Goal: Use online tool/utility: Utilize a website feature to perform a specific function

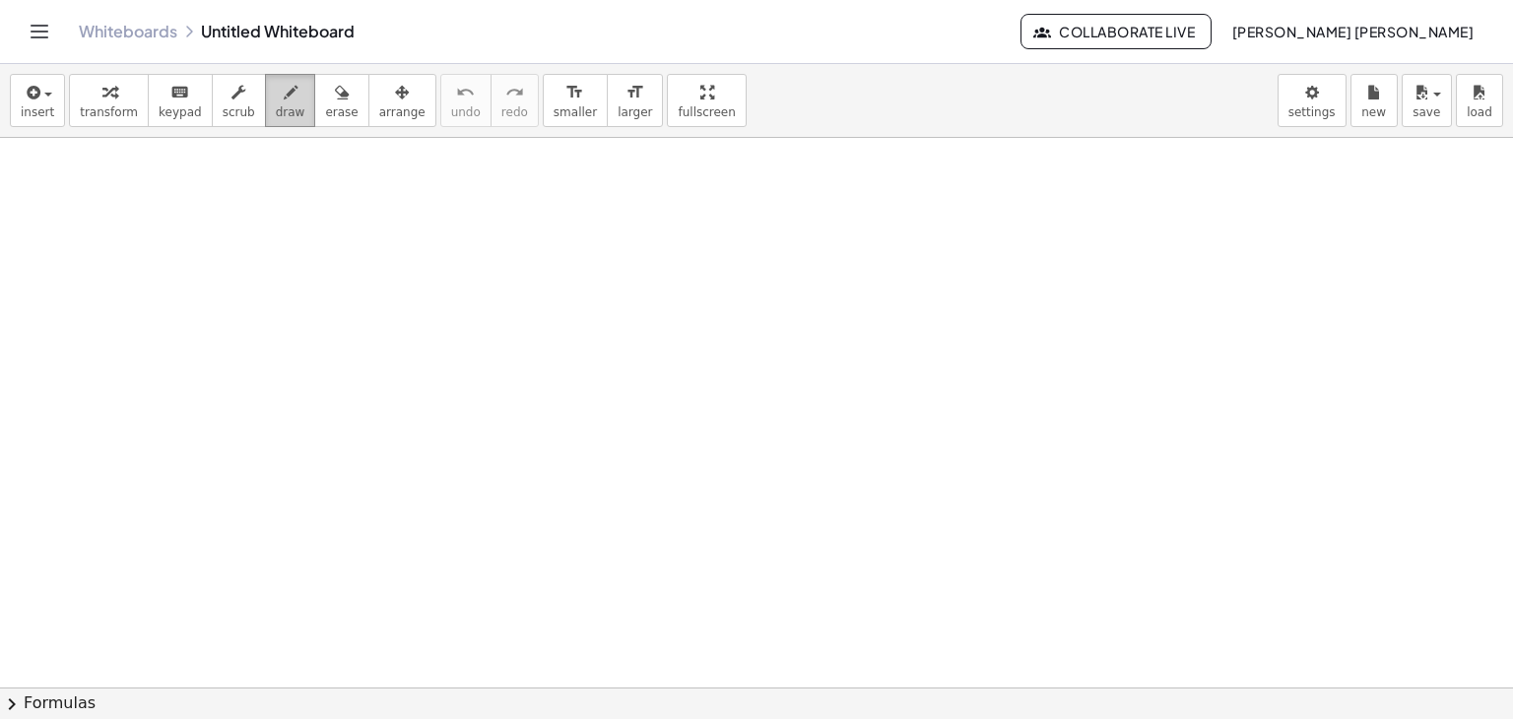
click at [283, 95] on button "draw" at bounding box center [290, 100] width 51 height 53
drag, startPoint x: 283, startPoint y: 95, endPoint x: 244, endPoint y: 110, distance: 41.5
click at [265, 110] on button "draw" at bounding box center [290, 100] width 51 height 53
drag, startPoint x: 244, startPoint y: 110, endPoint x: 221, endPoint y: 117, distance: 24.6
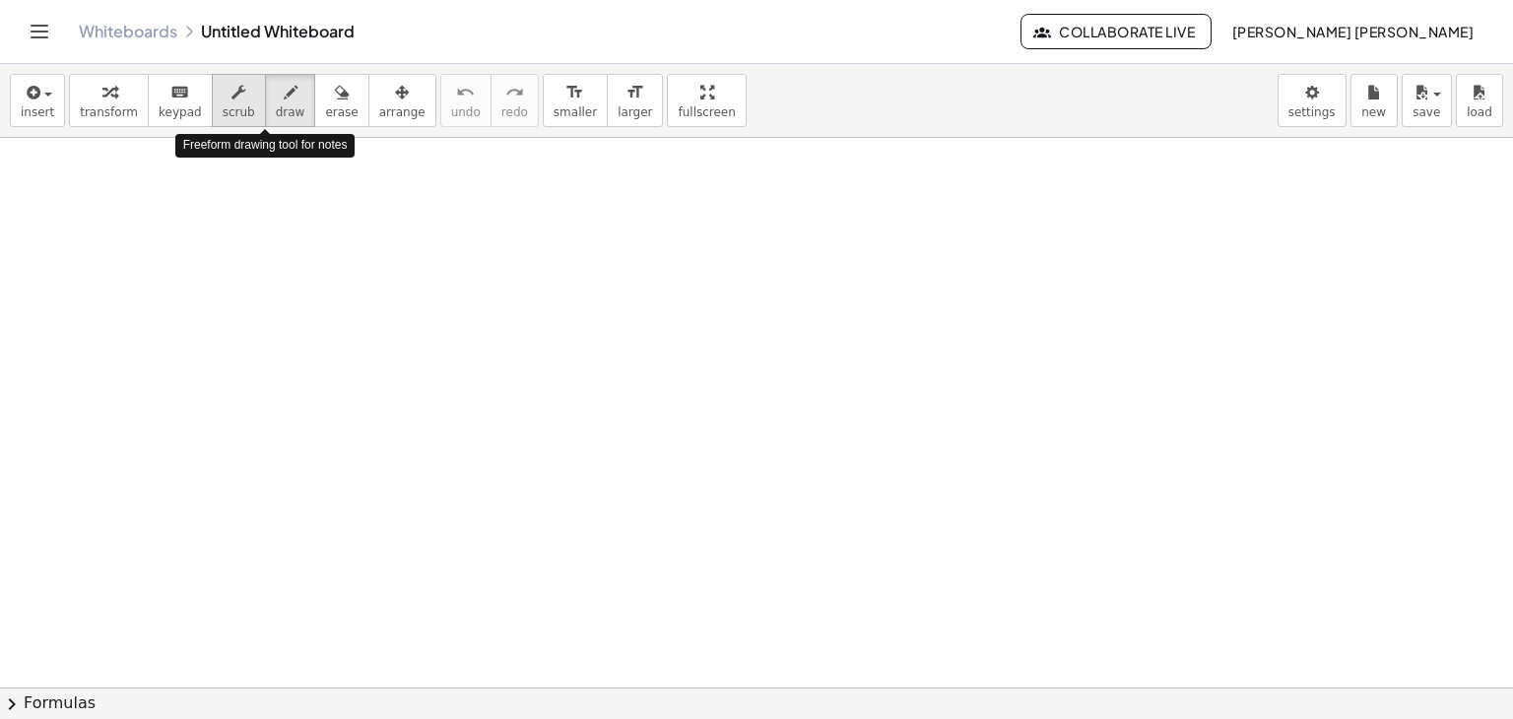
click at [221, 117] on div "transform keyboard keypad scrub draw erase arrange" at bounding box center [252, 100] width 367 height 53
drag, startPoint x: 58, startPoint y: 178, endPoint x: 74, endPoint y: 210, distance: 35.3
drag, startPoint x: 71, startPoint y: 180, endPoint x: 70, endPoint y: 225, distance: 44.4
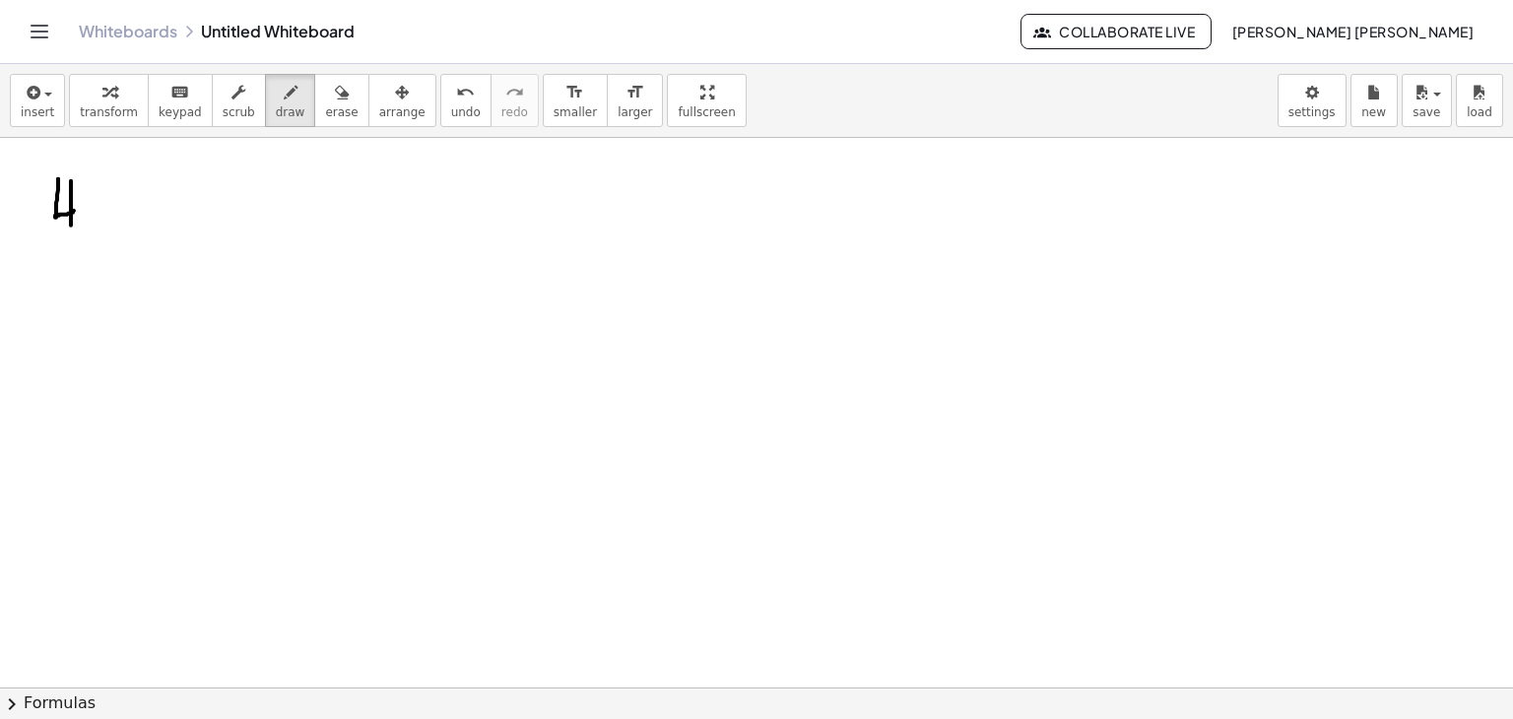
drag, startPoint x: 101, startPoint y: 176, endPoint x: 112, endPoint y: 207, distance: 32.4
drag, startPoint x: 99, startPoint y: 182, endPoint x: 111, endPoint y: 210, distance: 30.4
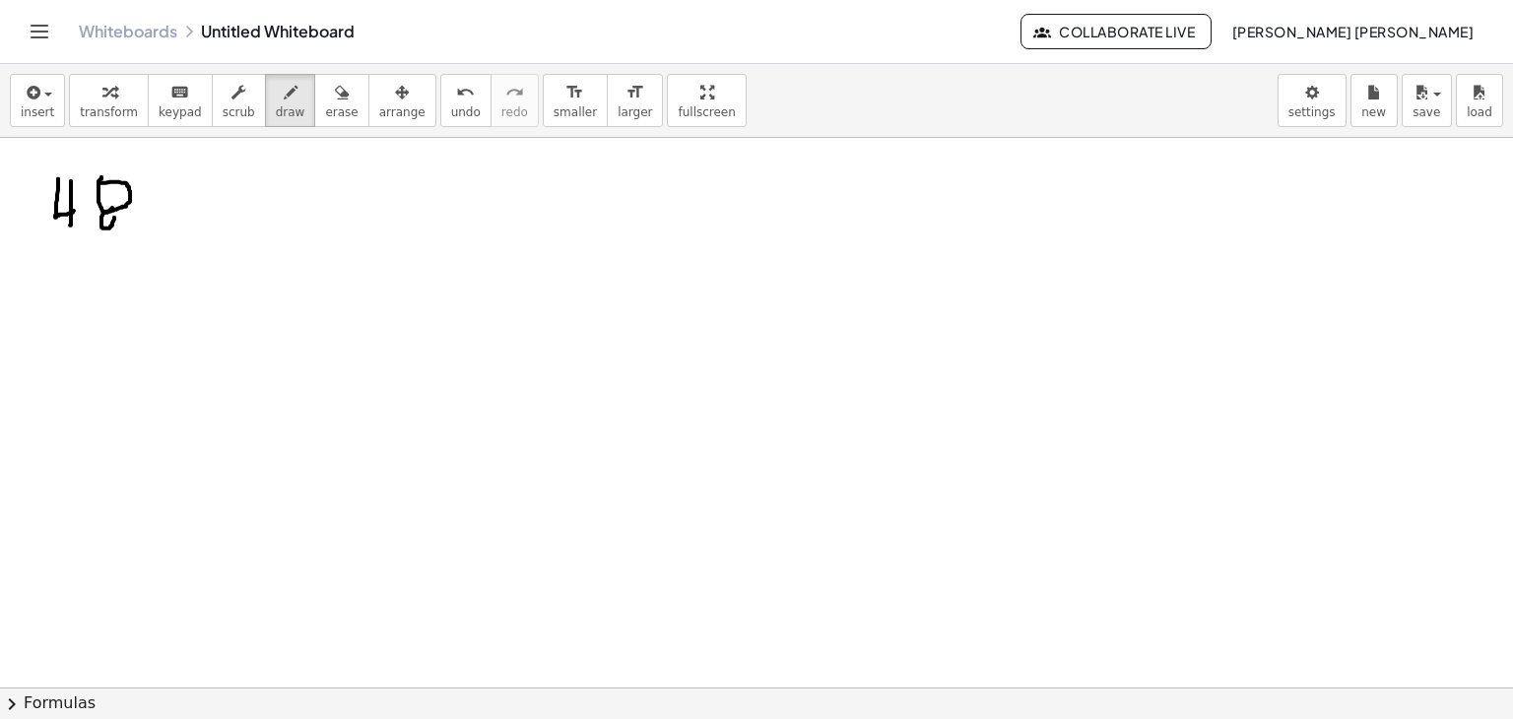
click at [327, 110] on button "erase" at bounding box center [341, 100] width 54 height 53
drag, startPoint x: 174, startPoint y: 217, endPoint x: 138, endPoint y: 202, distance: 39.3
click at [265, 110] on button "draw" at bounding box center [290, 100] width 51 height 53
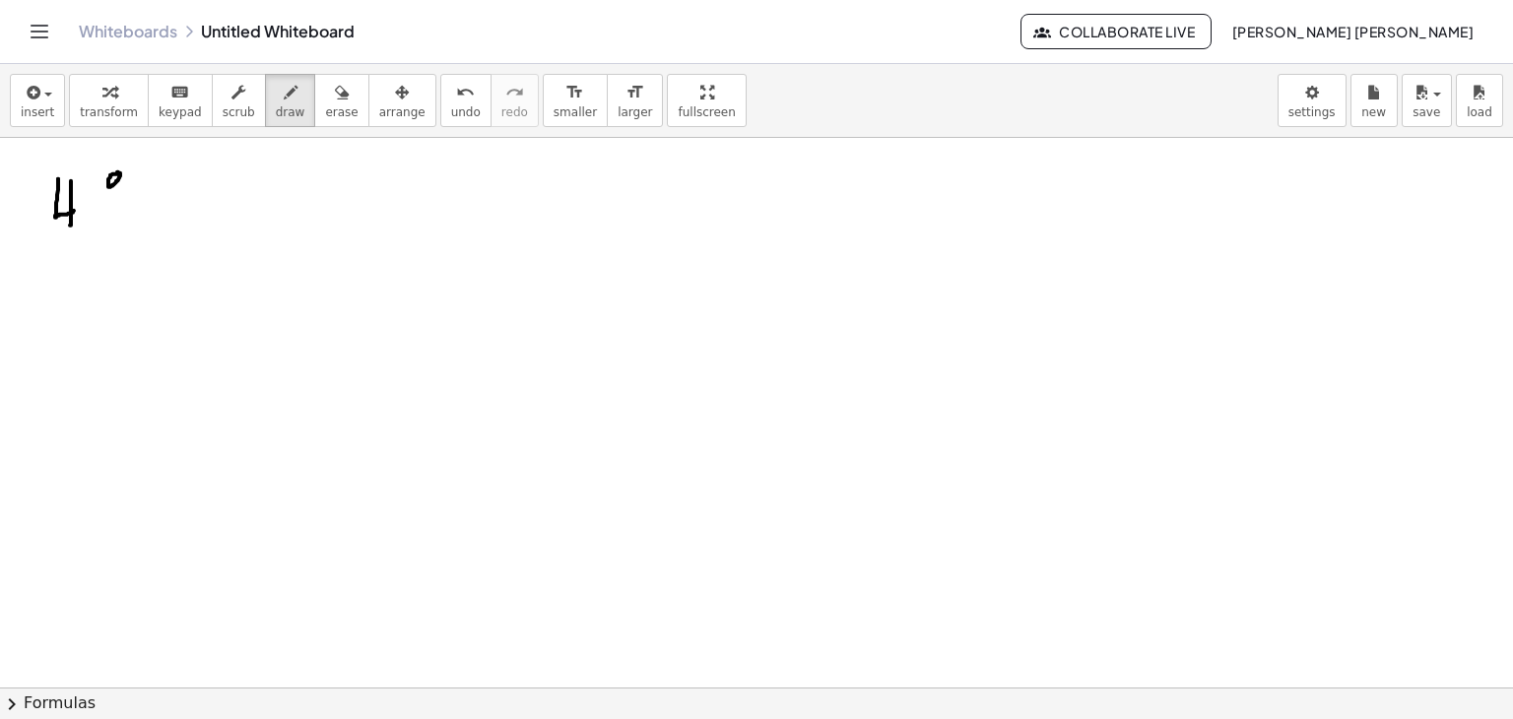
click at [369, 92] on button "arrange" at bounding box center [403, 100] width 68 height 53
drag, startPoint x: 130, startPoint y: 181, endPoint x: 16, endPoint y: 186, distance: 114.4
drag, startPoint x: 91, startPoint y: 199, endPoint x: 77, endPoint y: 192, distance: 15.4
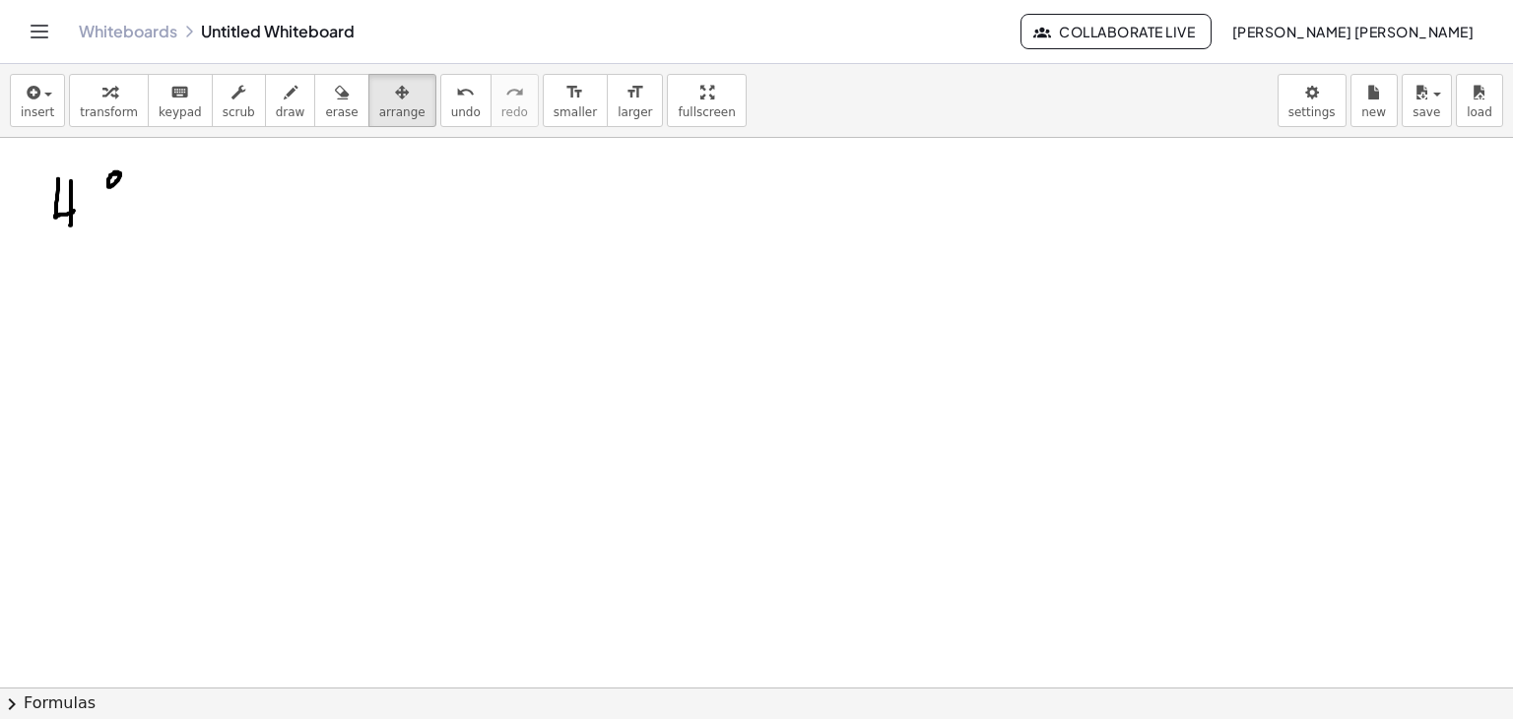
click at [335, 97] on icon "button" at bounding box center [342, 93] width 14 height 24
drag, startPoint x: 97, startPoint y: 199, endPoint x: 66, endPoint y: 195, distance: 30.8
click at [177, 126] on button "keyboard keypad" at bounding box center [180, 100] width 65 height 53
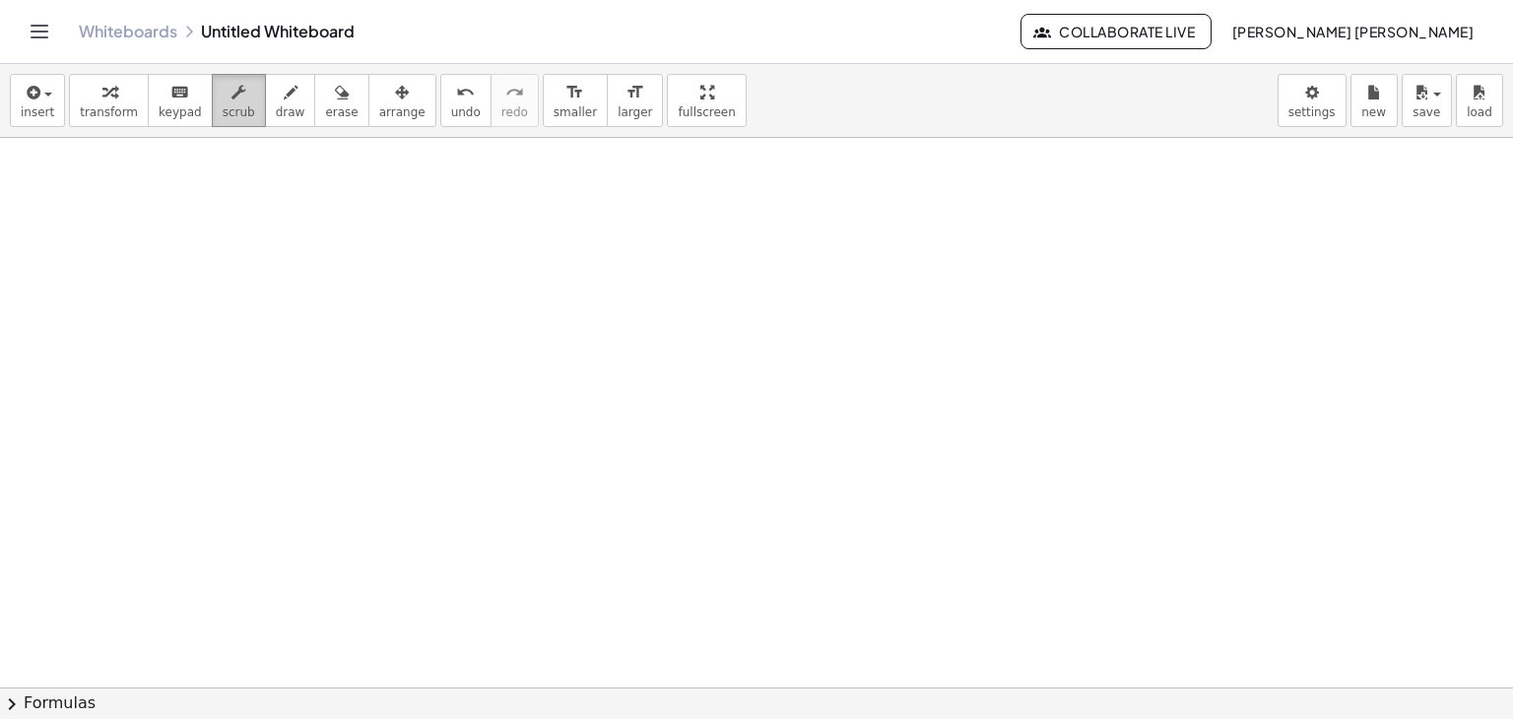
click at [212, 93] on button "scrub" at bounding box center [239, 100] width 54 height 53
click at [179, 91] on div "keyboard" at bounding box center [180, 92] width 43 height 24
click at [51, 96] on button "insert" at bounding box center [37, 100] width 55 height 53
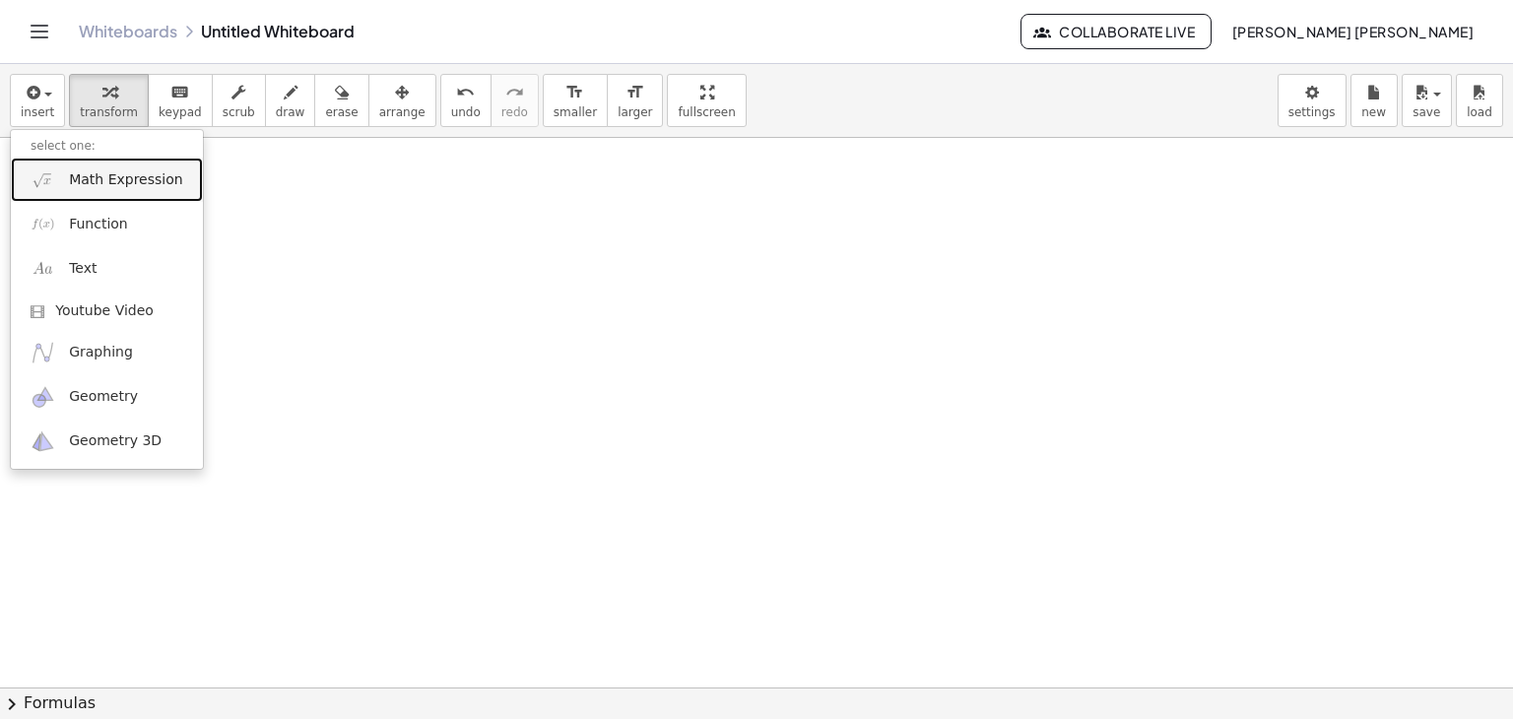
click at [129, 188] on span "Math Expression" at bounding box center [125, 180] width 113 height 20
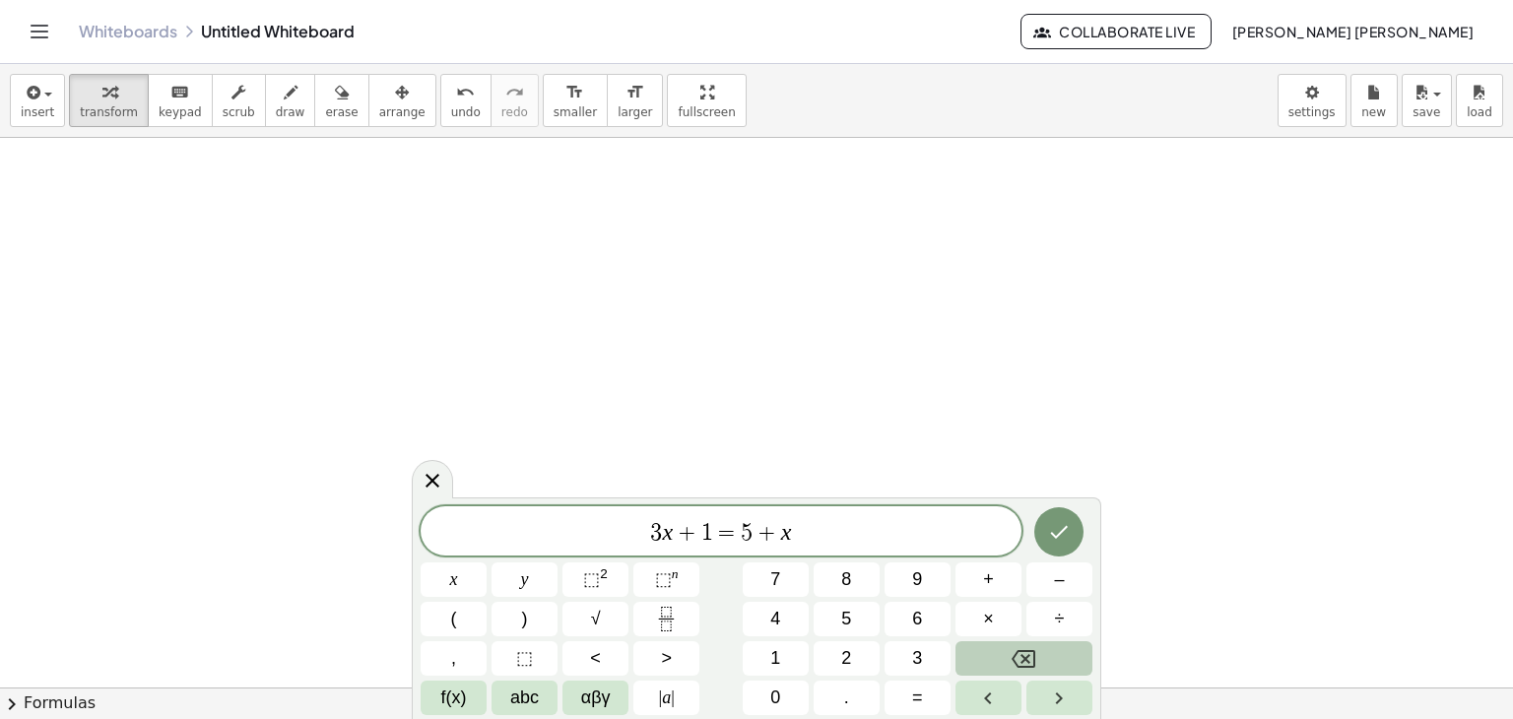
click at [977, 659] on button "Backspace" at bounding box center [1024, 658] width 137 height 34
click at [664, 576] on span "⬚" at bounding box center [663, 580] width 17 height 20
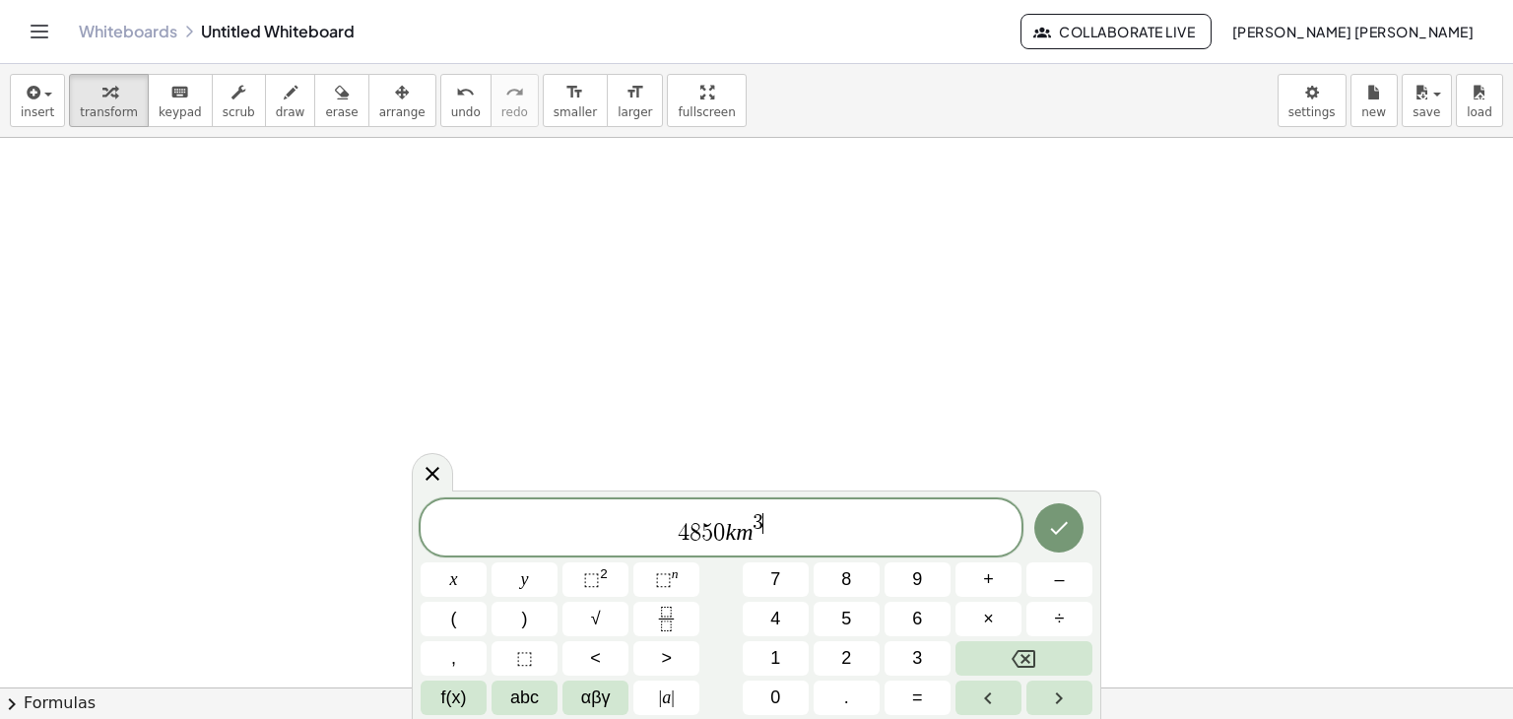
click at [724, 531] on span "4 8 5 0 k m 3 ​" at bounding box center [721, 528] width 601 height 35
click at [481, 612] on button "(" at bounding box center [454, 619] width 66 height 34
click at [776, 521] on span ")" at bounding box center [771, 525] width 14 height 37
click at [661, 623] on icon "Fraction" at bounding box center [666, 619] width 25 height 25
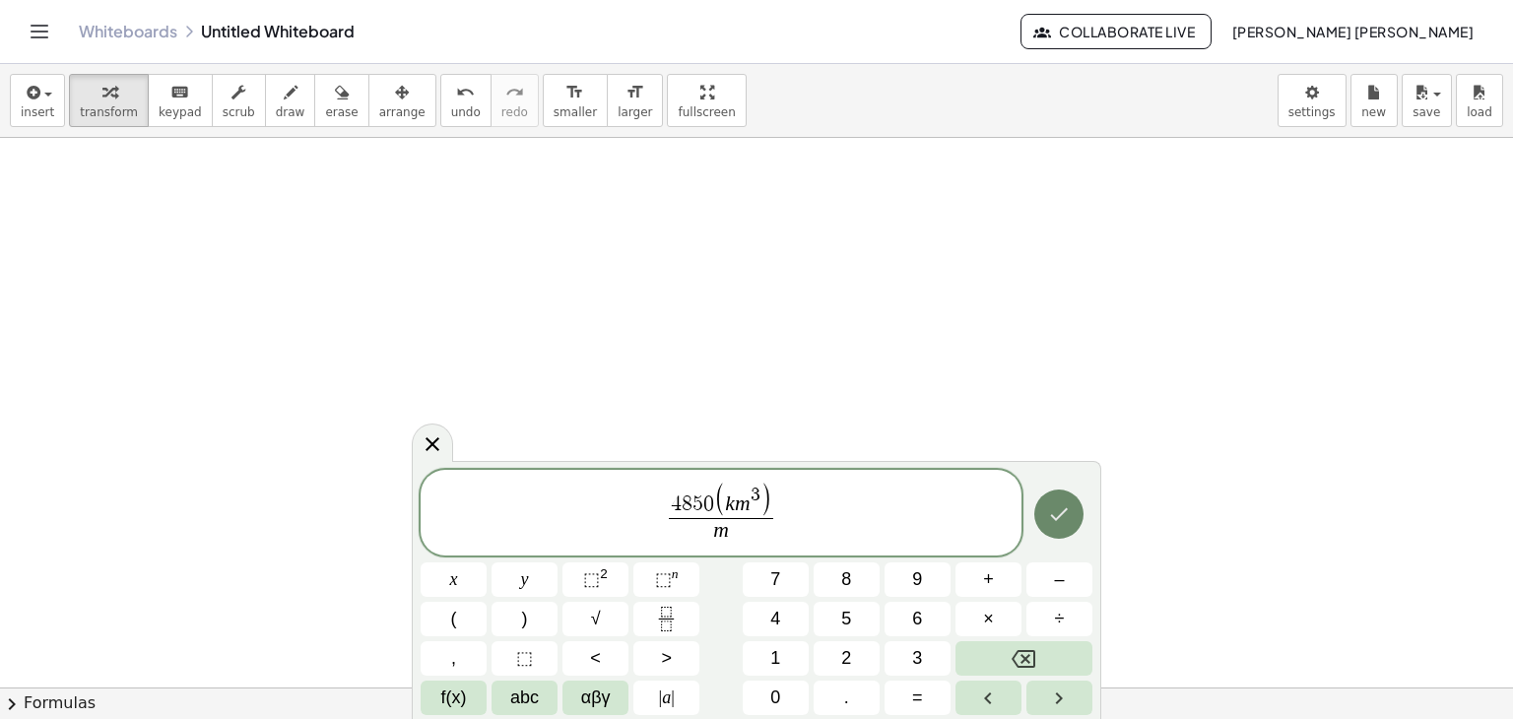
click at [1044, 520] on button "Done" at bounding box center [1059, 514] width 49 height 49
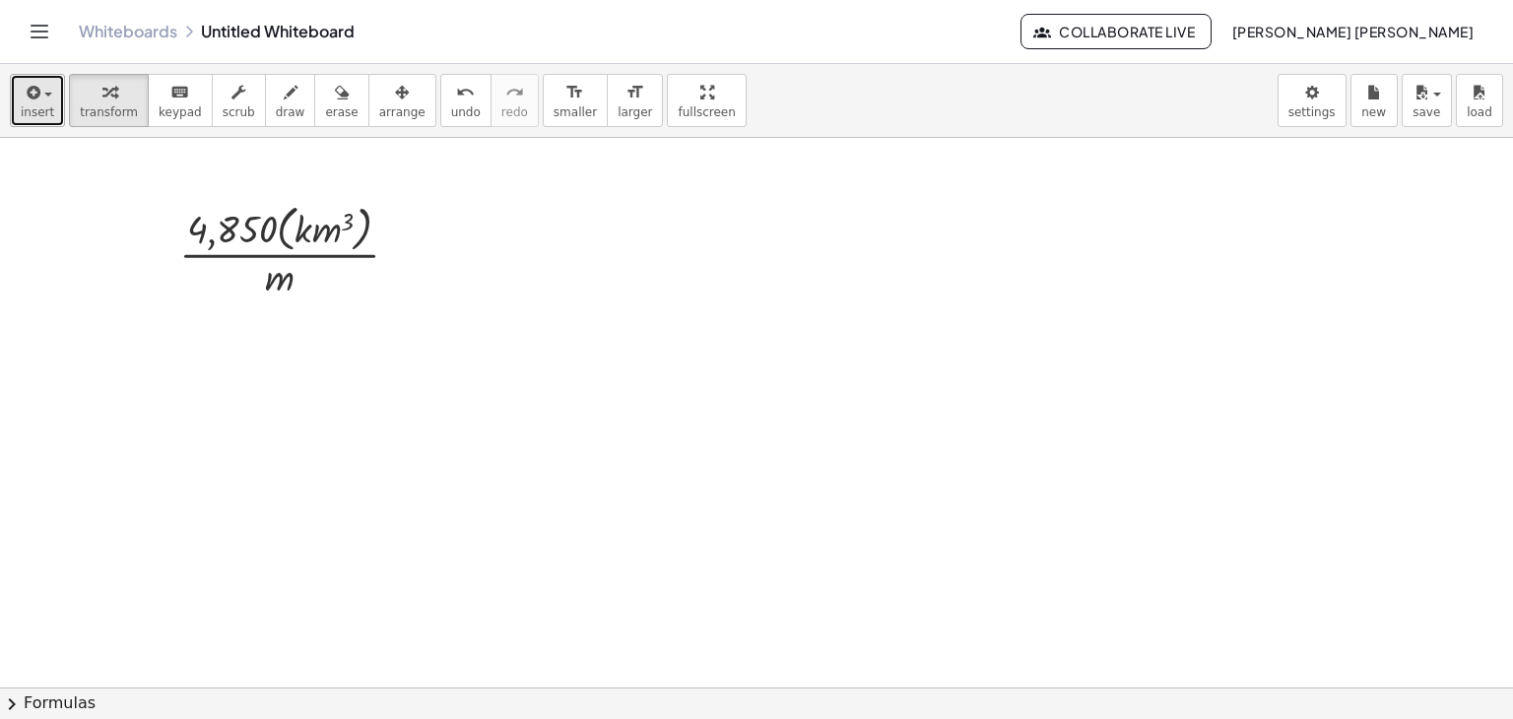
click at [25, 98] on icon "button" at bounding box center [32, 93] width 18 height 24
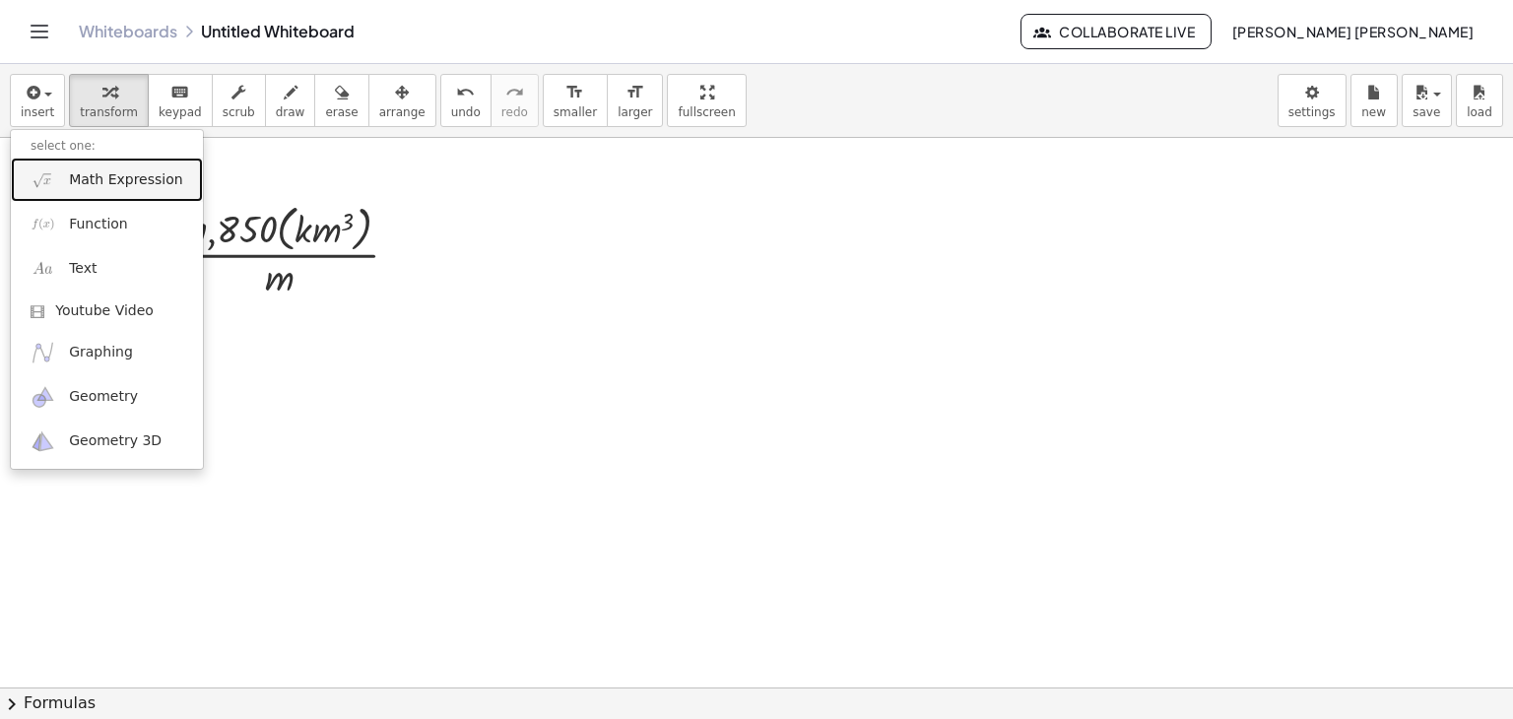
click at [59, 173] on link "Math Expression" at bounding box center [107, 180] width 192 height 44
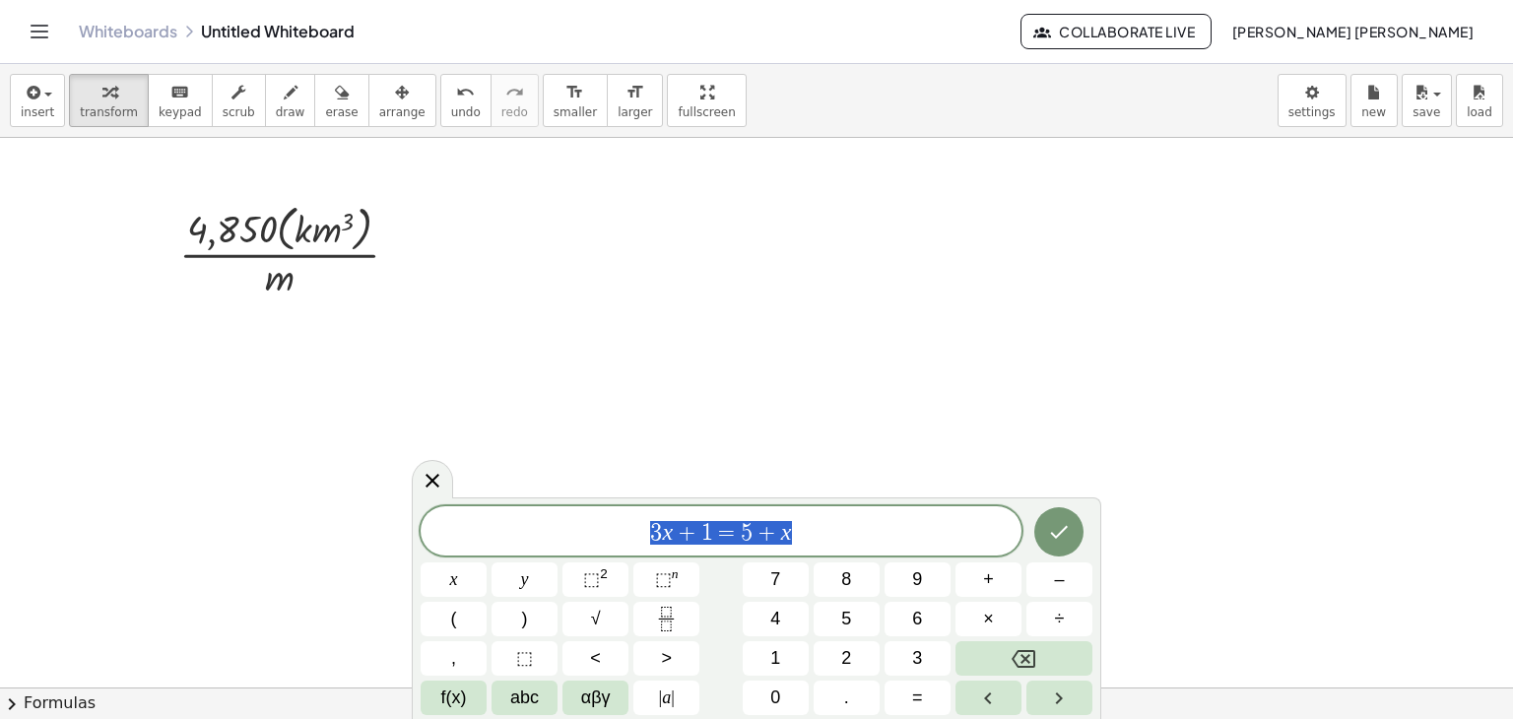
drag, startPoint x: 845, startPoint y: 512, endPoint x: 479, endPoint y: 510, distance: 366.5
click at [479, 510] on div "******** 3 x + 1 = 5 + x" at bounding box center [721, 530] width 601 height 49
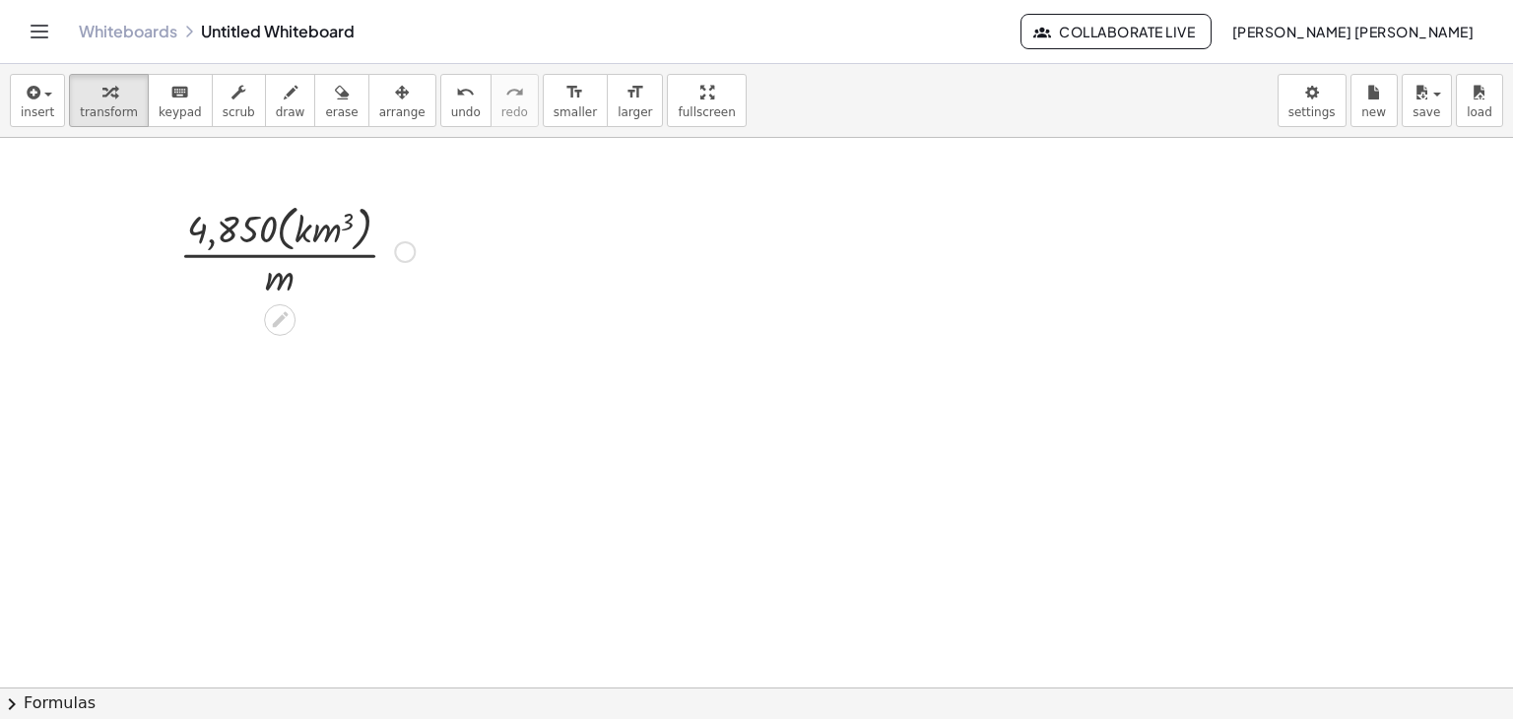
click at [290, 272] on div at bounding box center [296, 250] width 255 height 104
click at [284, 287] on div at bounding box center [296, 250] width 255 height 104
click at [280, 301] on div at bounding box center [288, 318] width 16 height 36
click at [278, 312] on icon at bounding box center [280, 319] width 21 height 21
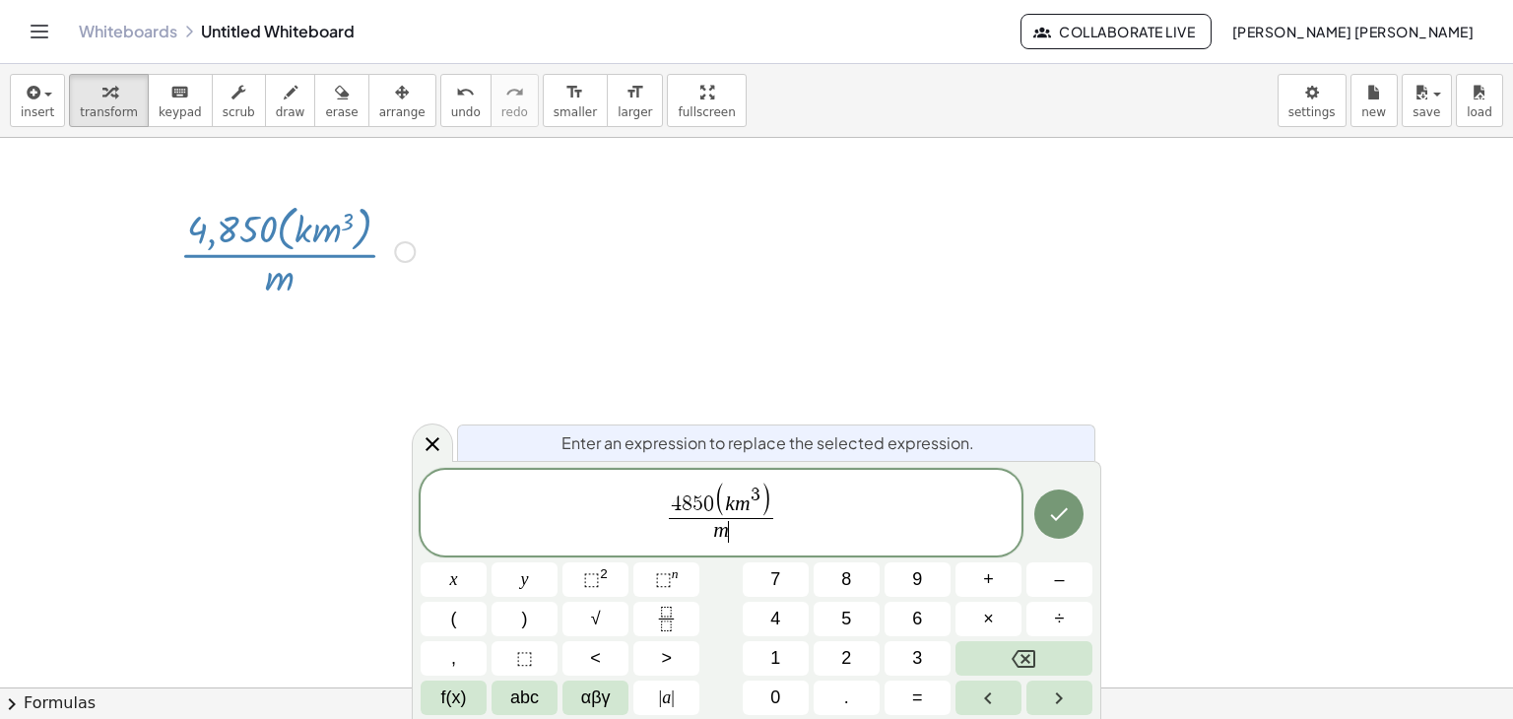
click at [730, 534] on span "m ​" at bounding box center [721, 531] width 104 height 27
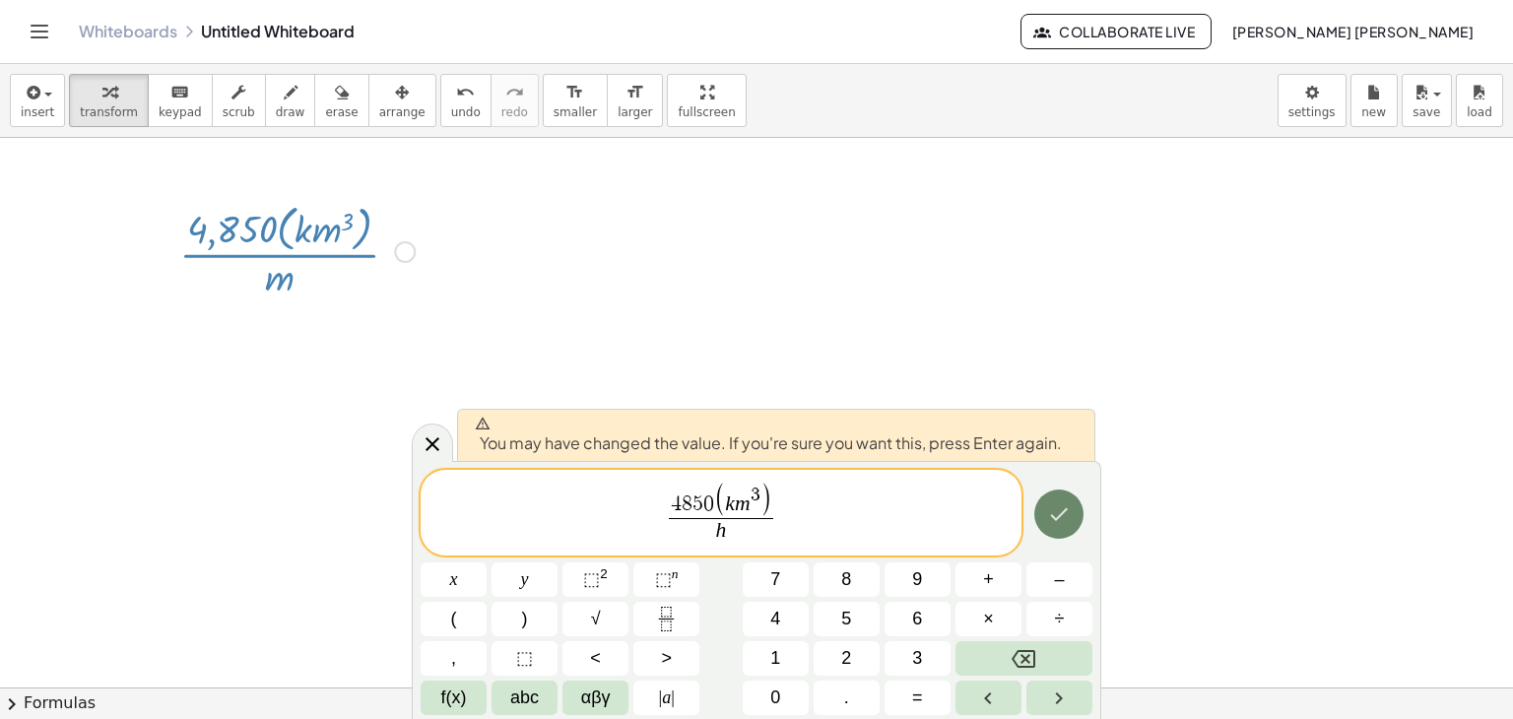
click at [1045, 509] on button "Done" at bounding box center [1059, 514] width 49 height 49
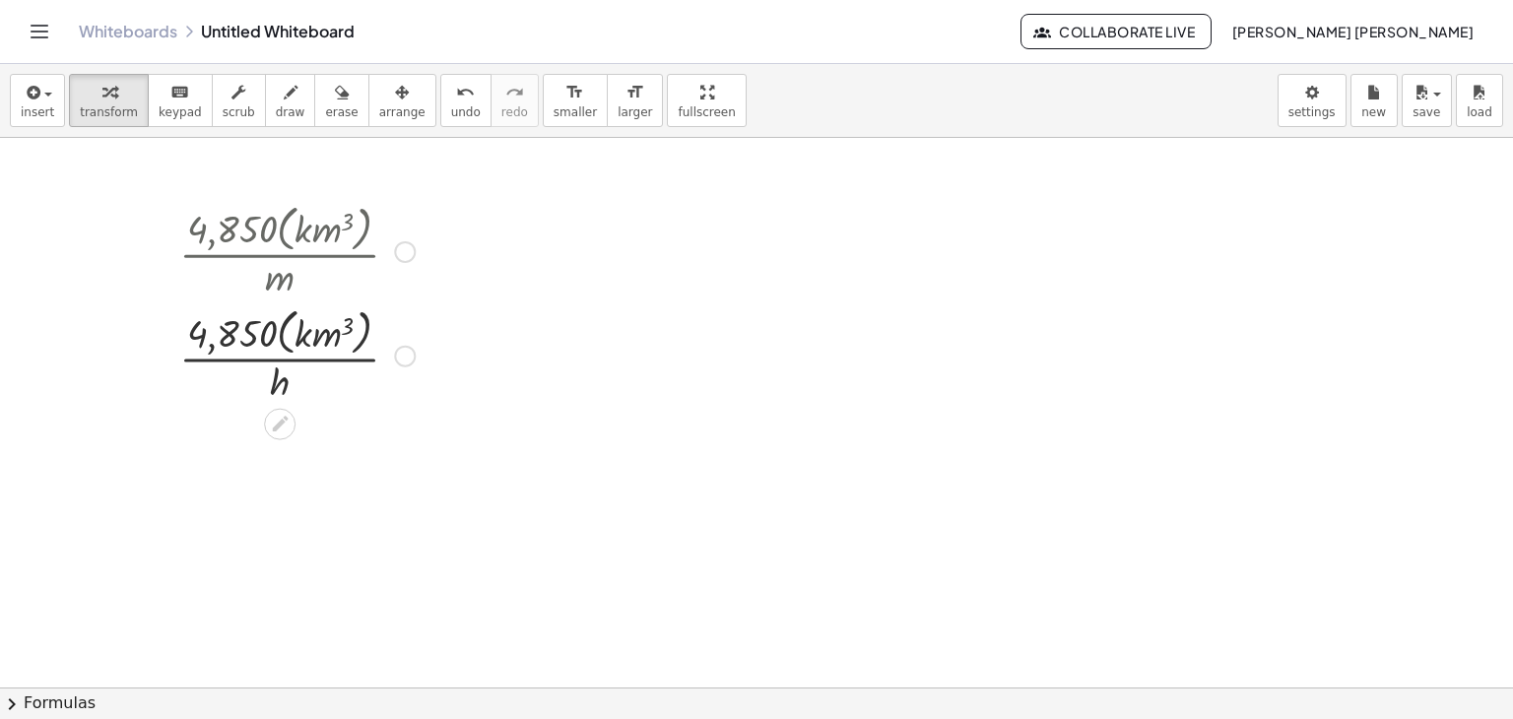
click at [285, 228] on div at bounding box center [296, 250] width 255 height 104
click at [323, 247] on div at bounding box center [296, 250] width 255 height 104
drag, startPoint x: 300, startPoint y: 237, endPoint x: 464, endPoint y: 234, distance: 164.6
click at [410, 257] on div at bounding box center [405, 252] width 22 height 22
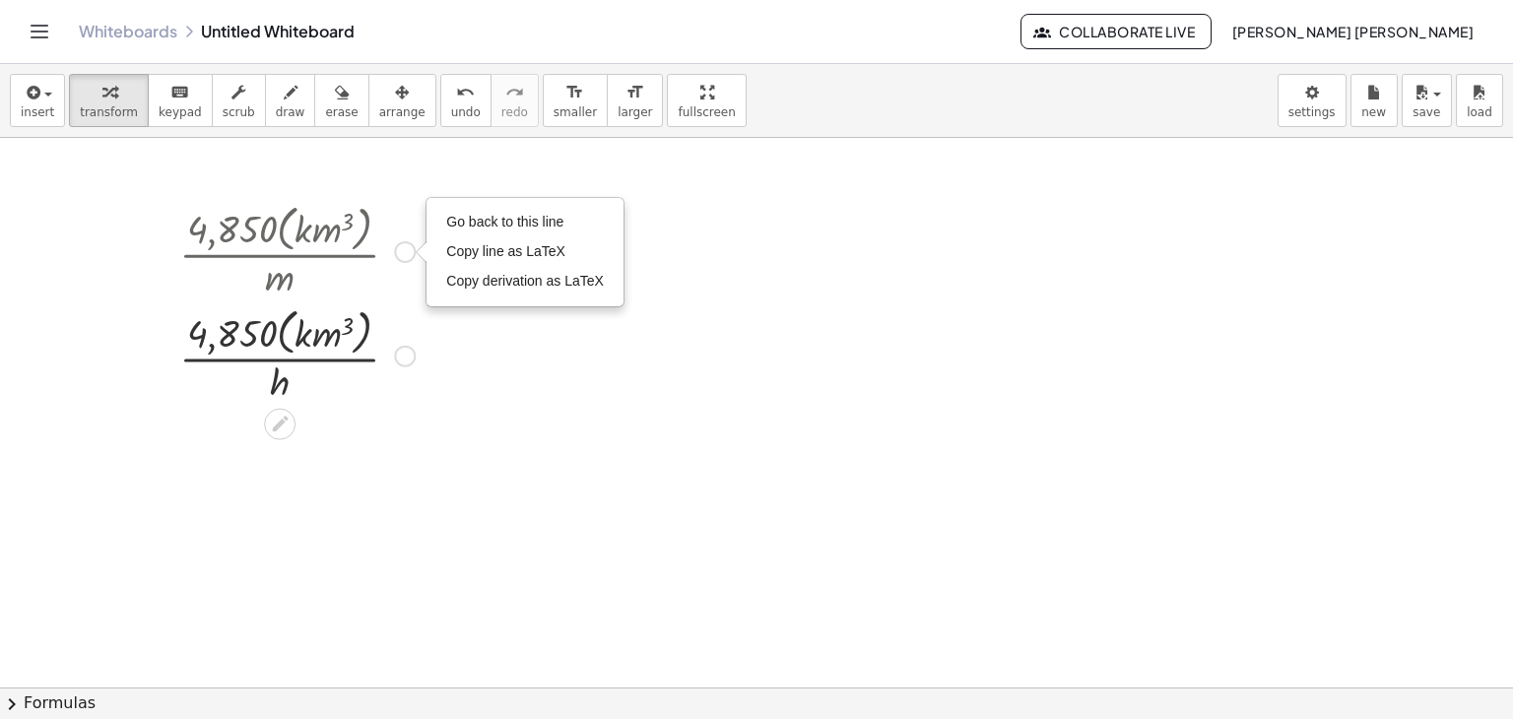
drag, startPoint x: 410, startPoint y: 257, endPoint x: 331, endPoint y: 262, distance: 79.0
drag, startPoint x: 331, startPoint y: 262, endPoint x: 604, endPoint y: 196, distance: 280.8
click at [300, 208] on div at bounding box center [296, 250] width 255 height 104
click at [295, 220] on div at bounding box center [296, 250] width 255 height 104
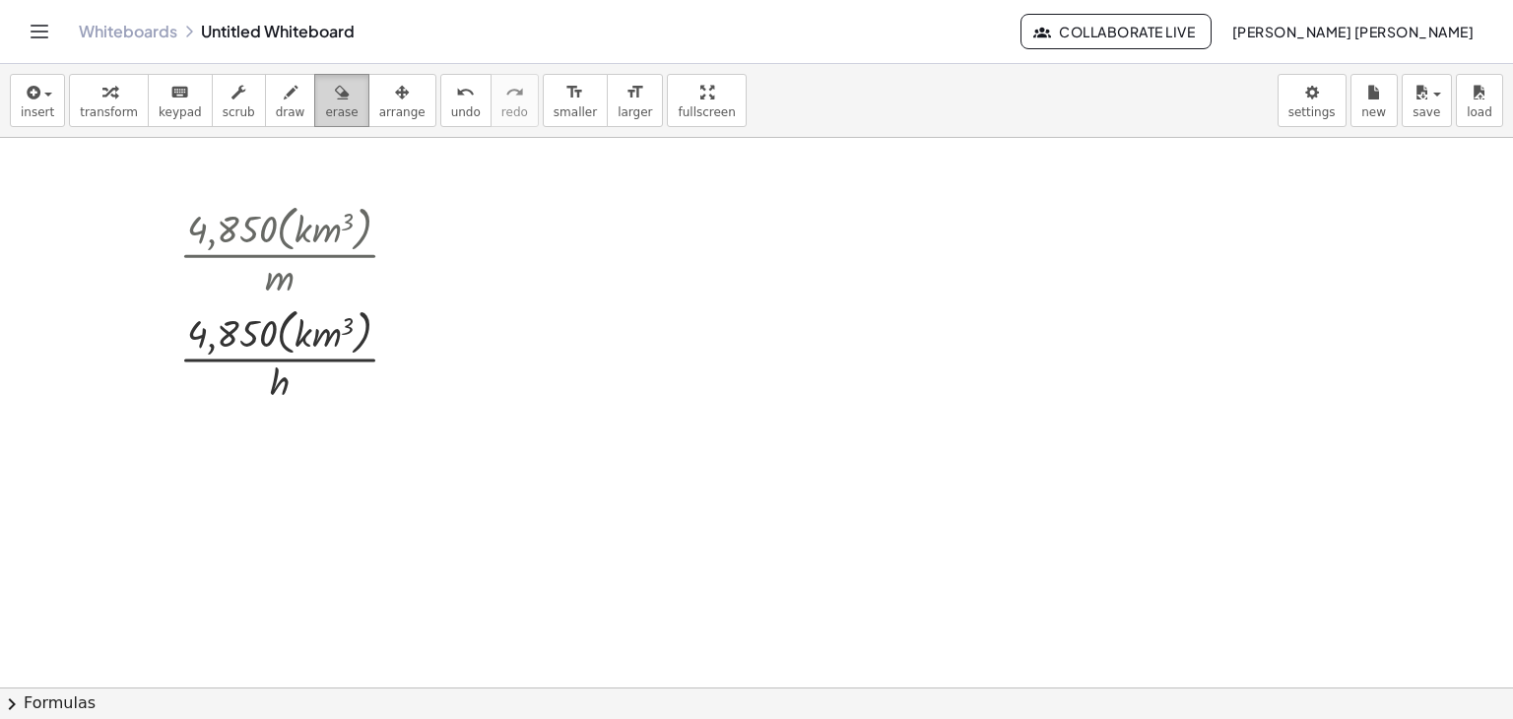
click at [330, 111] on button "erase" at bounding box center [341, 100] width 54 height 53
click at [379, 107] on span "arrange" at bounding box center [402, 112] width 46 height 14
click at [325, 105] on span "erase" at bounding box center [341, 112] width 33 height 14
drag, startPoint x: 381, startPoint y: 186, endPoint x: 295, endPoint y: 227, distance: 95.7
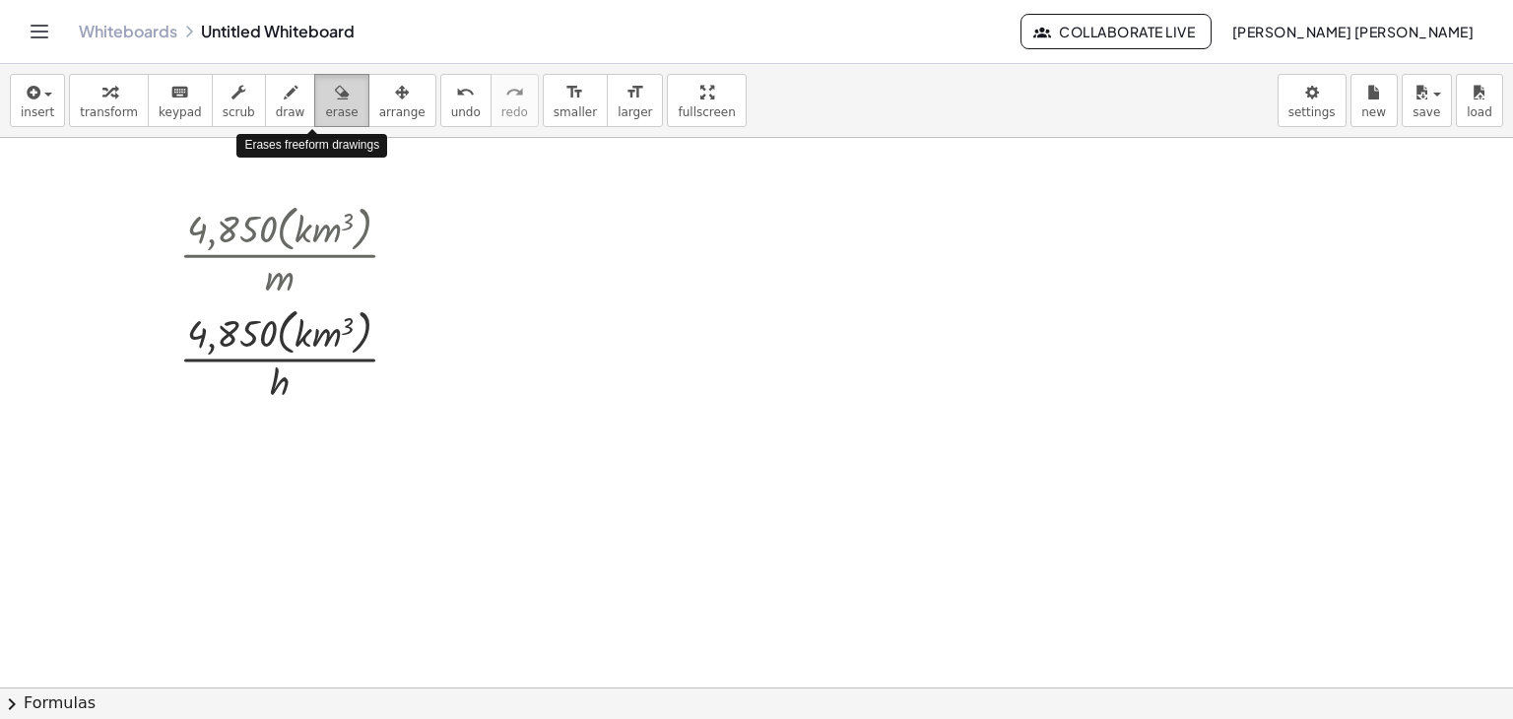
click at [335, 84] on icon "button" at bounding box center [342, 93] width 14 height 24
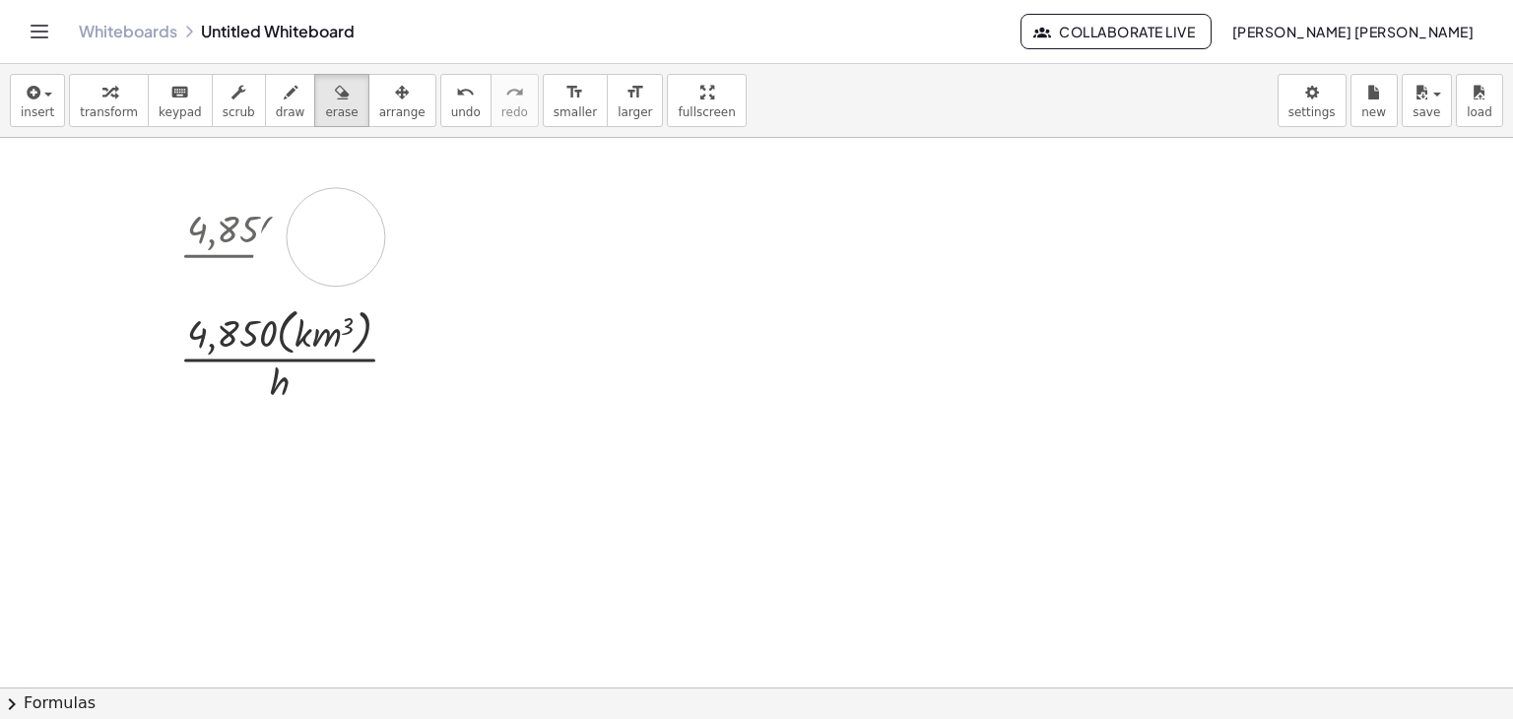
drag, startPoint x: 302, startPoint y: 261, endPoint x: 370, endPoint y: 237, distance: 72.0
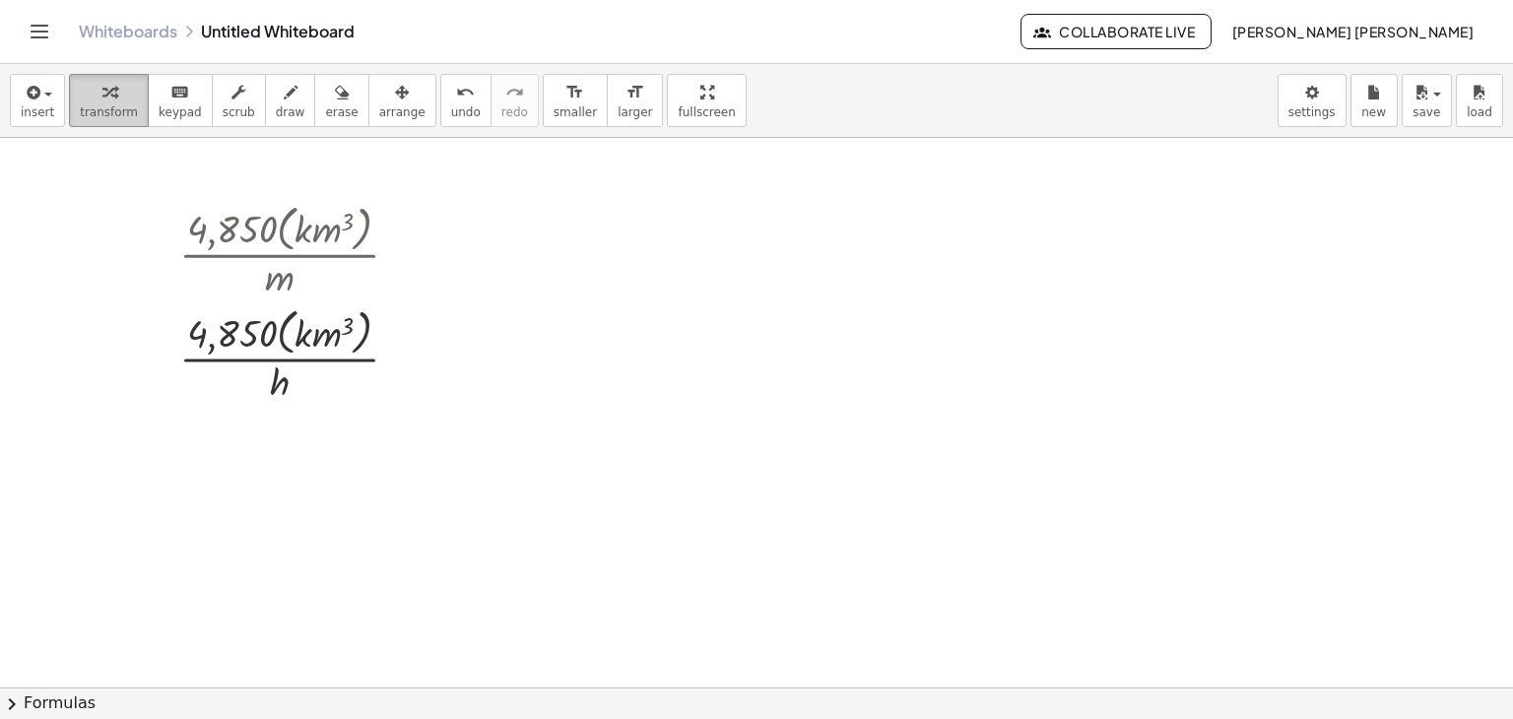
click at [102, 89] on icon "button" at bounding box center [109, 93] width 14 height 24
click at [276, 110] on span "draw" at bounding box center [291, 112] width 30 height 14
drag, startPoint x: 300, startPoint y: 206, endPoint x: 331, endPoint y: 170, distance: 47.5
click at [325, 90] on div "button" at bounding box center [341, 92] width 33 height 24
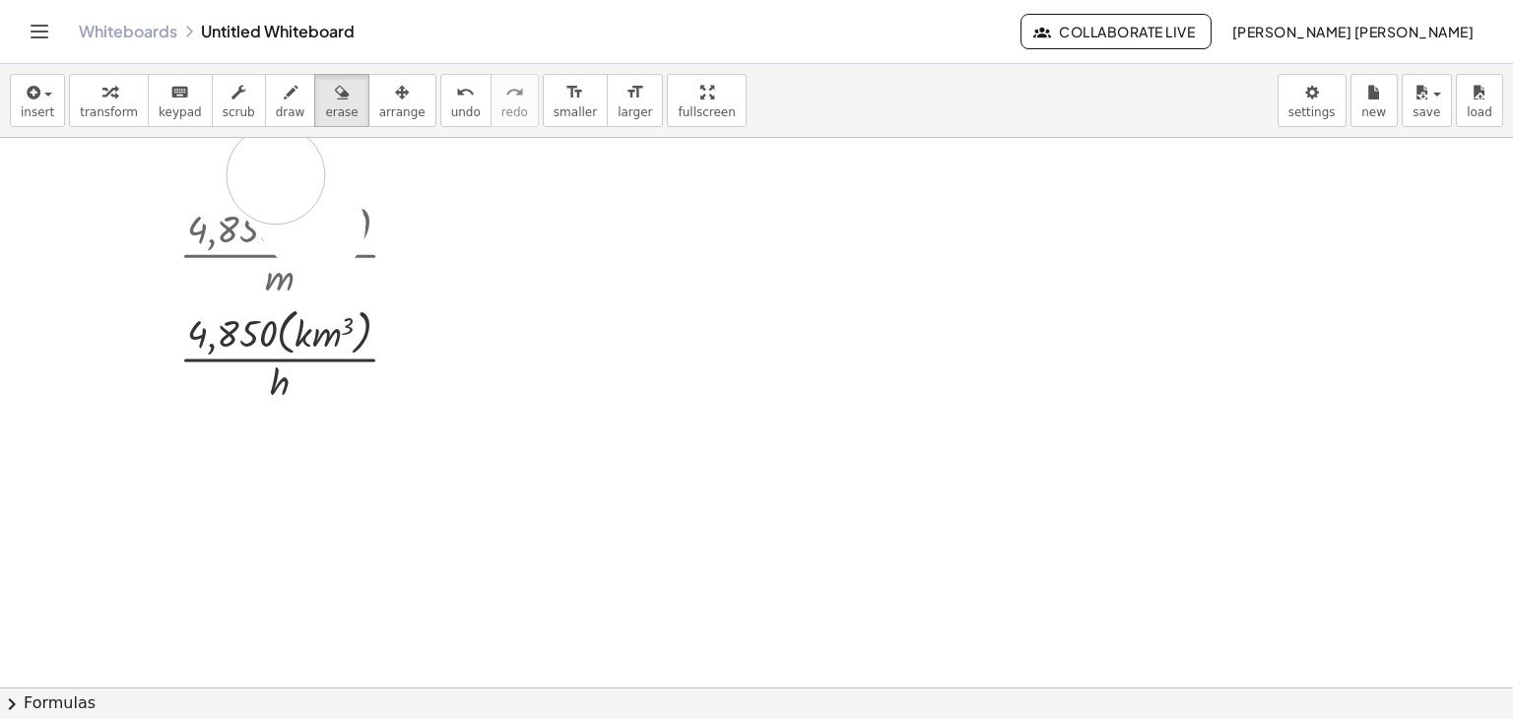
drag, startPoint x: 316, startPoint y: 227, endPoint x: 307, endPoint y: 175, distance: 52.0
click at [440, 79] on button "undo undo" at bounding box center [465, 100] width 51 height 53
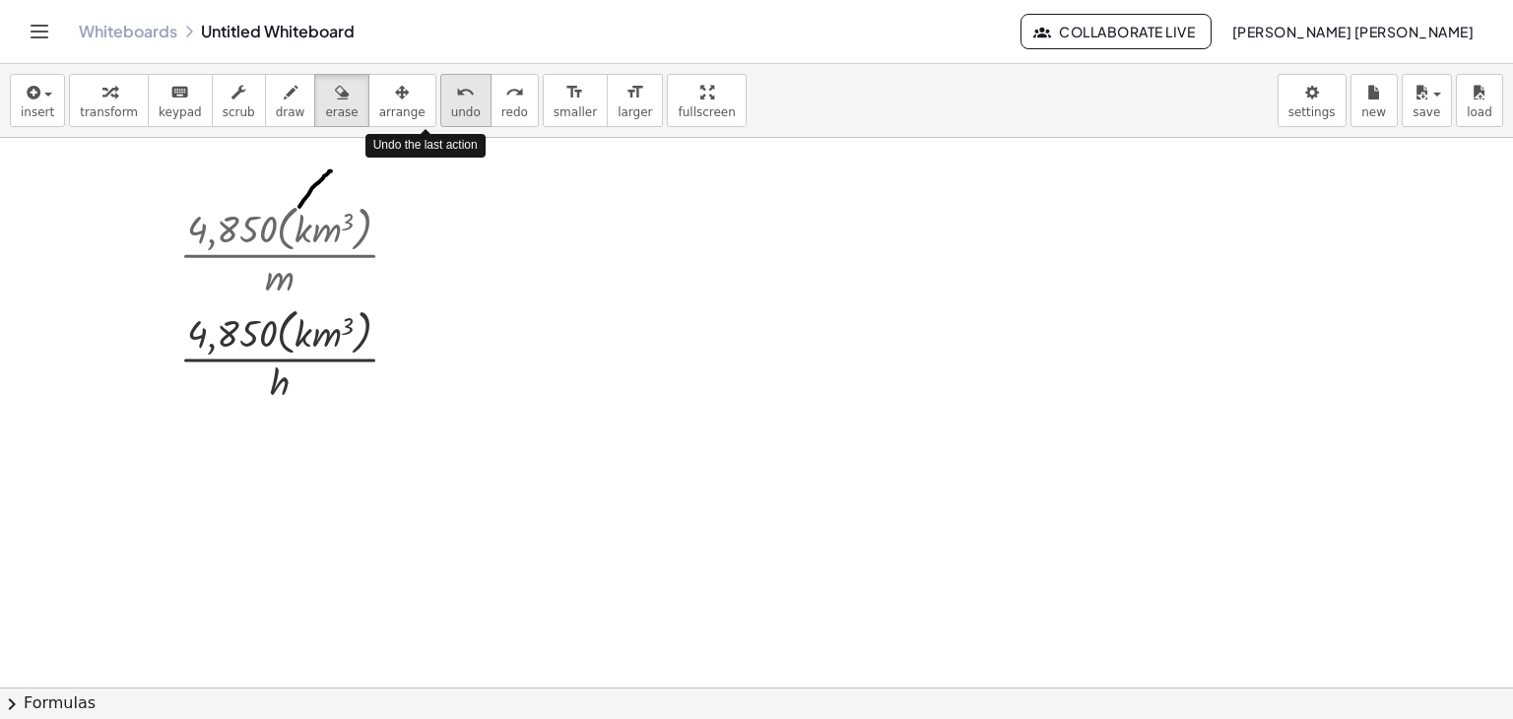
click at [440, 79] on button "undo undo" at bounding box center [465, 100] width 51 height 53
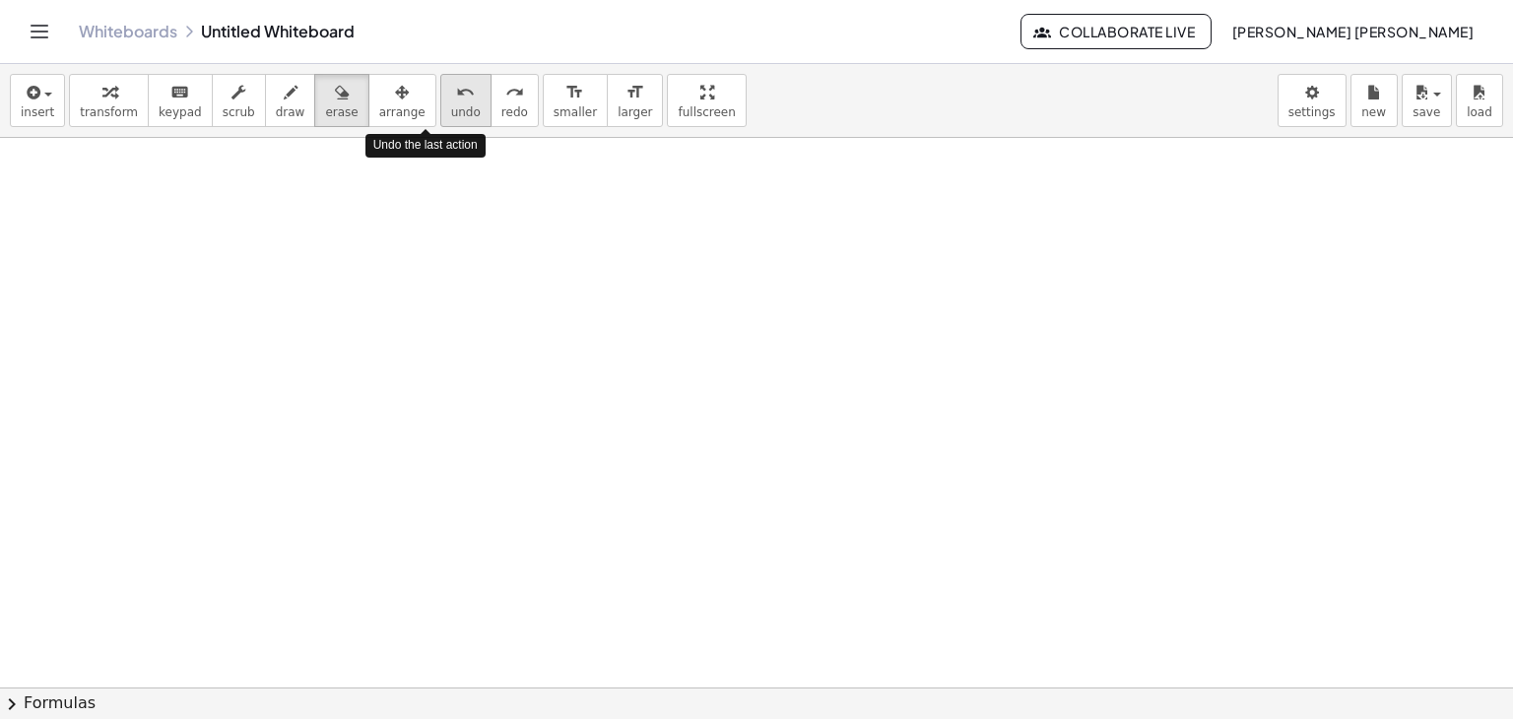
click at [440, 79] on button "undo undo" at bounding box center [465, 100] width 51 height 53
click at [451, 80] on div "undo" at bounding box center [466, 92] width 30 height 24
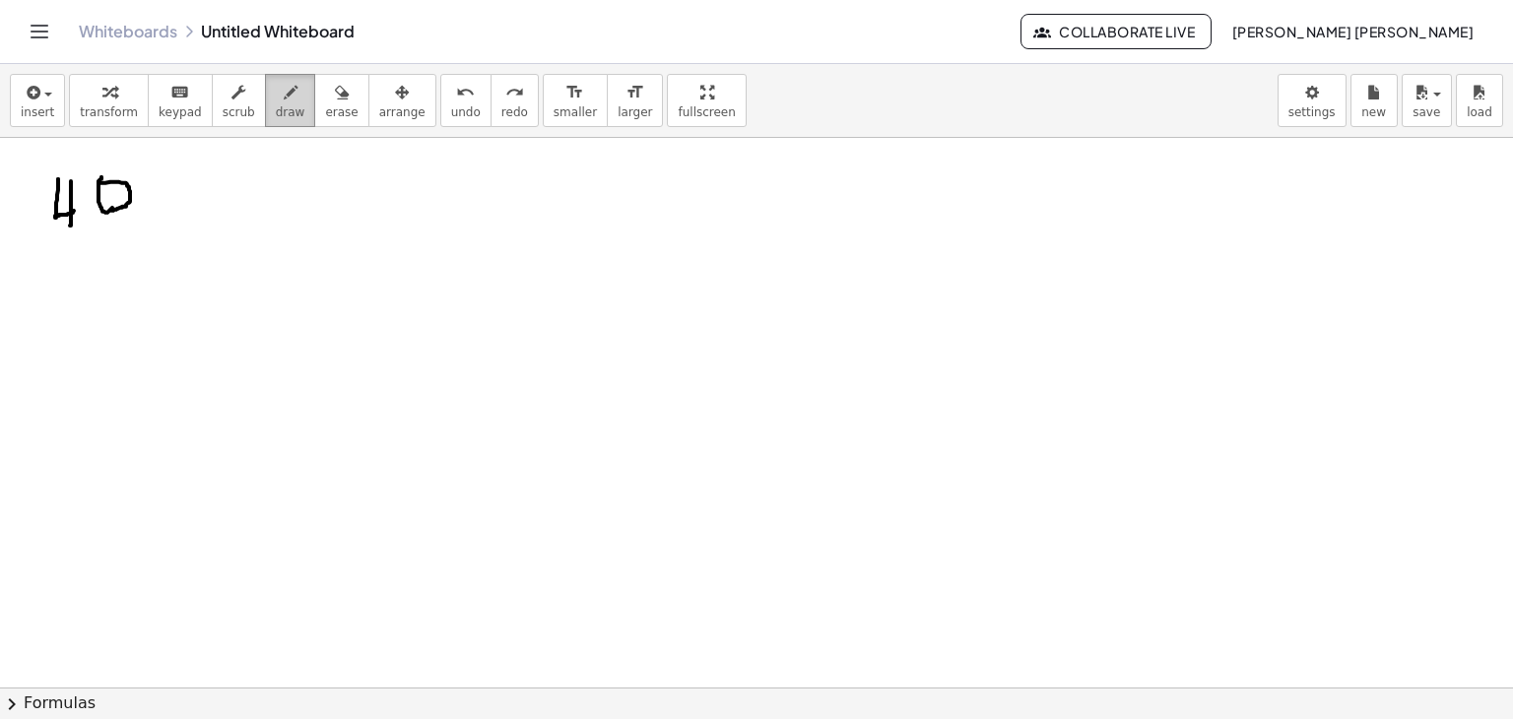
click at [278, 103] on button "draw" at bounding box center [290, 100] width 51 height 53
drag, startPoint x: 188, startPoint y: 188, endPoint x: 49, endPoint y: 190, distance: 138.9
click at [232, 103] on icon "button" at bounding box center [239, 93] width 14 height 24
click at [325, 110] on span "erase" at bounding box center [341, 112] width 33 height 14
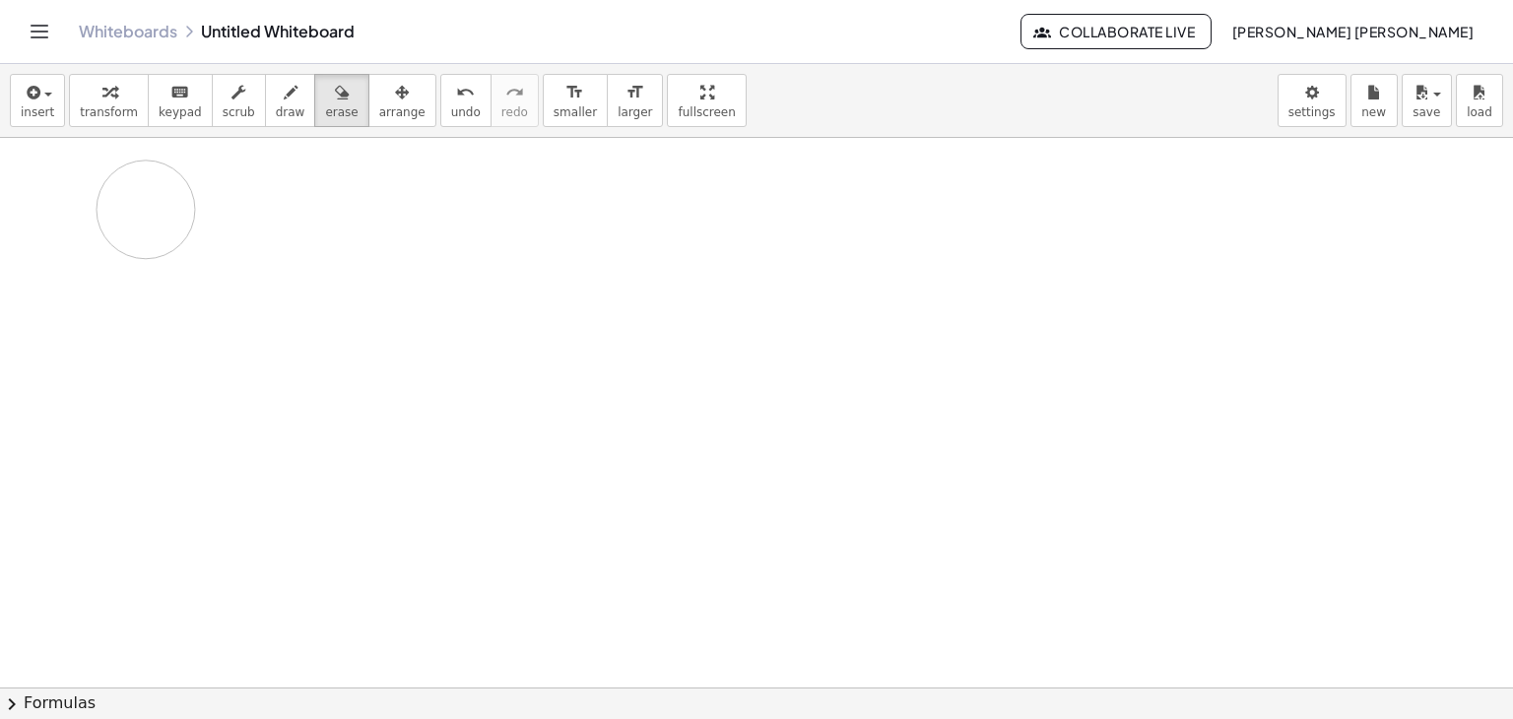
drag, startPoint x: 143, startPoint y: 237, endPoint x: 191, endPoint y: 209, distance: 56.1
click at [137, 133] on div "insert select one: Math Expression Function Text Youtube Video Graphing Geometr…" at bounding box center [756, 101] width 1513 height 74
click at [134, 130] on div "insert select one: Math Expression Function Text Youtube Video Graphing Geometr…" at bounding box center [756, 101] width 1513 height 74
click at [130, 121] on button "transform" at bounding box center [109, 100] width 80 height 53
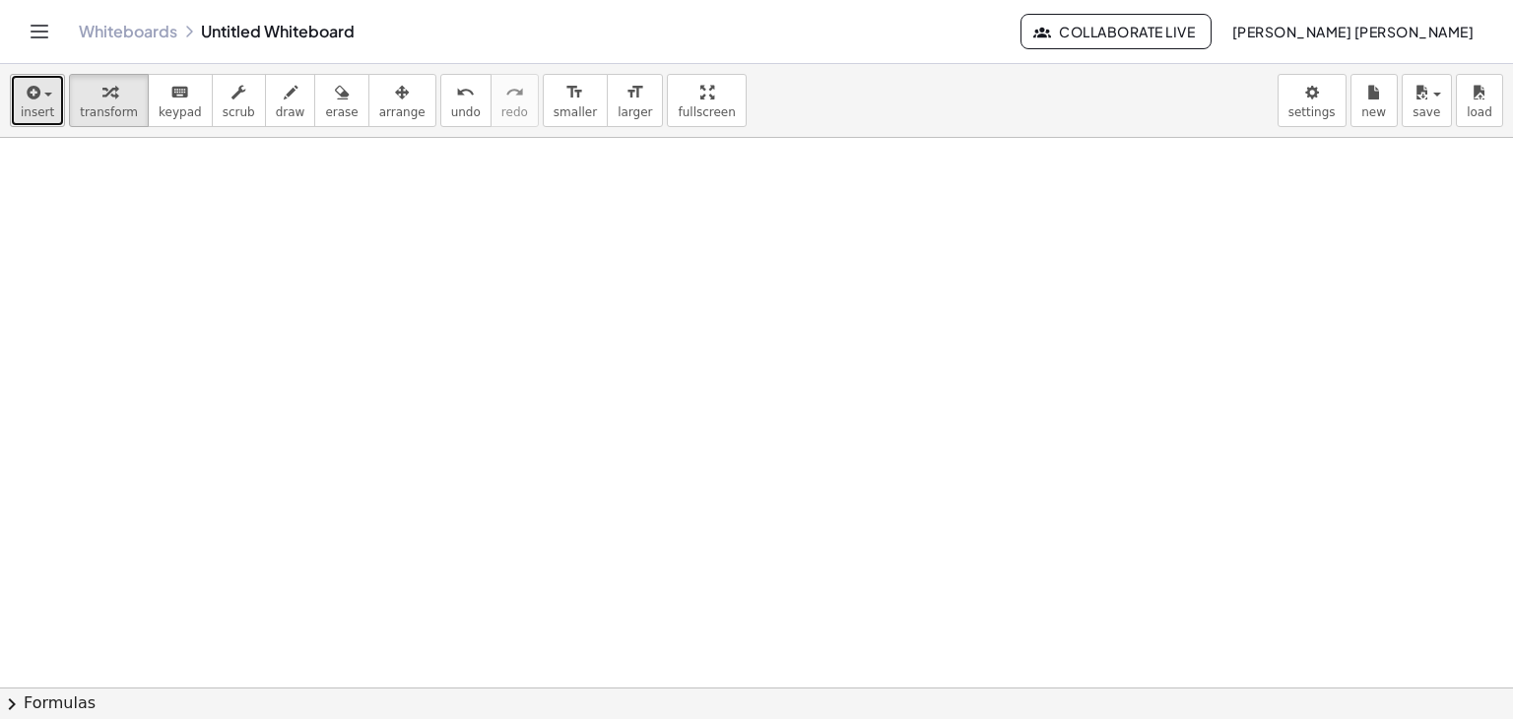
click at [40, 90] on span "button" at bounding box center [42, 95] width 4 height 14
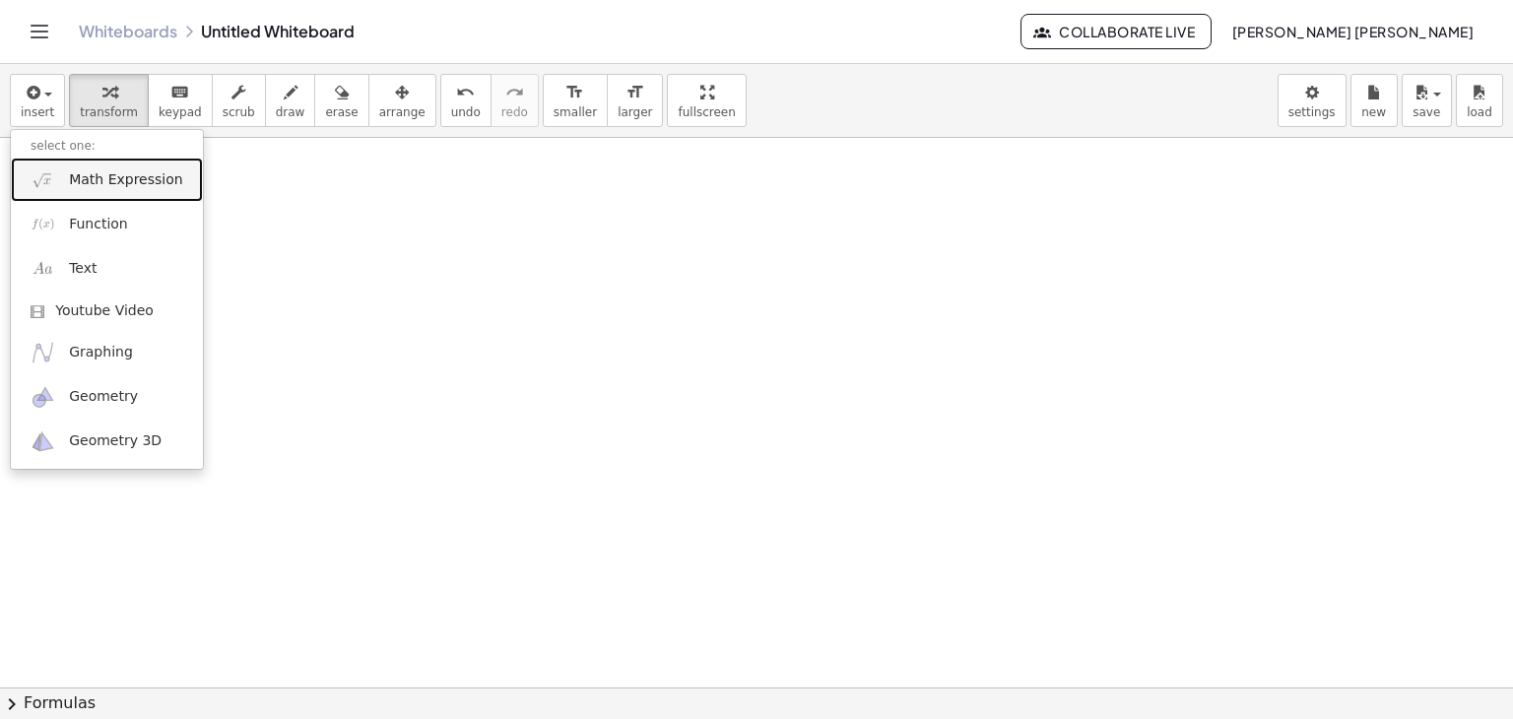
click at [74, 182] on span "Math Expression" at bounding box center [125, 180] width 113 height 20
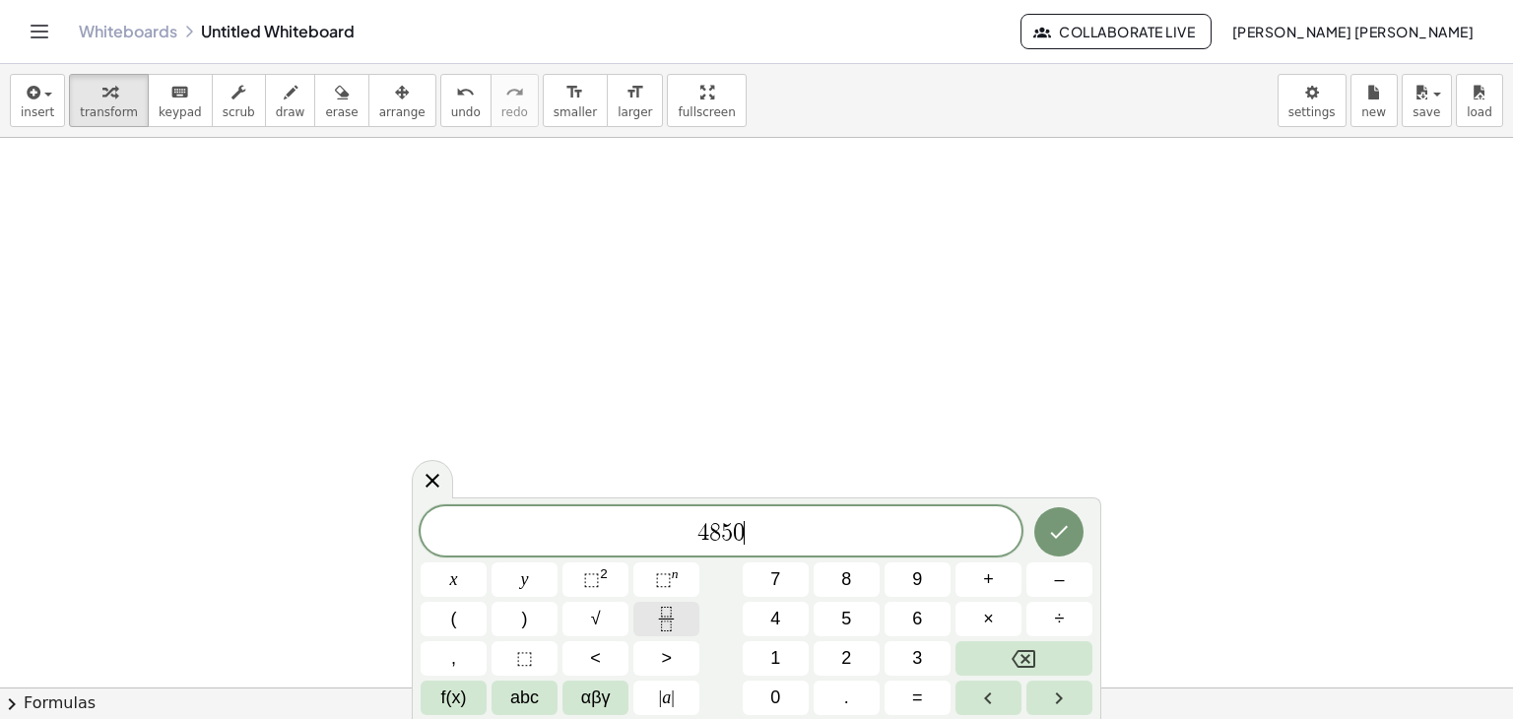
click at [646, 629] on button "Fraction" at bounding box center [667, 619] width 66 height 34
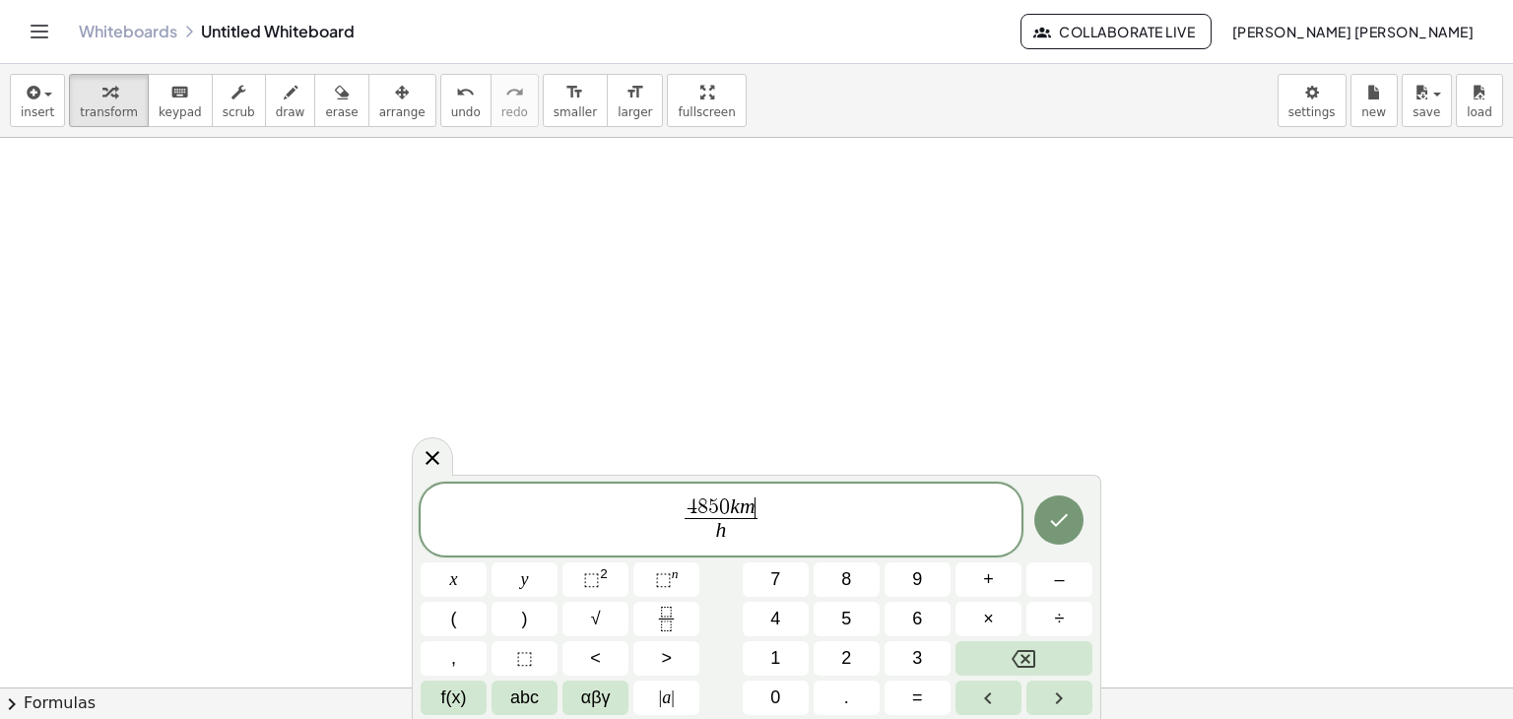
click at [698, 561] on div "4 8 5 0 k m ​ h ​ x y ⬚ 2 ⬚ n 7 8 9 + – ( ) √ 4 5 6 × ÷ , ⬚ < > 1 2 3 f(x) abc …" at bounding box center [757, 600] width 672 height 233
click at [668, 573] on span "⬚" at bounding box center [663, 580] width 17 height 20
click at [1059, 504] on icon "Done" at bounding box center [1059, 516] width 24 height 24
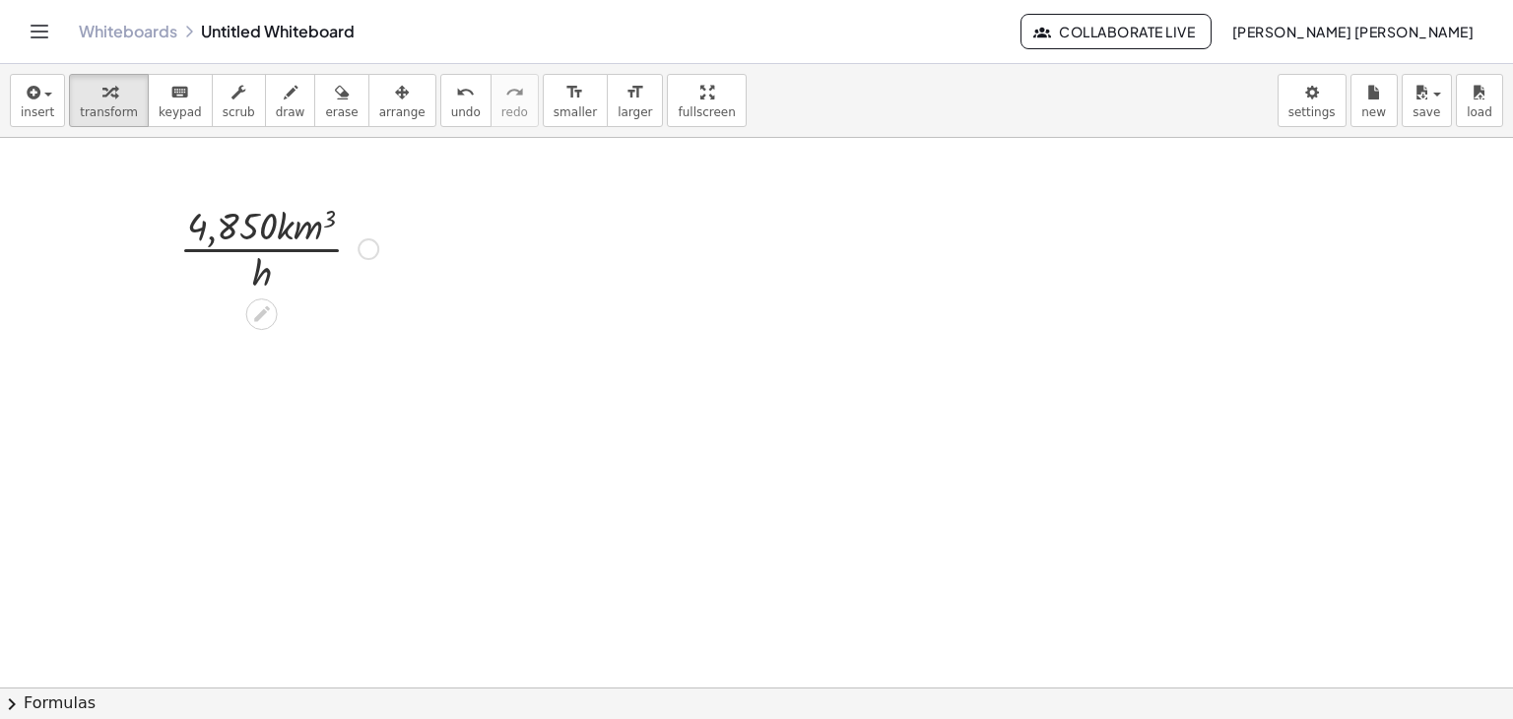
click at [288, 236] on div at bounding box center [278, 247] width 219 height 99
click at [101, 108] on span "transform" at bounding box center [109, 112] width 58 height 14
click at [39, 101] on div "button" at bounding box center [38, 92] width 34 height 24
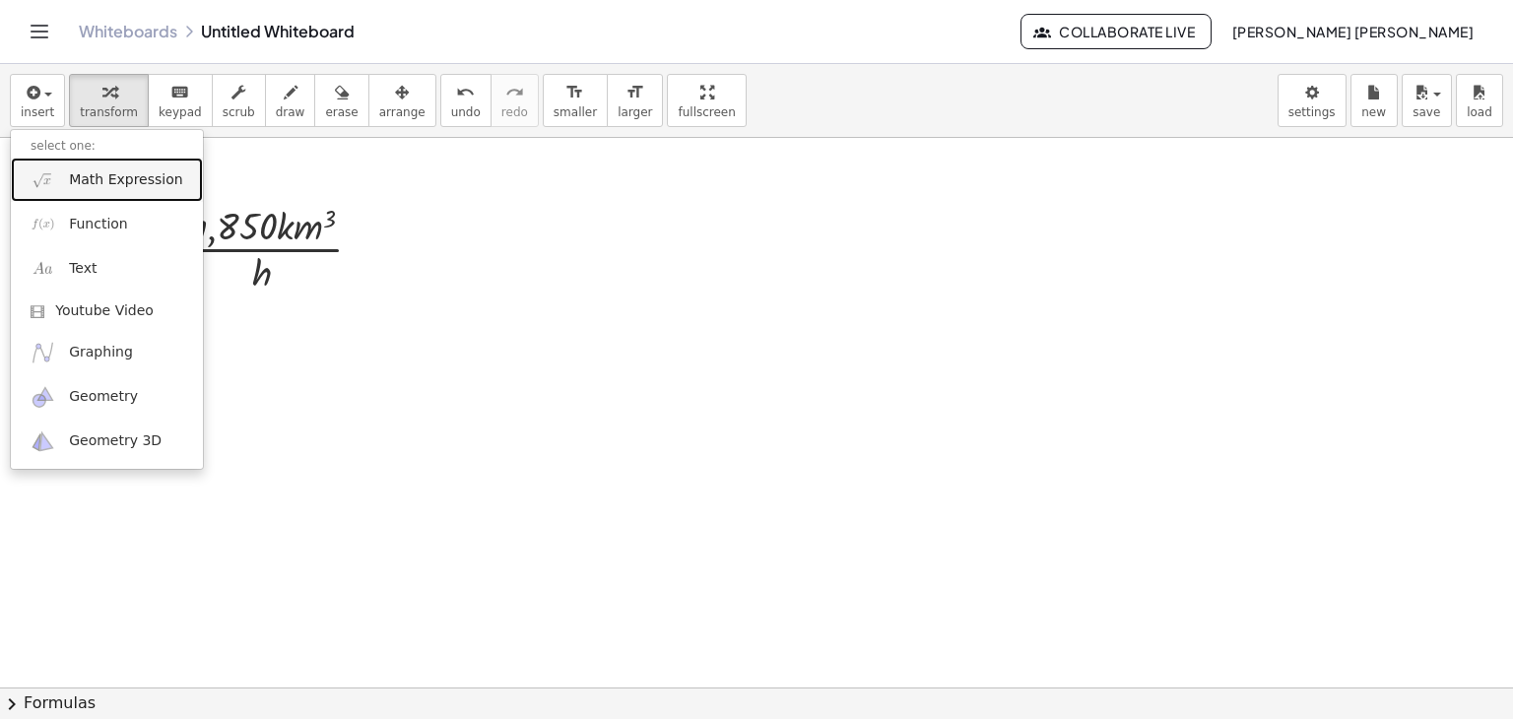
click at [76, 175] on span "Math Expression" at bounding box center [125, 180] width 113 height 20
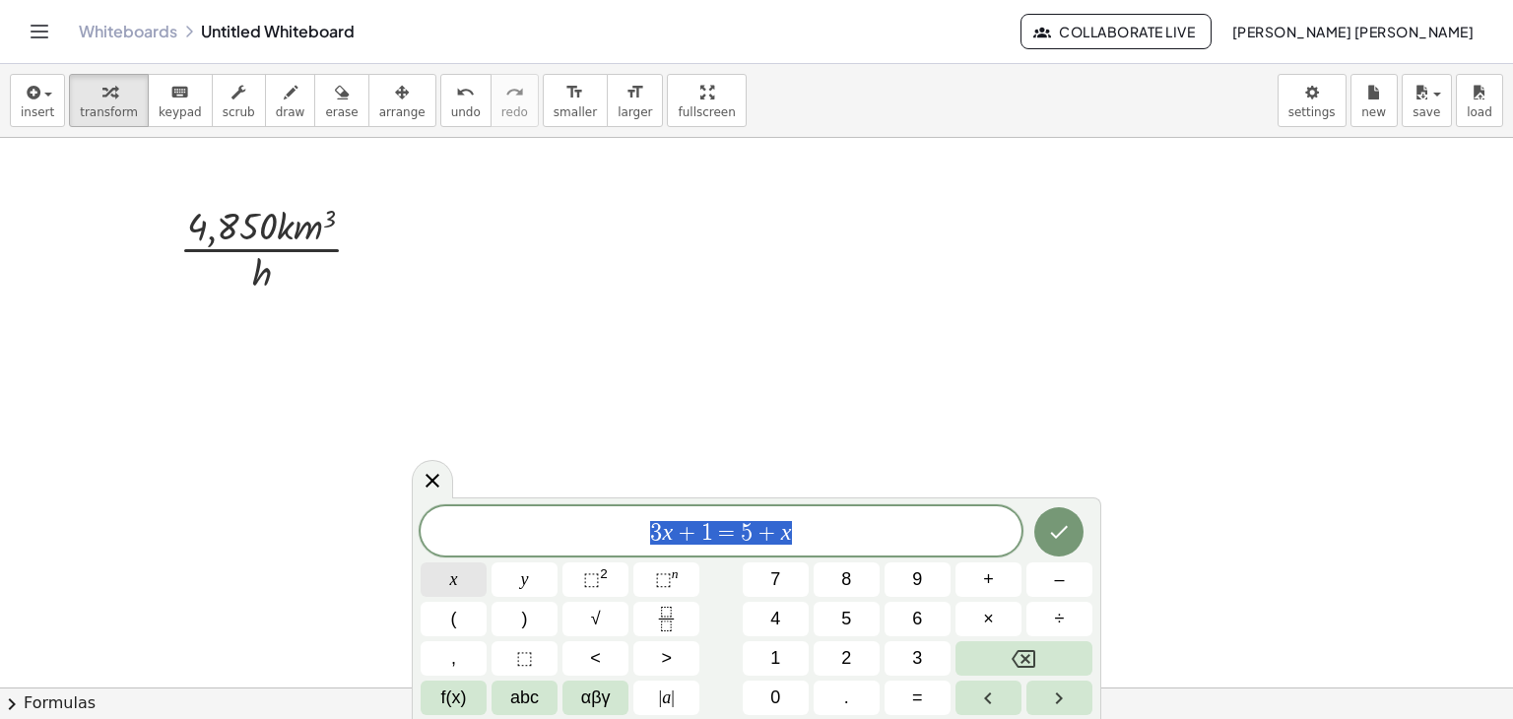
drag, startPoint x: 818, startPoint y: 543, endPoint x: 485, endPoint y: 572, distance: 334.3
click at [485, 572] on div "******** 3 x + 1 = 5 + x x y ⬚ 2 ⬚ n 7 8 9 + – ( ) √ 4 5 6 × ÷ , ⬚ < > 1 2 3 f(…" at bounding box center [757, 610] width 672 height 209
click at [659, 607] on icon "Fraction" at bounding box center [666, 619] width 25 height 25
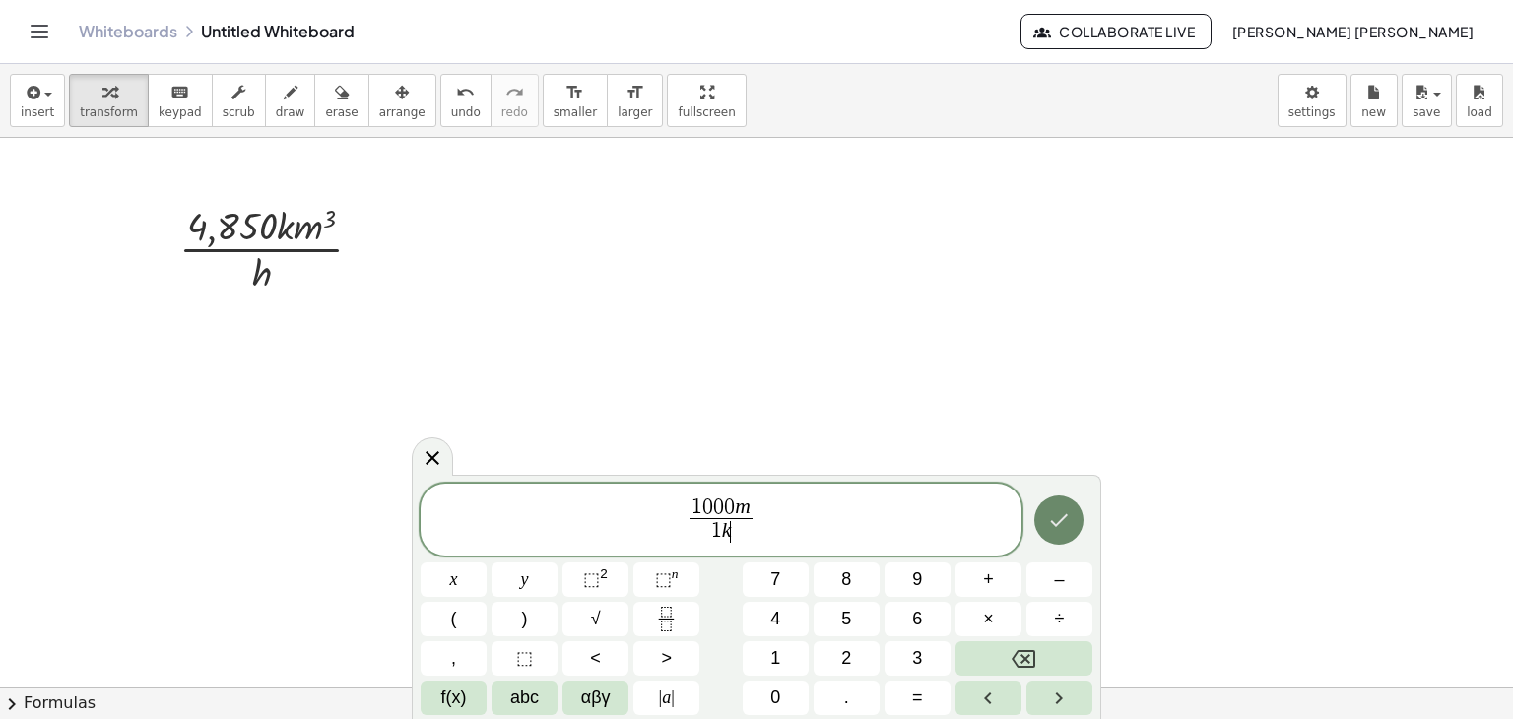
click at [1062, 533] on button "Done" at bounding box center [1059, 520] width 49 height 49
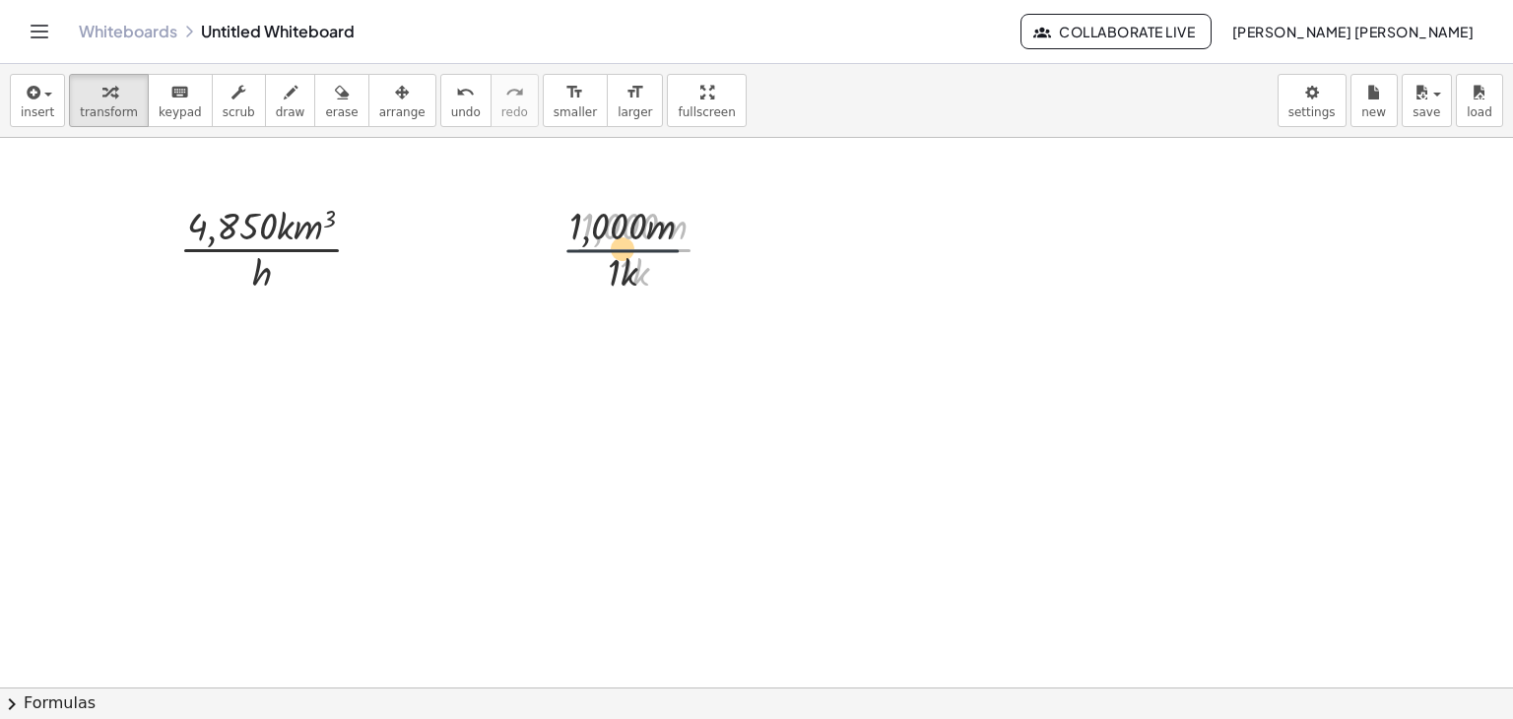
drag, startPoint x: 631, startPoint y: 239, endPoint x: 506, endPoint y: 238, distance: 124.2
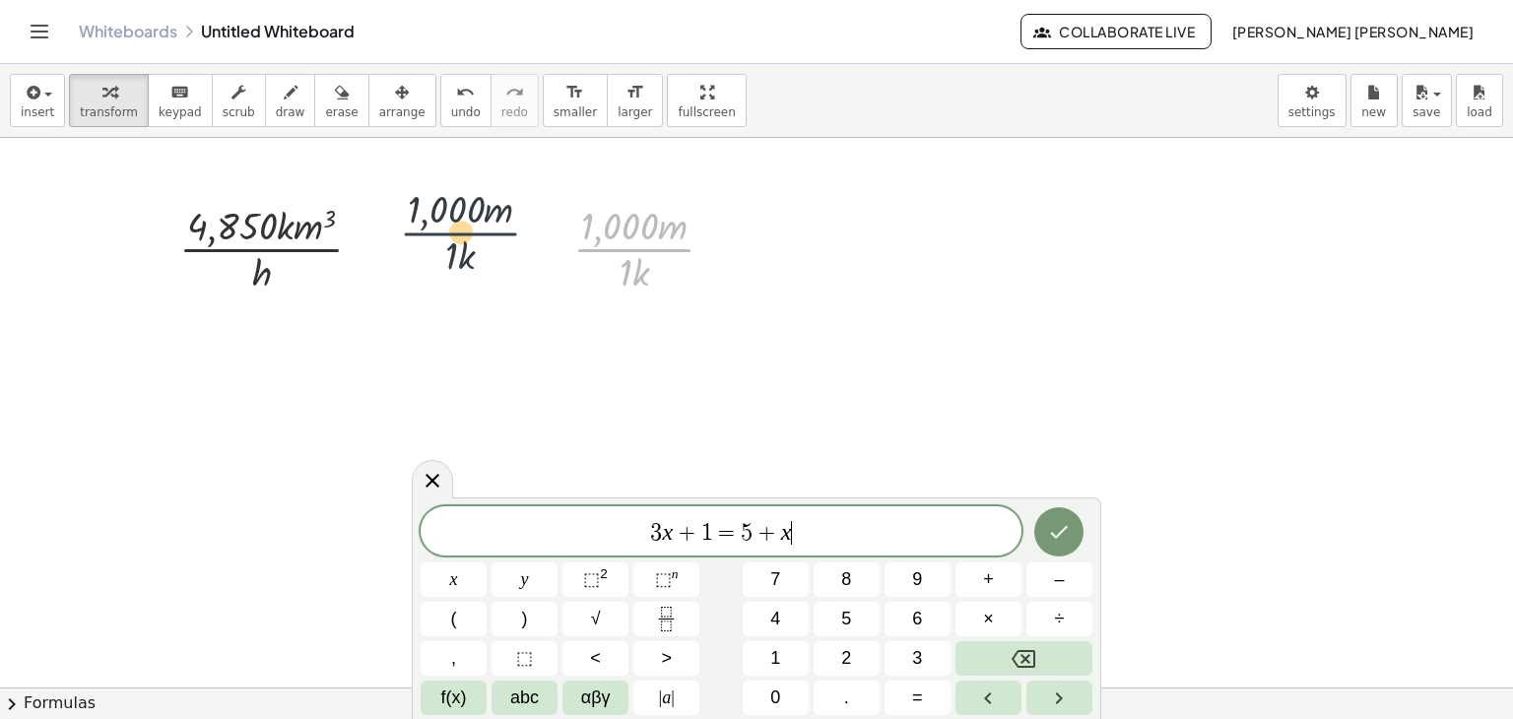
drag, startPoint x: 614, startPoint y: 248, endPoint x: 436, endPoint y: 234, distance: 179.0
click at [778, 530] on span "+" at bounding box center [767, 533] width 29 height 24
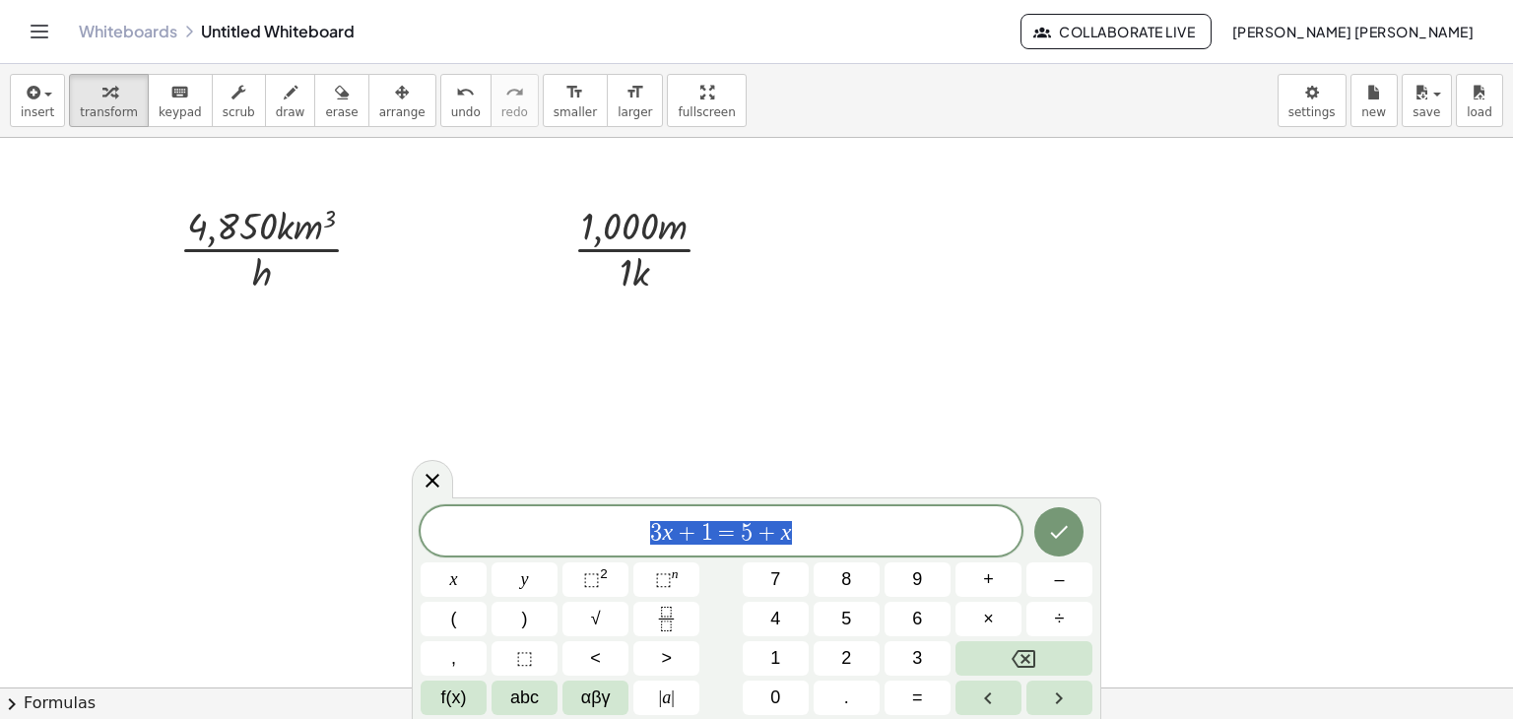
drag, startPoint x: 793, startPoint y: 531, endPoint x: 630, endPoint y: 572, distance: 168.7
click at [630, 572] on div "******** 3 x + 1 = 5 + x x y ⬚ 2 ⬚ n 7 8 9 + – ( ) √ 4 5 6 × ÷ , ⬚ < > 1 2 3 f(…" at bounding box center [757, 610] width 672 height 209
click at [439, 471] on icon at bounding box center [433, 481] width 24 height 24
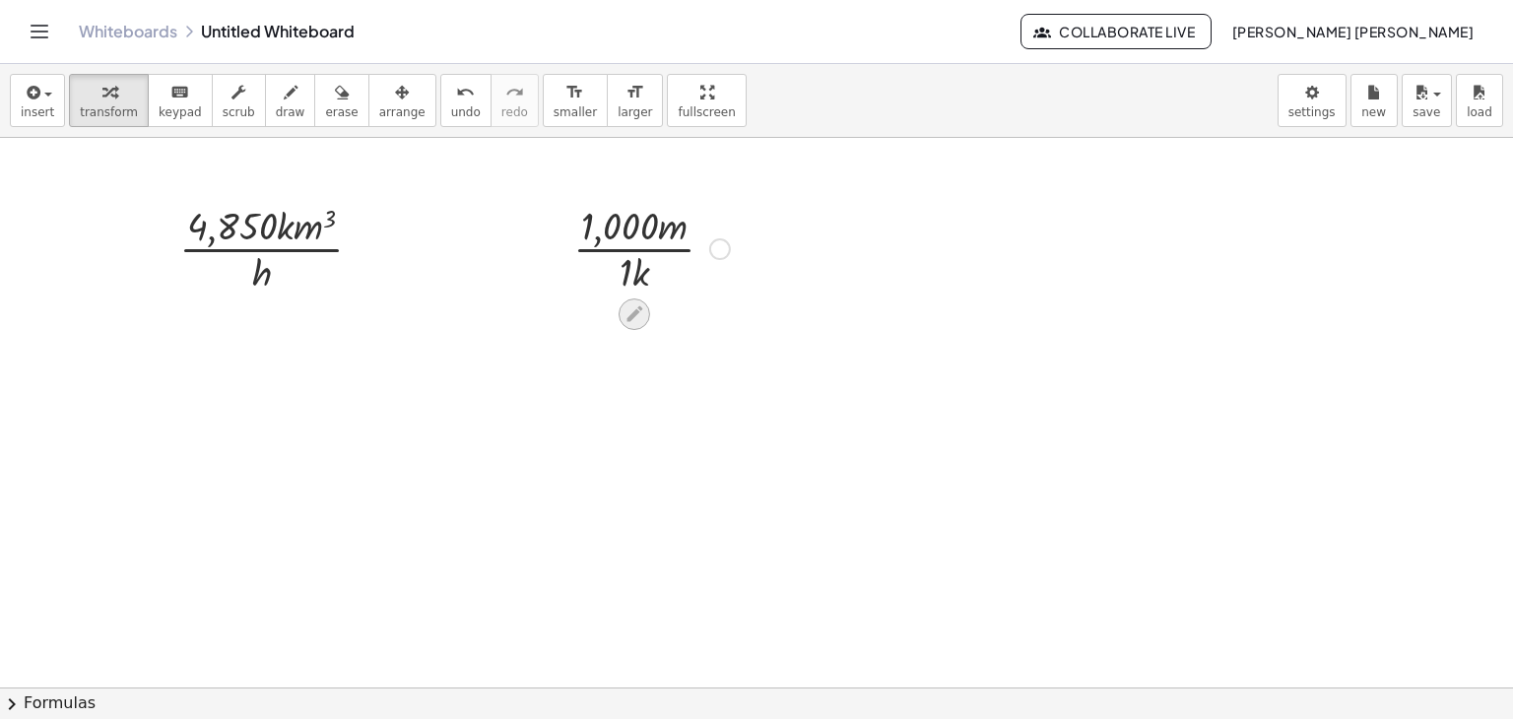
click at [635, 308] on icon at bounding box center [634, 313] width 21 height 21
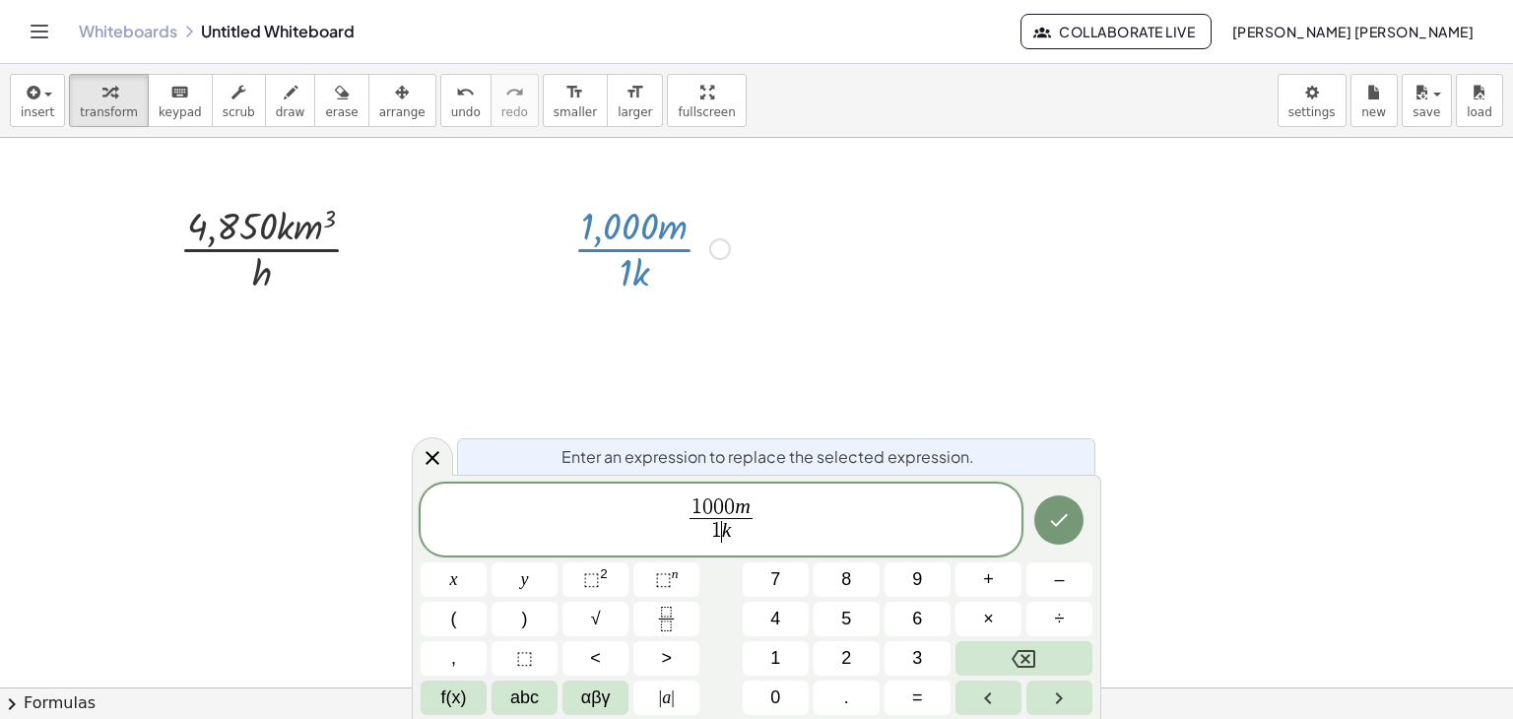
click at [722, 539] on var "k" at bounding box center [727, 530] width 10 height 24
click at [729, 535] on span "1 k ​" at bounding box center [721, 531] width 63 height 27
click at [670, 580] on span "⬚" at bounding box center [663, 580] width 17 height 20
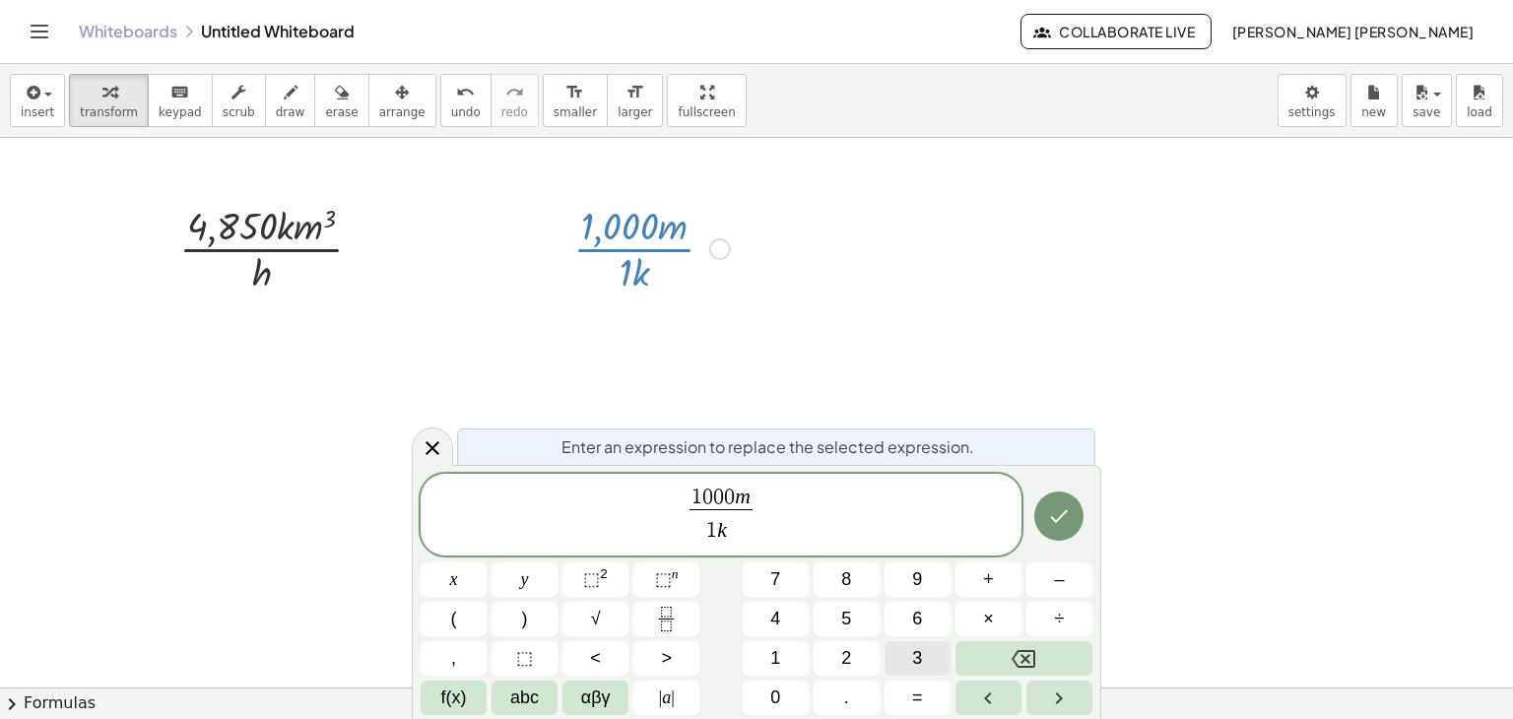
click at [934, 645] on button "3" at bounding box center [918, 658] width 66 height 34
click at [804, 499] on span "1 0 0 0 m 1 k 3 ​ ​" at bounding box center [721, 516] width 601 height 61
click at [749, 499] on var "m" at bounding box center [743, 497] width 16 height 24
click at [660, 567] on span "⬚ n" at bounding box center [667, 580] width 24 height 27
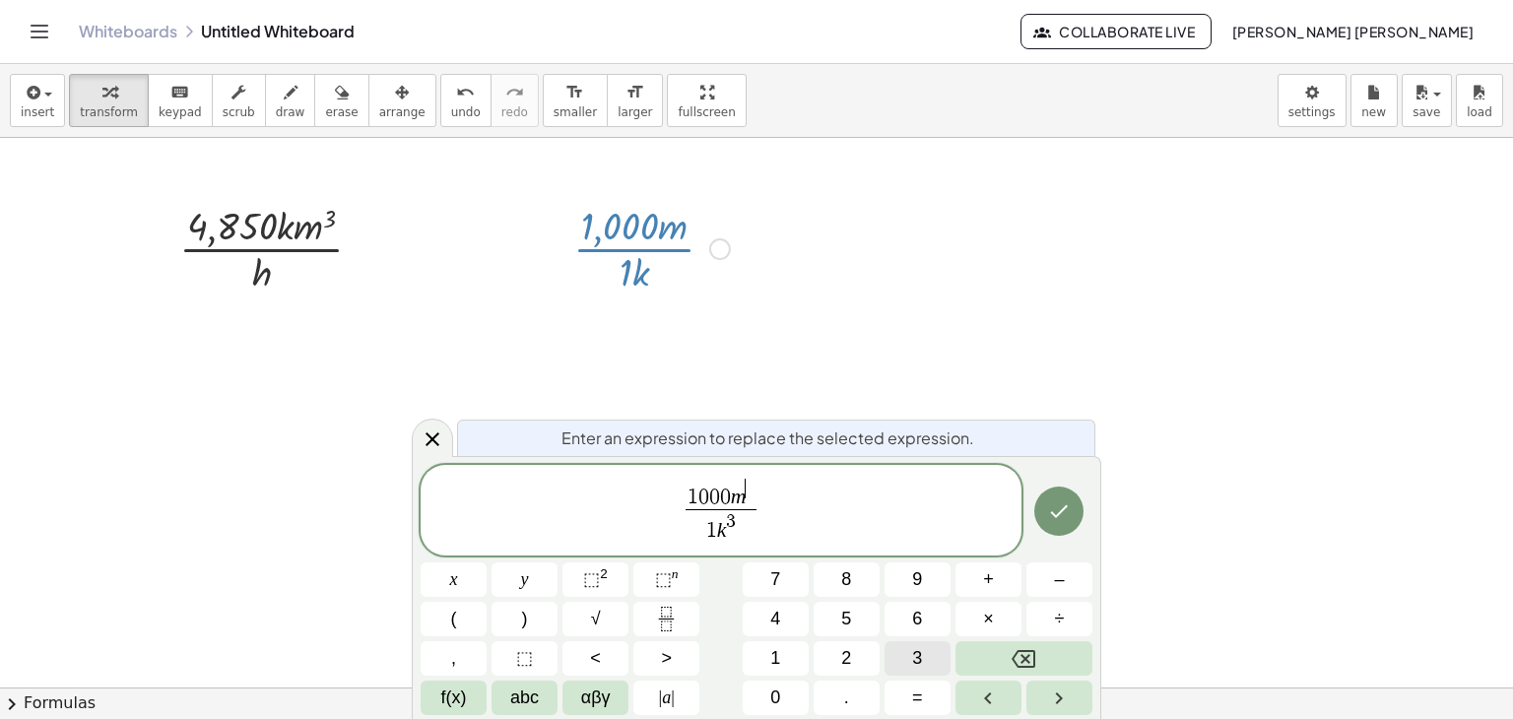
click at [930, 663] on button "3" at bounding box center [918, 658] width 66 height 34
click at [1056, 501] on icon "Done" at bounding box center [1059, 512] width 24 height 24
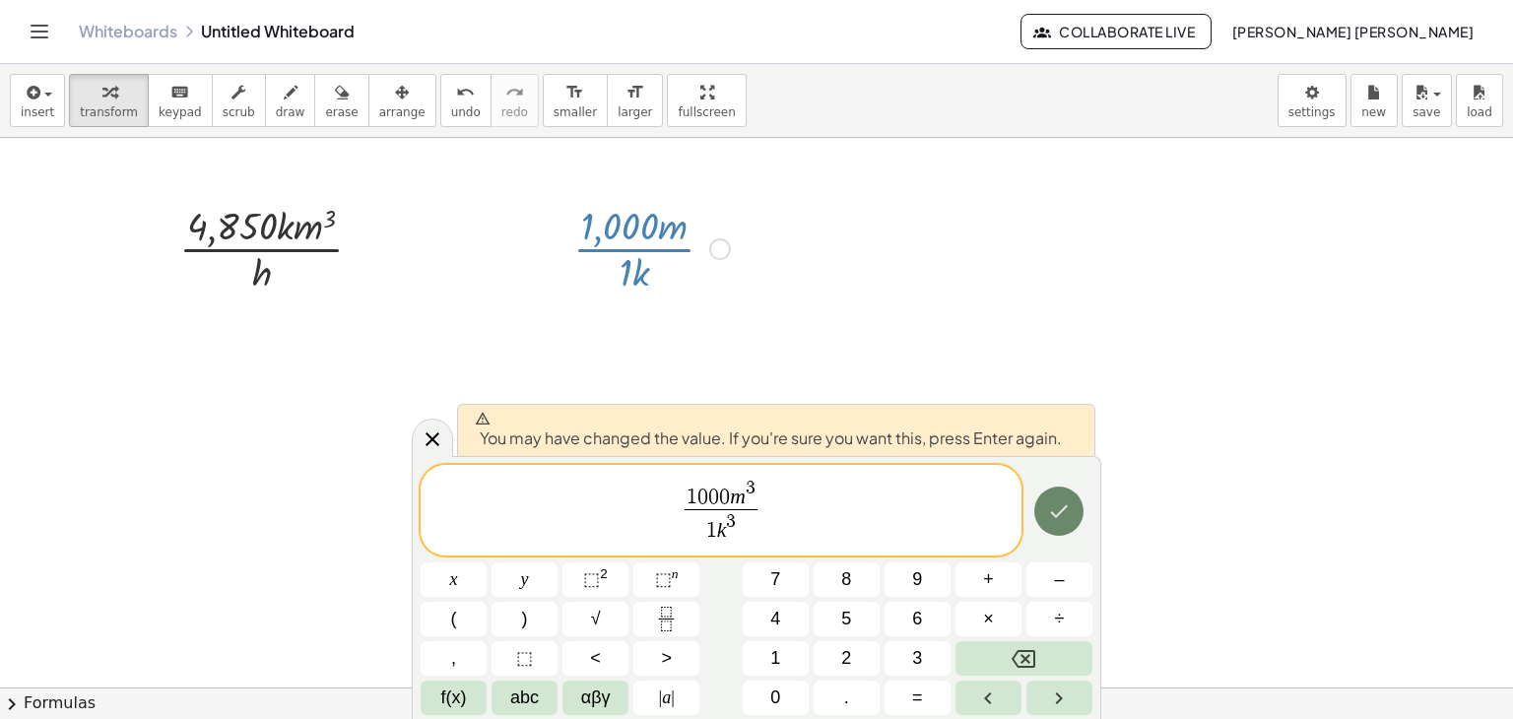
click at [1064, 510] on icon "Done" at bounding box center [1060, 511] width 18 height 13
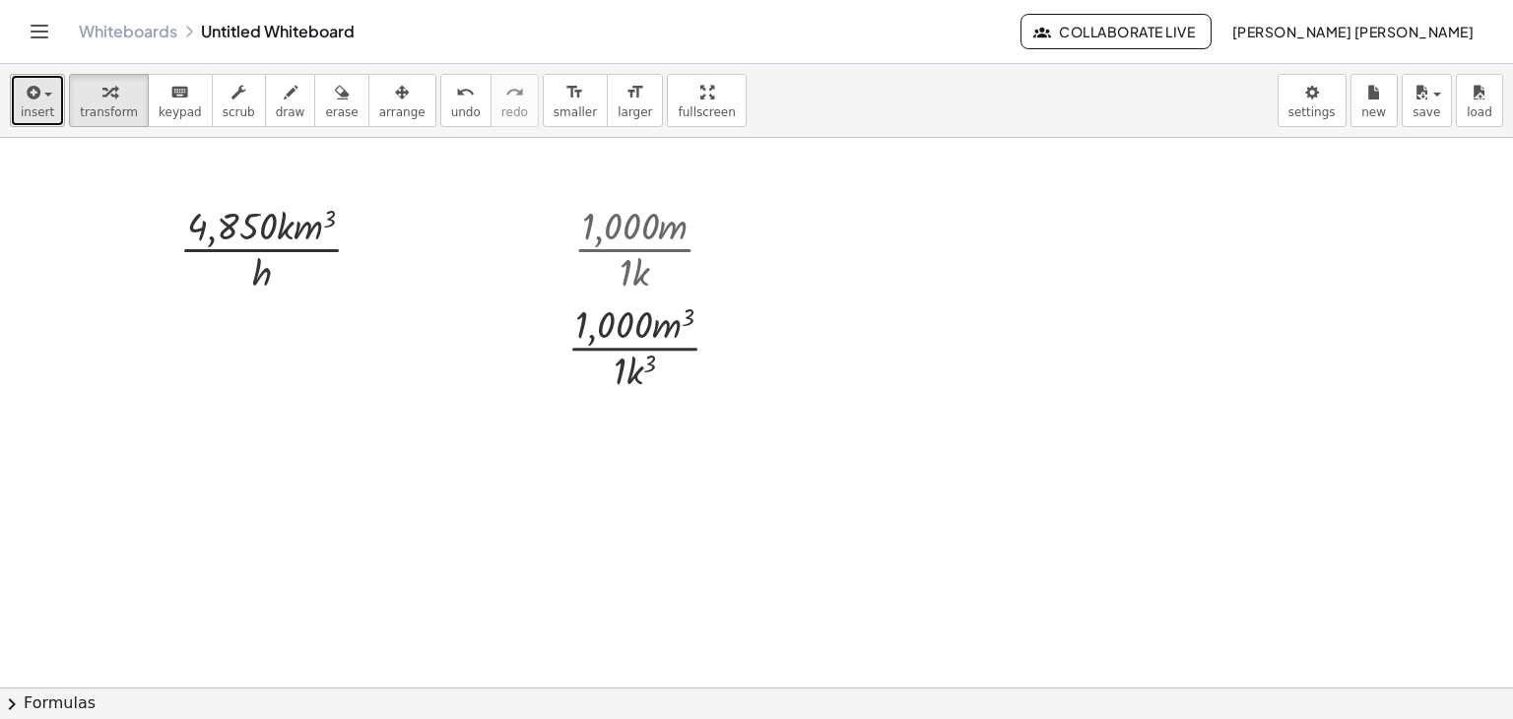
click at [40, 88] on span "button" at bounding box center [42, 95] width 4 height 14
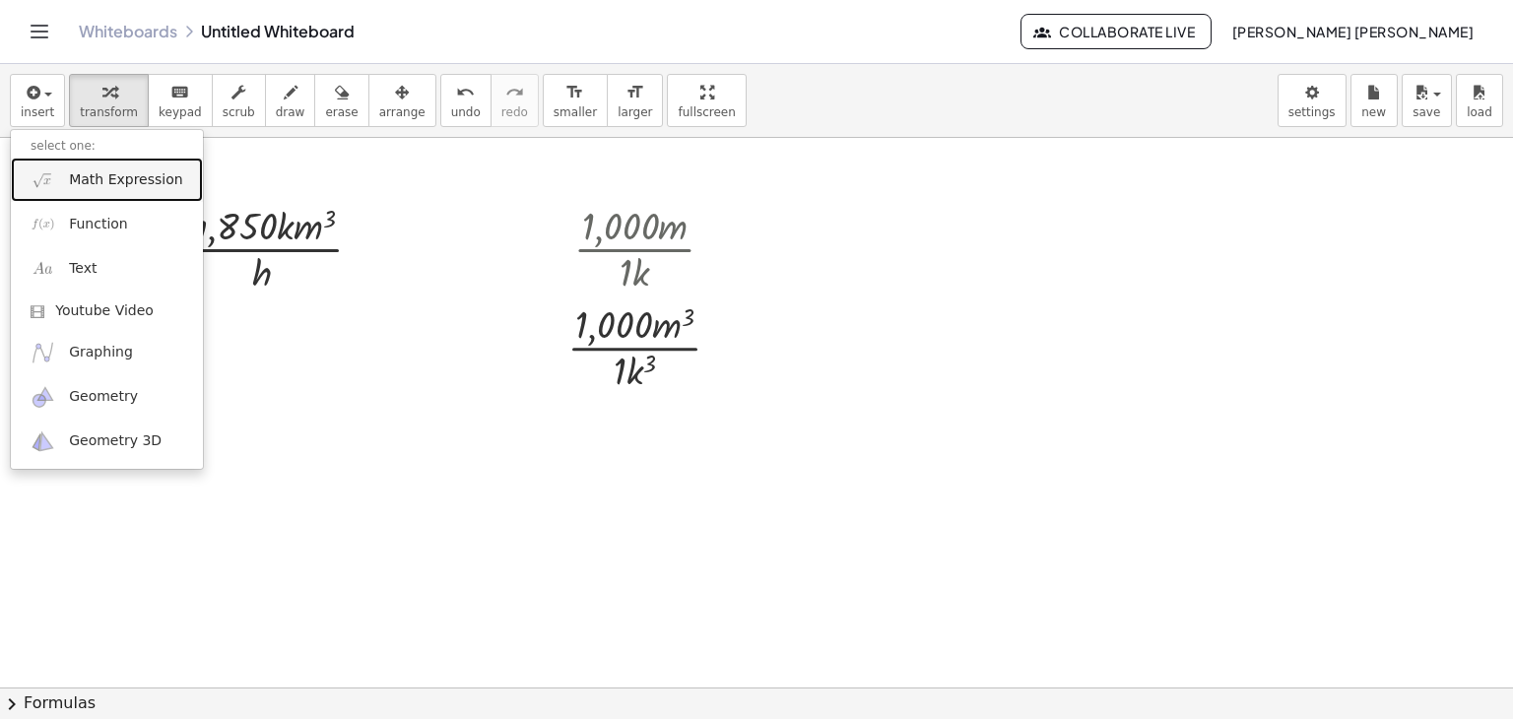
click at [95, 186] on span "Math Expression" at bounding box center [125, 180] width 113 height 20
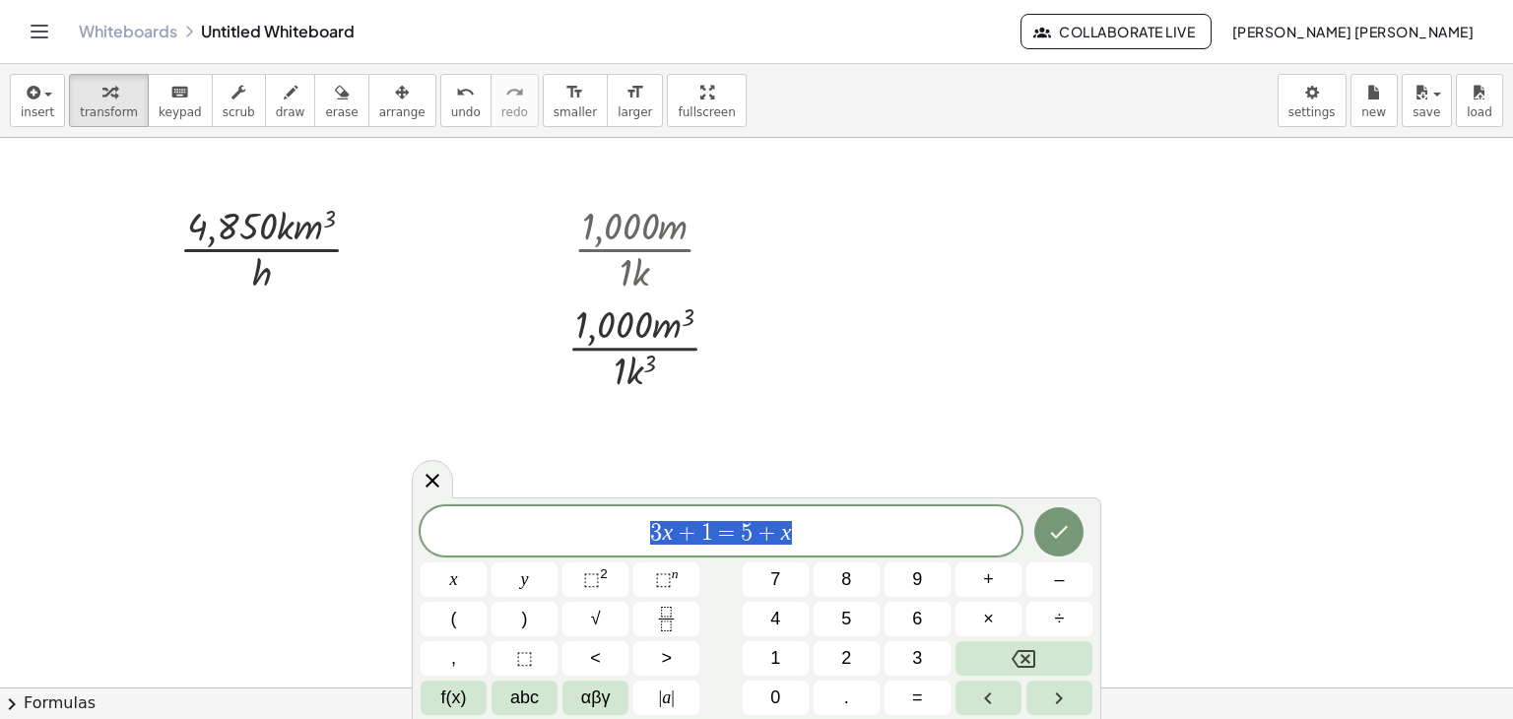
drag, startPoint x: 803, startPoint y: 533, endPoint x: 559, endPoint y: 546, distance: 244.7
click at [559, 546] on div "******** 3 x + 1 = 5 + x" at bounding box center [721, 530] width 601 height 49
click at [435, 470] on icon at bounding box center [433, 480] width 24 height 24
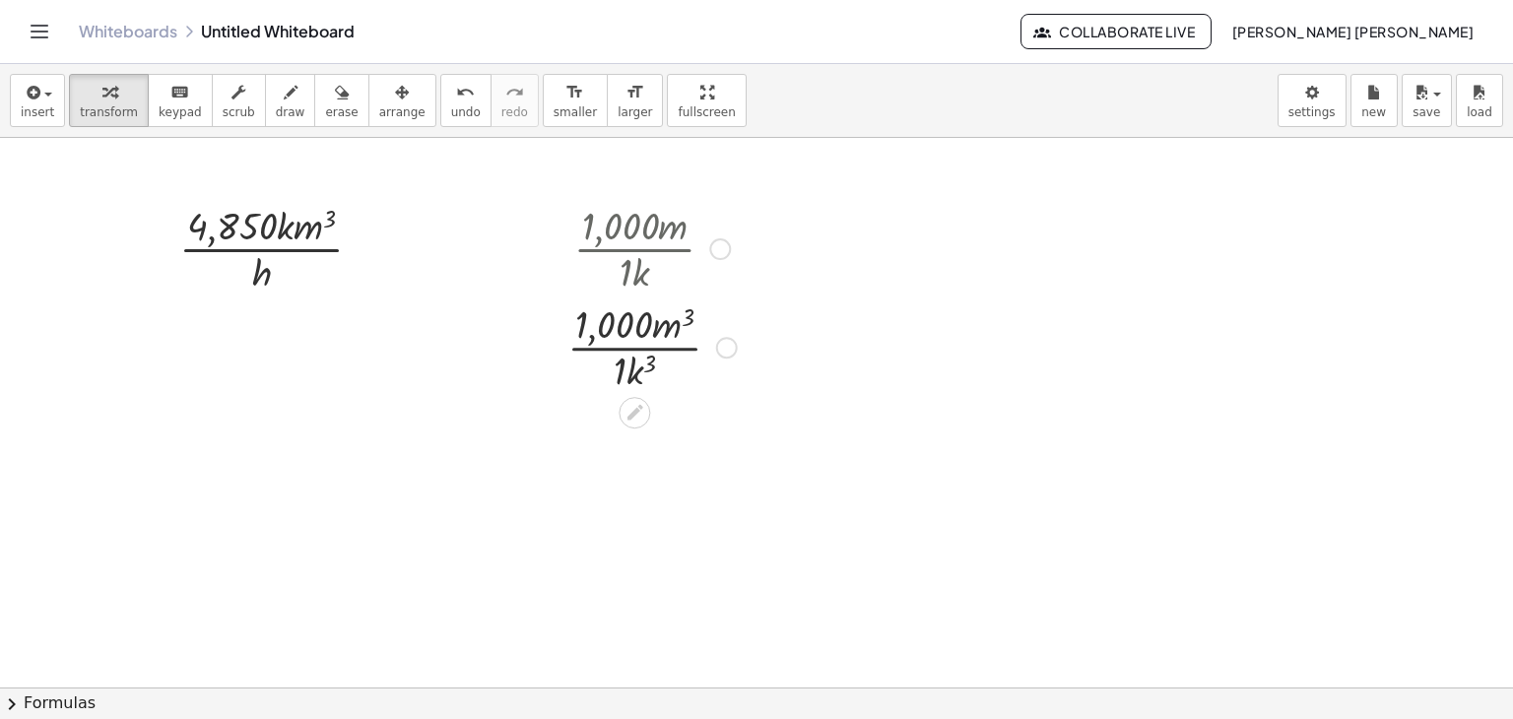
click at [623, 358] on div at bounding box center [652, 346] width 189 height 99
click at [658, 356] on div at bounding box center [652, 346] width 189 height 99
drag, startPoint x: 645, startPoint y: 436, endPoint x: 662, endPoint y: 326, distance: 111.6
click at [669, 433] on div at bounding box center [652, 444] width 189 height 99
click at [723, 446] on div at bounding box center [727, 447] width 22 height 22
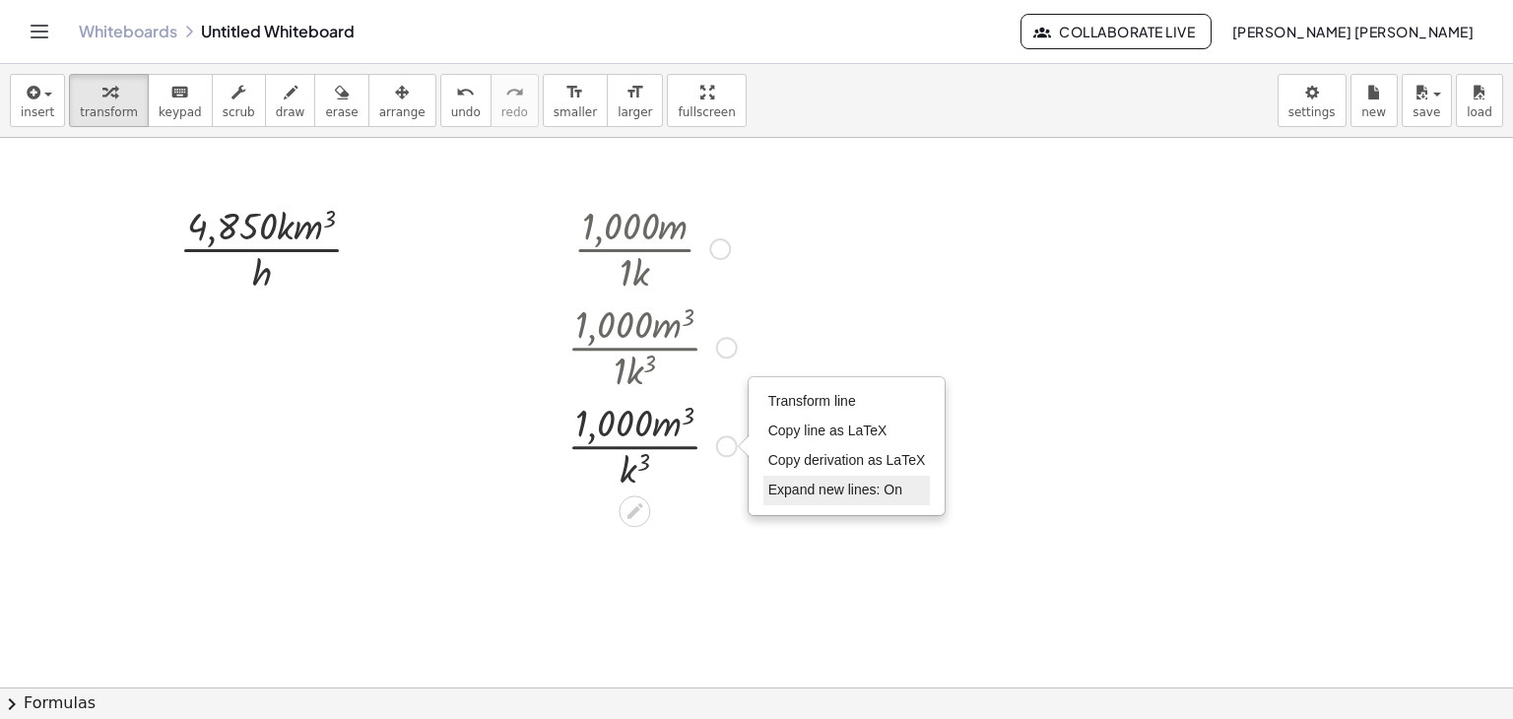
click at [817, 482] on span "Expand new lines: On" at bounding box center [836, 490] width 134 height 16
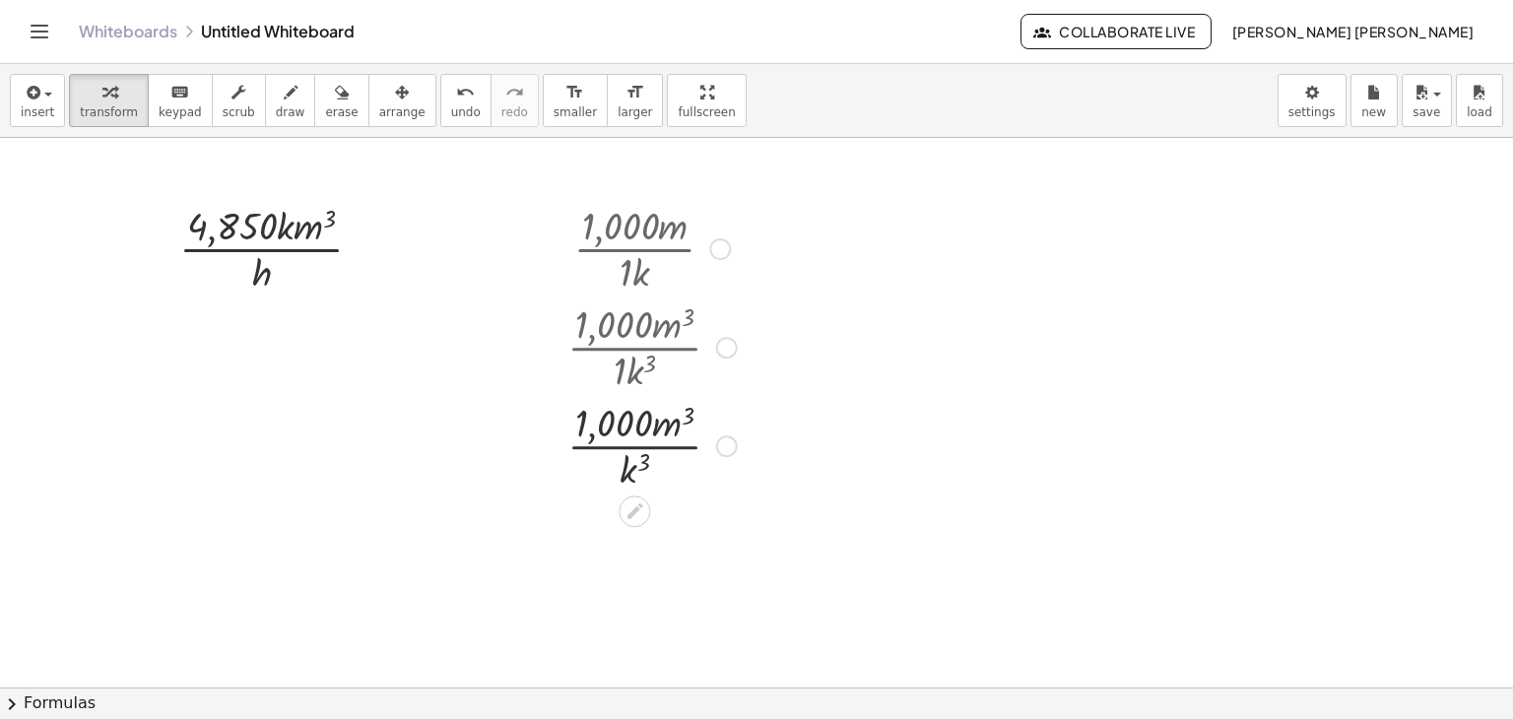
click at [725, 444] on div "Transform line Copy line as LaTeX Copy derivation as LaTeX Expand new lines: On" at bounding box center [727, 447] width 22 height 22
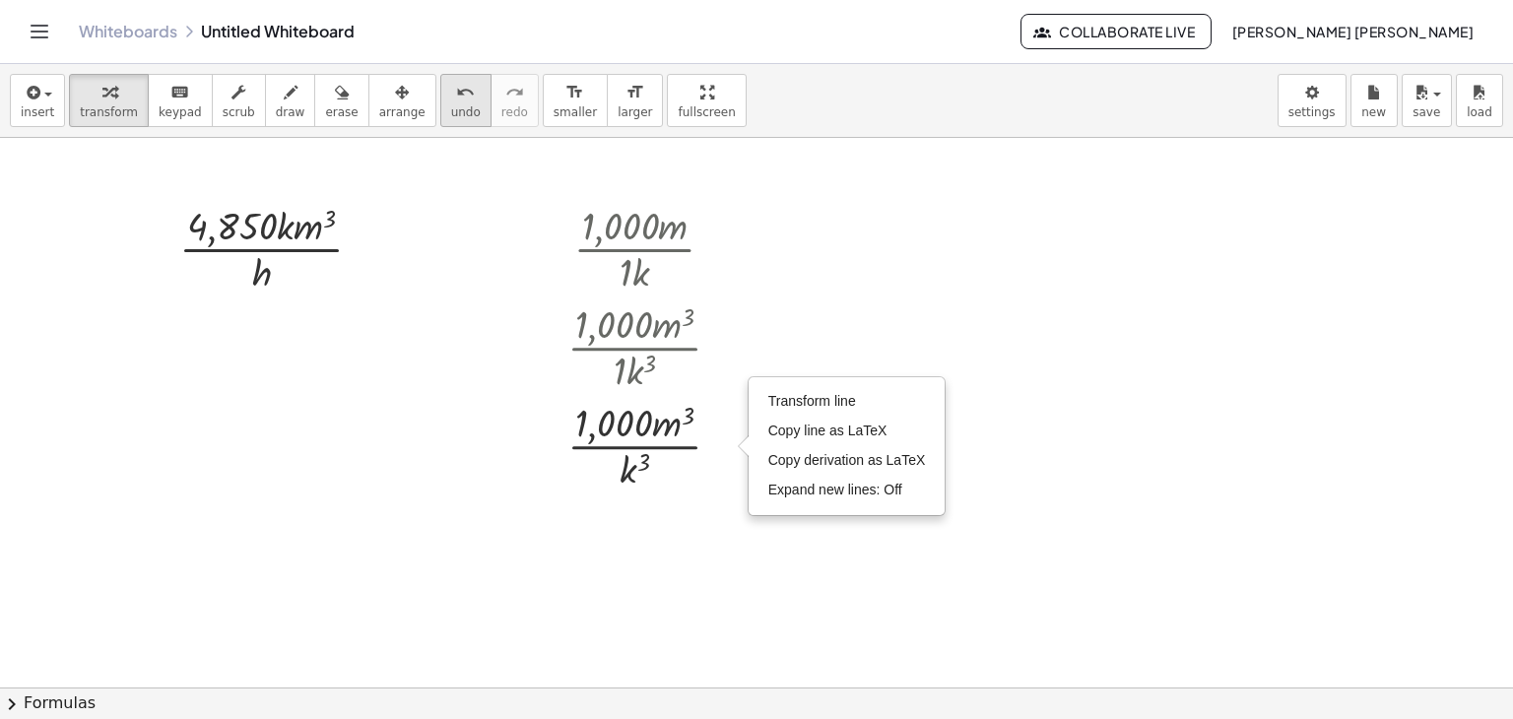
click at [451, 111] on span "undo" at bounding box center [466, 112] width 30 height 14
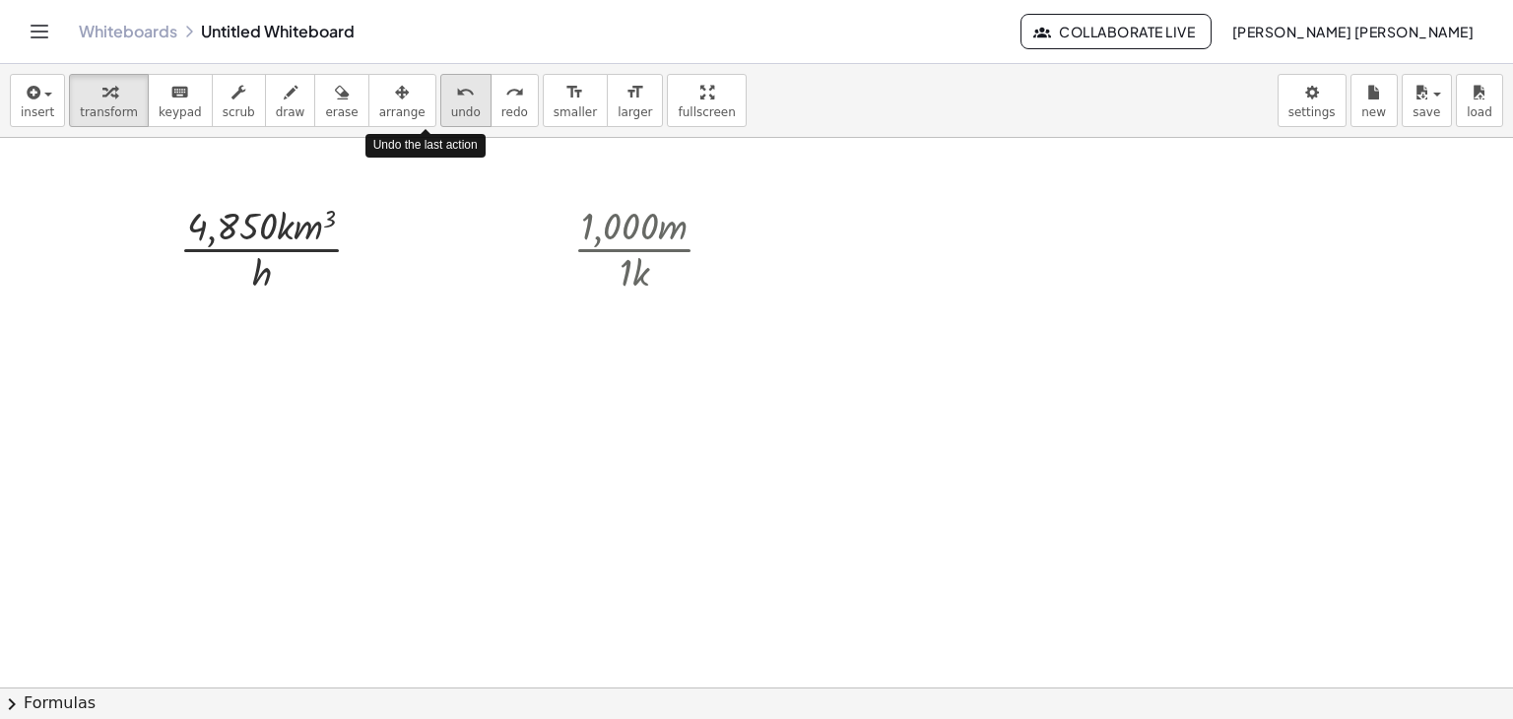
click at [451, 111] on span "undo" at bounding box center [466, 112] width 30 height 14
click at [441, 91] on button "undo undo" at bounding box center [465, 100] width 51 height 53
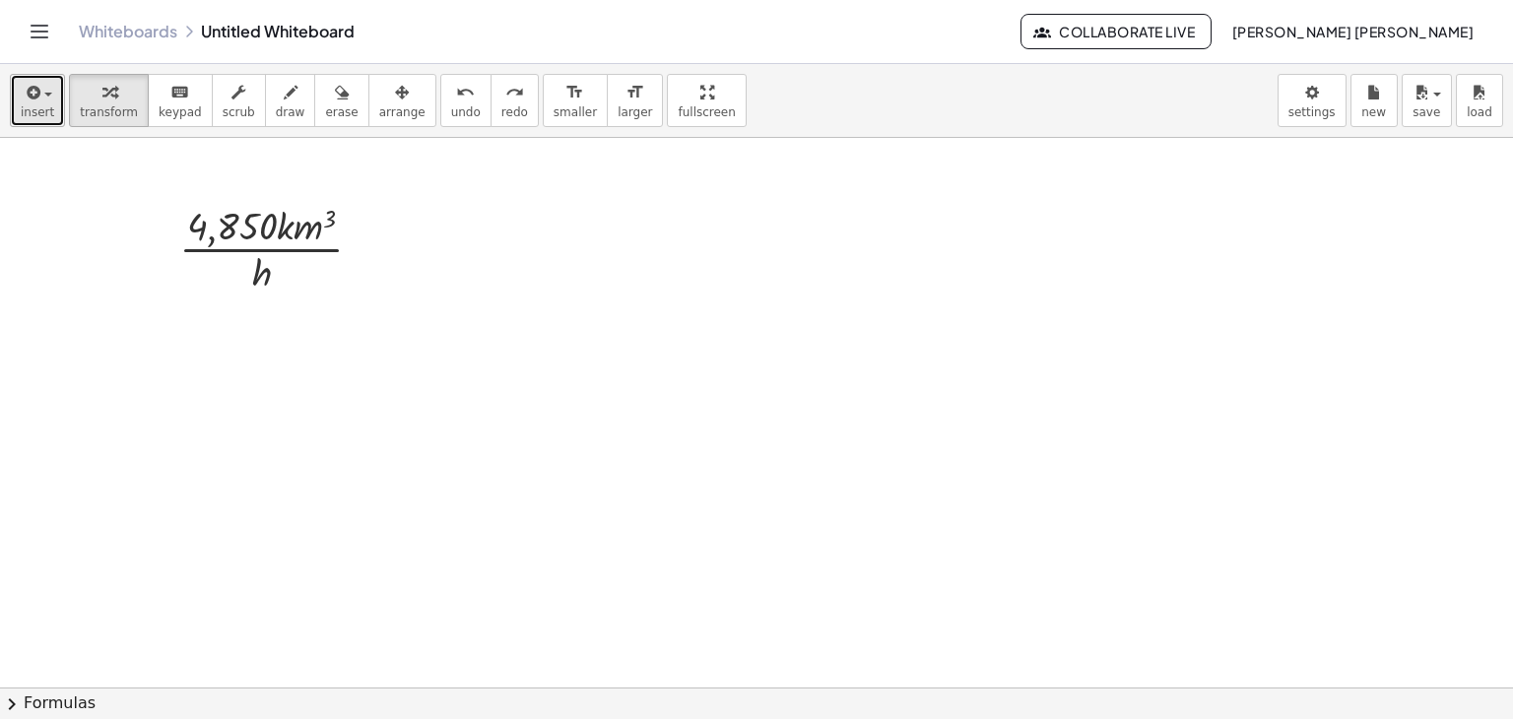
click at [51, 101] on button "insert" at bounding box center [37, 100] width 55 height 53
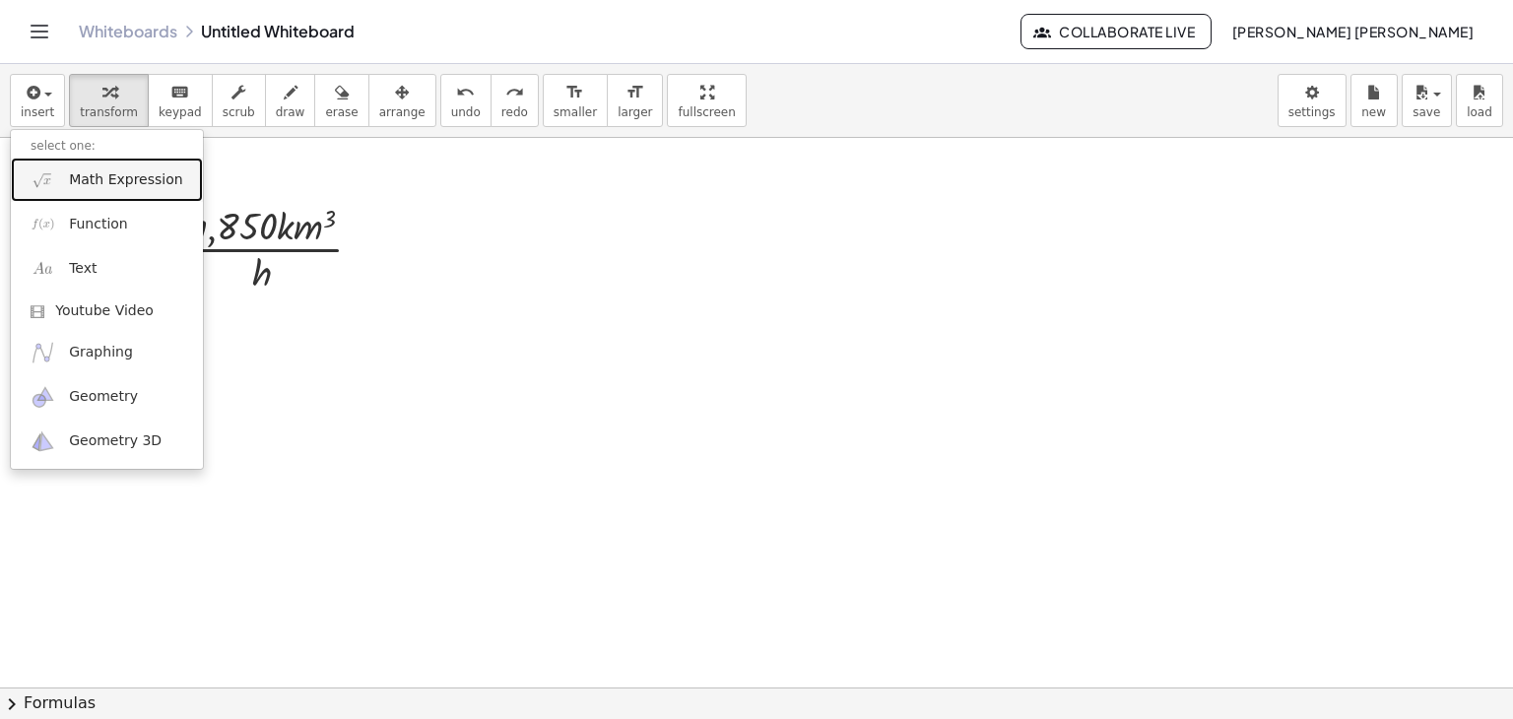
click at [118, 173] on span "Math Expression" at bounding box center [125, 180] width 113 height 20
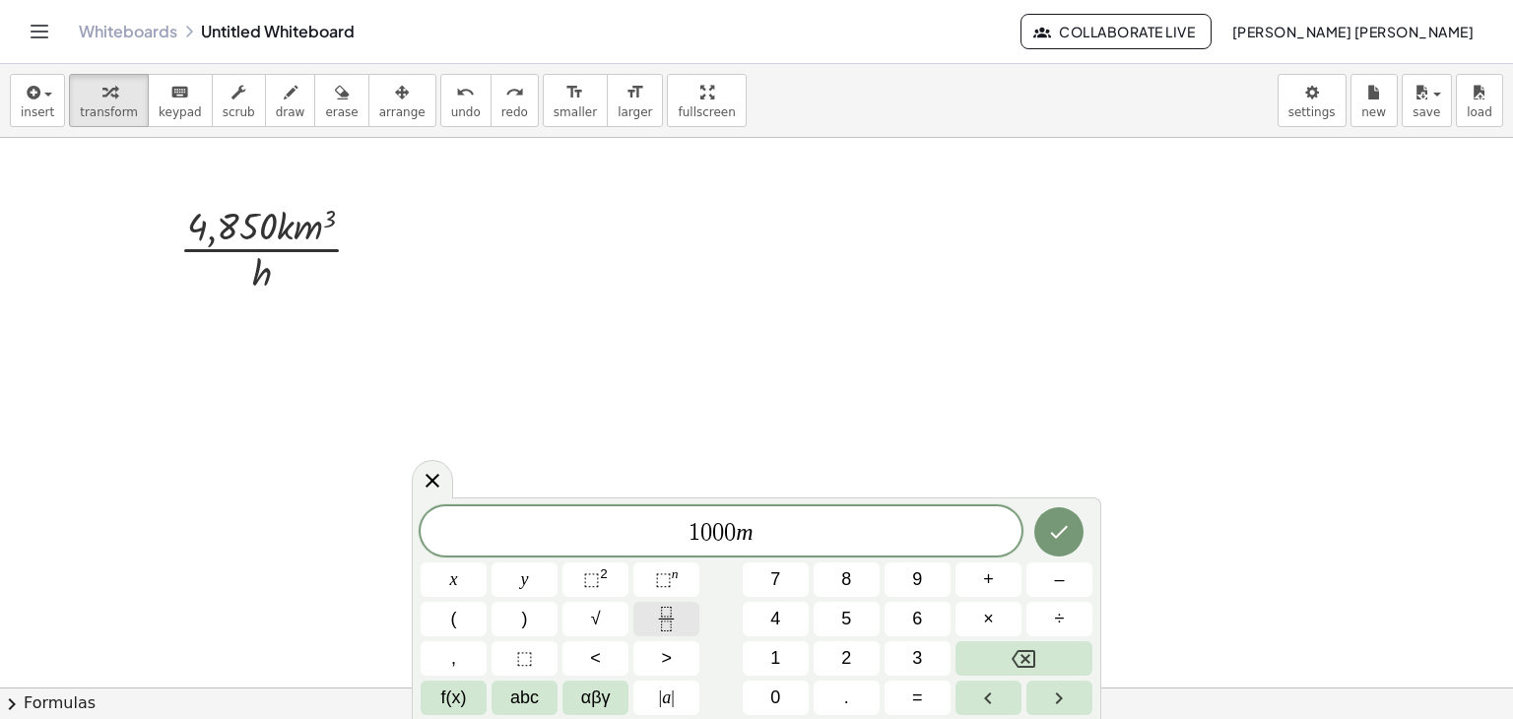
click at [668, 608] on icon "Fraction" at bounding box center [666, 619] width 25 height 25
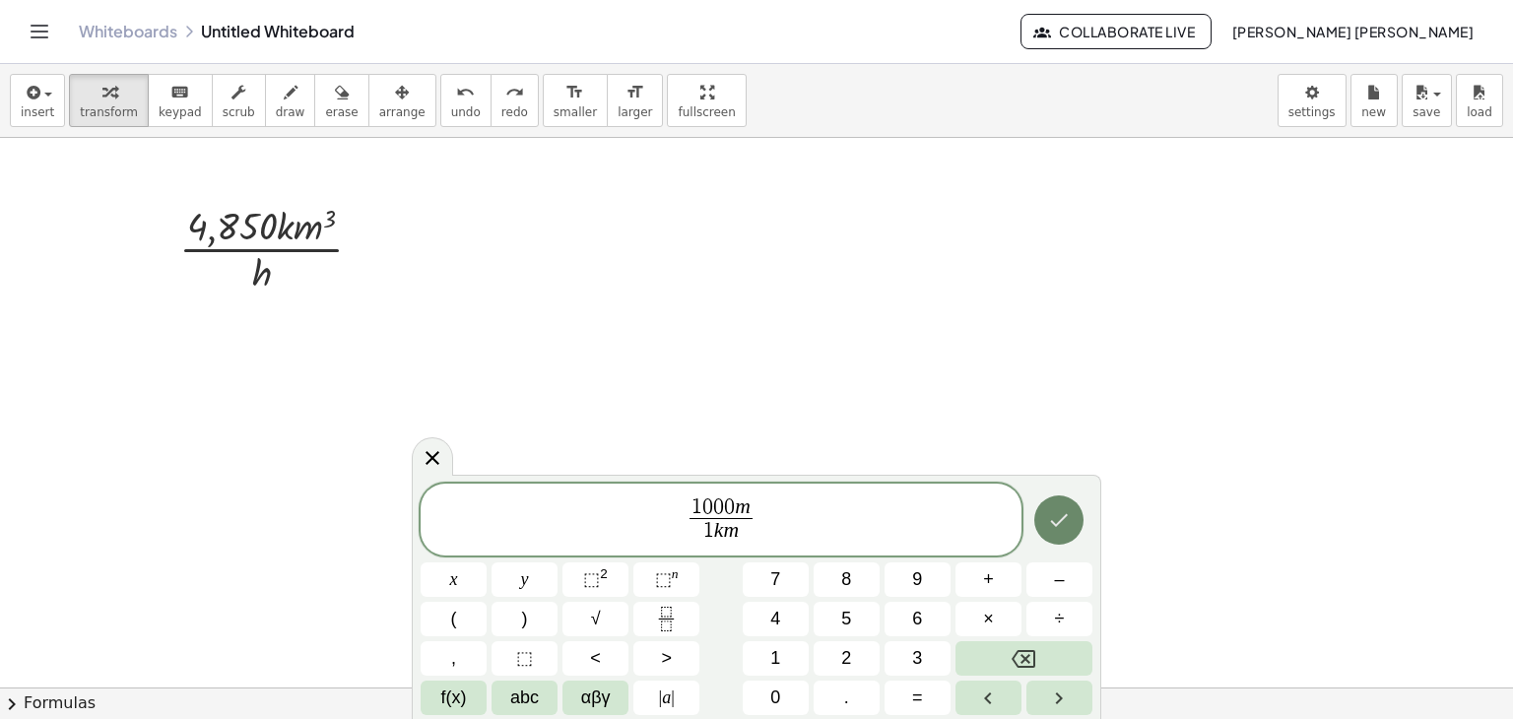
click at [1051, 502] on button "Done" at bounding box center [1059, 520] width 49 height 49
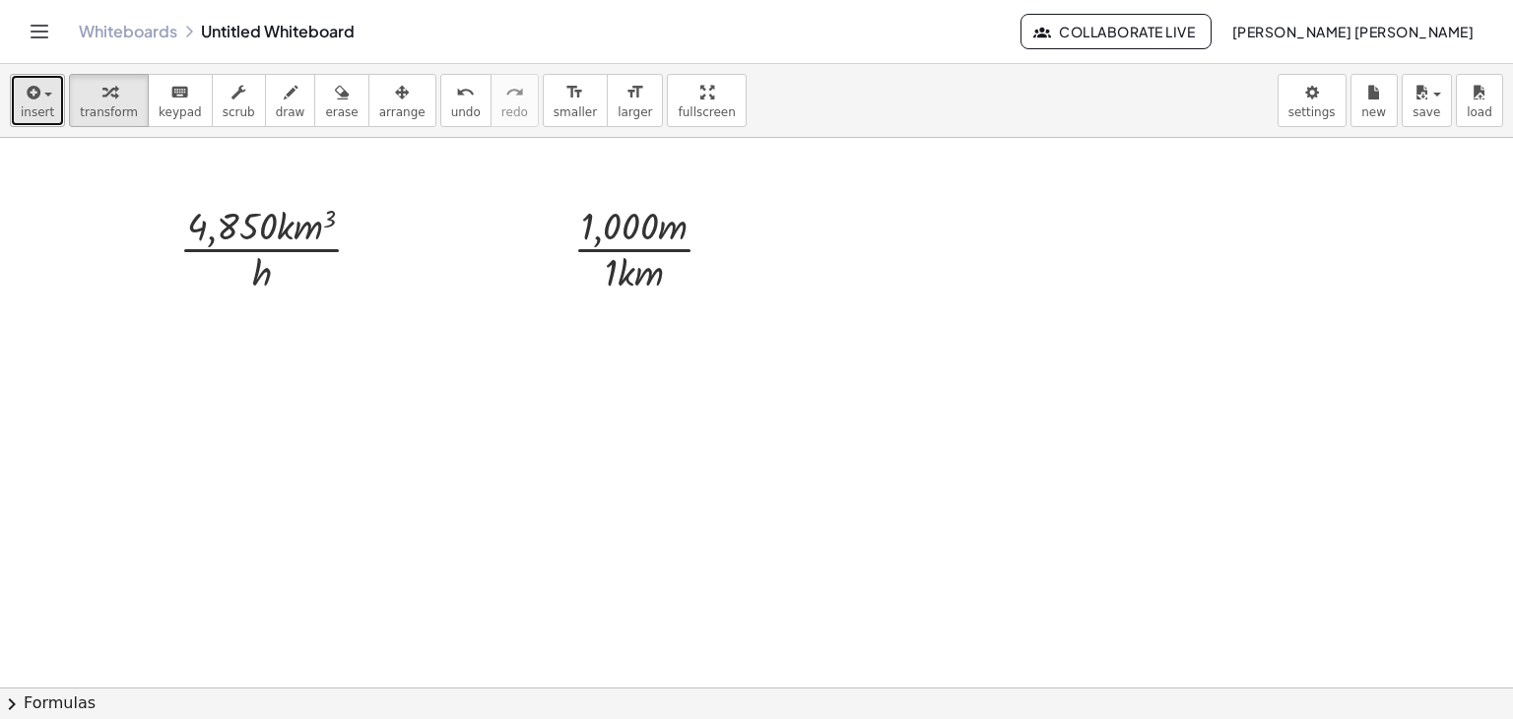
click at [29, 95] on icon "button" at bounding box center [32, 93] width 18 height 24
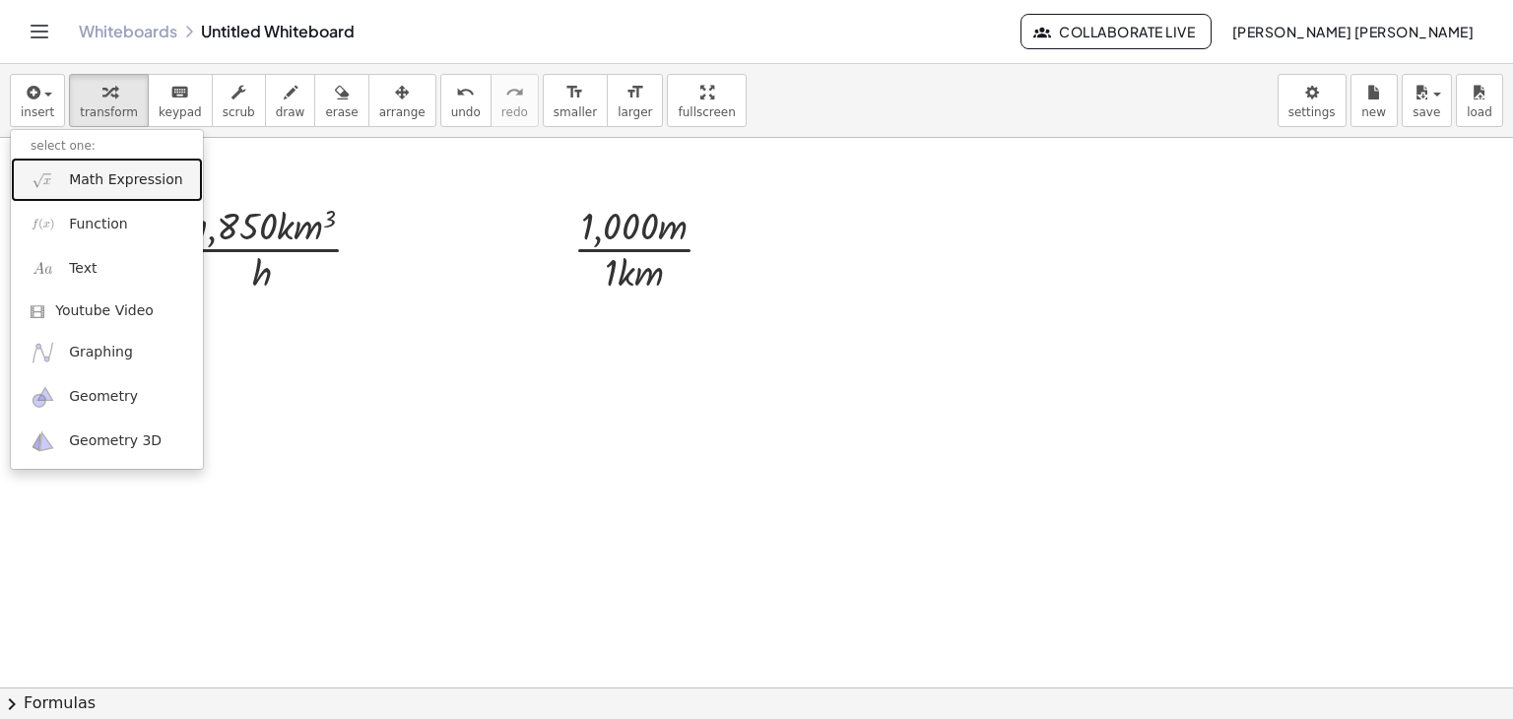
click at [71, 186] on span "Math Expression" at bounding box center [125, 180] width 113 height 20
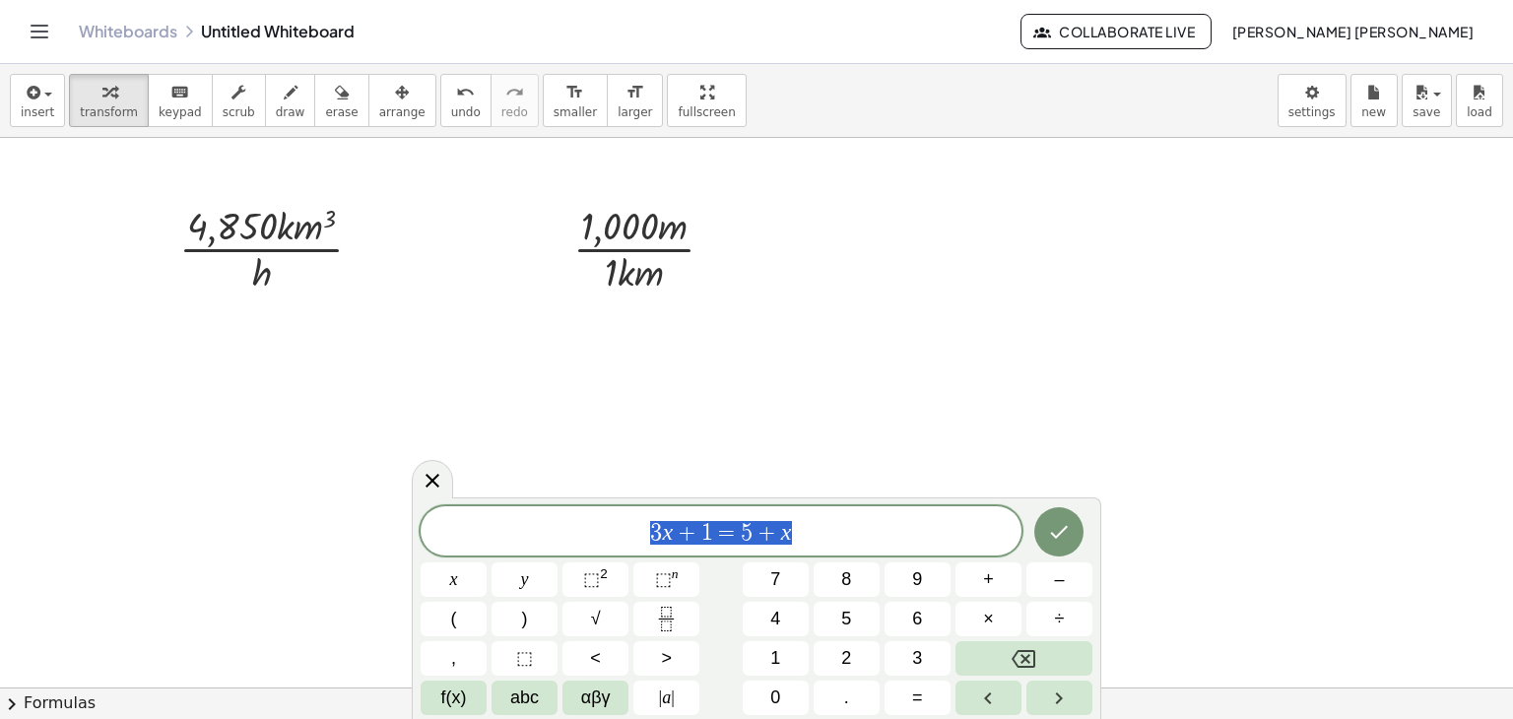
drag, startPoint x: 820, startPoint y: 545, endPoint x: 551, endPoint y: 506, distance: 271.7
click at [551, 506] on div "******** 3 x + 1 = 5 + x" at bounding box center [721, 530] width 601 height 49
click at [666, 574] on span "⬚" at bounding box center [663, 580] width 17 height 20
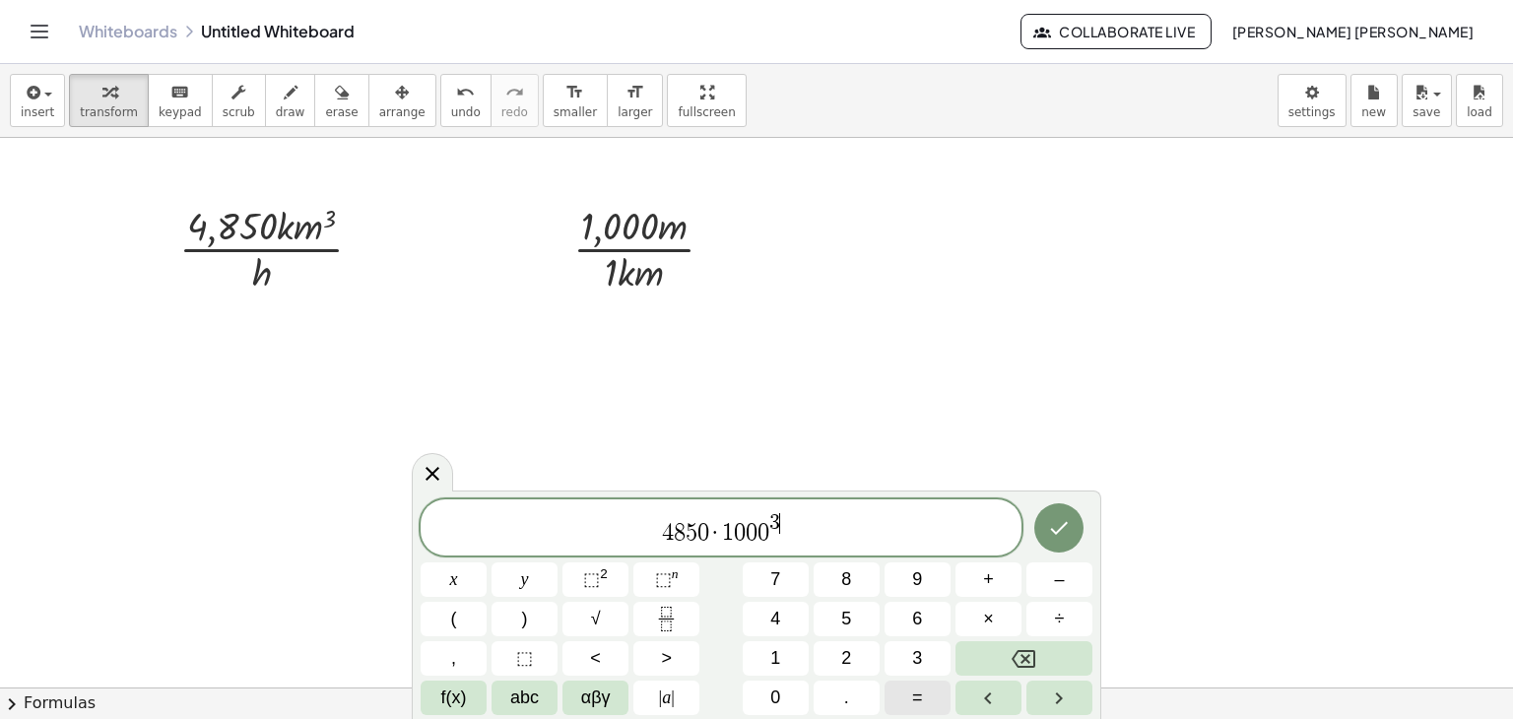
click at [931, 693] on button "=" at bounding box center [918, 698] width 66 height 34
click at [926, 705] on button "=" at bounding box center [918, 698] width 66 height 34
click at [1054, 541] on button "Done" at bounding box center [1059, 527] width 49 height 49
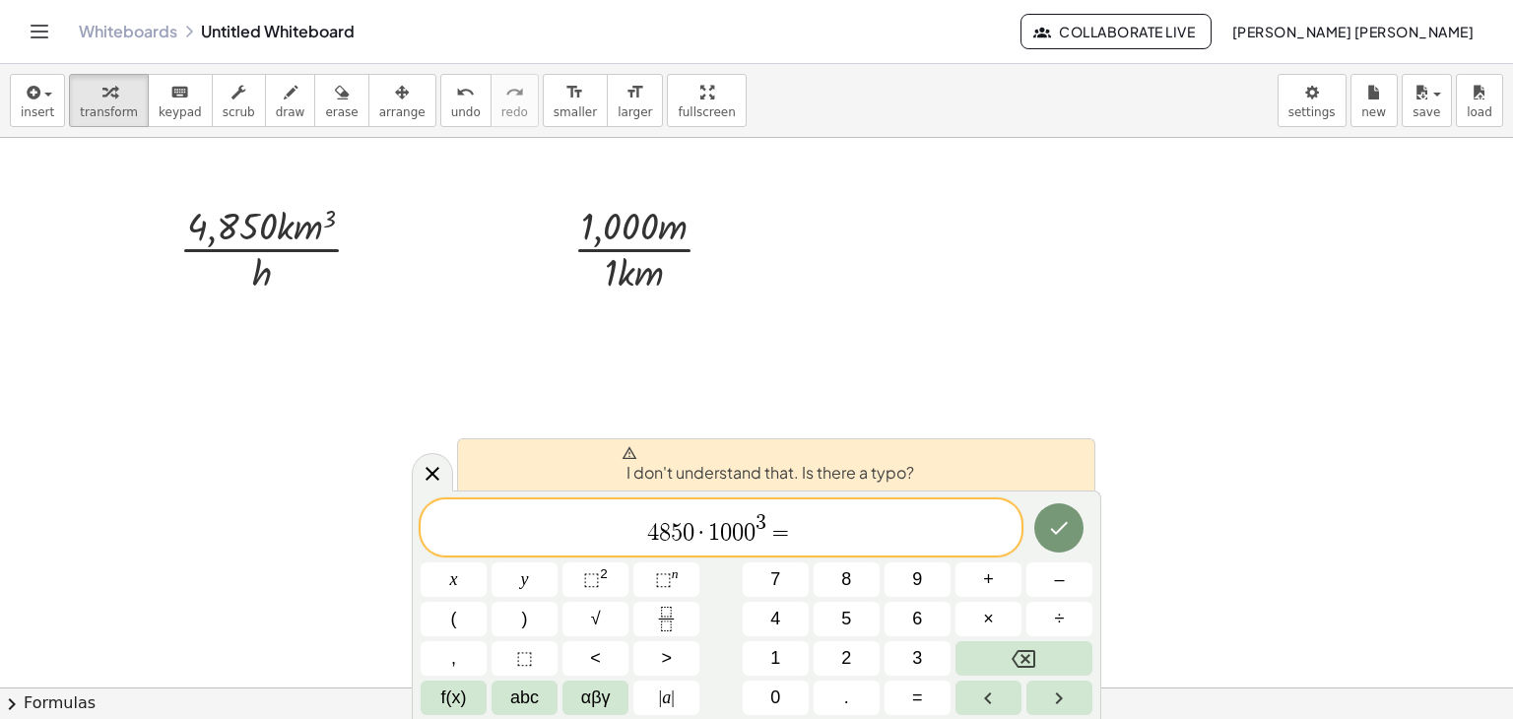
click at [938, 537] on span "4 8 5 0 · 1 0 0 0 3 = ​" at bounding box center [721, 528] width 601 height 35
click at [1054, 547] on button "Done" at bounding box center [1059, 527] width 49 height 49
click at [643, 279] on div at bounding box center [652, 247] width 176 height 99
drag, startPoint x: 796, startPoint y: 502, endPoint x: 572, endPoint y: 490, distance: 224.0
click at [572, 491] on div "**********" at bounding box center [757, 605] width 690 height 229
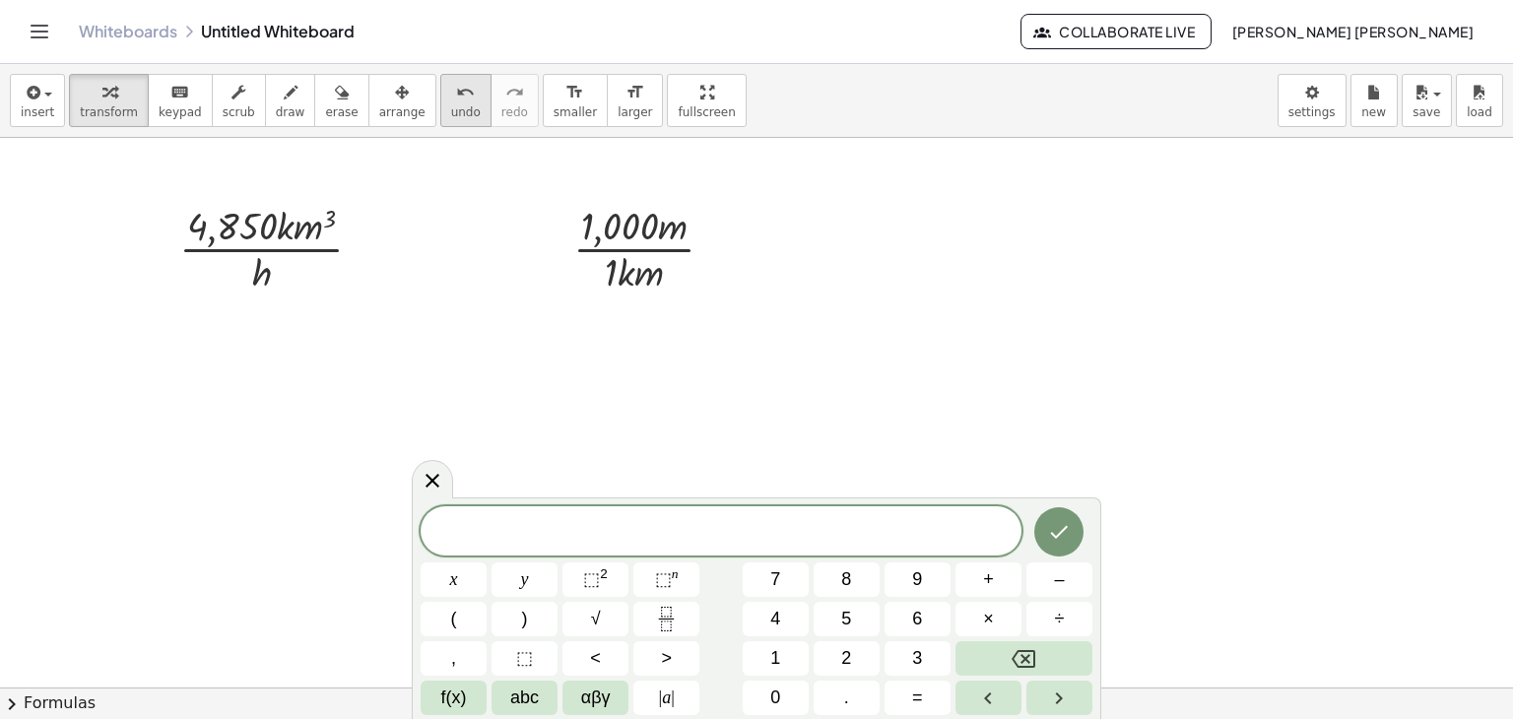
click at [456, 87] on icon "undo" at bounding box center [465, 93] width 19 height 24
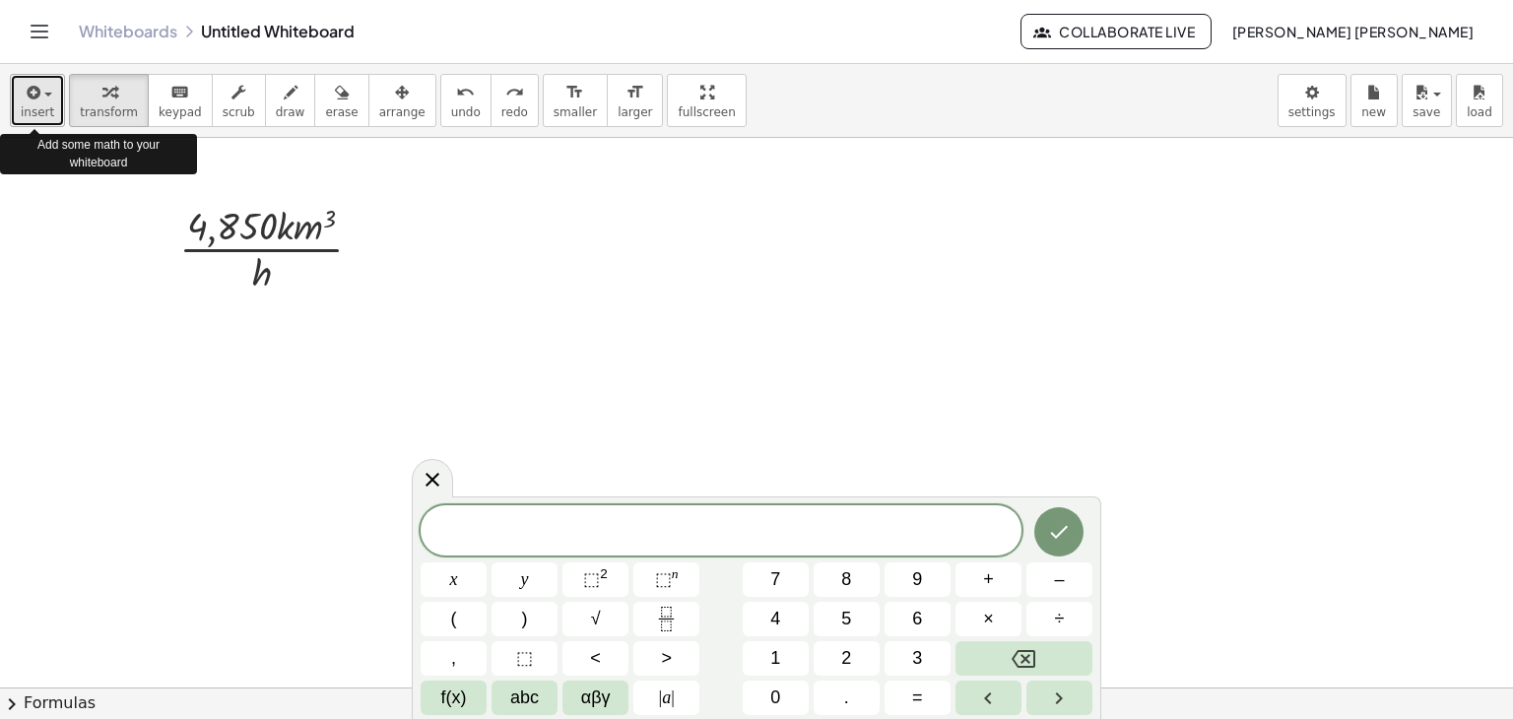
click at [32, 123] on button "insert" at bounding box center [37, 100] width 55 height 53
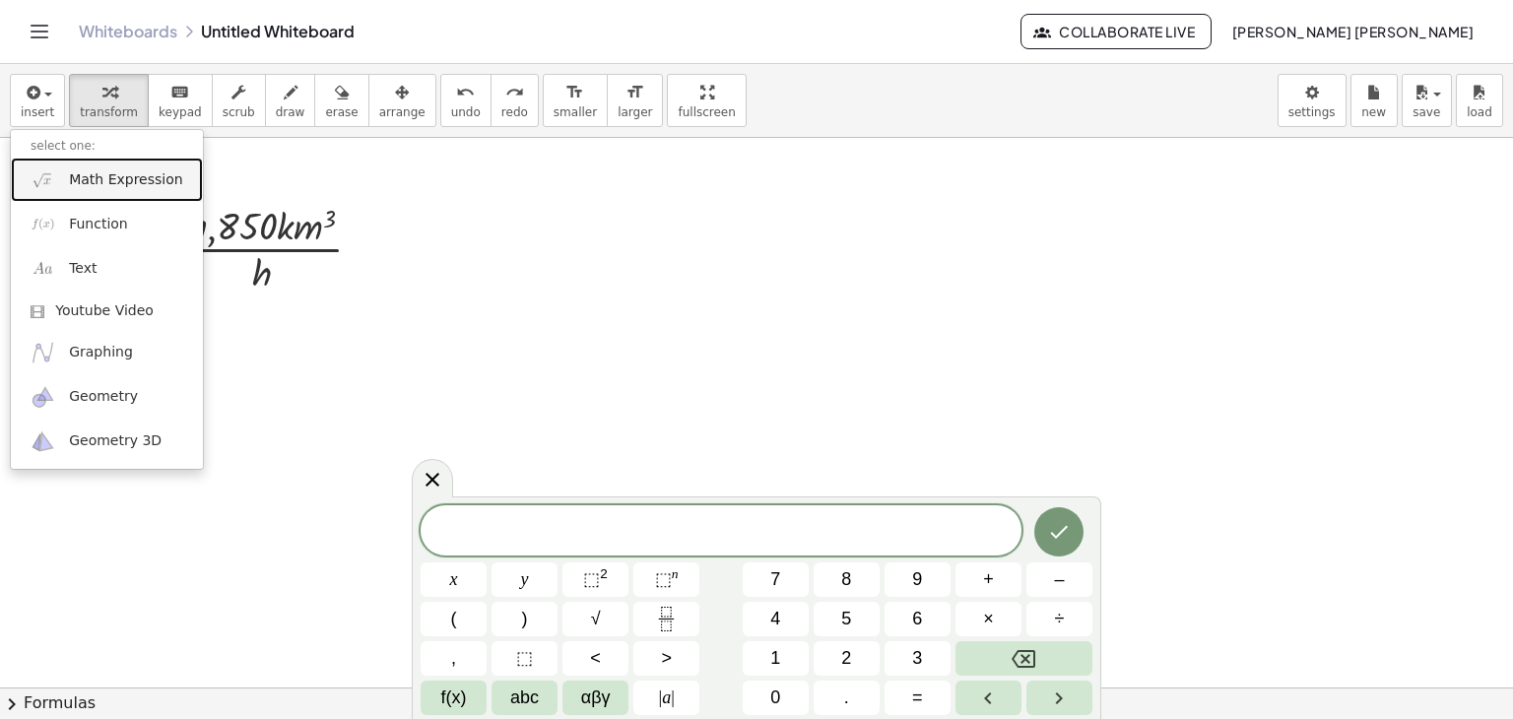
click at [99, 192] on link "Math Expression" at bounding box center [107, 180] width 192 height 44
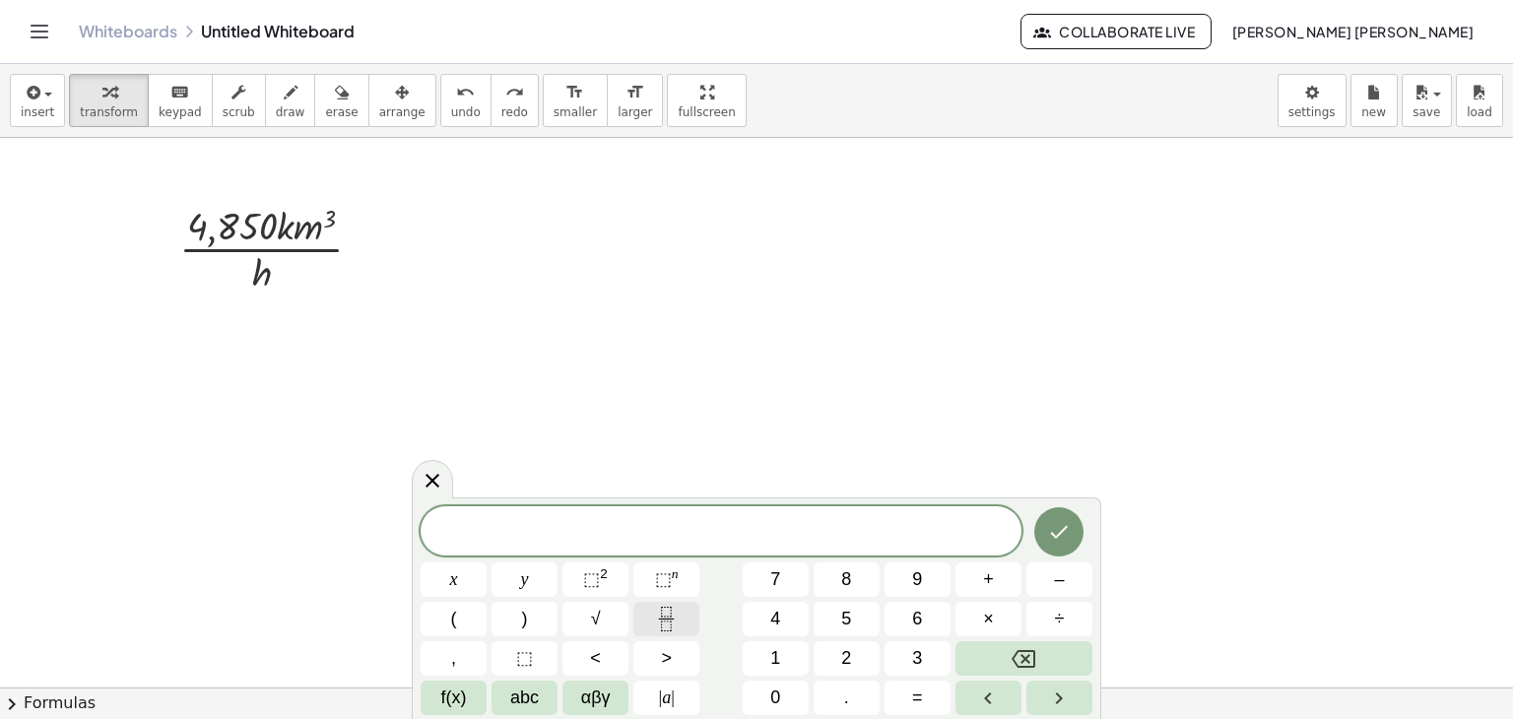
click at [659, 621] on icon "Fraction" at bounding box center [666, 619] width 25 height 25
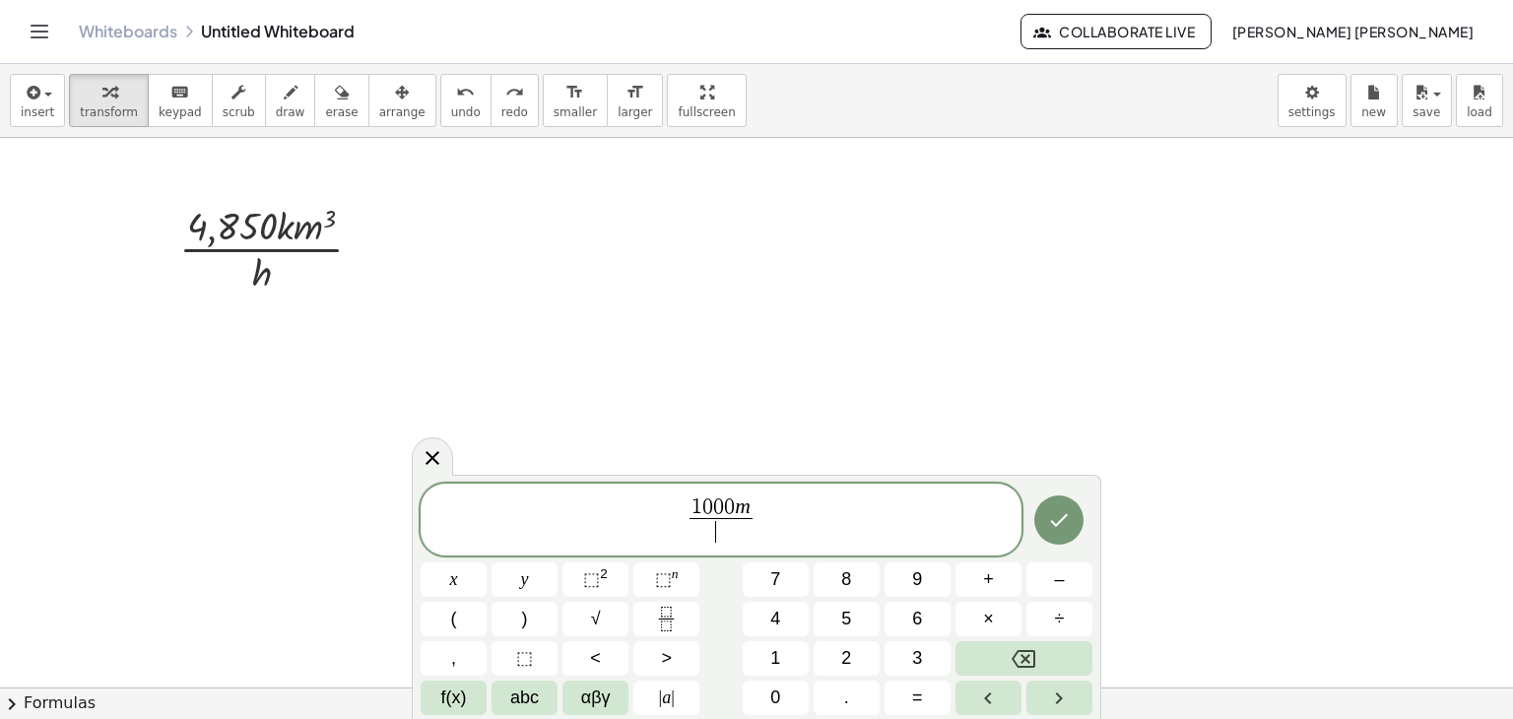
click at [740, 533] on span "​" at bounding box center [721, 531] width 63 height 27
click at [909, 509] on span "1 0 0 0 m 1 k m ​ ​" at bounding box center [721, 522] width 601 height 52
click at [813, 545] on span "1 0 0 0 m 1 k m ​ ​" at bounding box center [721, 522] width 601 height 52
click at [679, 576] on button "⬚ n" at bounding box center [667, 580] width 66 height 34
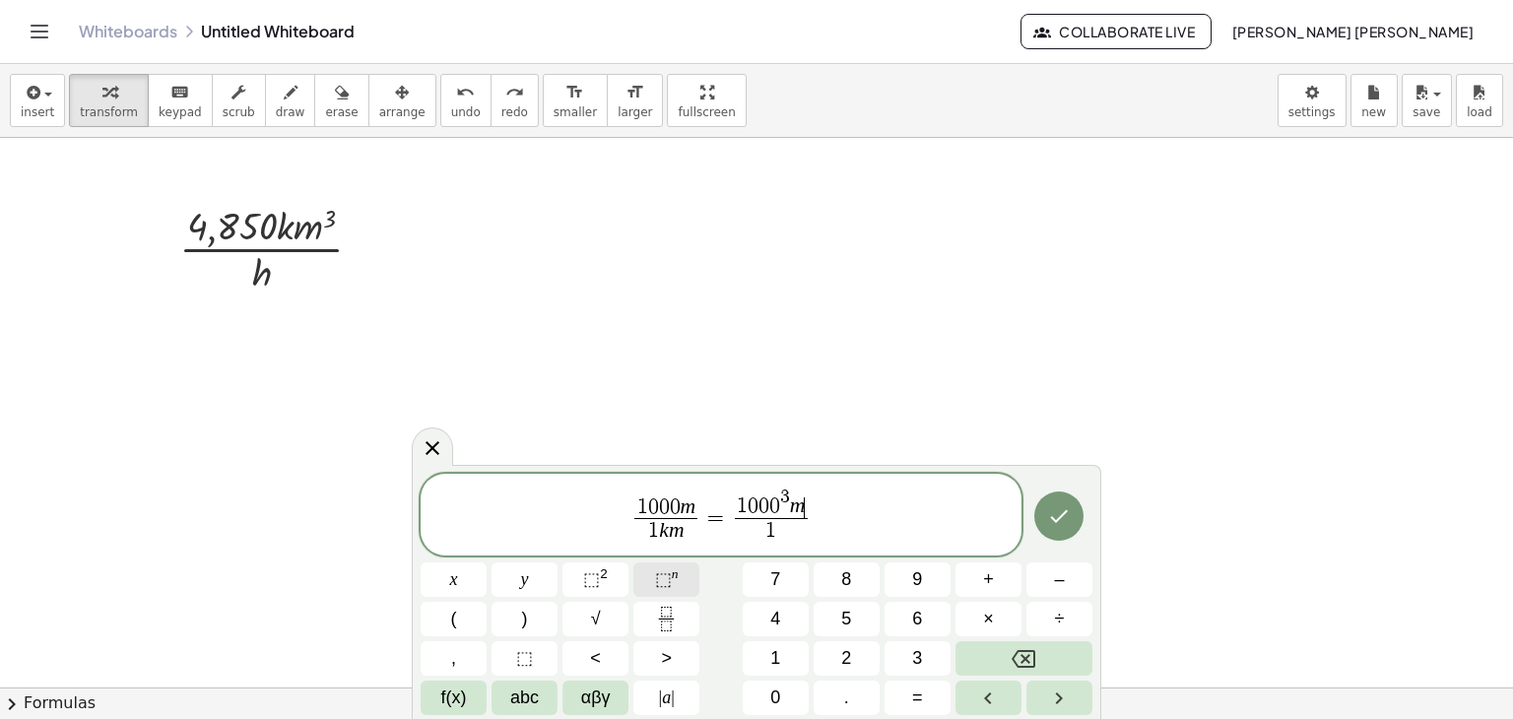
click at [683, 564] on button "⬚ n" at bounding box center [667, 580] width 66 height 34
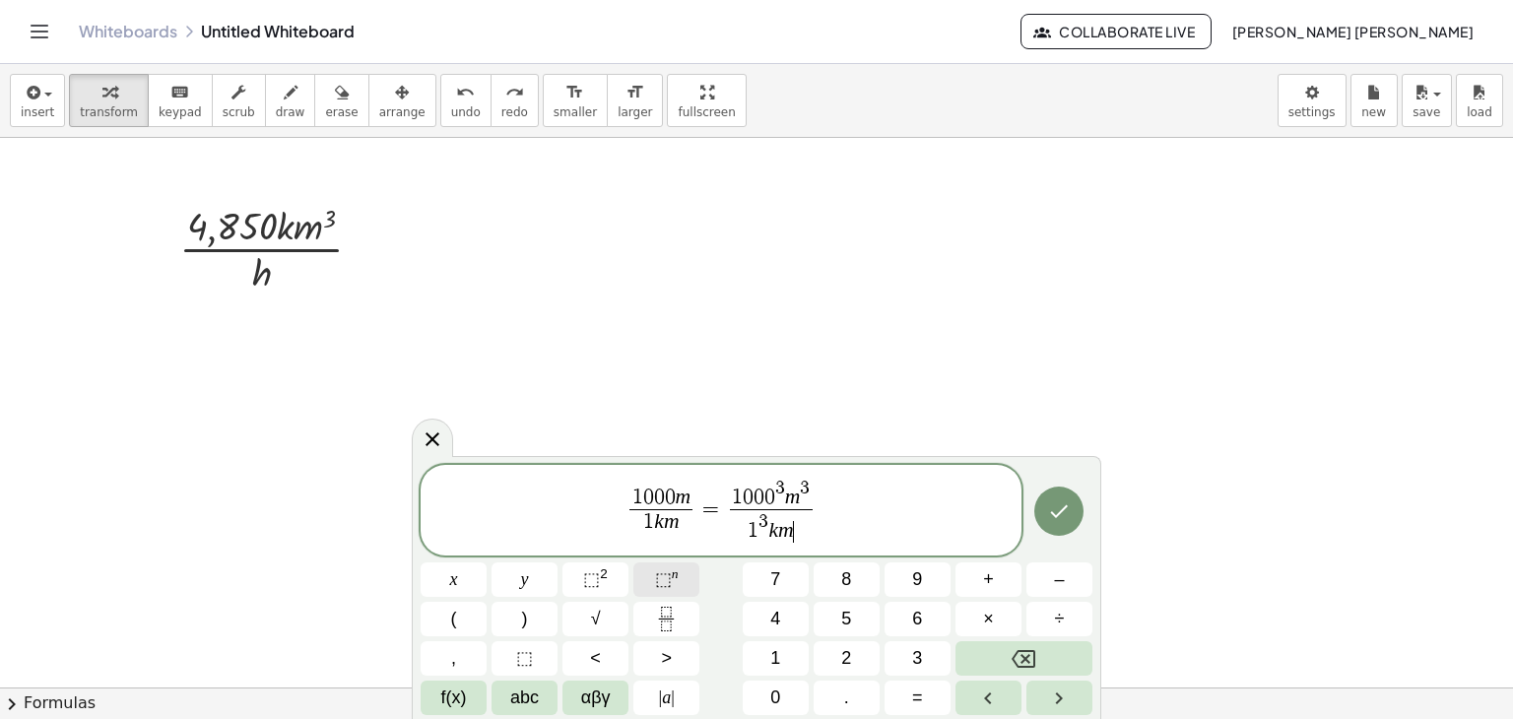
click at [683, 564] on button "⬚ n" at bounding box center [667, 580] width 66 height 34
click at [1067, 504] on icon "Done" at bounding box center [1059, 512] width 24 height 24
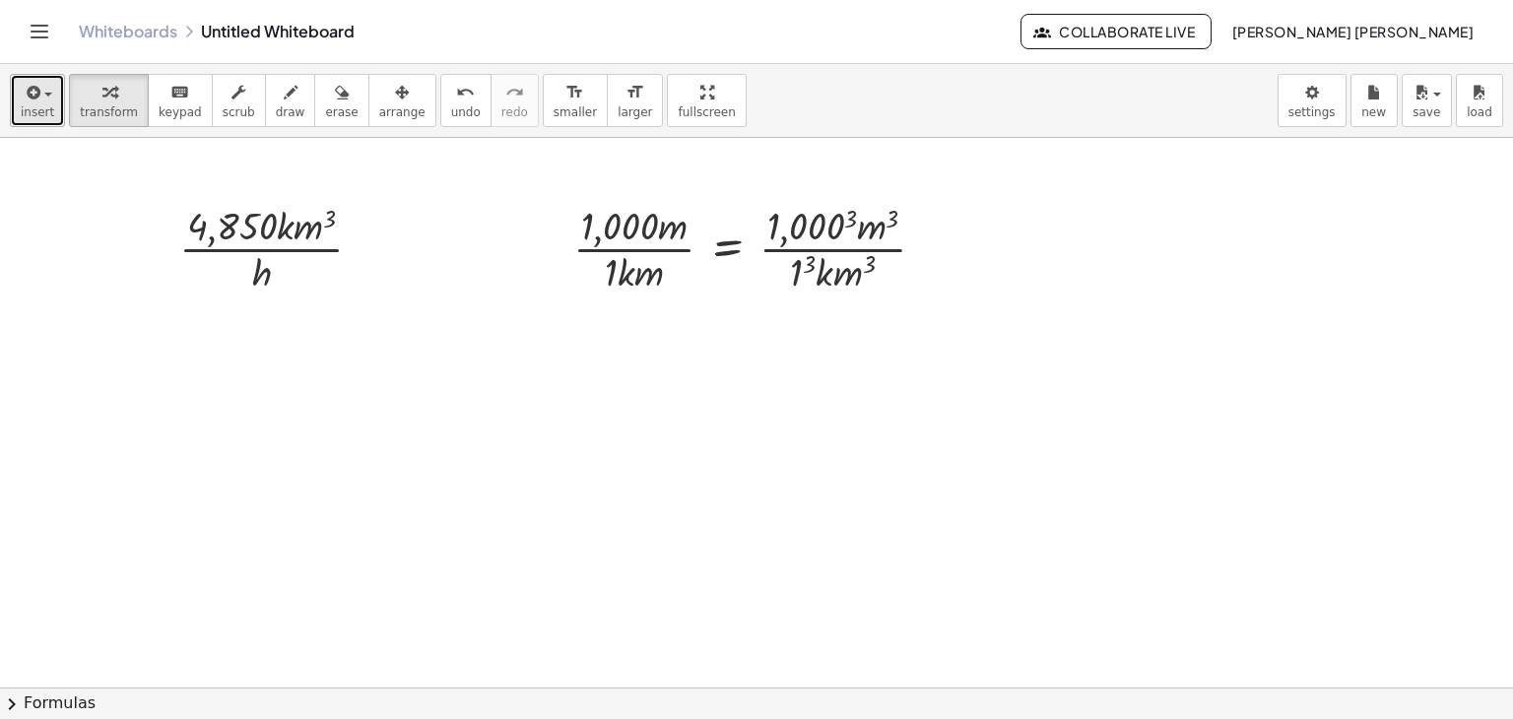
click at [20, 84] on button "insert" at bounding box center [37, 100] width 55 height 53
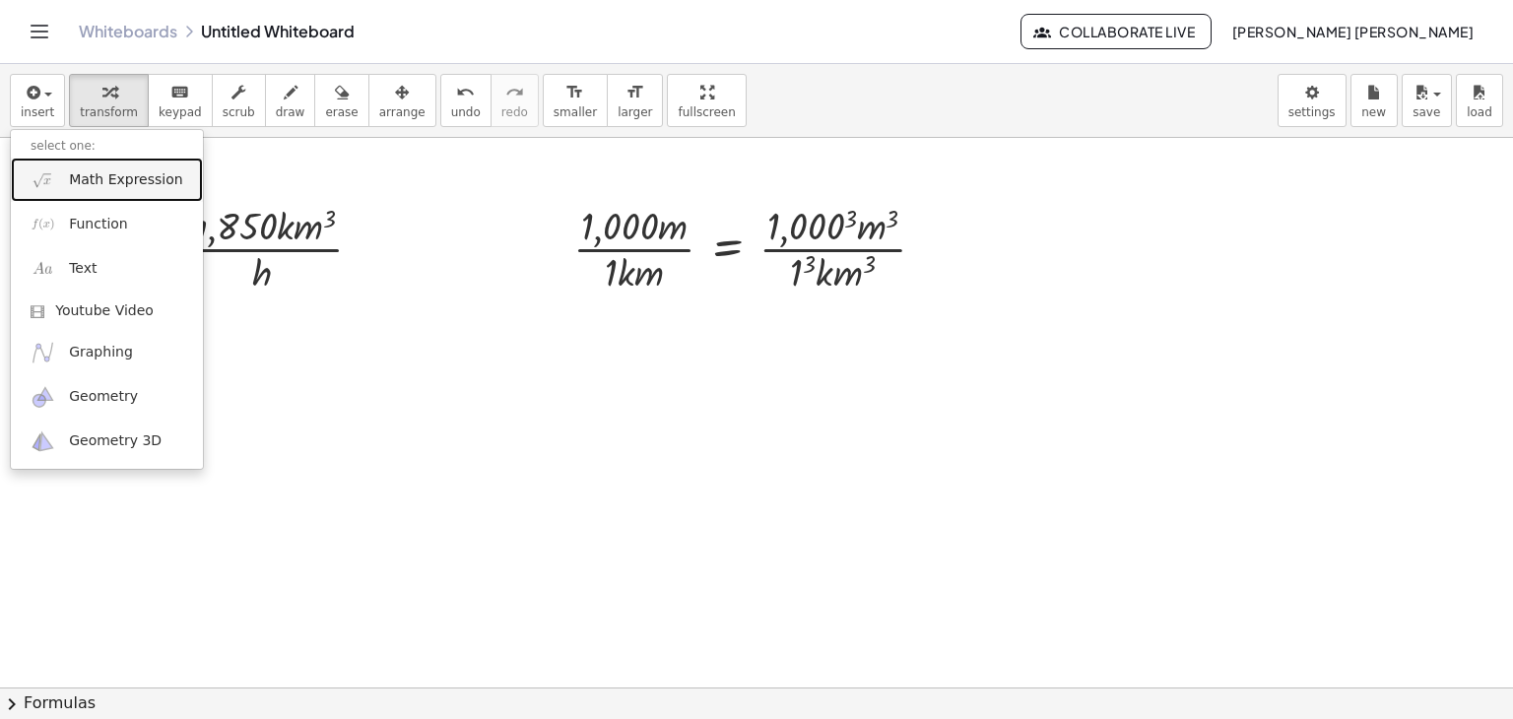
click at [65, 178] on link "Math Expression" at bounding box center [107, 180] width 192 height 44
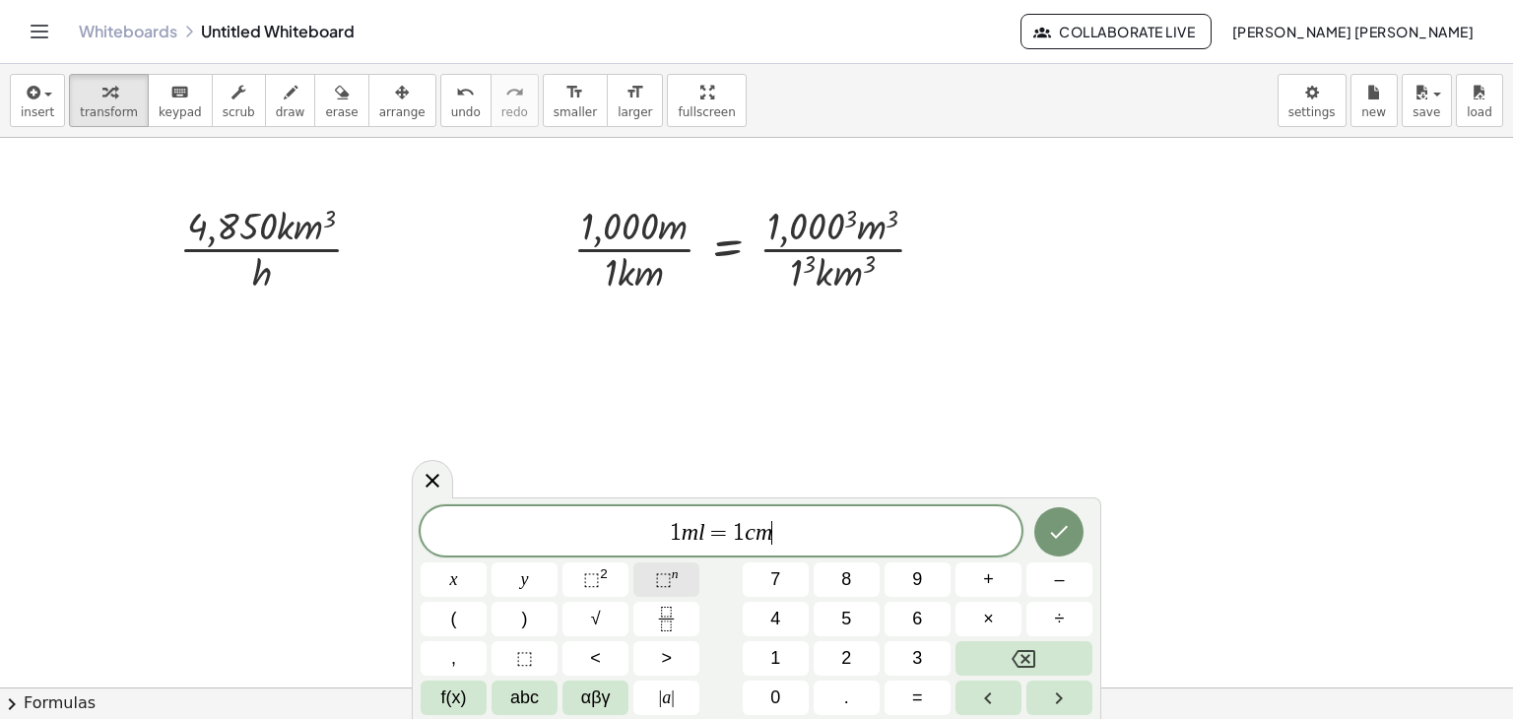
click at [687, 576] on button "⬚ n" at bounding box center [667, 580] width 66 height 34
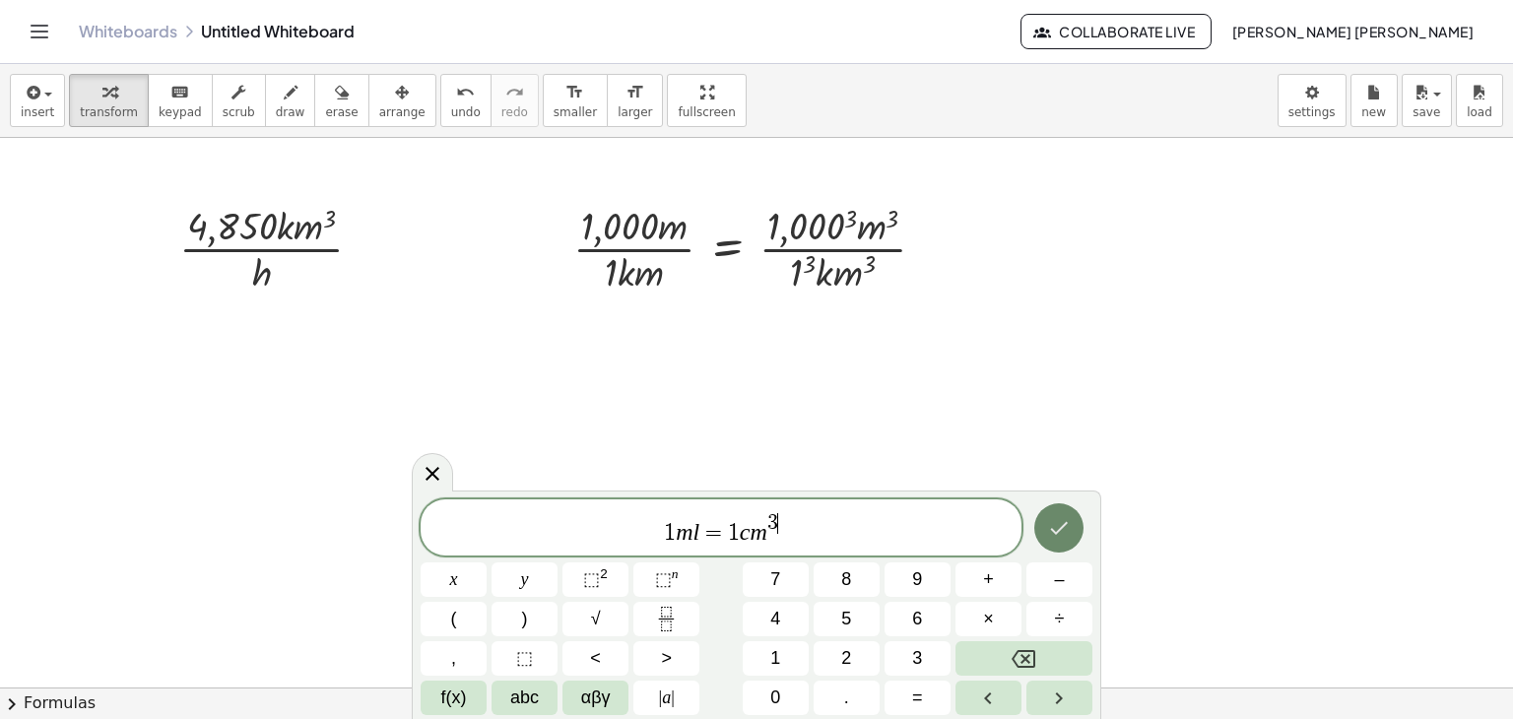
click at [1055, 521] on icon "Done" at bounding box center [1059, 528] width 24 height 24
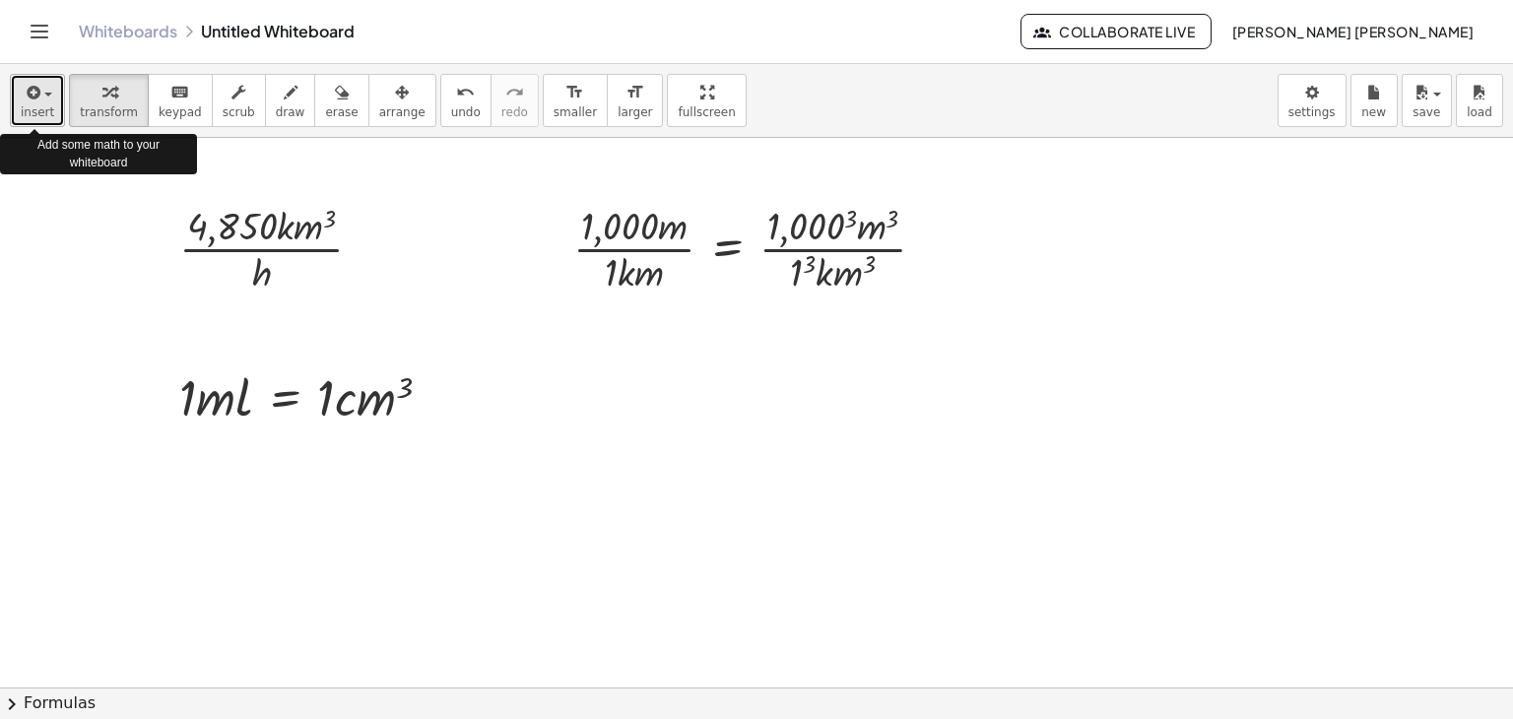
click at [24, 123] on button "insert" at bounding box center [37, 100] width 55 height 53
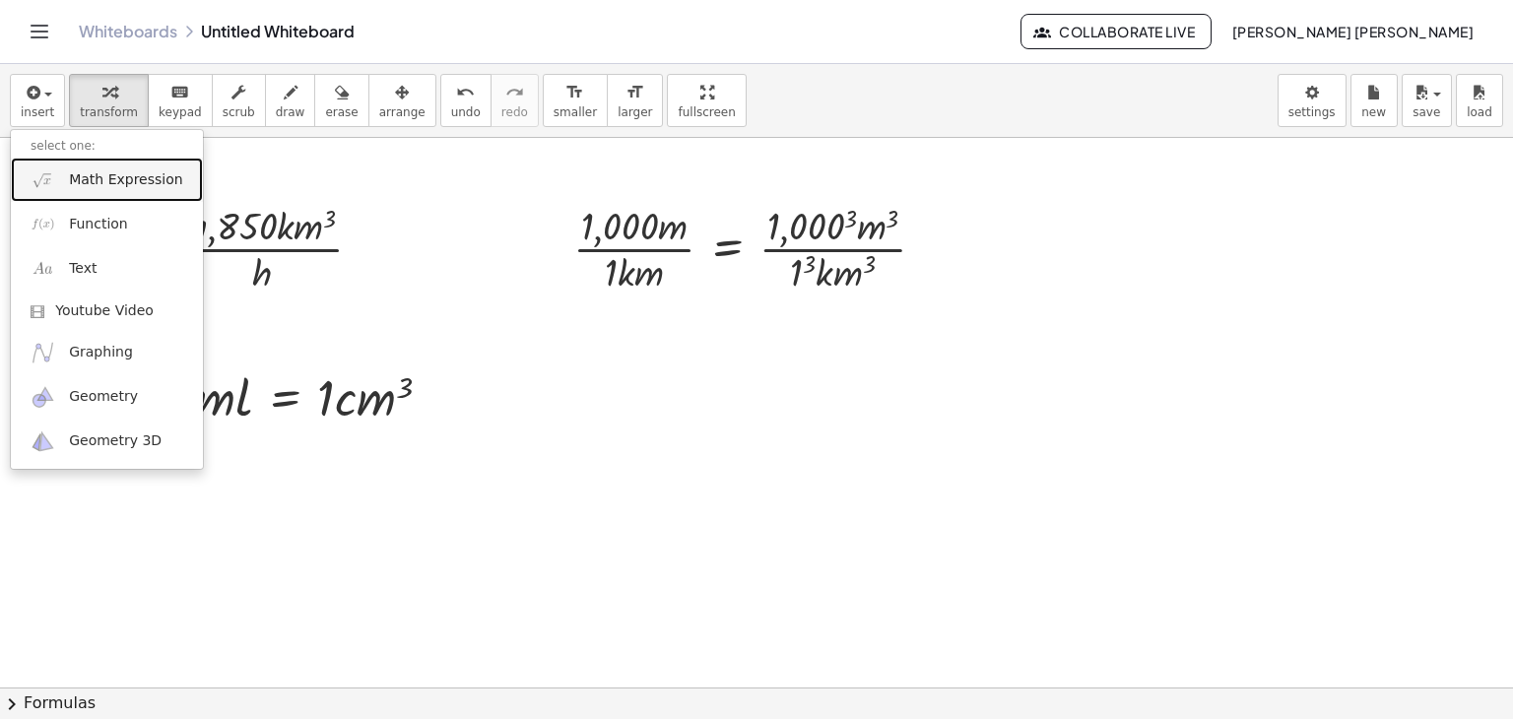
click at [95, 177] on span "Math Expression" at bounding box center [125, 180] width 113 height 20
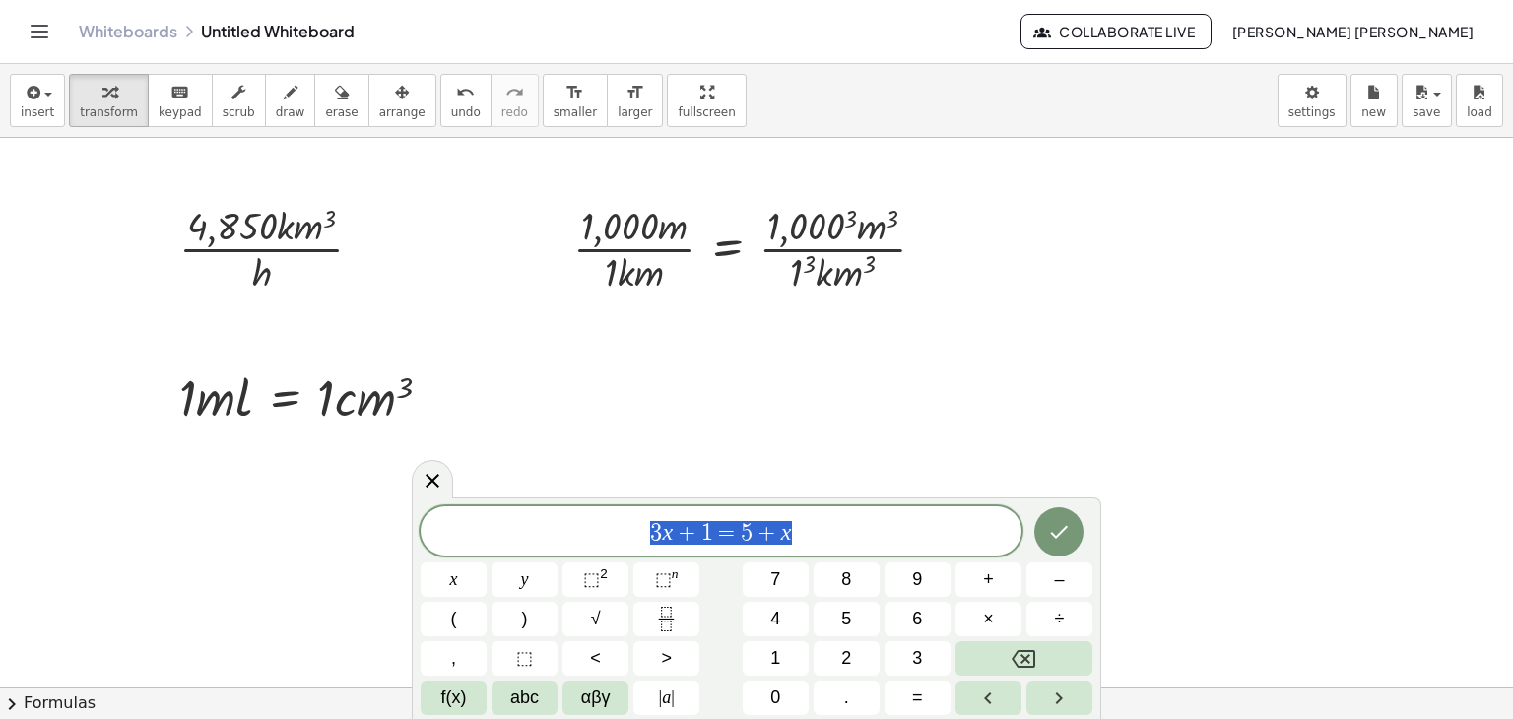
drag, startPoint x: 809, startPoint y: 518, endPoint x: 569, endPoint y: 539, distance: 241.3
click at [569, 539] on span "3 x + 1 = 5 + x" at bounding box center [721, 533] width 601 height 28
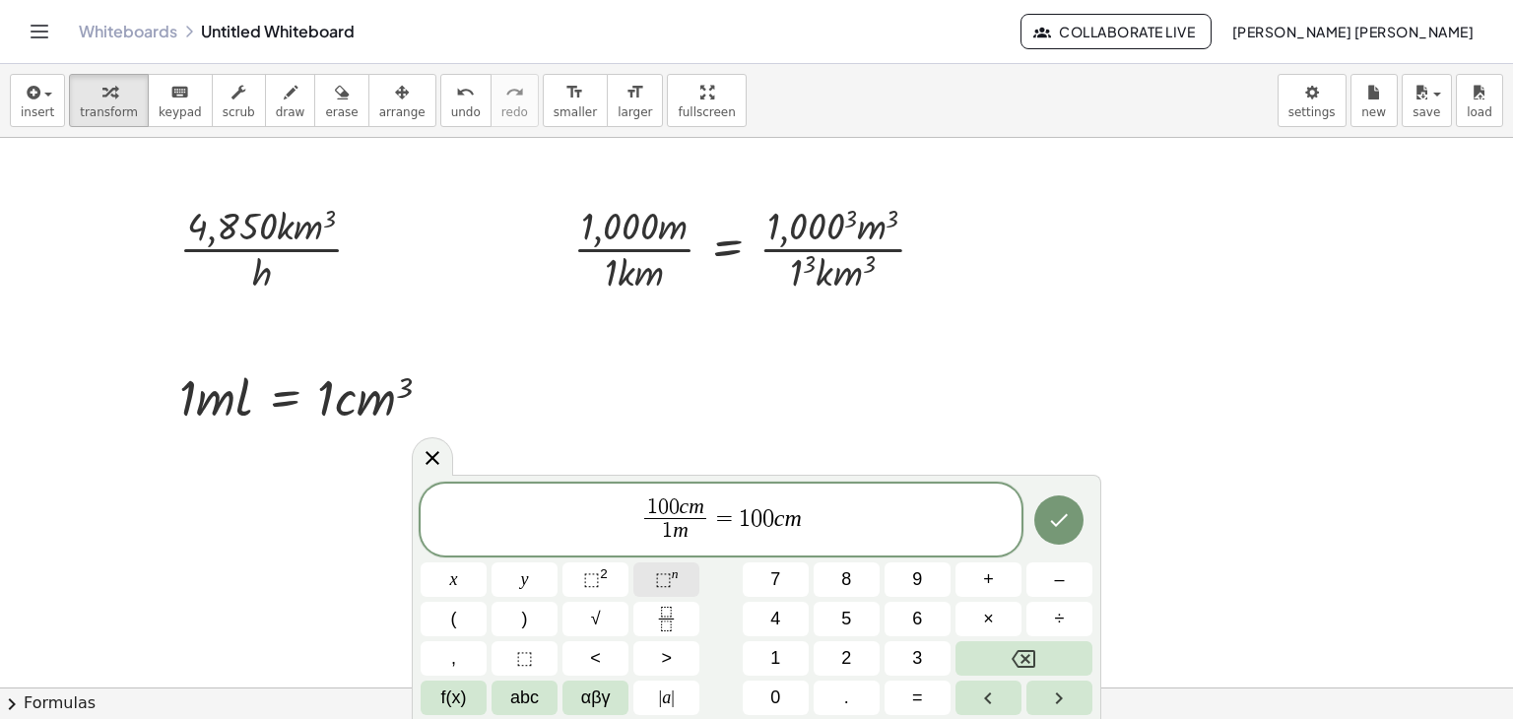
click at [667, 570] on span "⬚" at bounding box center [663, 580] width 17 height 20
click at [765, 513] on span "0" at bounding box center [763, 518] width 12 height 24
click at [654, 584] on button "⬚ n" at bounding box center [667, 580] width 66 height 34
click at [825, 534] on span "1 0 0 c m 1 m ​ = 1 0 0 3 c m 3 ​" at bounding box center [721, 522] width 601 height 52
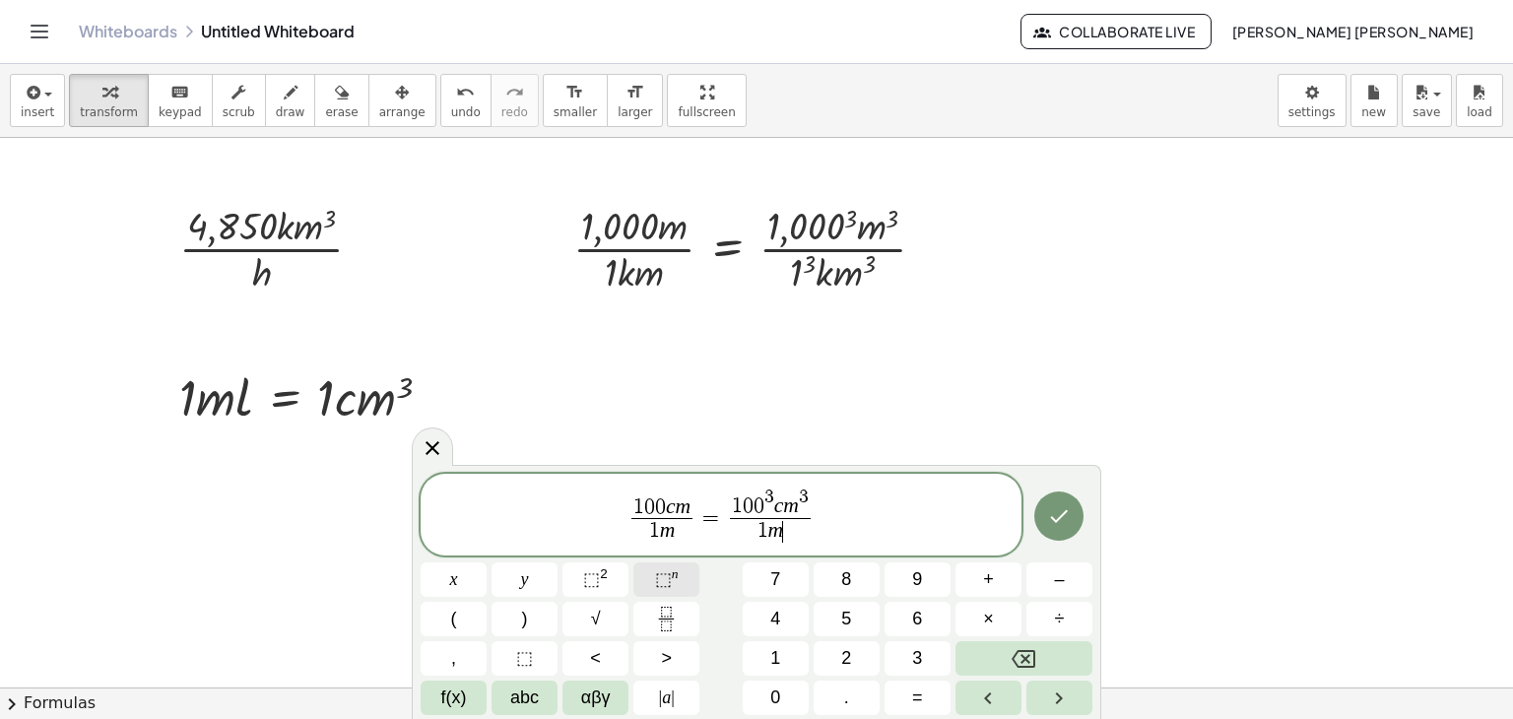
click at [695, 581] on button "⬚ n" at bounding box center [667, 580] width 66 height 34
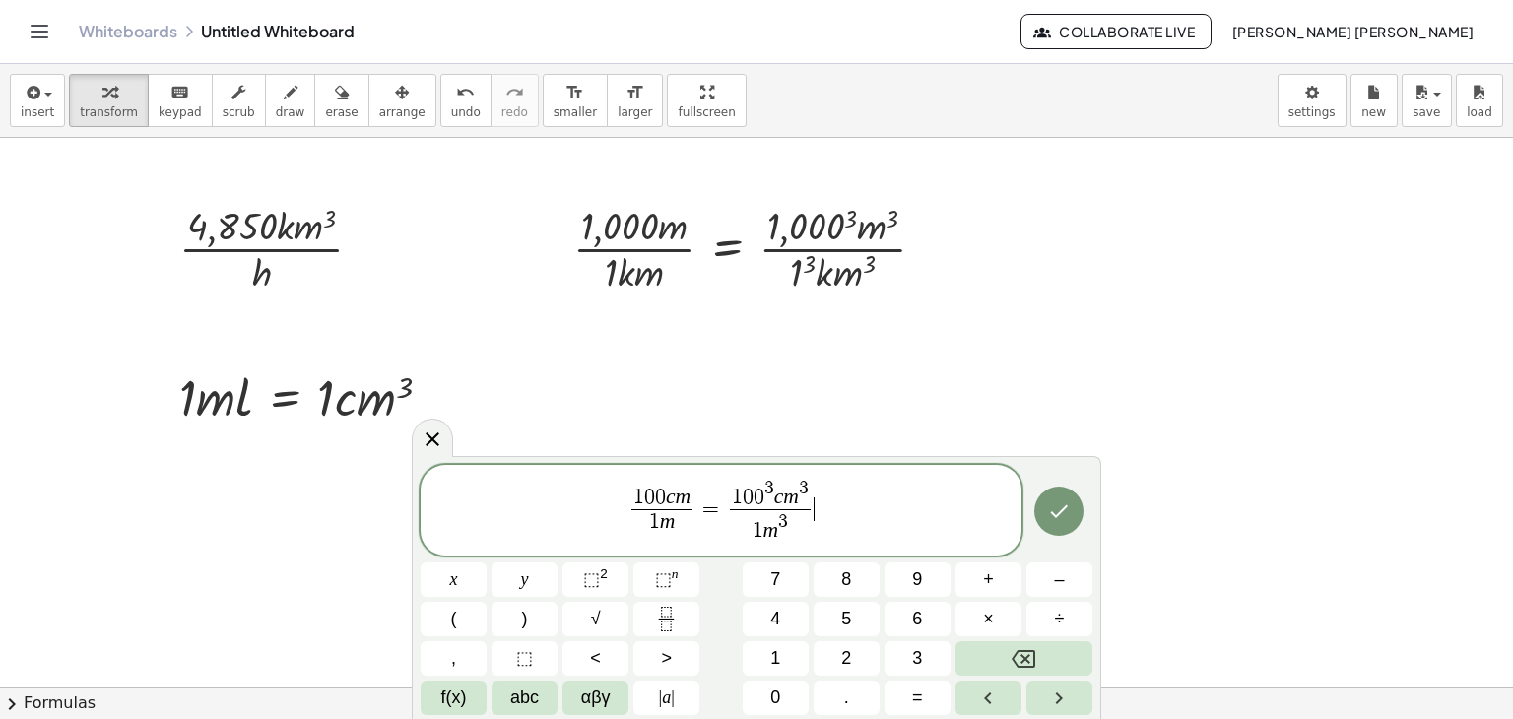
click at [977, 486] on span "1 0 0 c m 1 m ​ = 1 0 0 3 c m 3 1 m 3 ​ ​" at bounding box center [721, 512] width 601 height 70
click at [1059, 521] on icon "Done" at bounding box center [1059, 512] width 24 height 24
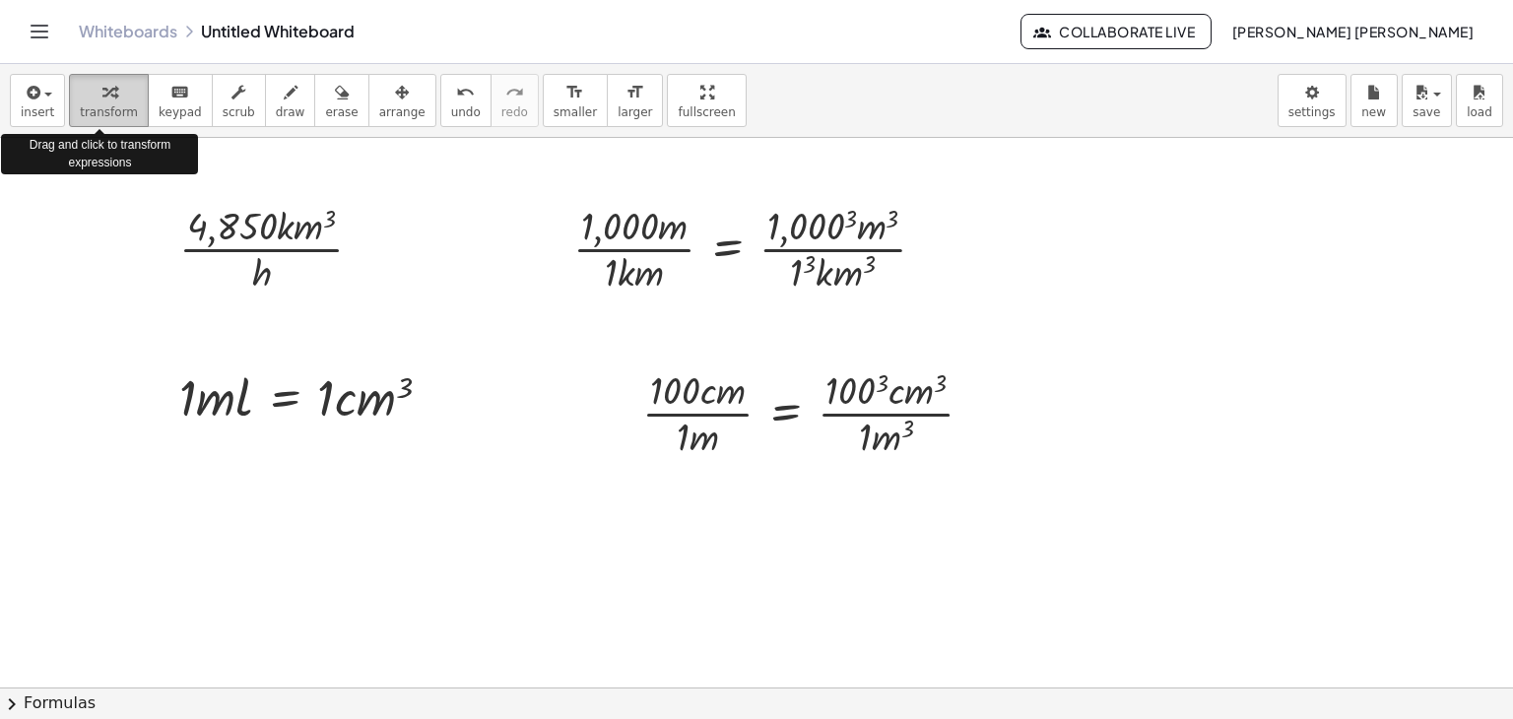
click at [114, 99] on div "button" at bounding box center [109, 92] width 58 height 24
click at [122, 88] on div "button" at bounding box center [109, 92] width 58 height 24
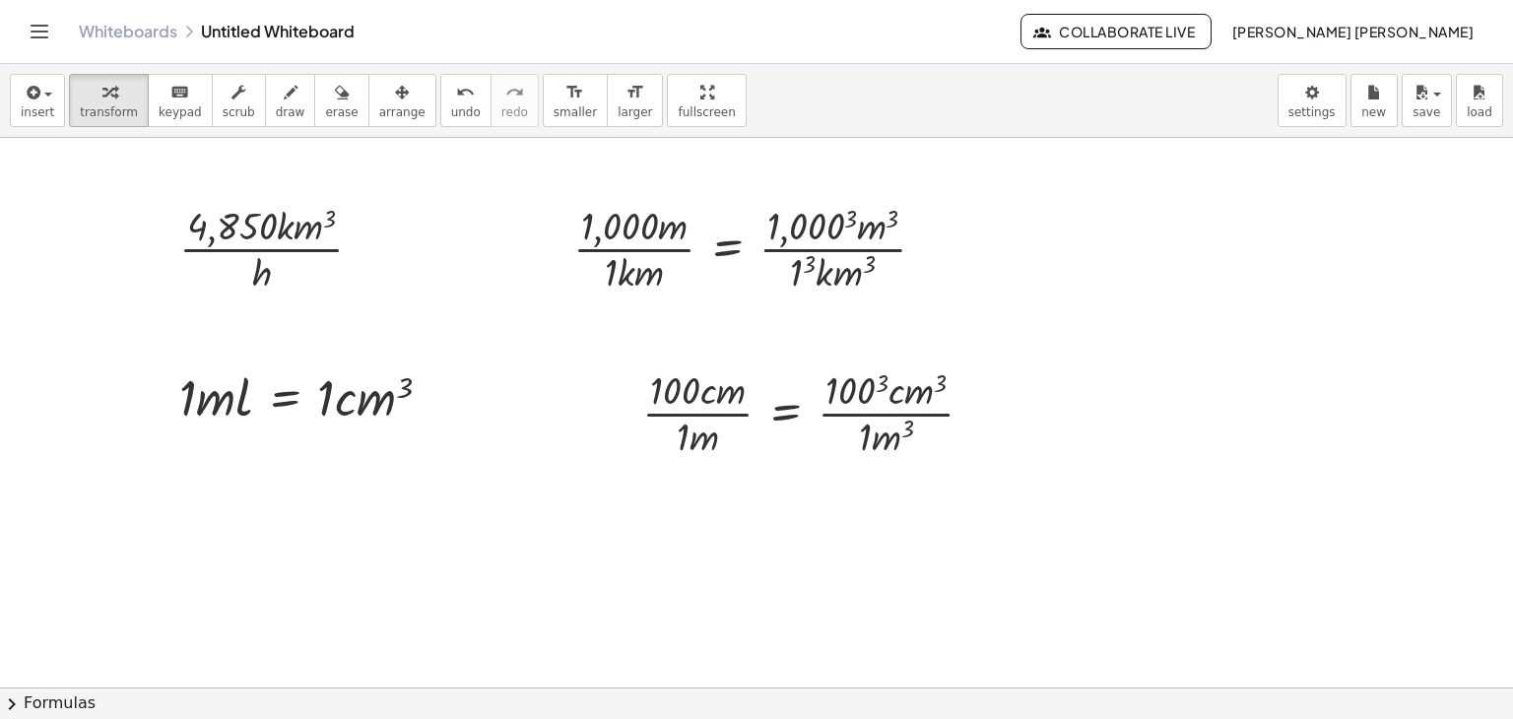
click at [8, 131] on div "insert select one: Math Expression Function Text Youtube Video Graphing Geometr…" at bounding box center [756, 101] width 1513 height 74
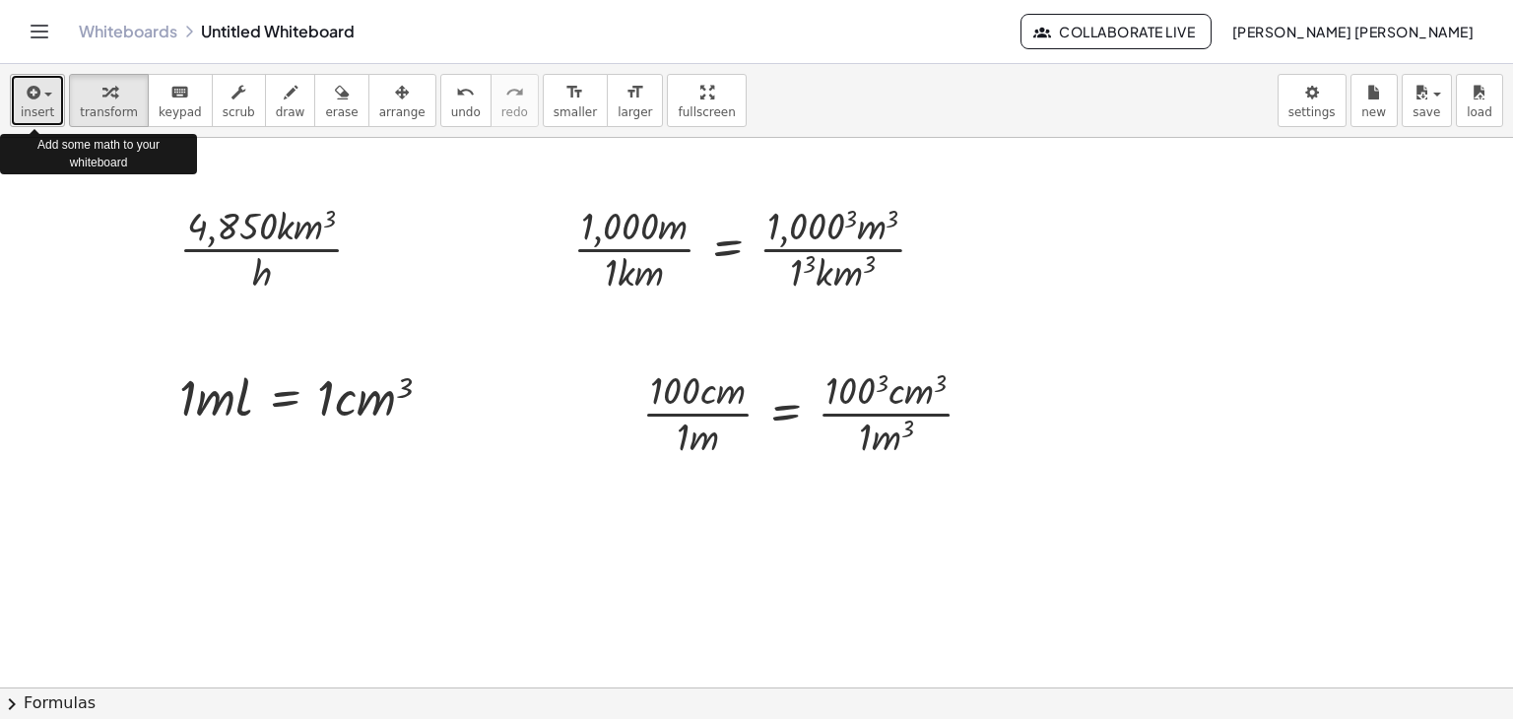
click at [28, 111] on span "insert" at bounding box center [38, 112] width 34 height 14
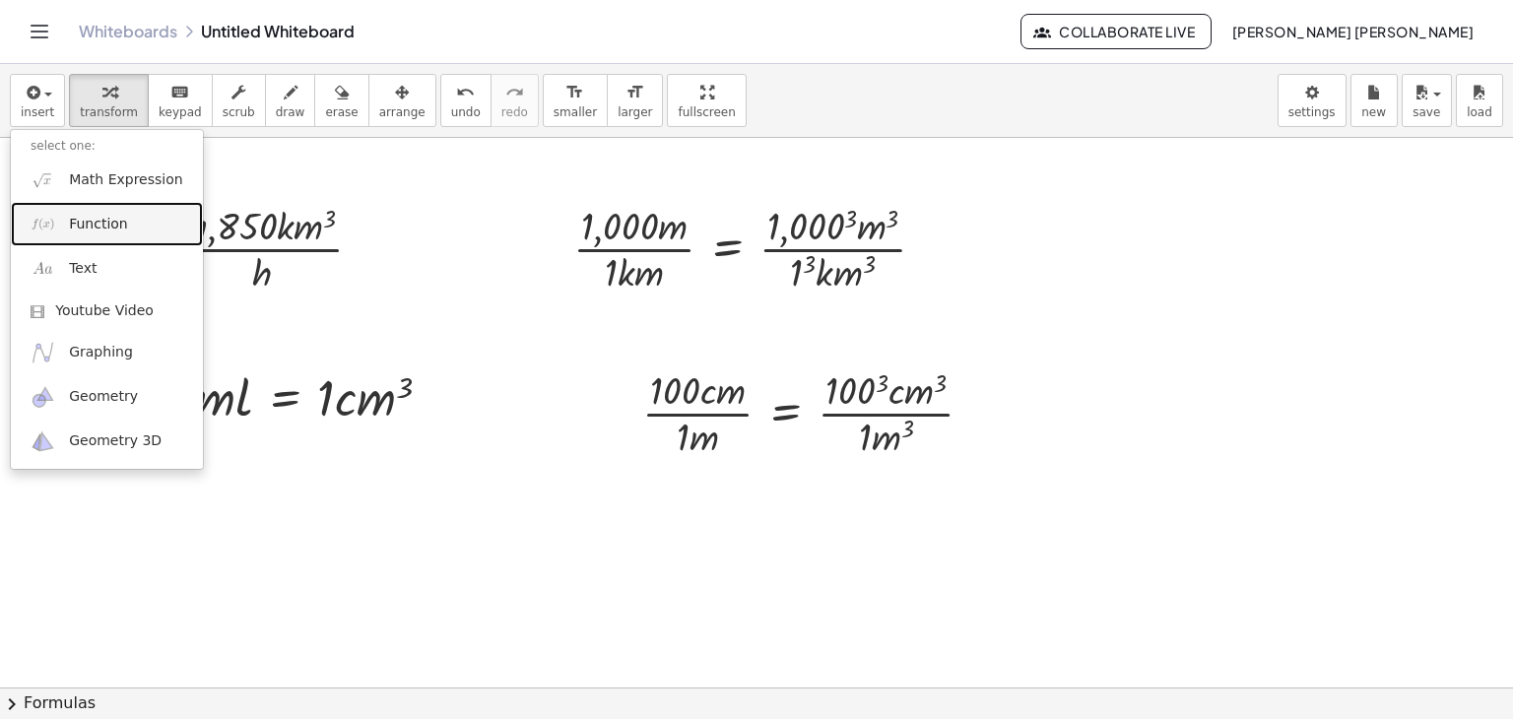
click at [61, 217] on link "Function" at bounding box center [107, 224] width 192 height 44
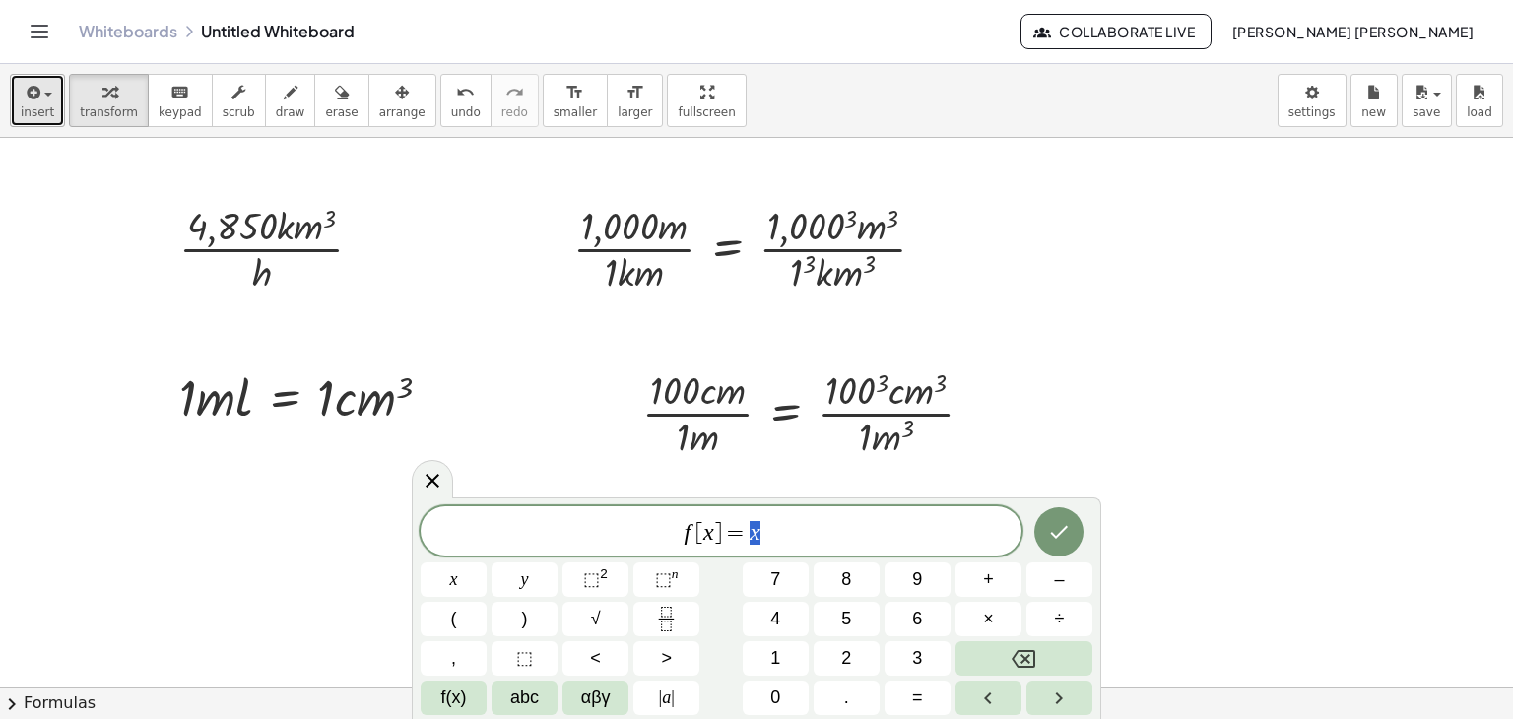
click at [52, 92] on button "insert" at bounding box center [37, 100] width 55 height 53
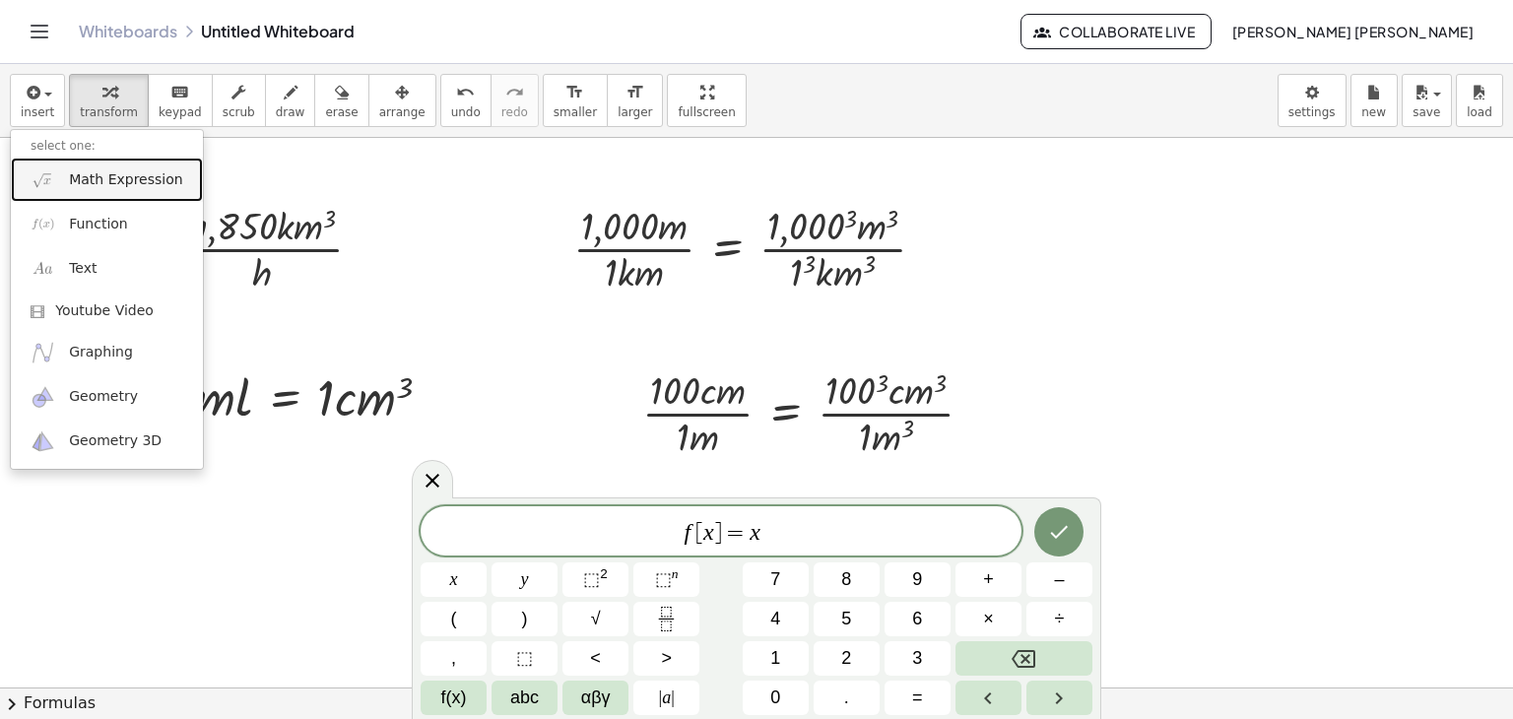
click at [111, 163] on link "Math Expression" at bounding box center [107, 180] width 192 height 44
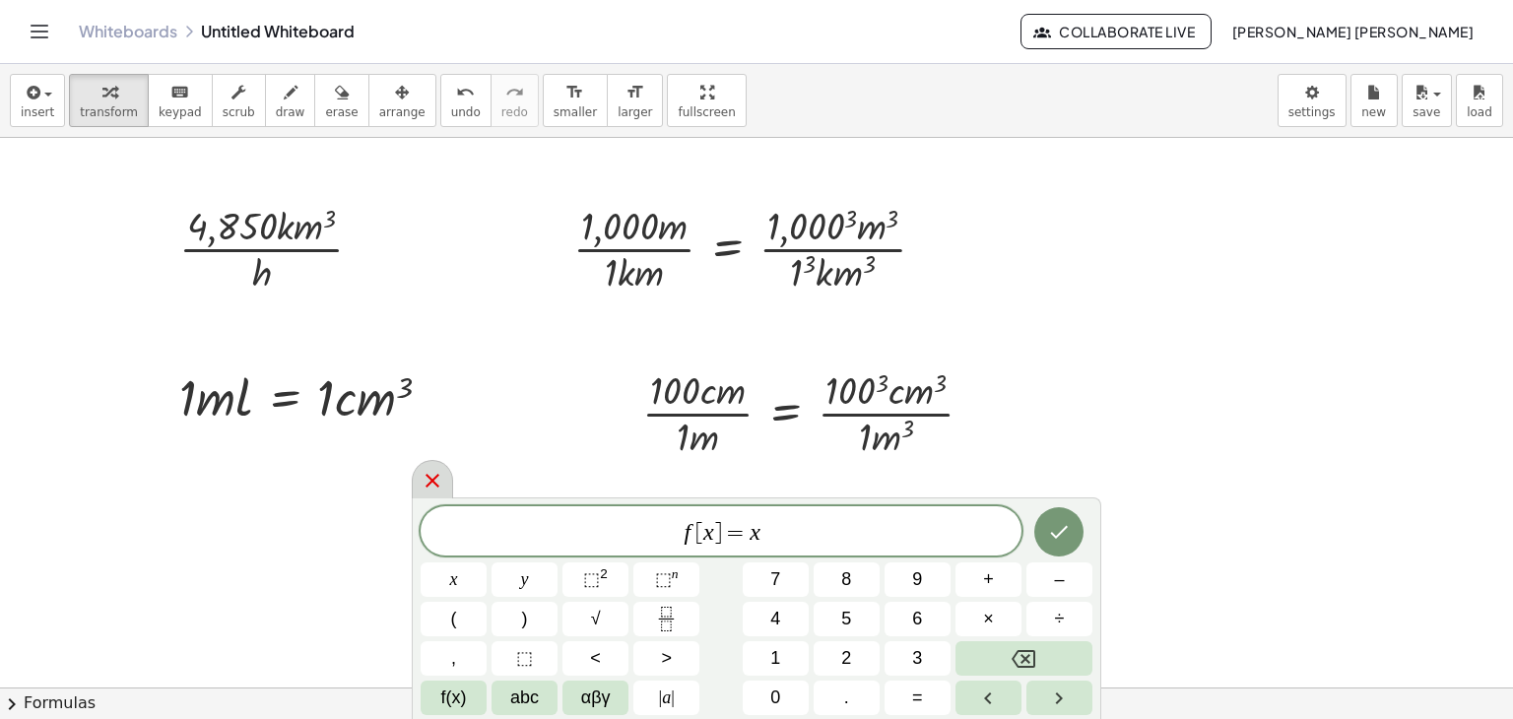
click at [425, 464] on div at bounding box center [432, 479] width 41 height 38
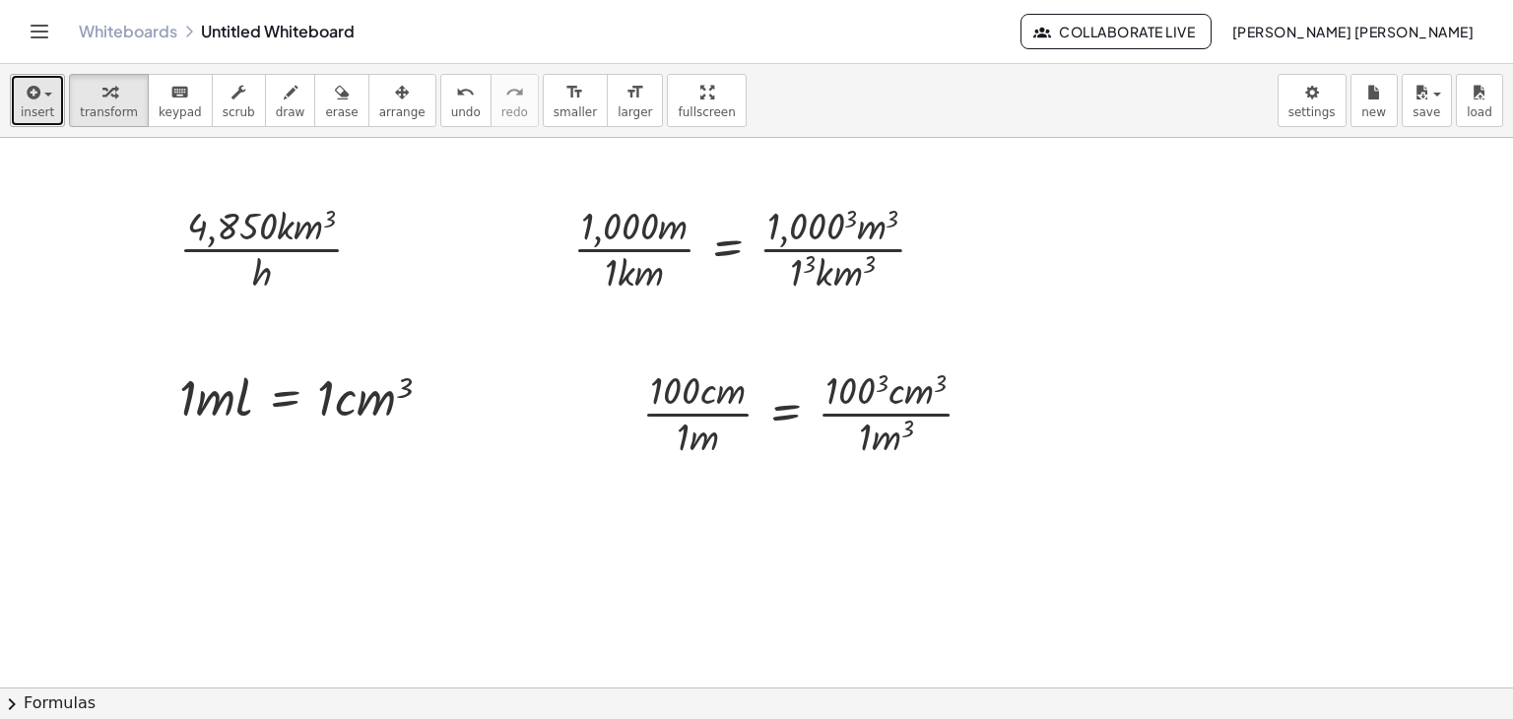
click at [29, 96] on icon "button" at bounding box center [32, 93] width 18 height 24
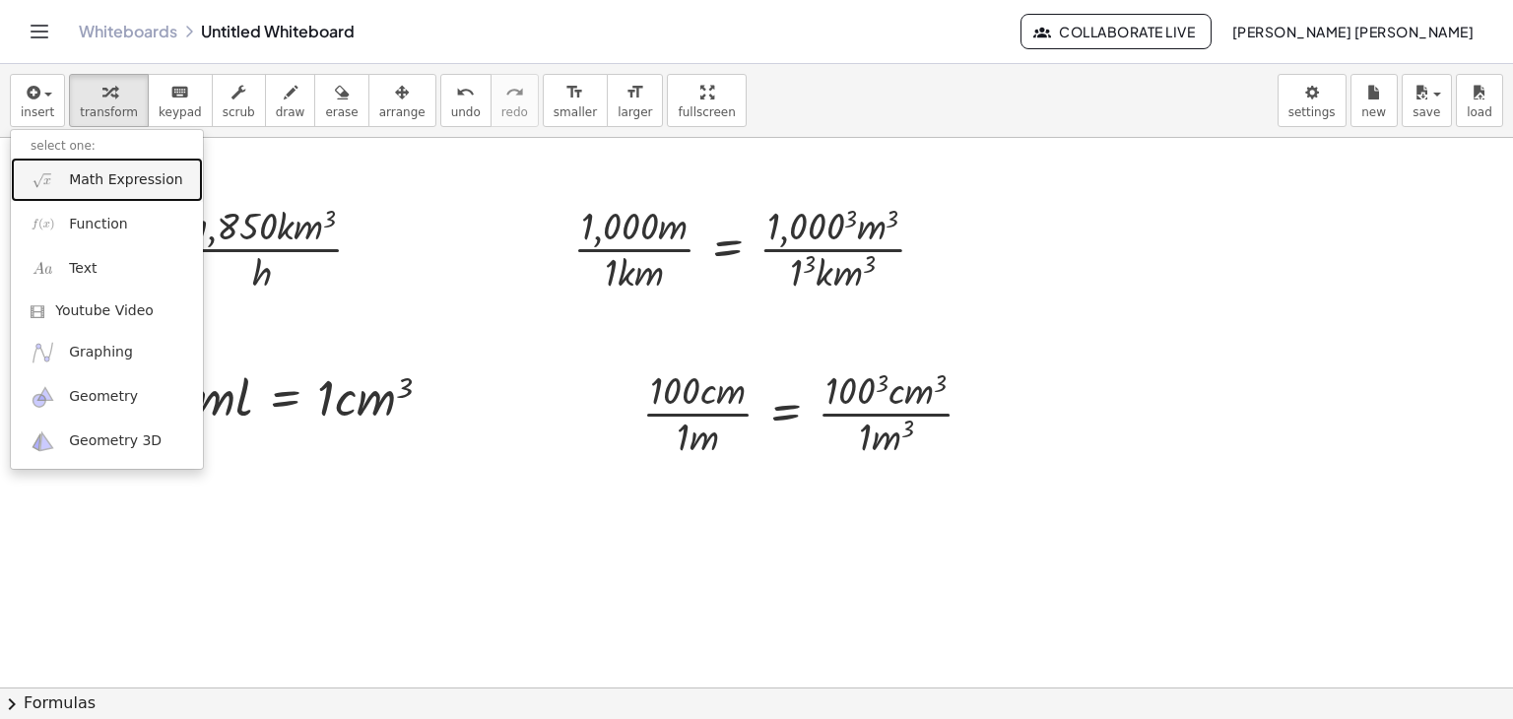
click at [79, 170] on span "Math Expression" at bounding box center [125, 180] width 113 height 20
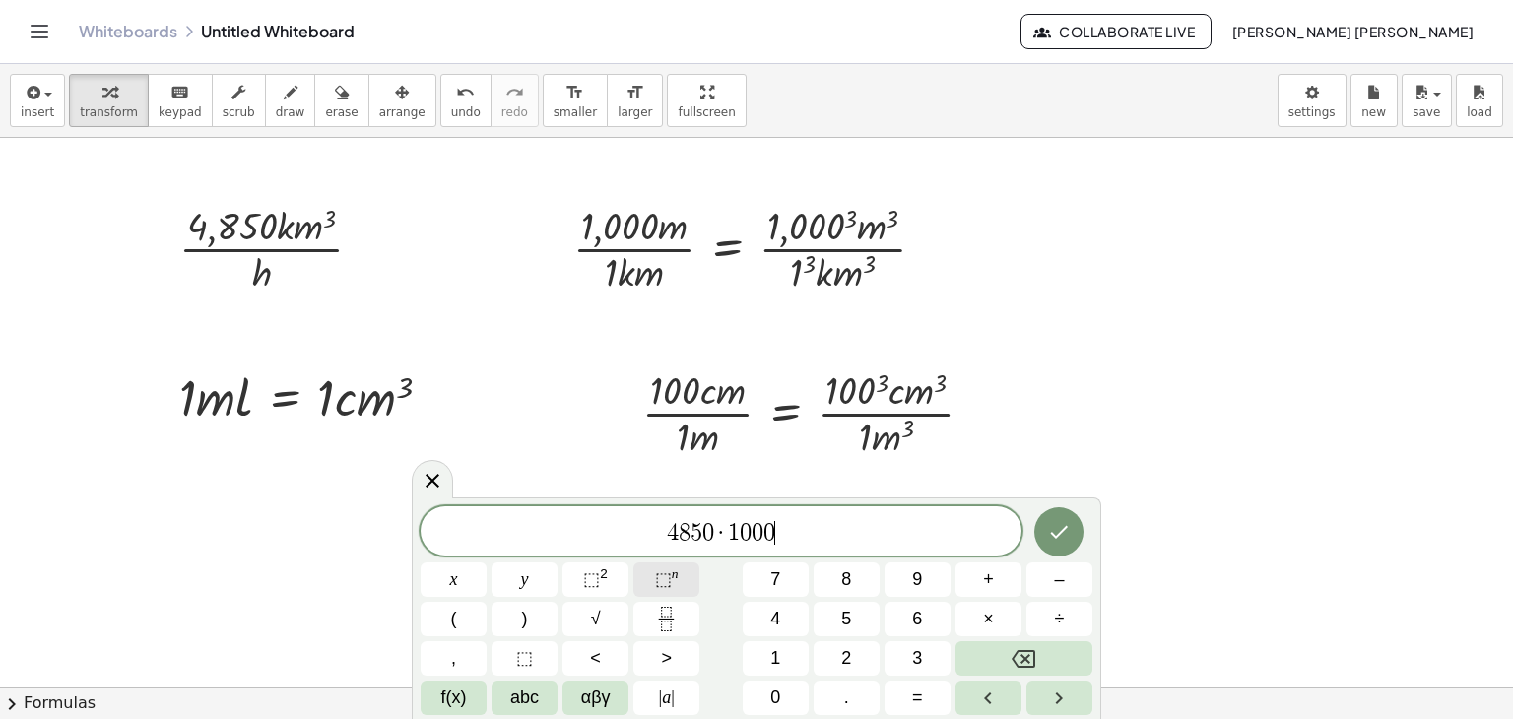
click at [683, 580] on button "⬚ n" at bounding box center [667, 580] width 66 height 34
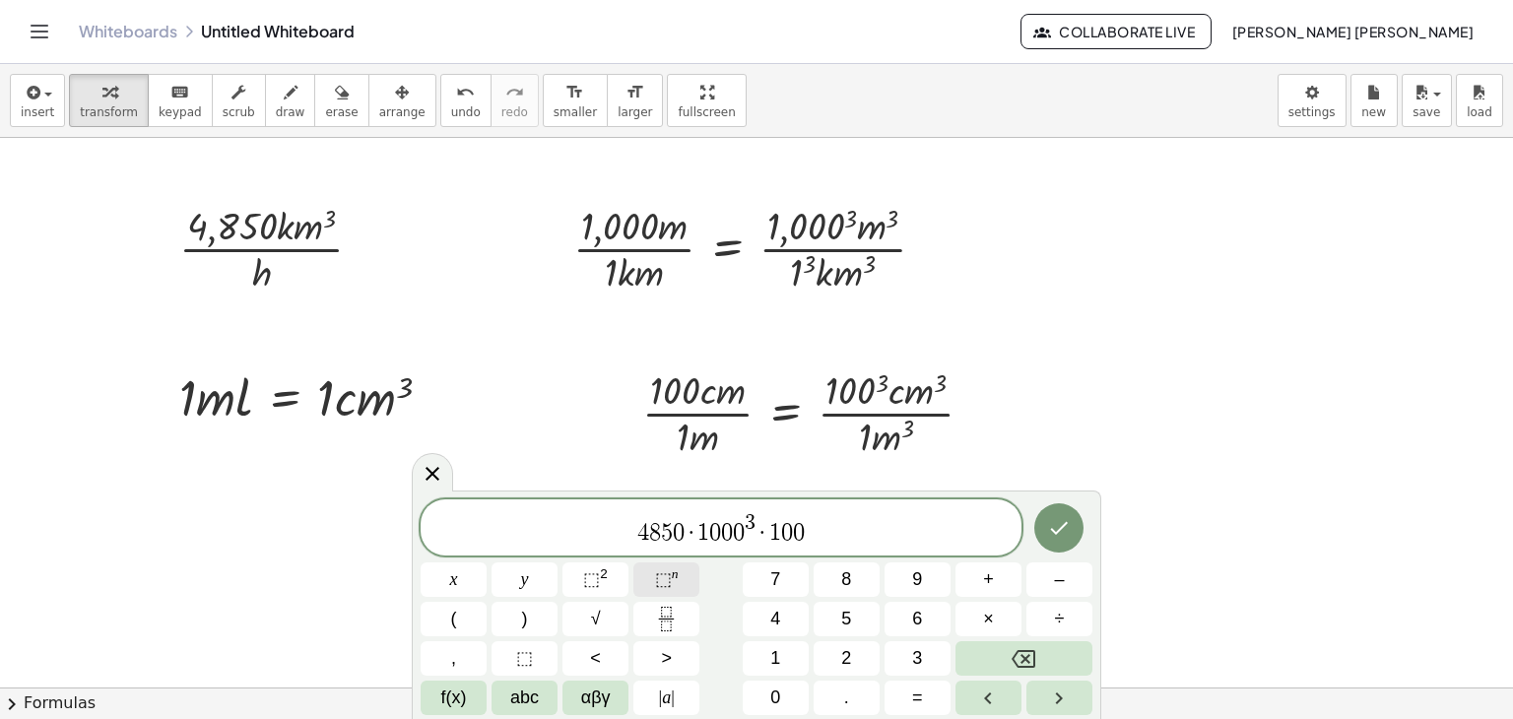
click at [683, 580] on button "⬚ n" at bounding box center [667, 580] width 66 height 34
click at [1069, 525] on icon "Done" at bounding box center [1059, 528] width 24 height 24
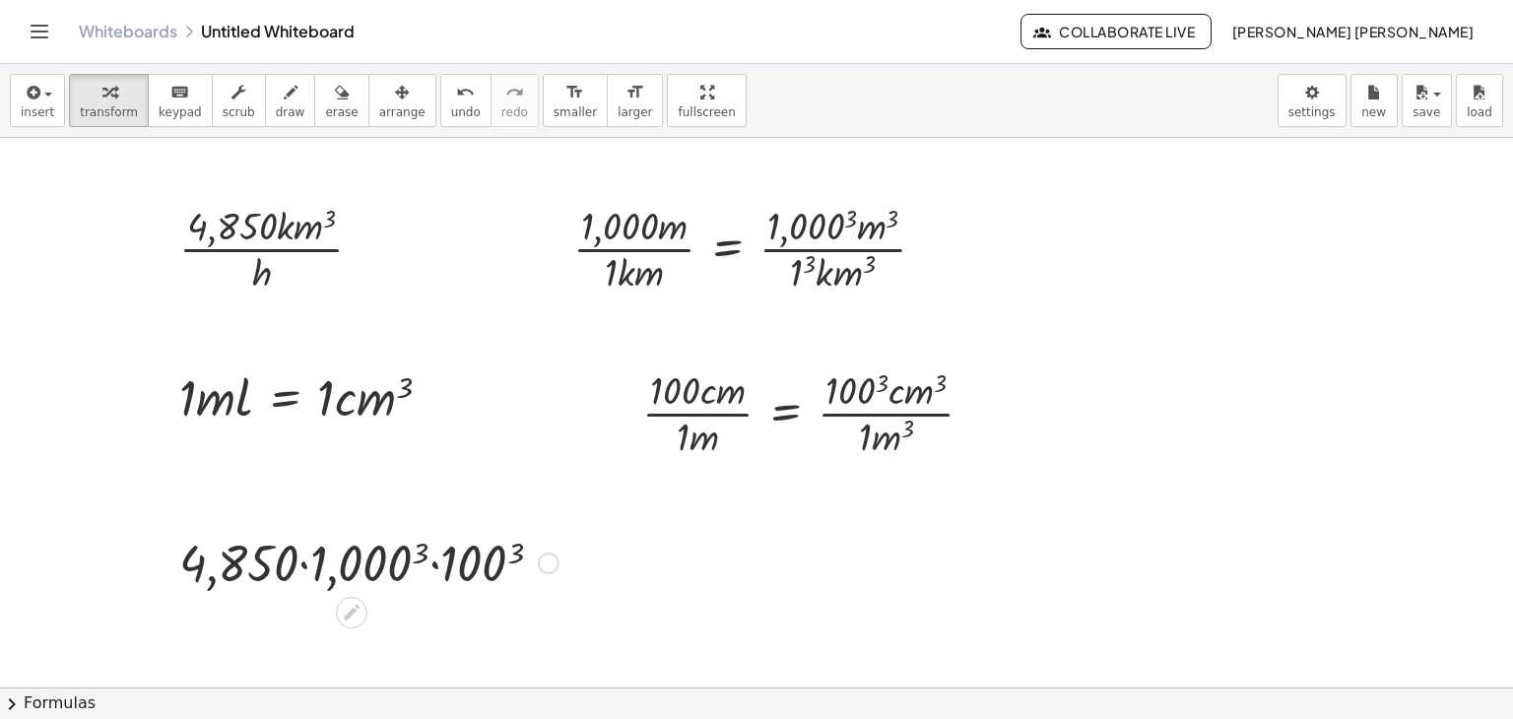
click at [514, 553] on div at bounding box center [368, 561] width 399 height 67
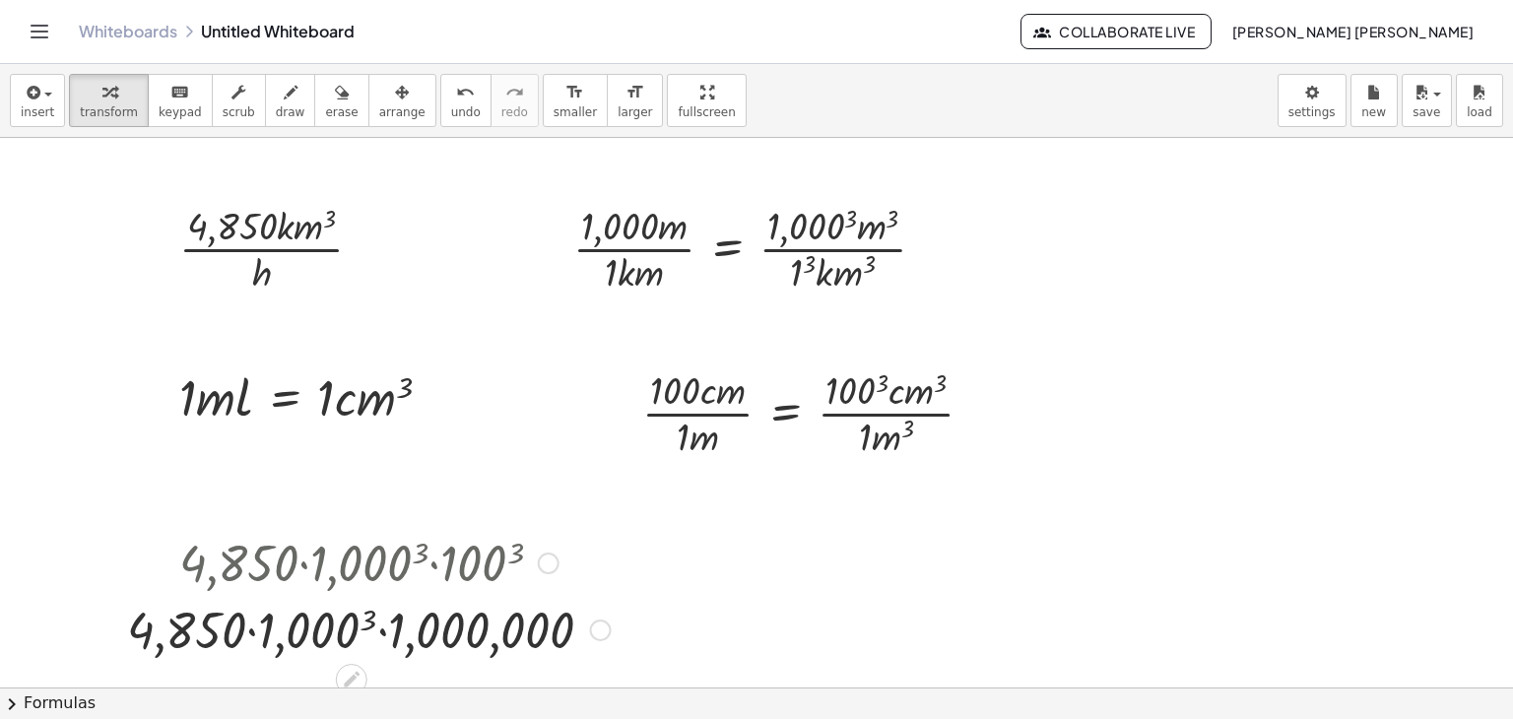
click at [337, 632] on div at bounding box center [368, 628] width 503 height 67
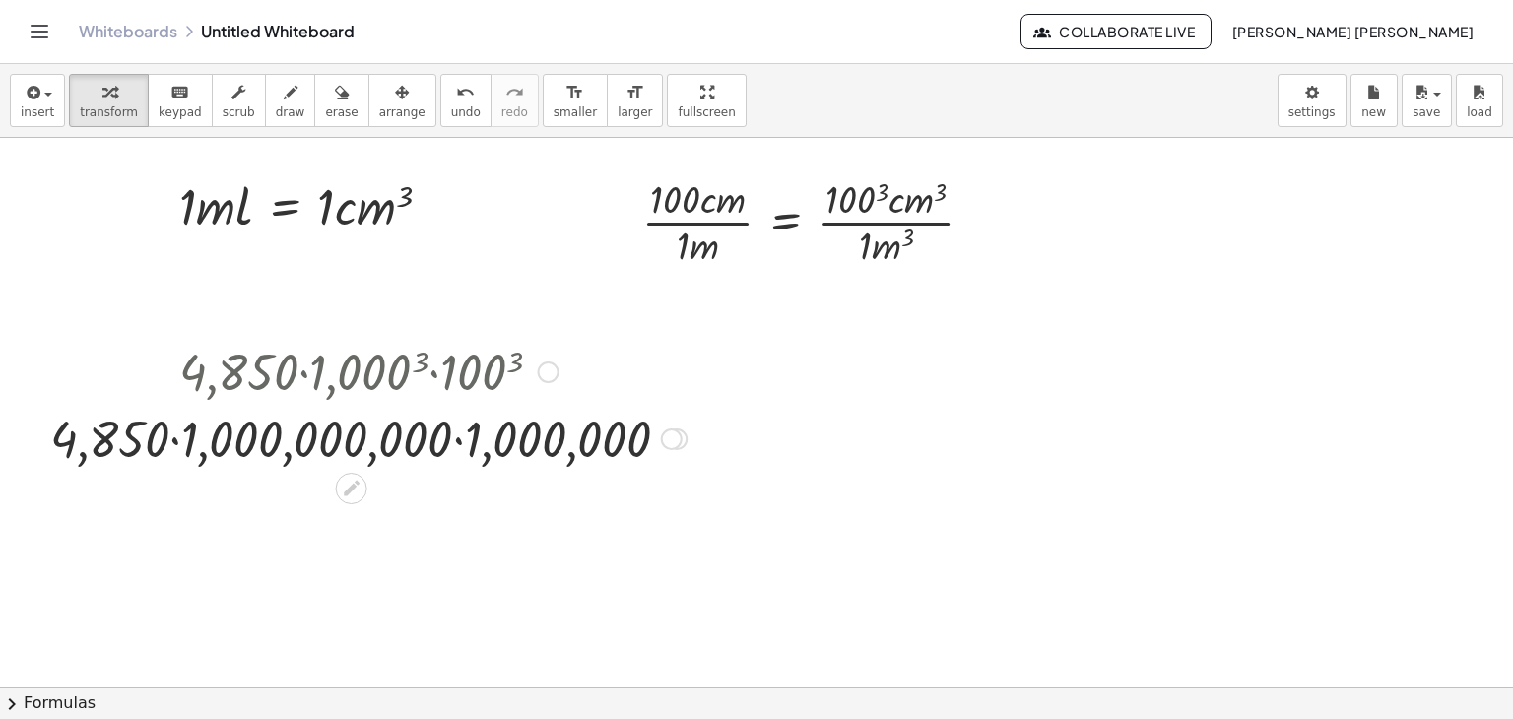
scroll to position [195, 0]
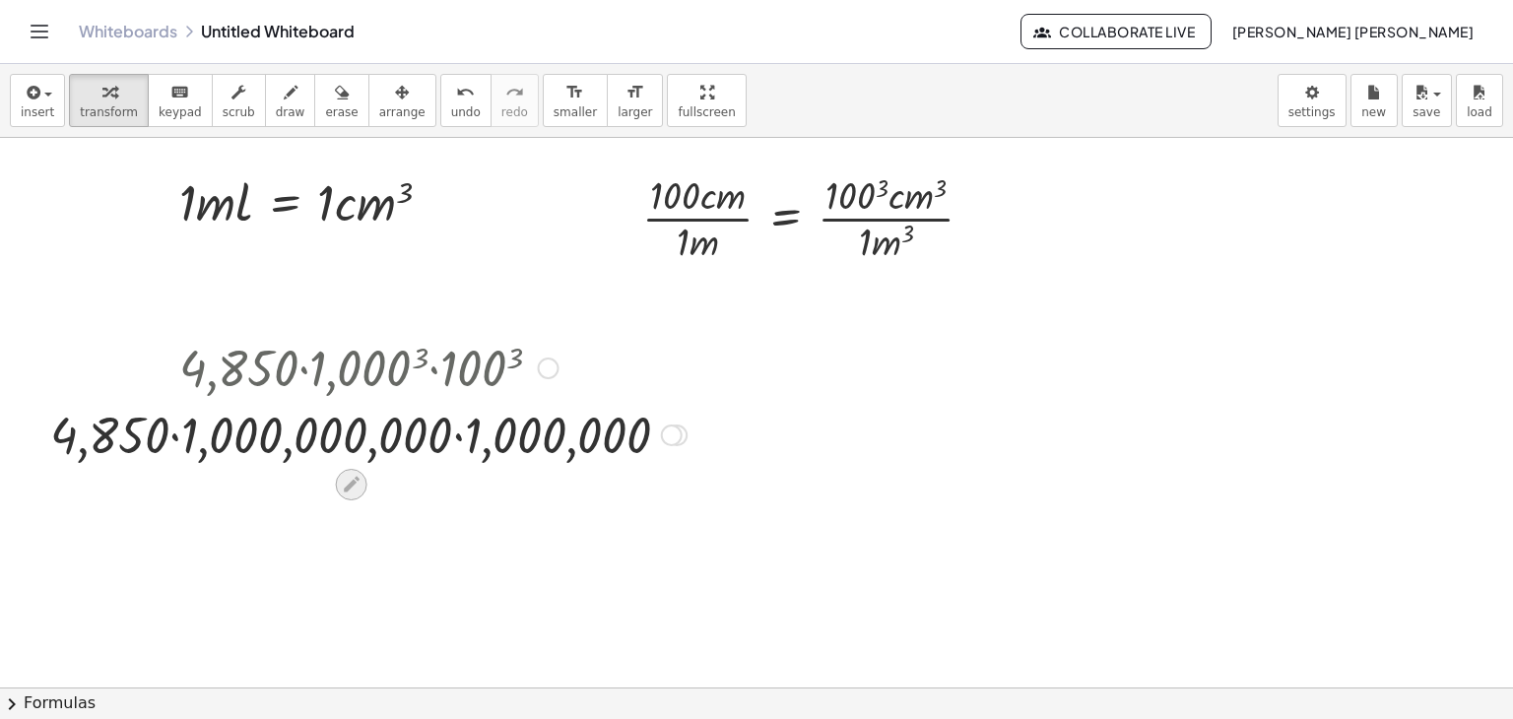
click at [346, 486] on icon at bounding box center [352, 485] width 16 height 16
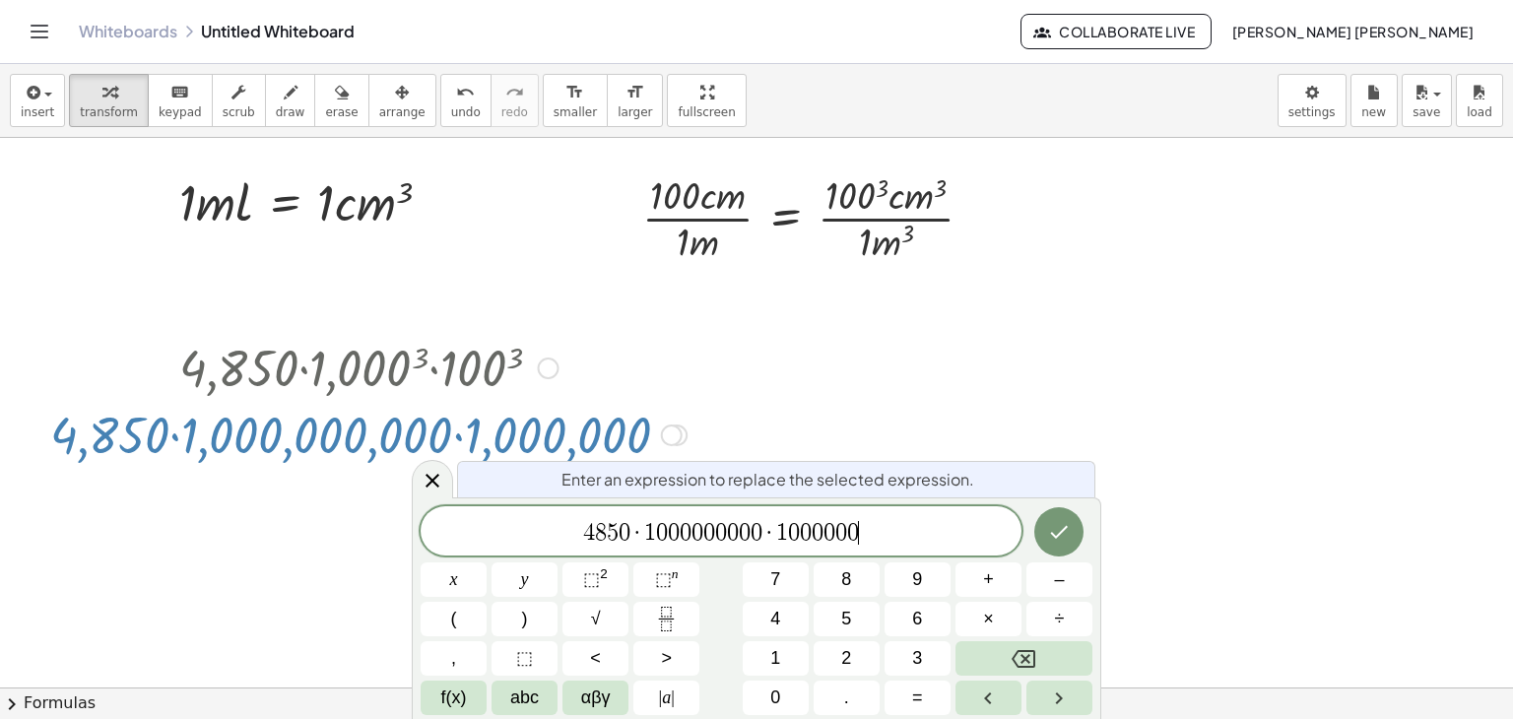
click at [863, 531] on span "4 8 5 0 · 1 0 0 0 0 0 0 0 0 0 · 1 0 0 0 0 0 0 ​" at bounding box center [721, 533] width 601 height 28
drag, startPoint x: 840, startPoint y: 528, endPoint x: 891, endPoint y: 525, distance: 50.3
click at [879, 524] on span "4 8 5 0 · 1 0 0 0 0 0 0 0 0 0 · 1 0 0 0 0 0 0 = ​" at bounding box center [721, 533] width 601 height 28
drag, startPoint x: 847, startPoint y: 528, endPoint x: 550, endPoint y: 496, distance: 299.3
click at [550, 498] on div "**********" at bounding box center [757, 609] width 690 height 222
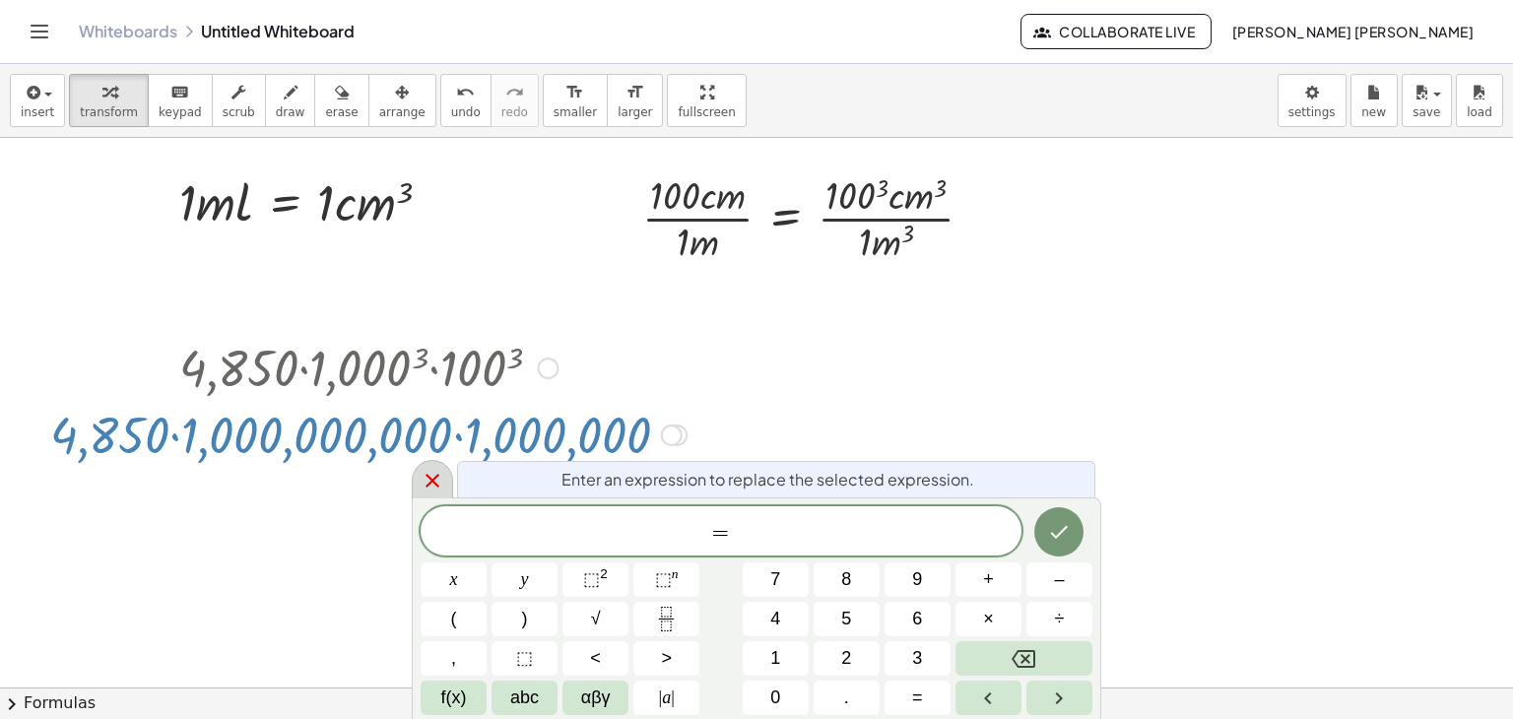
click at [445, 470] on div at bounding box center [432, 479] width 41 height 38
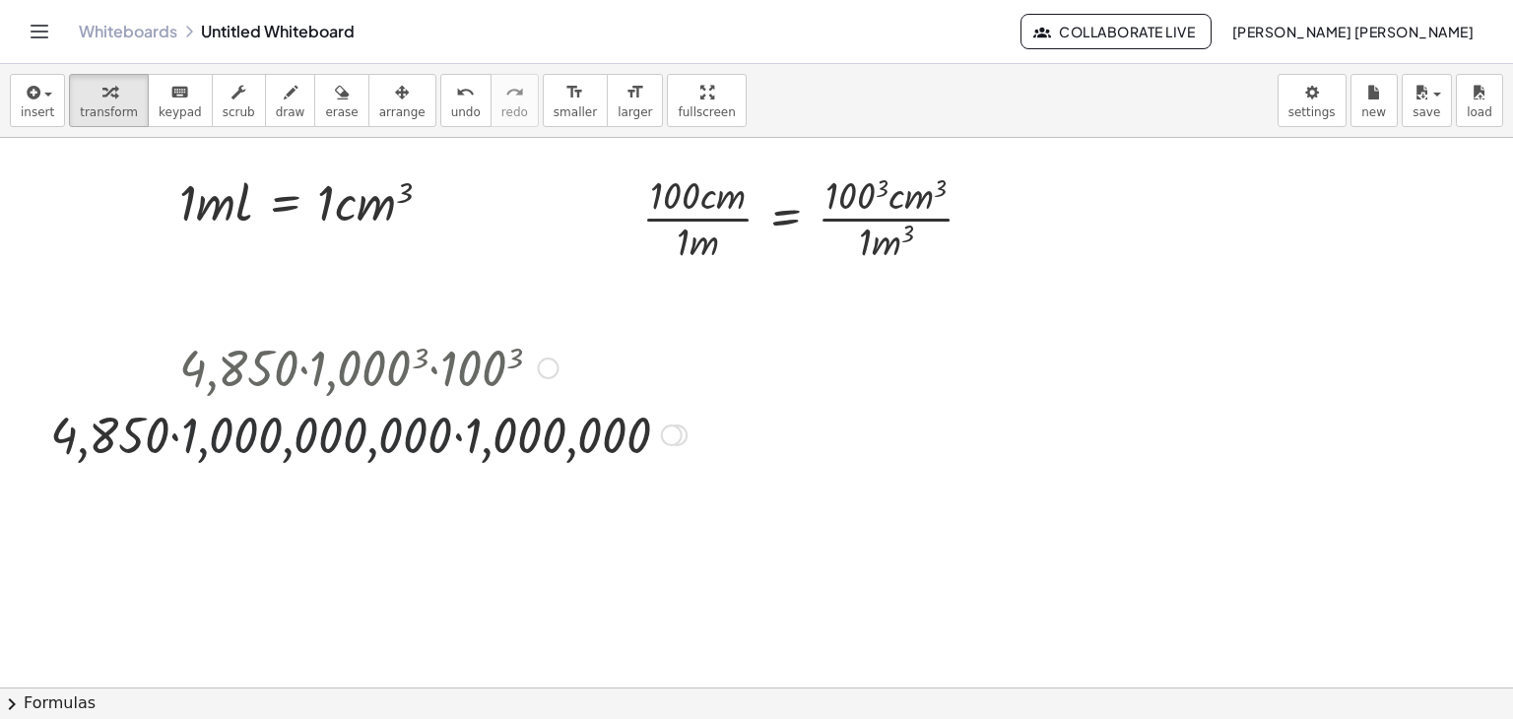
click at [398, 419] on div at bounding box center [368, 433] width 656 height 67
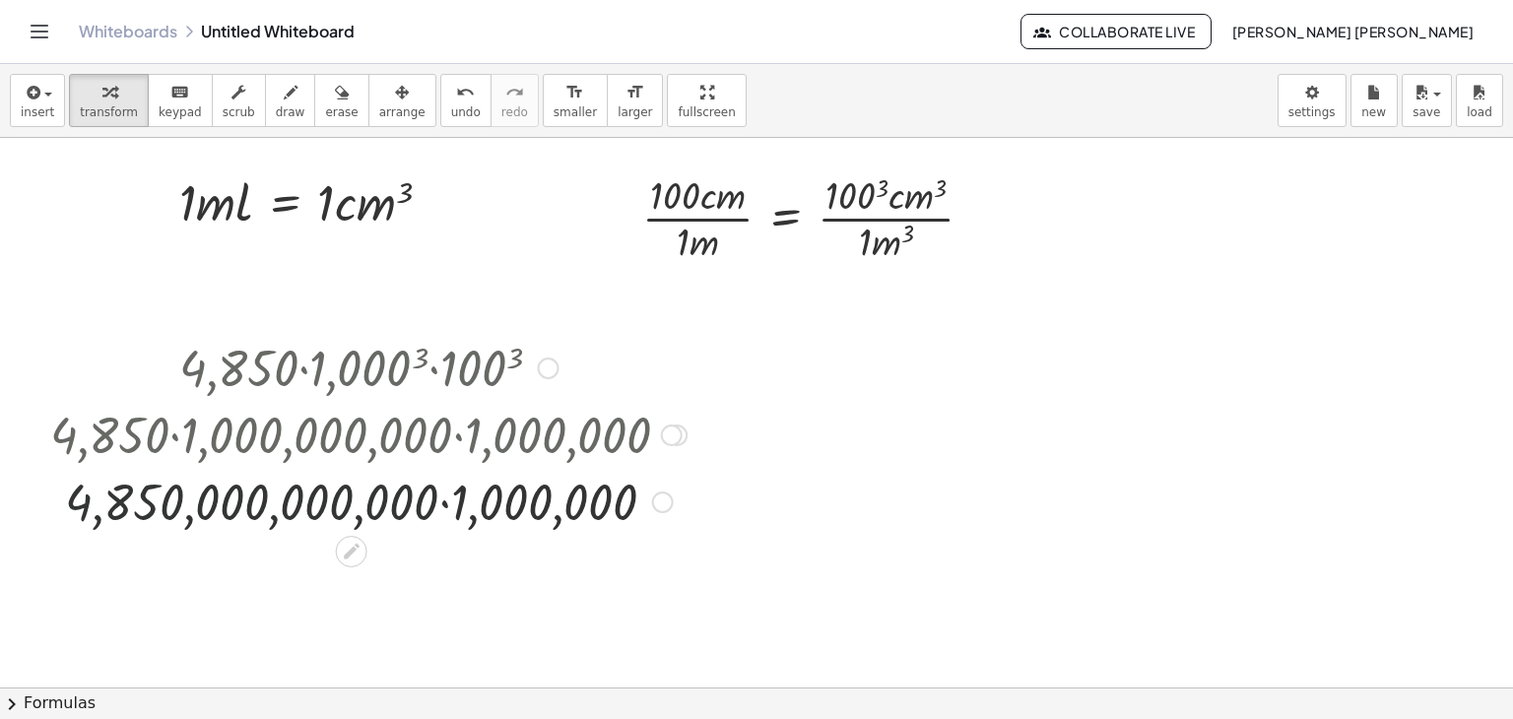
click at [330, 482] on div at bounding box center [368, 500] width 656 height 67
click at [348, 539] on div at bounding box center [352, 552] width 32 height 32
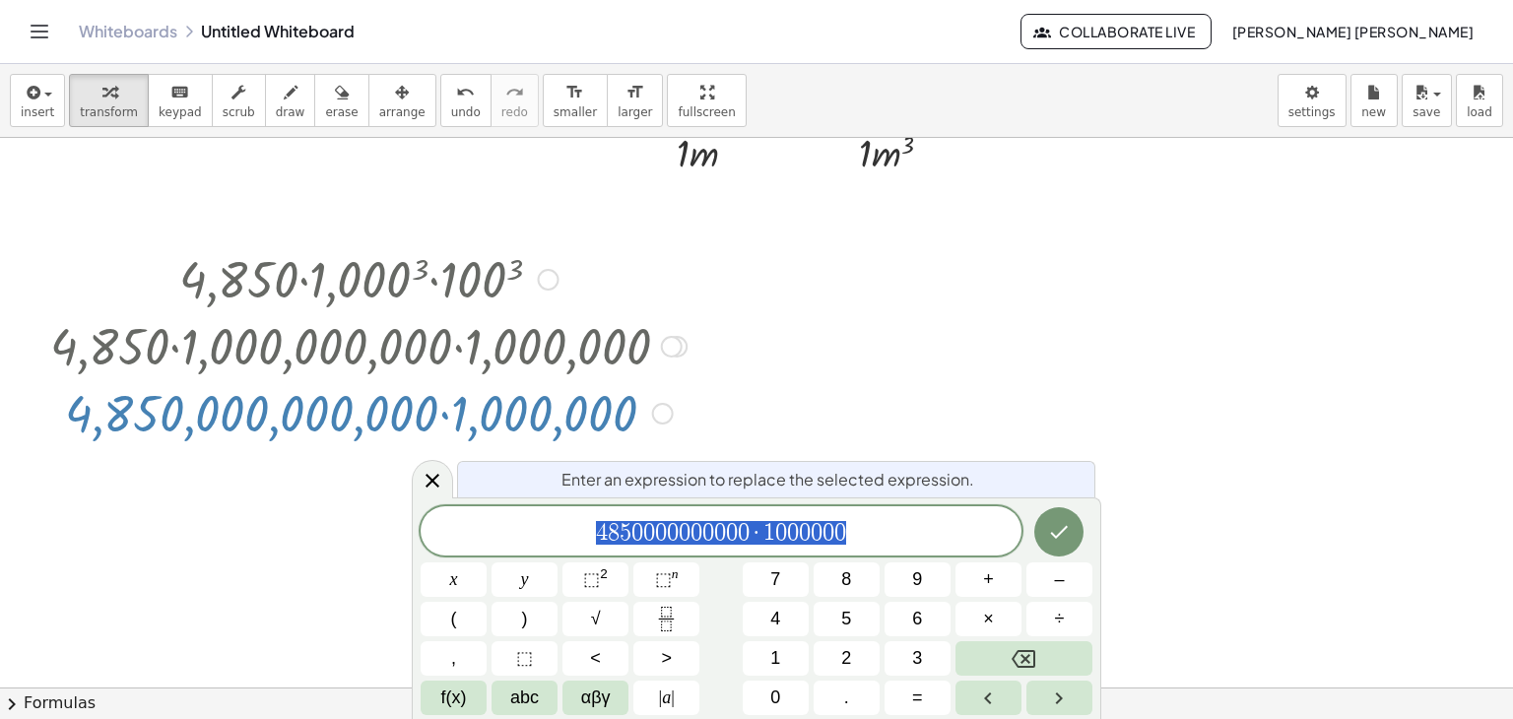
scroll to position [284, 0]
click at [436, 482] on icon at bounding box center [433, 481] width 24 height 24
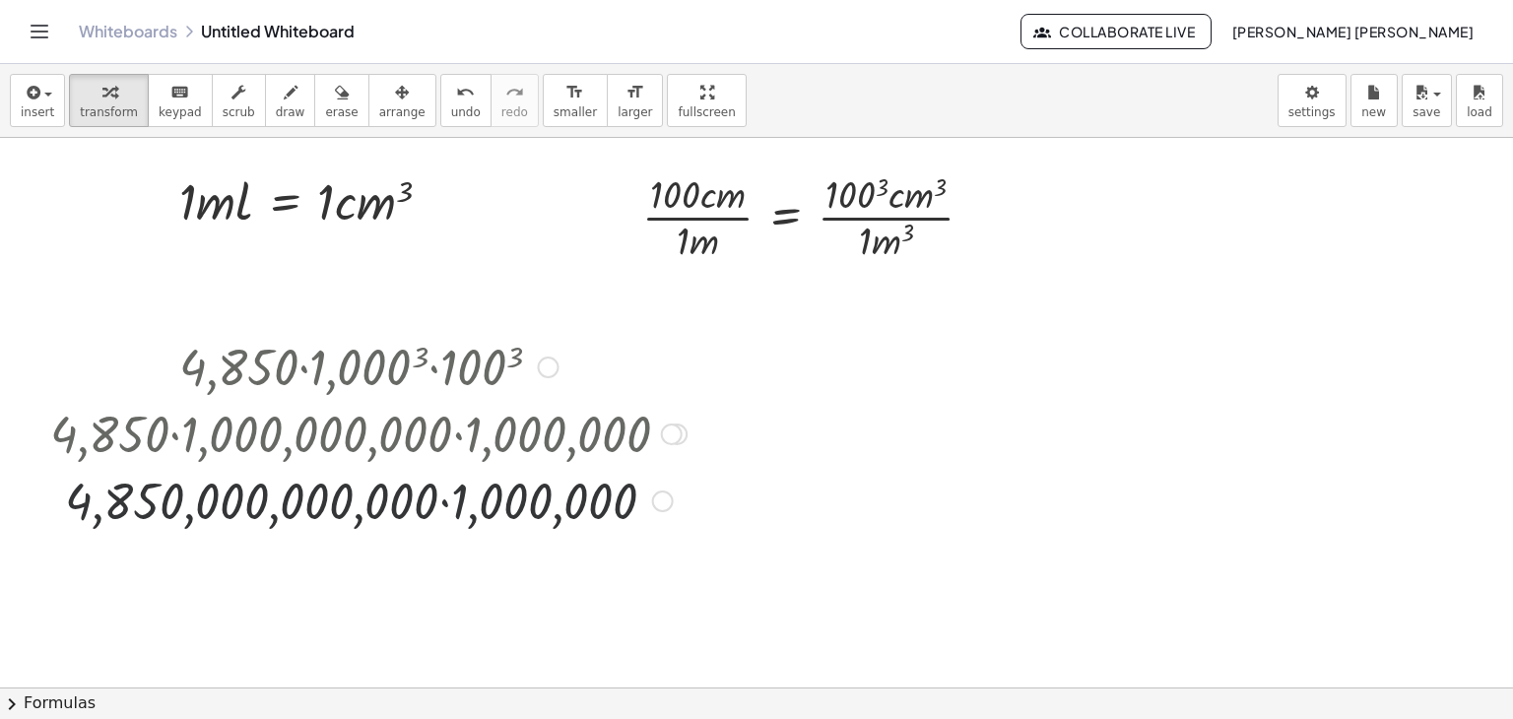
scroll to position [195, 0]
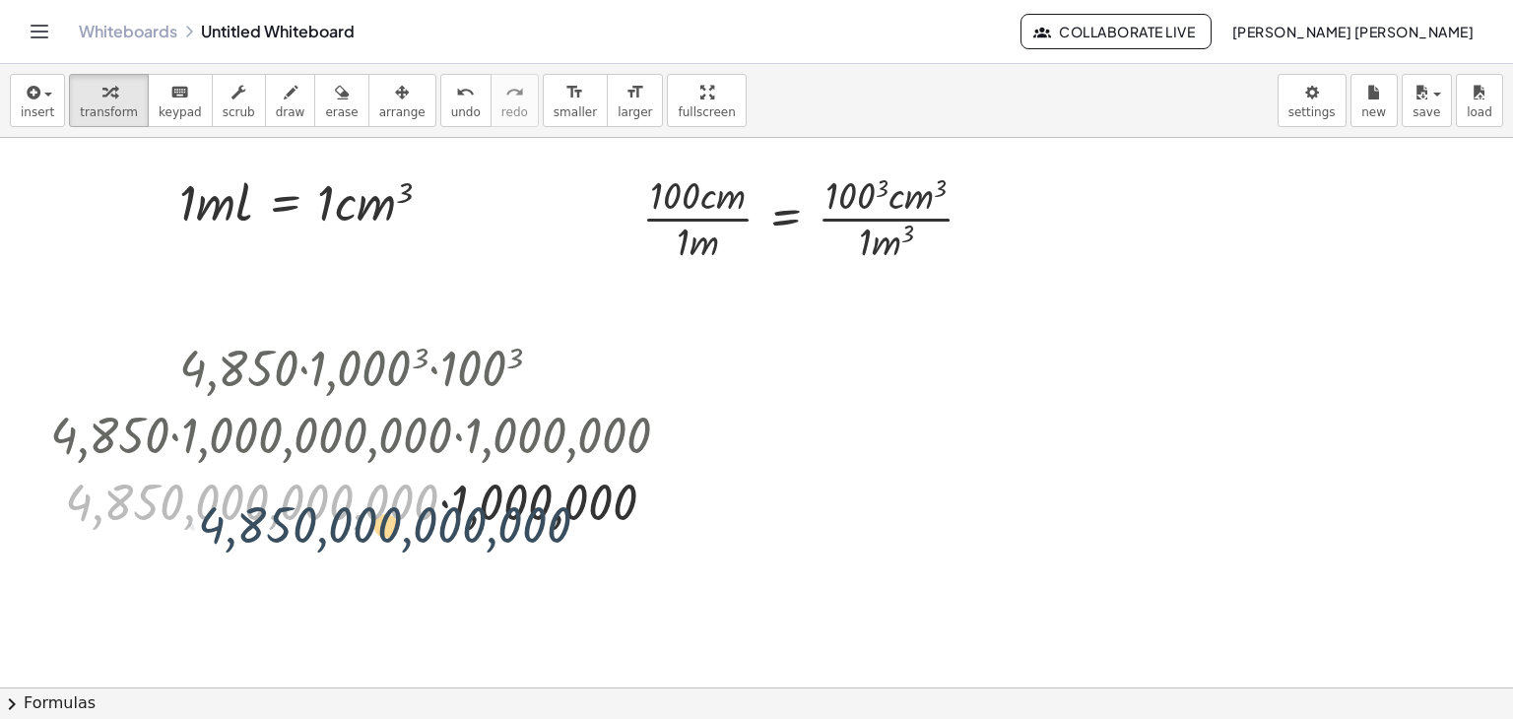
drag, startPoint x: 335, startPoint y: 479, endPoint x: 453, endPoint y: 485, distance: 118.4
click at [453, 485] on div at bounding box center [368, 500] width 656 height 67
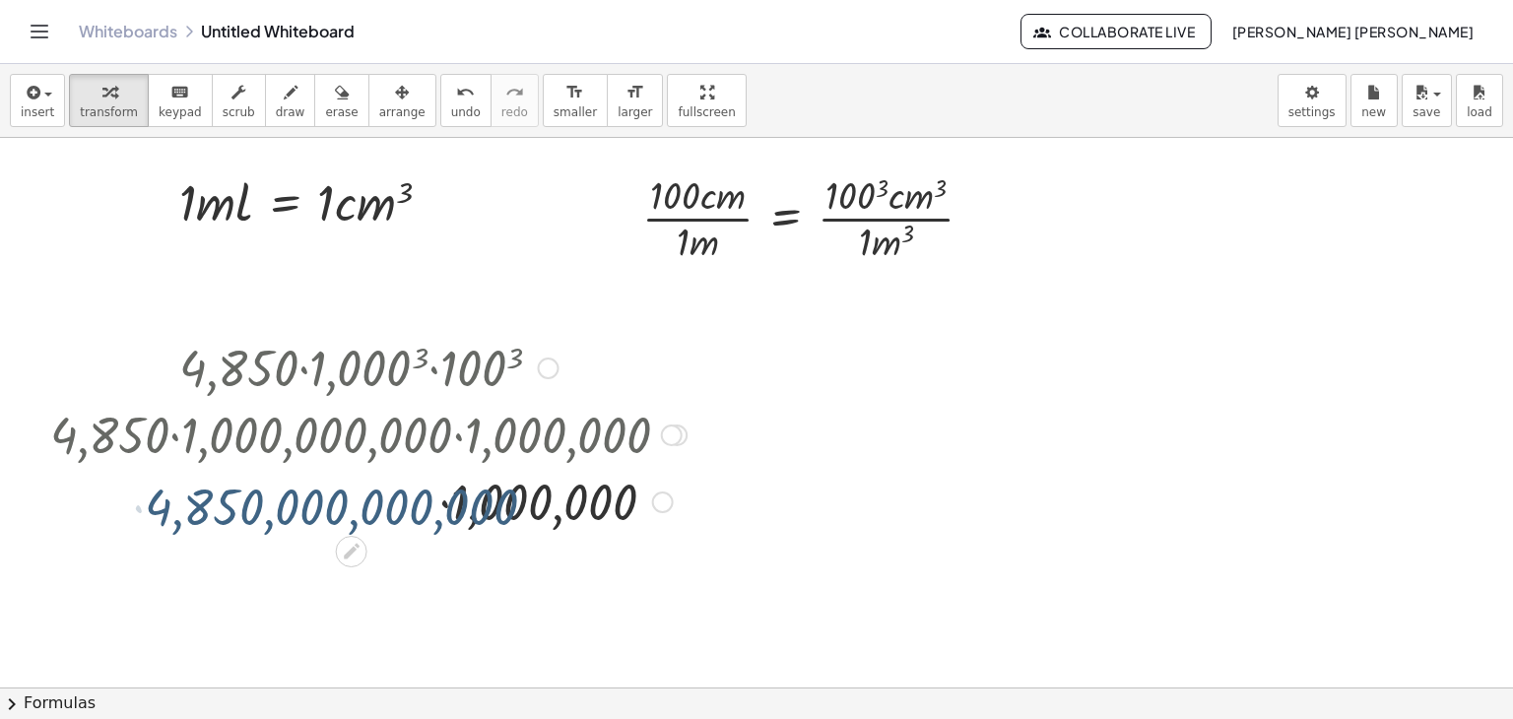
click at [453, 485] on div at bounding box center [368, 500] width 656 height 67
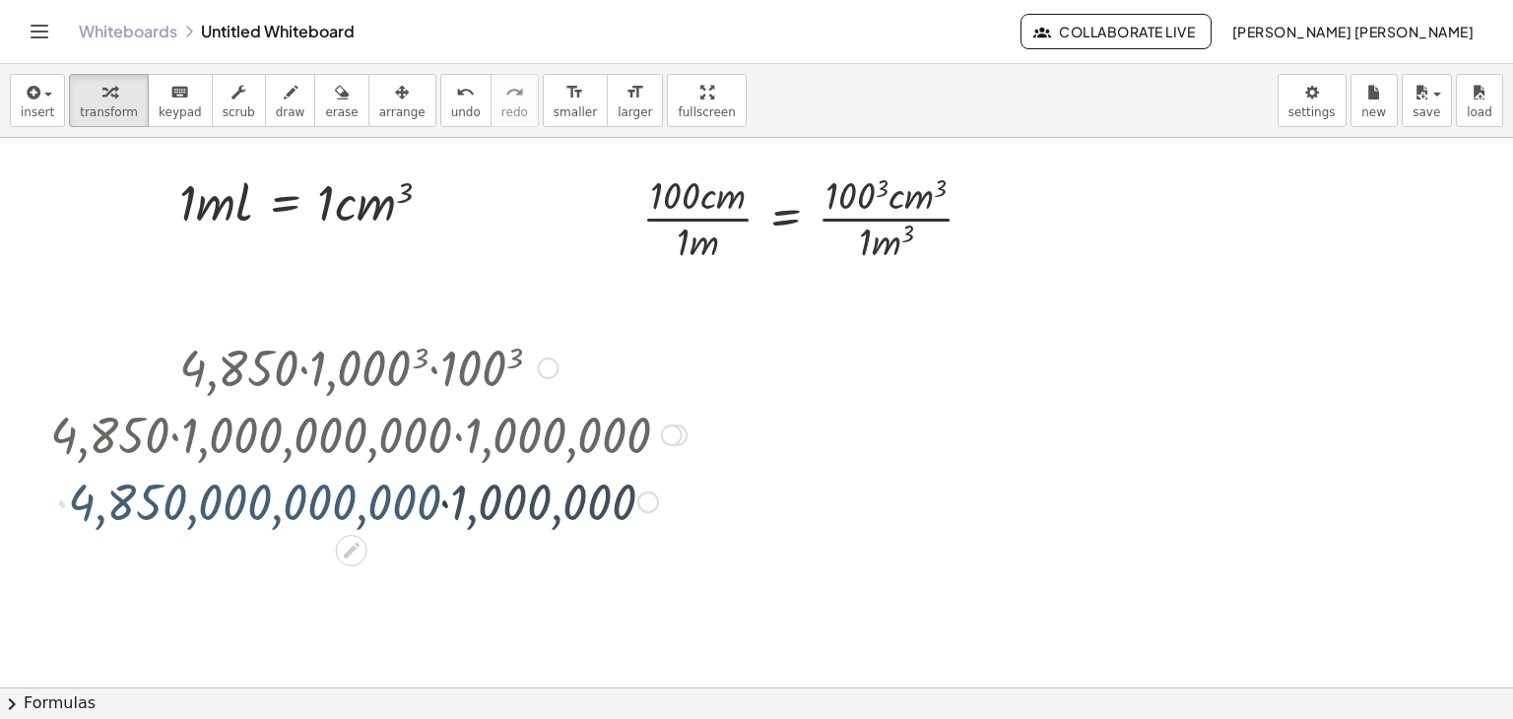
click at [453, 485] on div at bounding box center [368, 500] width 656 height 65
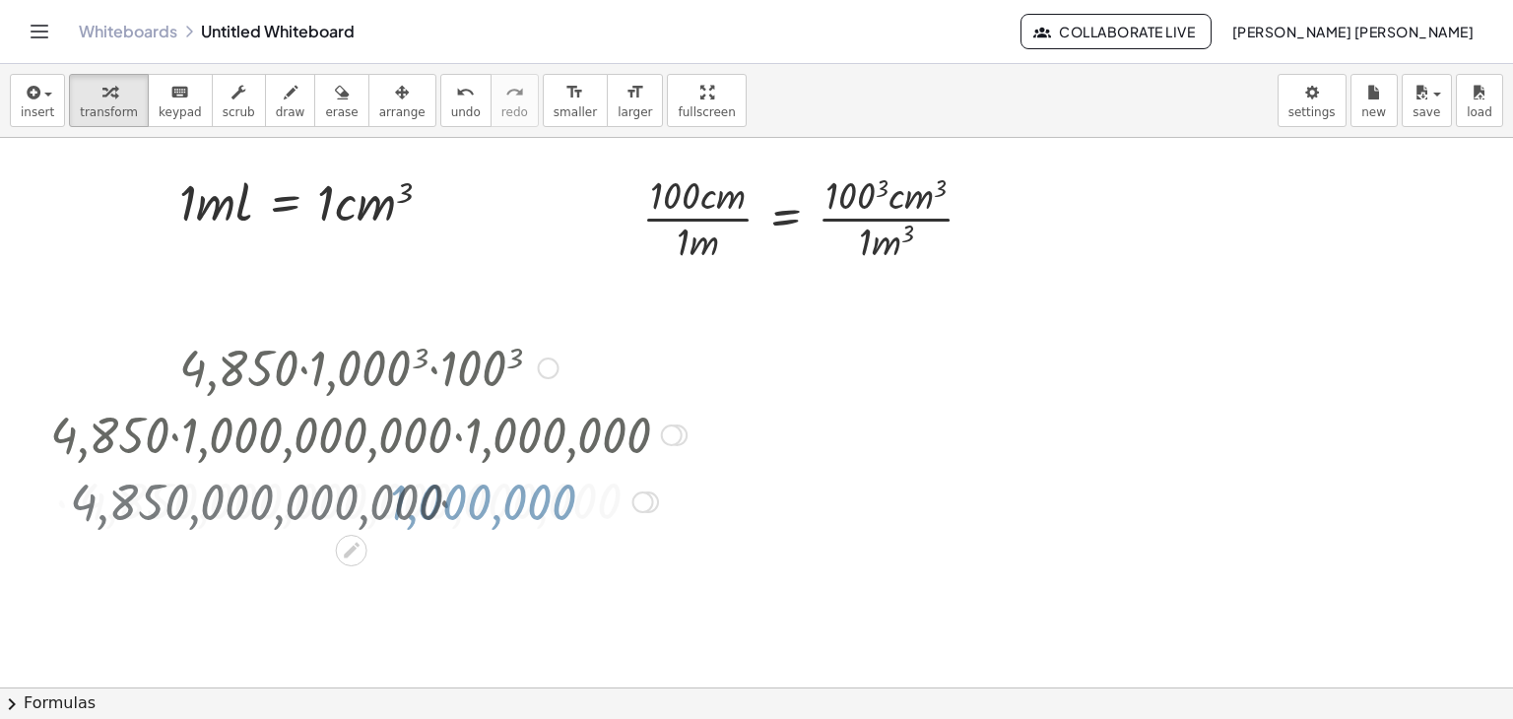
click at [453, 485] on div at bounding box center [368, 500] width 656 height 65
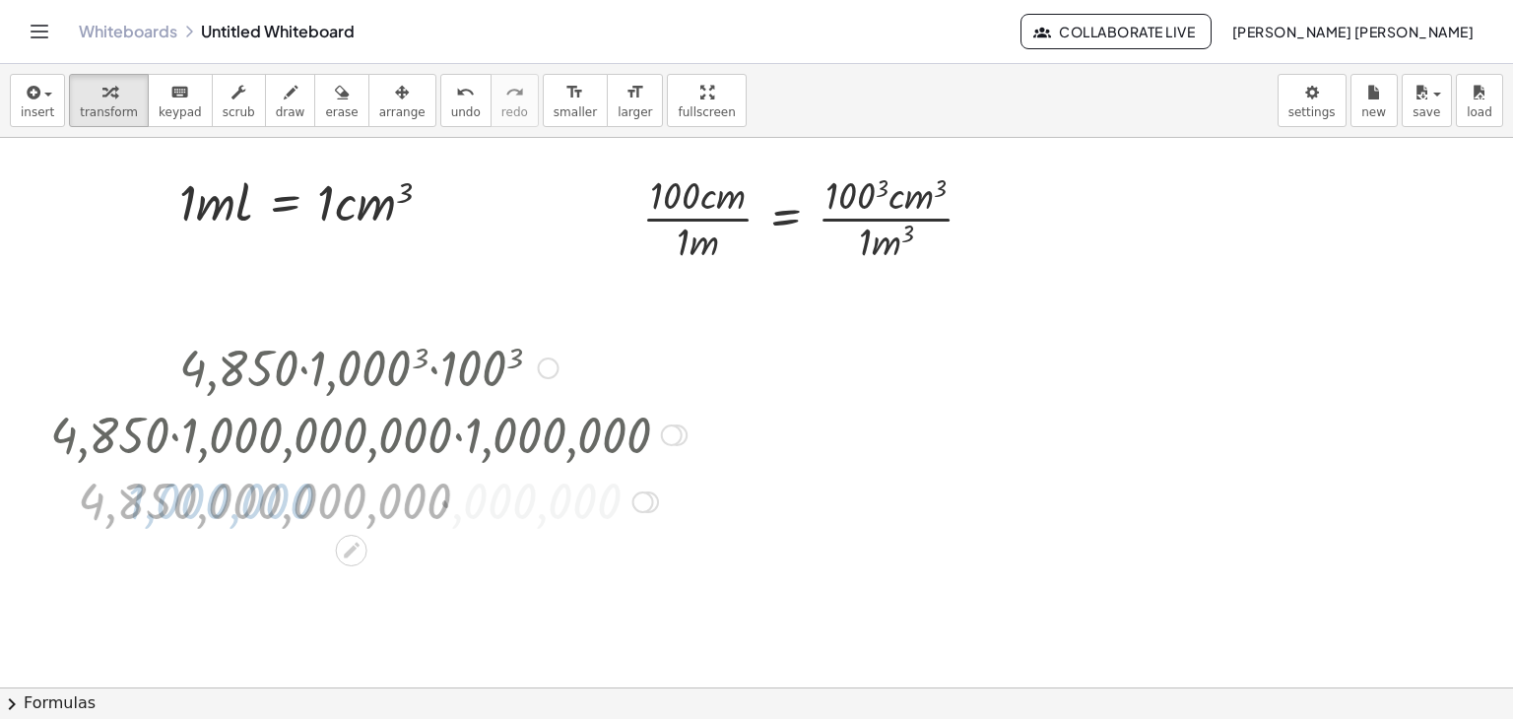
click at [453, 485] on div at bounding box center [368, 500] width 656 height 65
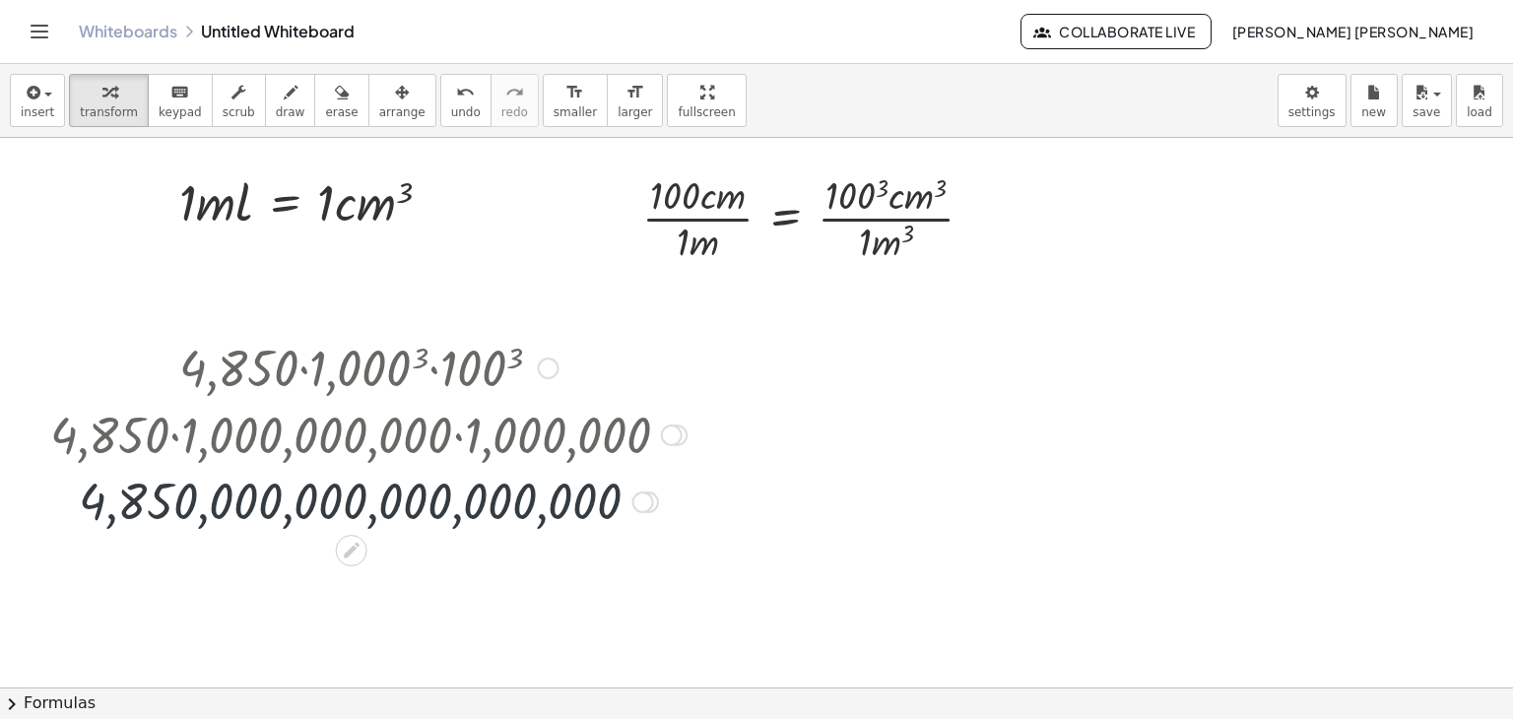
click at [340, 499] on div at bounding box center [368, 500] width 656 height 65
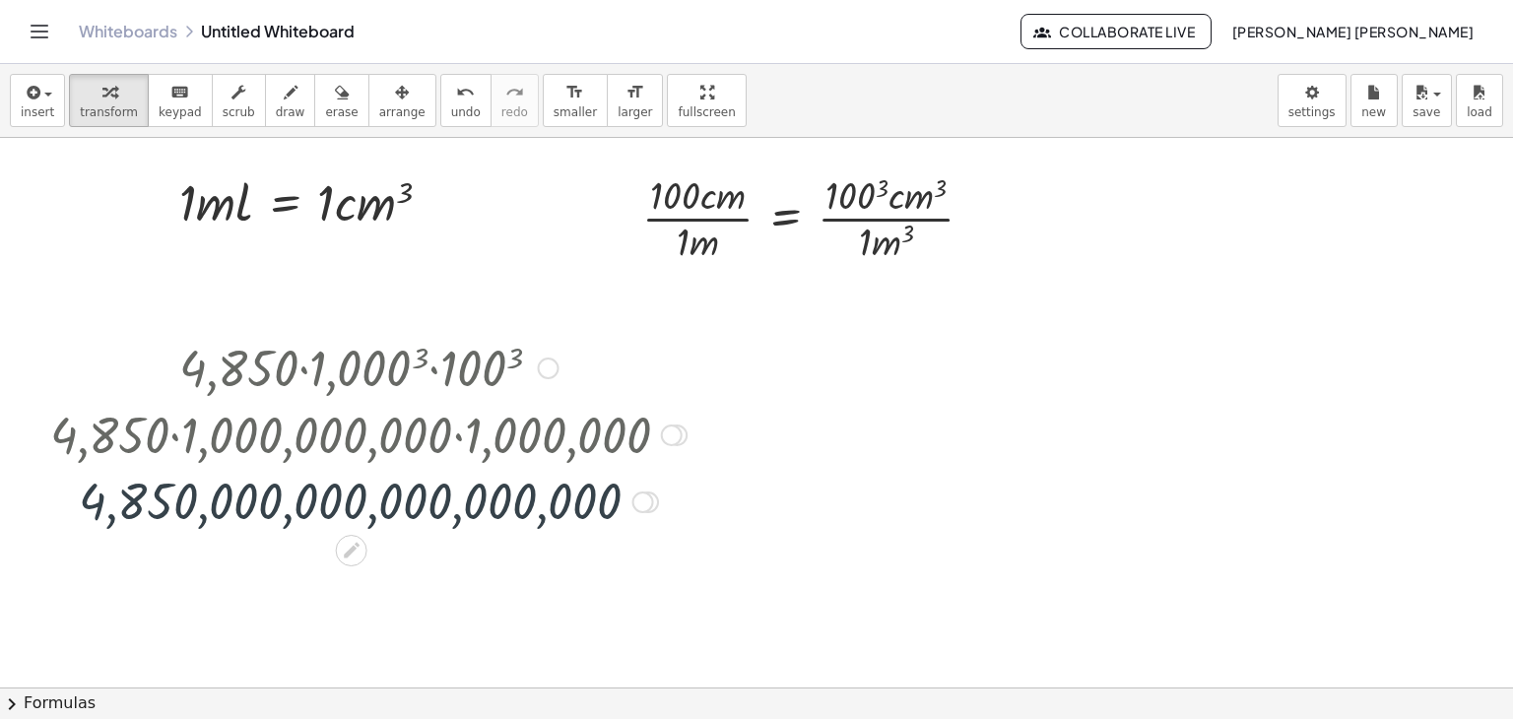
click at [340, 499] on div at bounding box center [368, 500] width 656 height 65
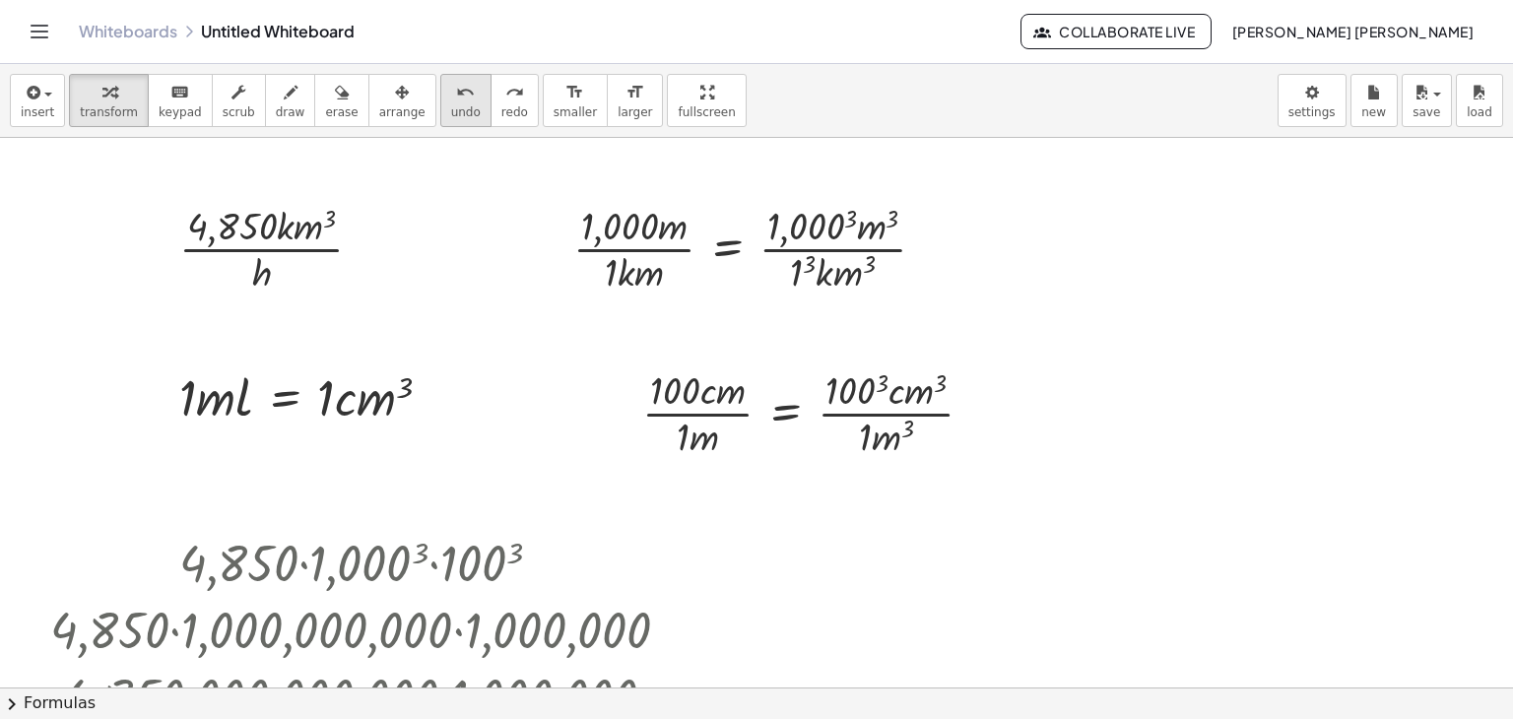
click at [440, 107] on button "undo undo" at bounding box center [465, 100] width 51 height 53
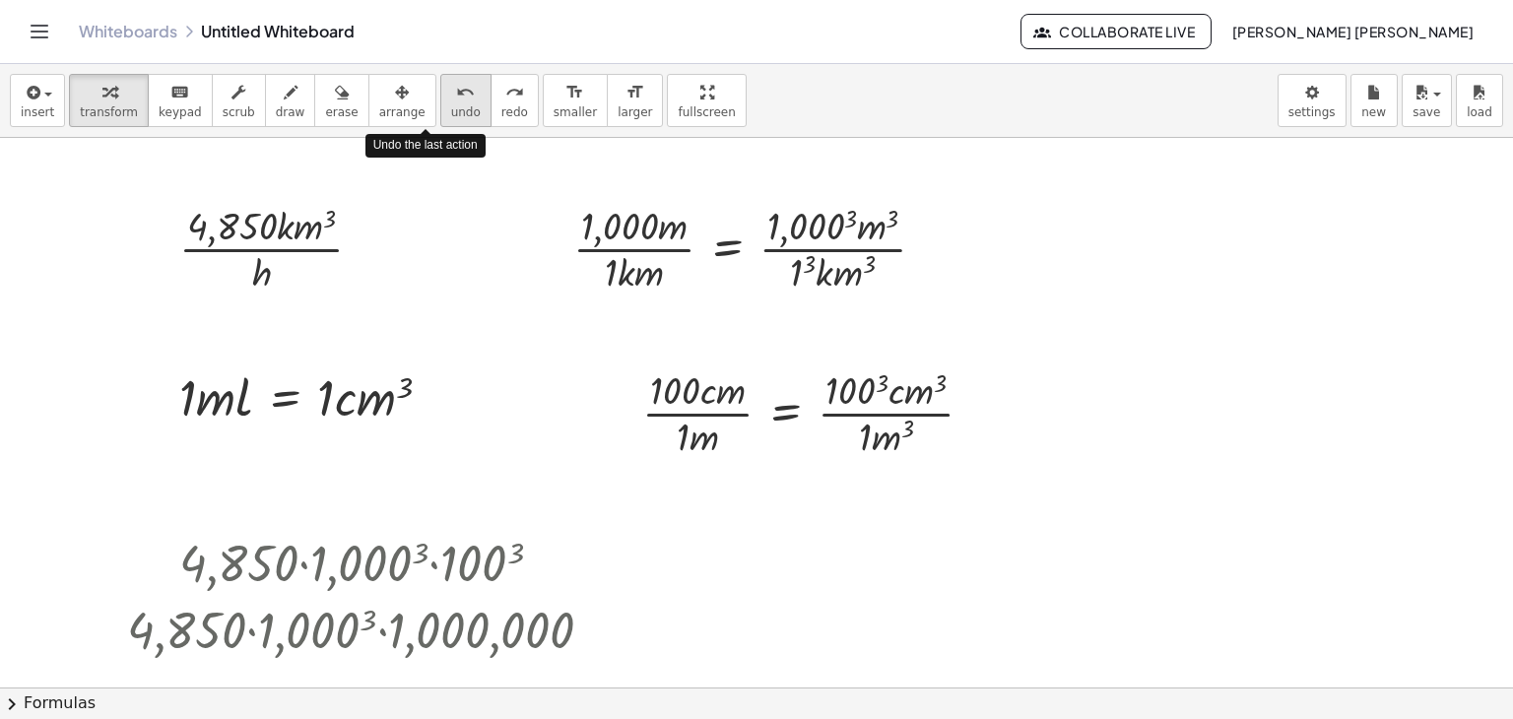
click at [440, 107] on button "undo undo" at bounding box center [465, 100] width 51 height 53
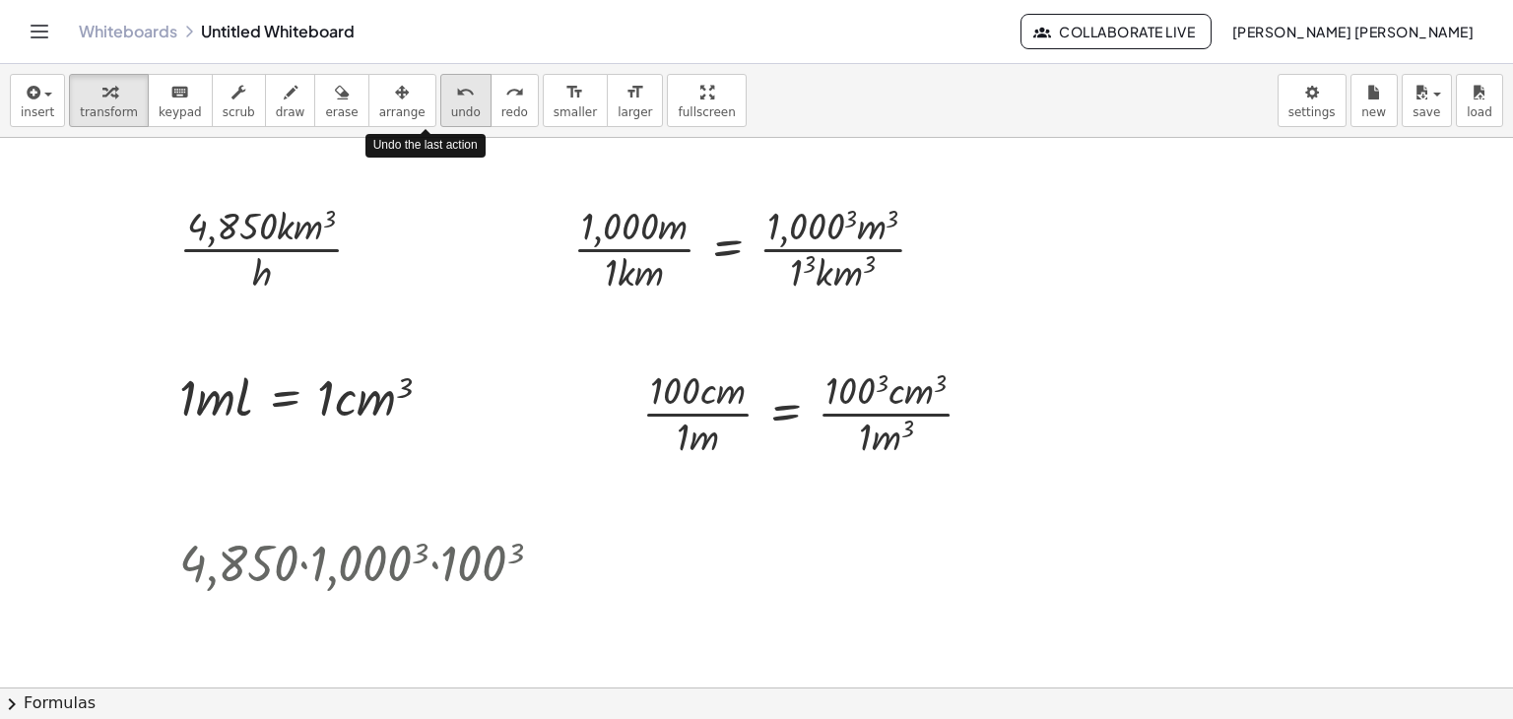
click at [440, 107] on button "undo undo" at bounding box center [465, 100] width 51 height 53
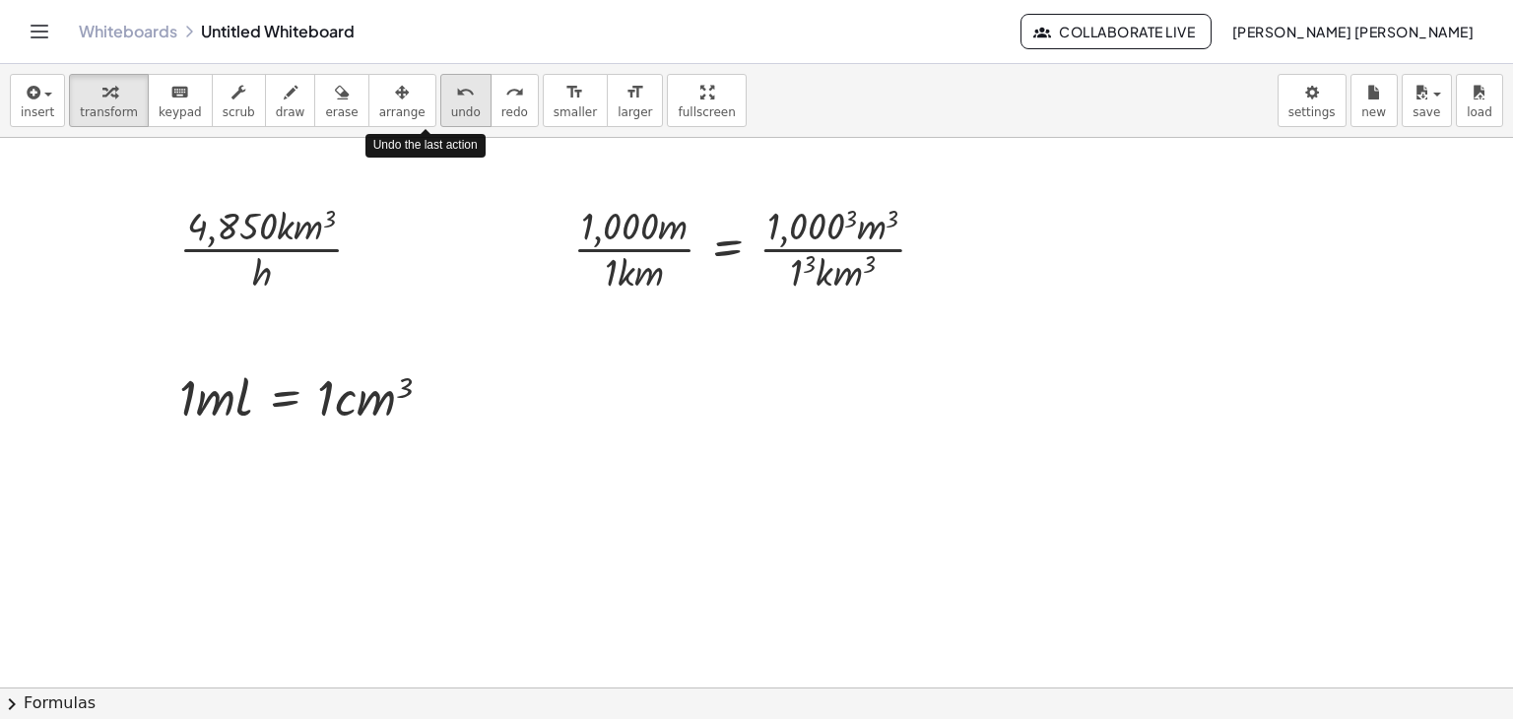
click at [440, 107] on button "undo undo" at bounding box center [465, 100] width 51 height 53
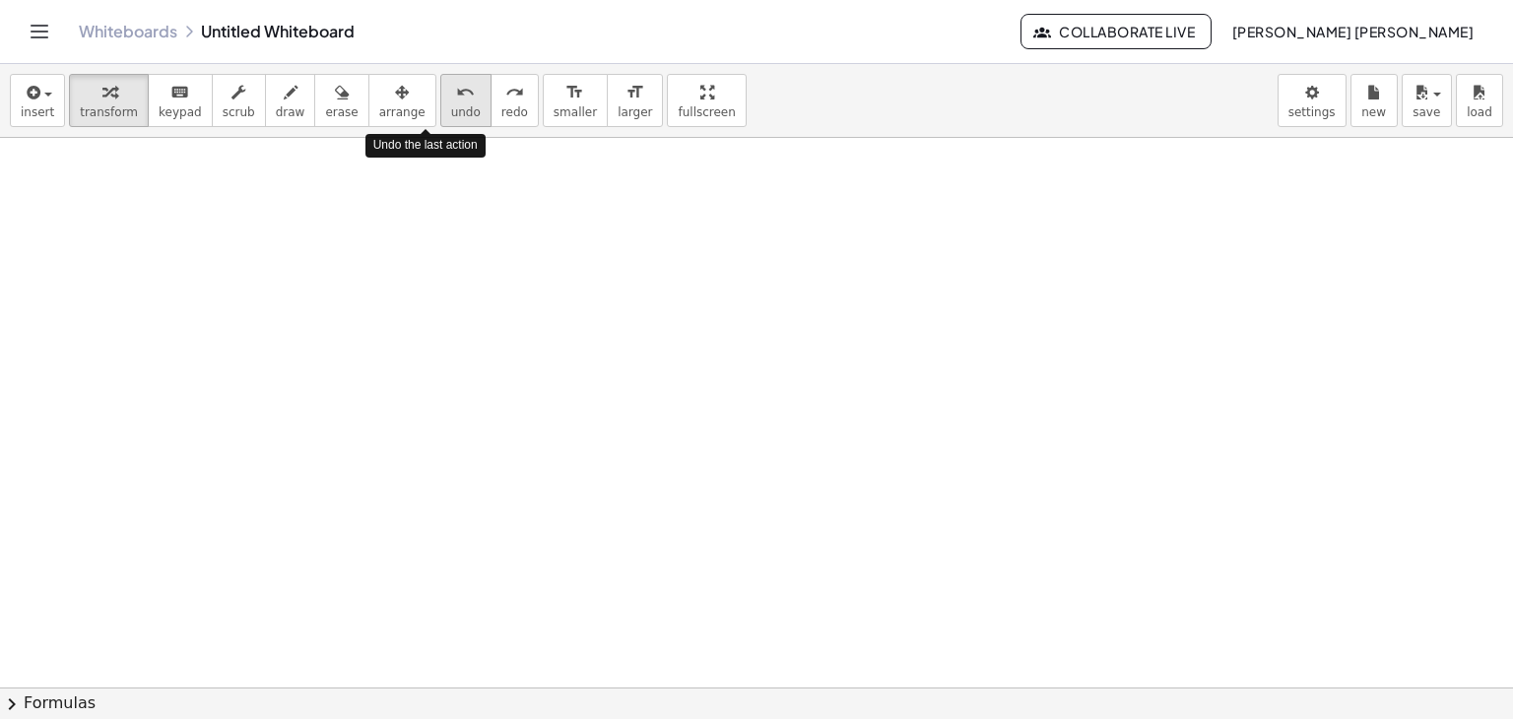
click at [440, 107] on button "undo undo" at bounding box center [465, 100] width 51 height 53
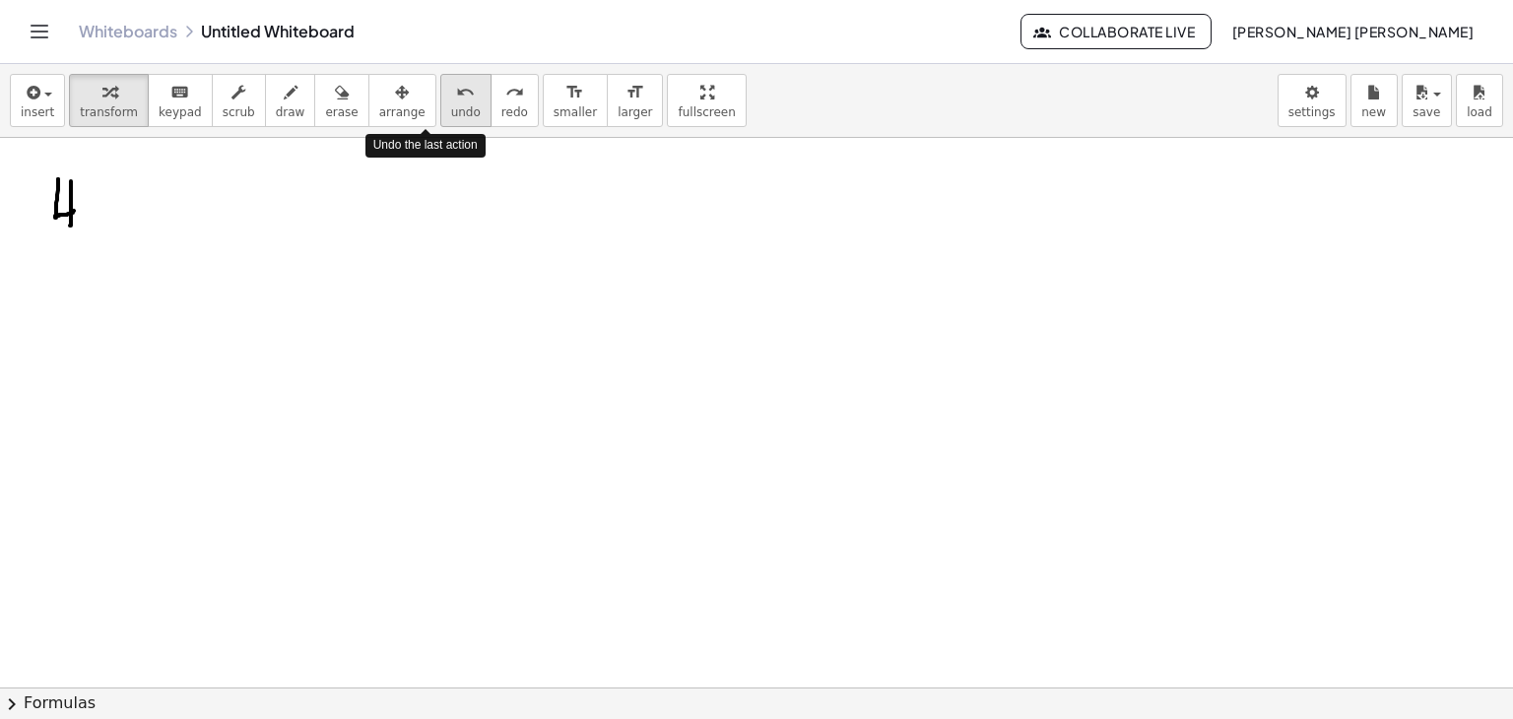
click at [440, 107] on button "undo undo" at bounding box center [465, 100] width 51 height 53
drag, startPoint x: 409, startPoint y: 107, endPoint x: 479, endPoint y: -86, distance: 205.4
click at [479, 0] on html "Graspable Math Activities Whiteboards Classes Account v1.30.2 | Privacy policy …" at bounding box center [756, 359] width 1513 height 719
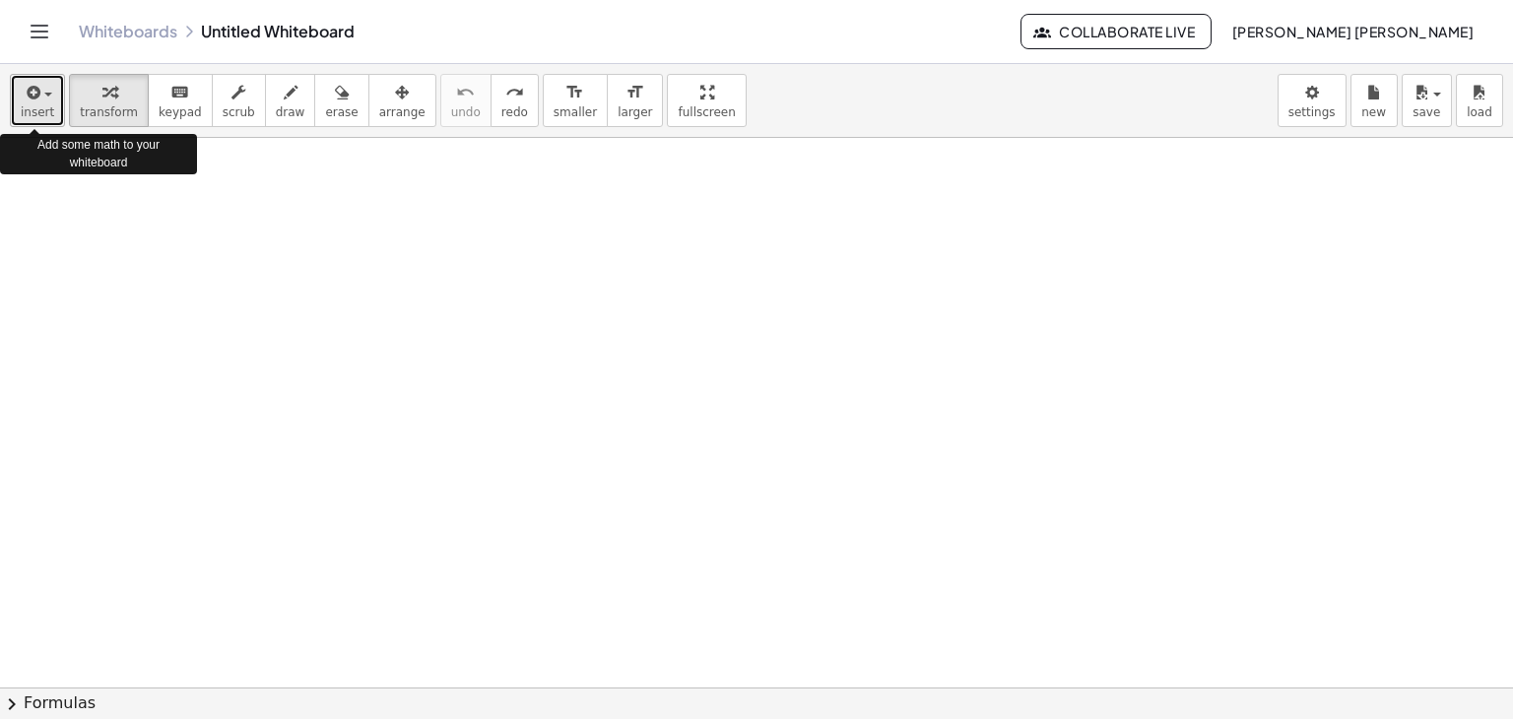
click at [36, 101] on icon "button" at bounding box center [32, 93] width 18 height 24
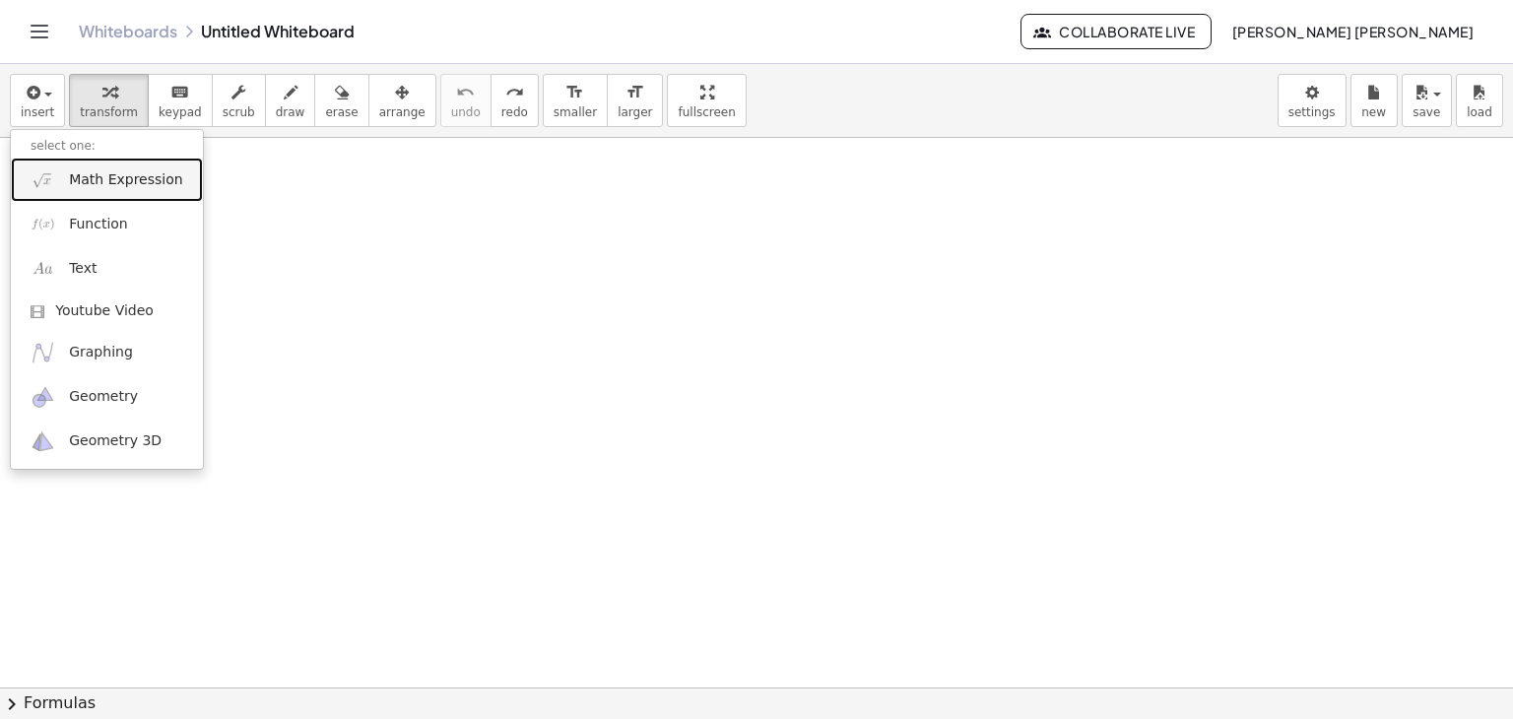
click at [122, 185] on span "Math Expression" at bounding box center [125, 180] width 113 height 20
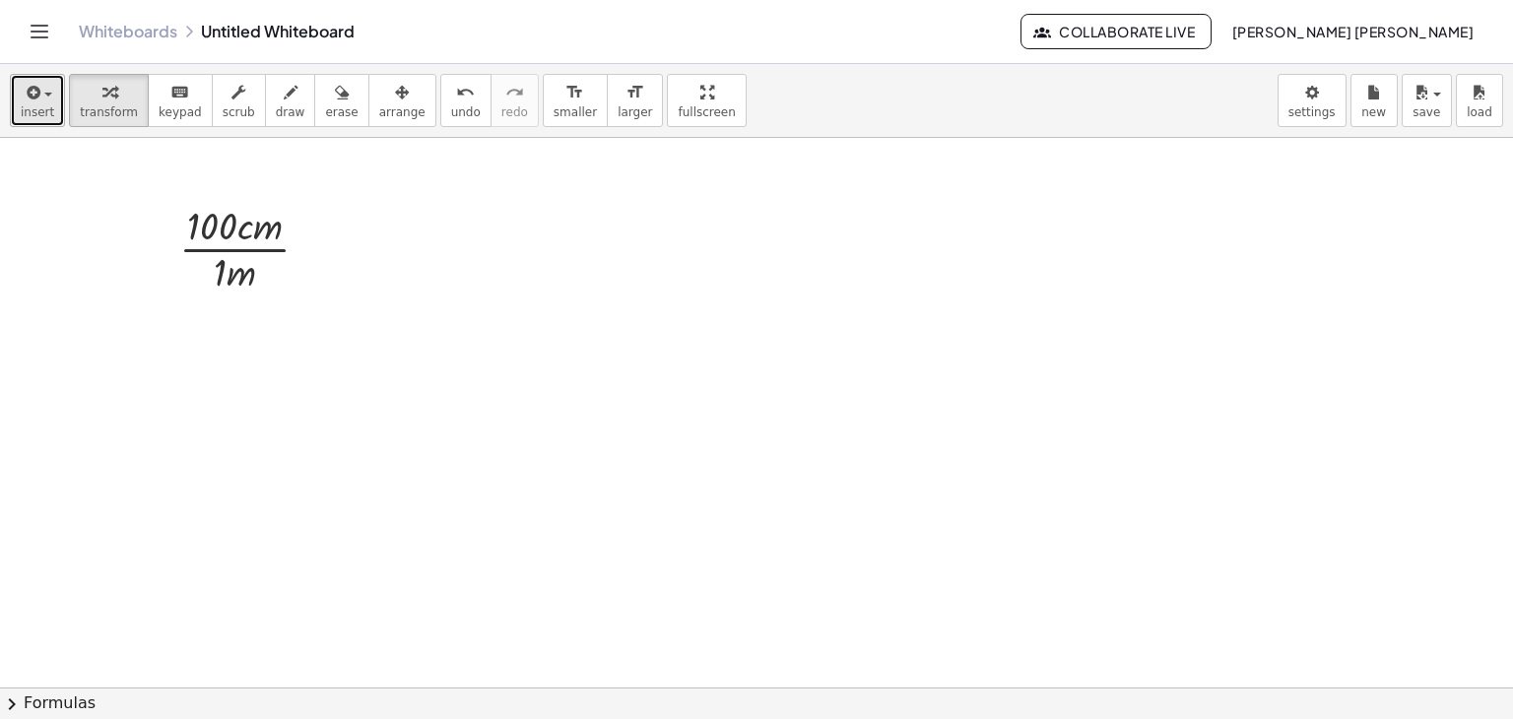
click at [43, 90] on div "button" at bounding box center [38, 92] width 34 height 24
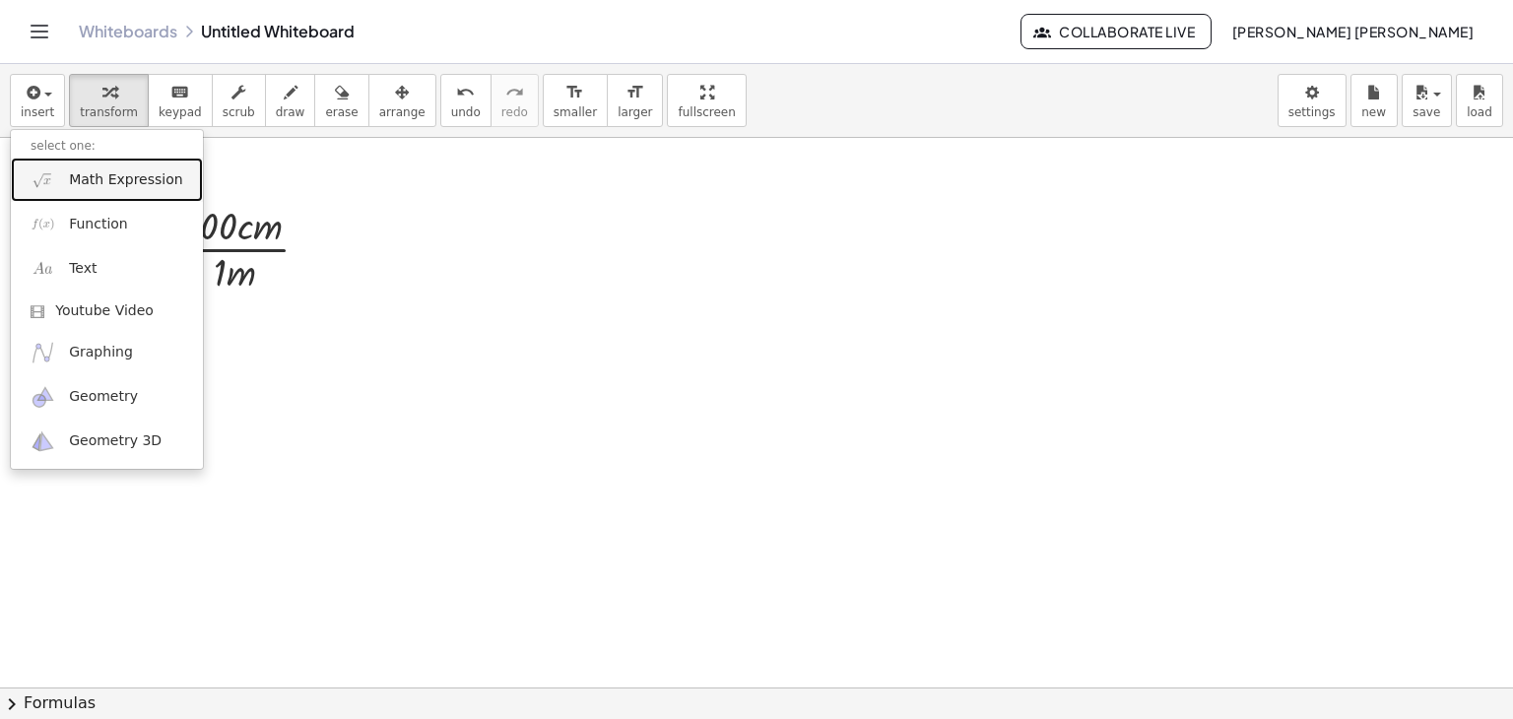
click at [80, 185] on span "Math Expression" at bounding box center [125, 180] width 113 height 20
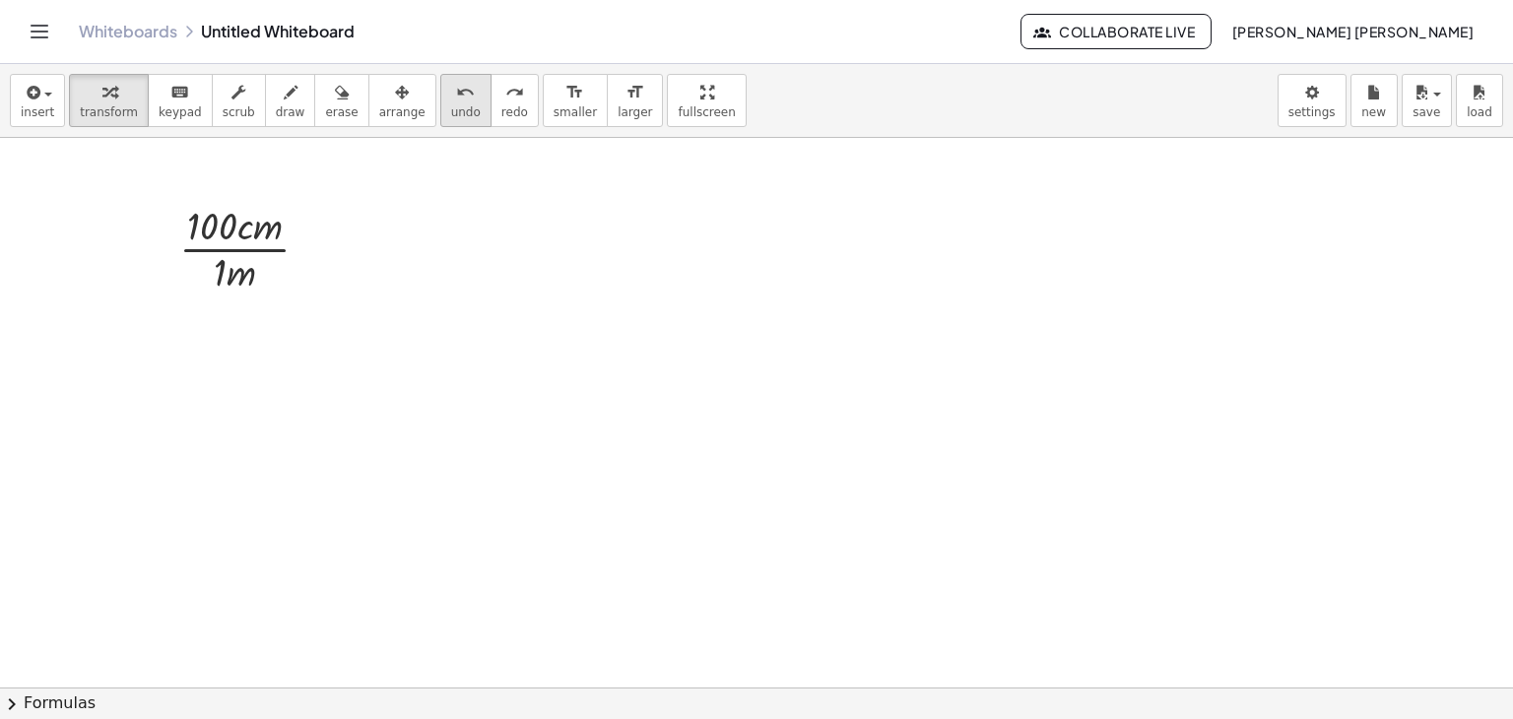
click at [456, 98] on icon "undo" at bounding box center [465, 93] width 19 height 24
click at [33, 100] on icon "button" at bounding box center [32, 93] width 18 height 24
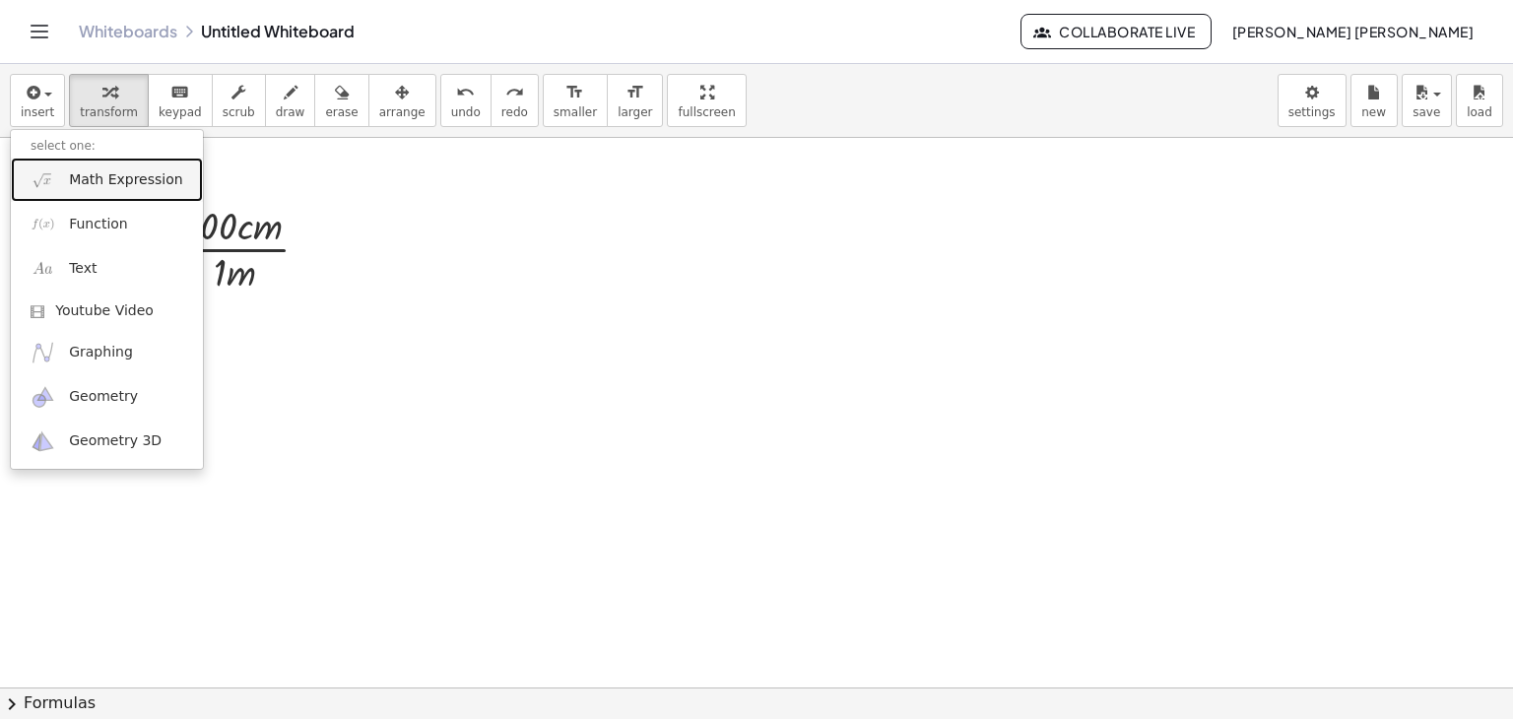
click at [124, 185] on span "Math Expression" at bounding box center [125, 180] width 113 height 20
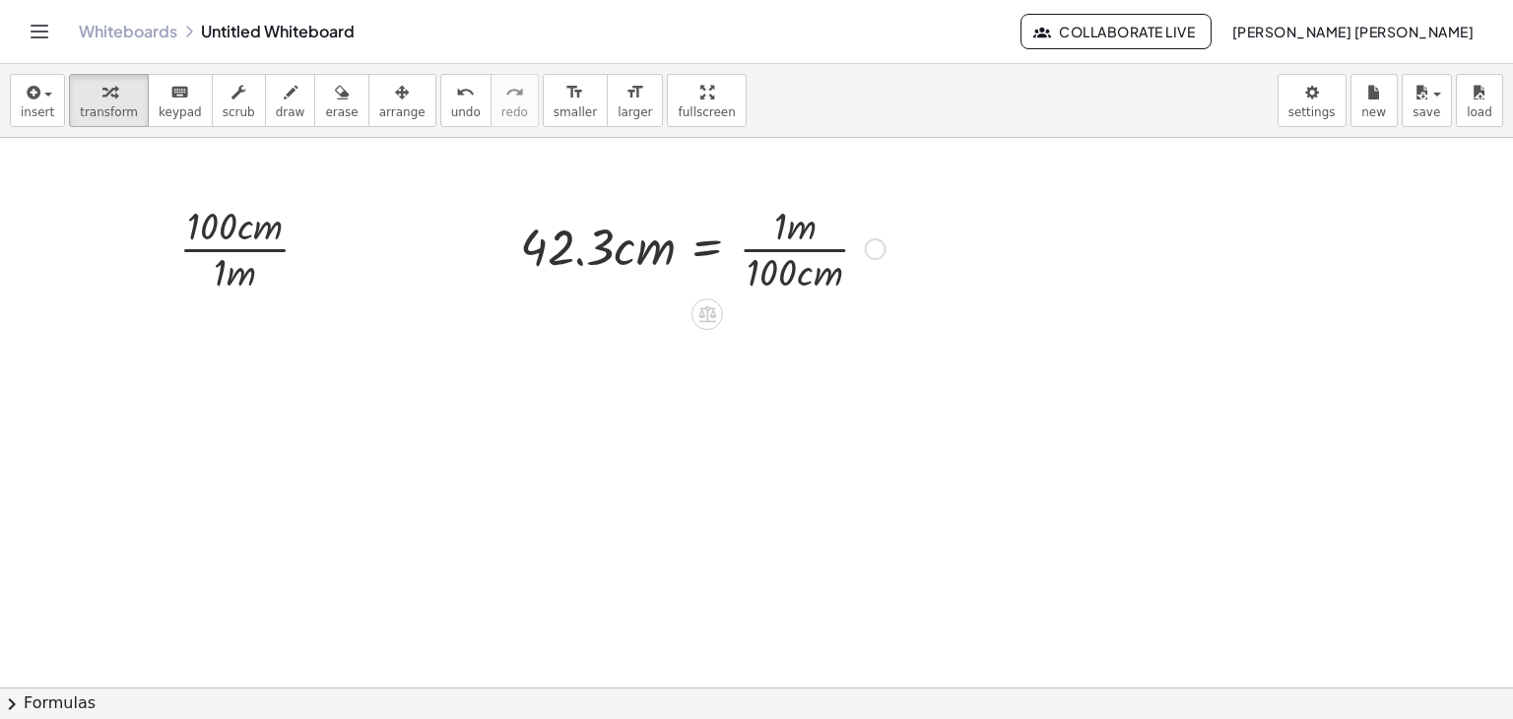
click at [758, 226] on div at bounding box center [702, 247] width 385 height 99
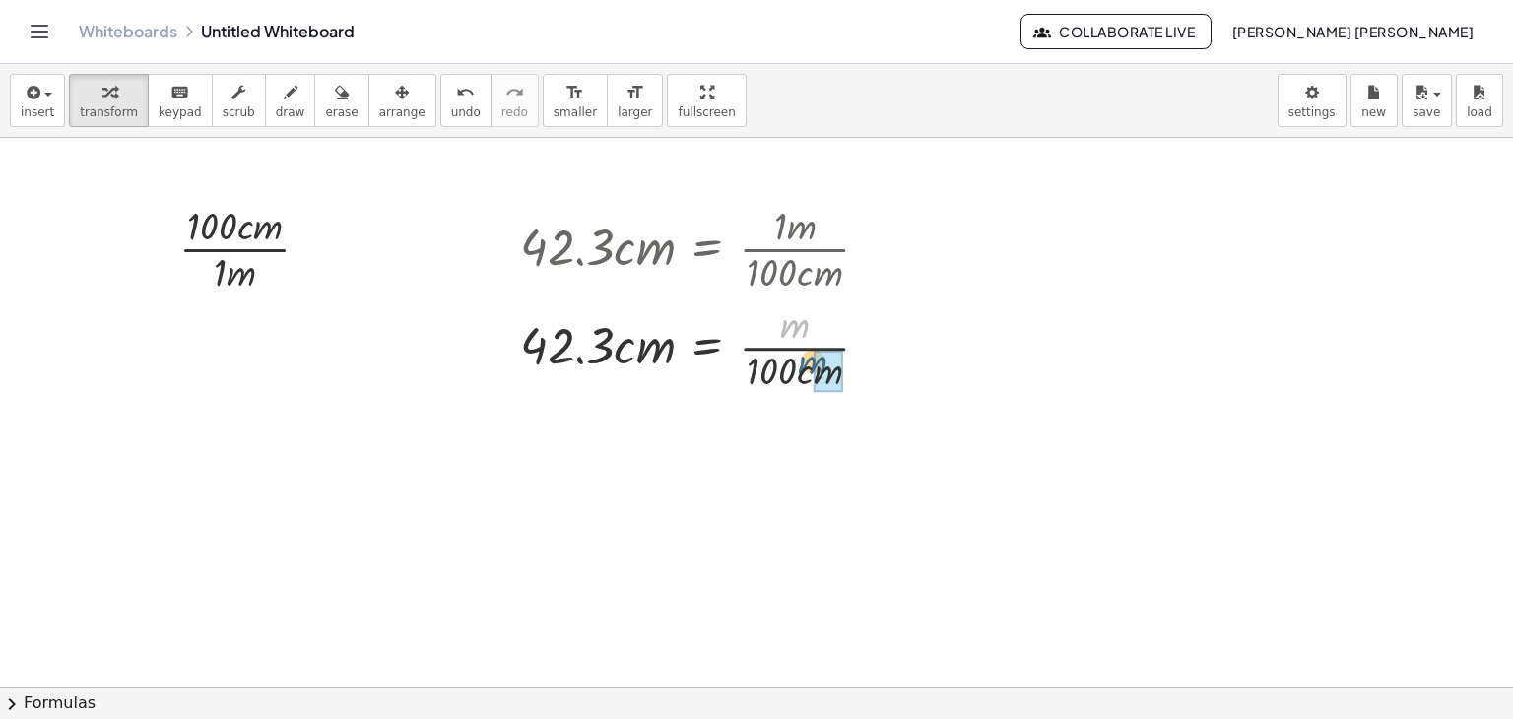
drag, startPoint x: 758, startPoint y: 226, endPoint x: 774, endPoint y: 292, distance: 68.1
click at [707, 249] on div "· 42.3 · c · m = · 1 · m · 100 · c · m · m · 42.3 · c · m = · m · 100 · c · m" at bounding box center [707, 249] width 0 height 0
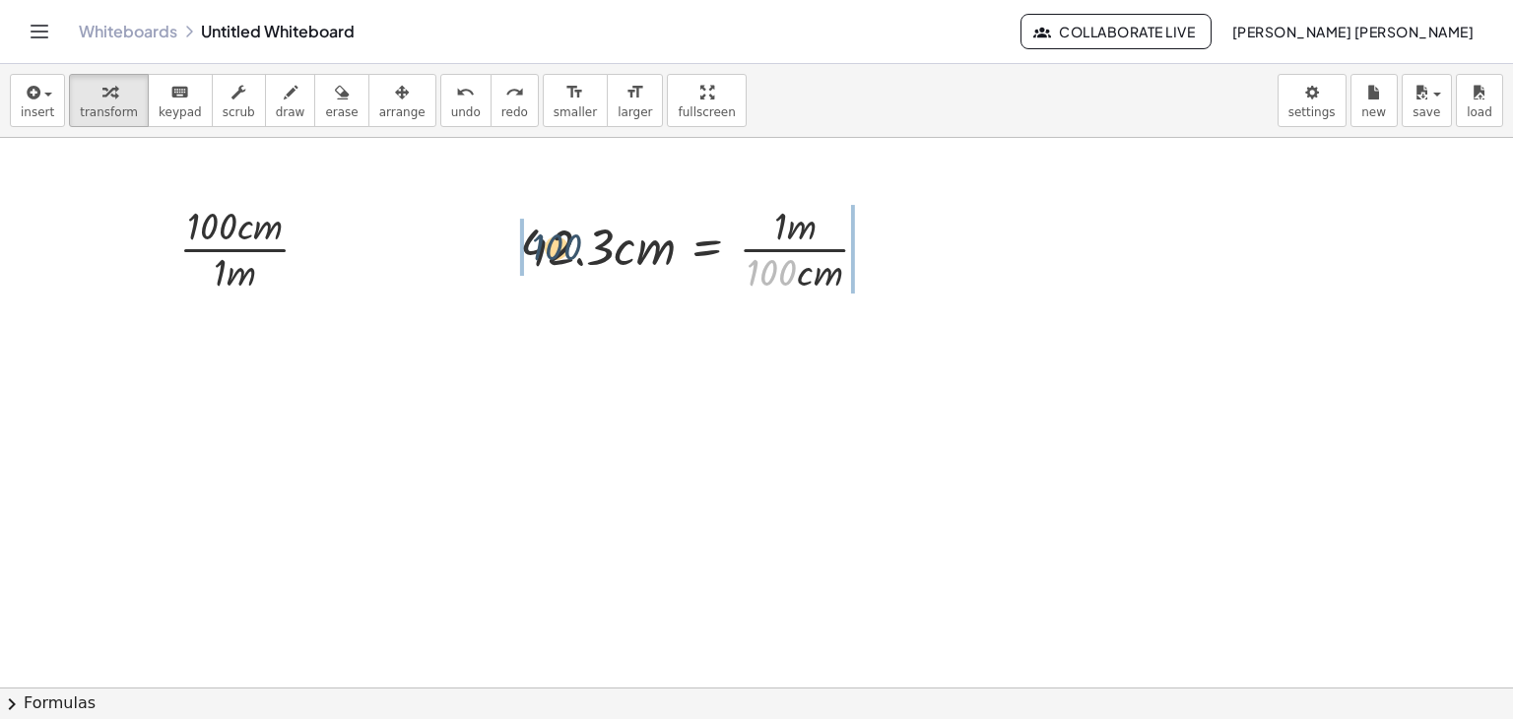
drag, startPoint x: 774, startPoint y: 274, endPoint x: 548, endPoint y: 242, distance: 228.8
click at [548, 242] on div at bounding box center [702, 247] width 385 height 99
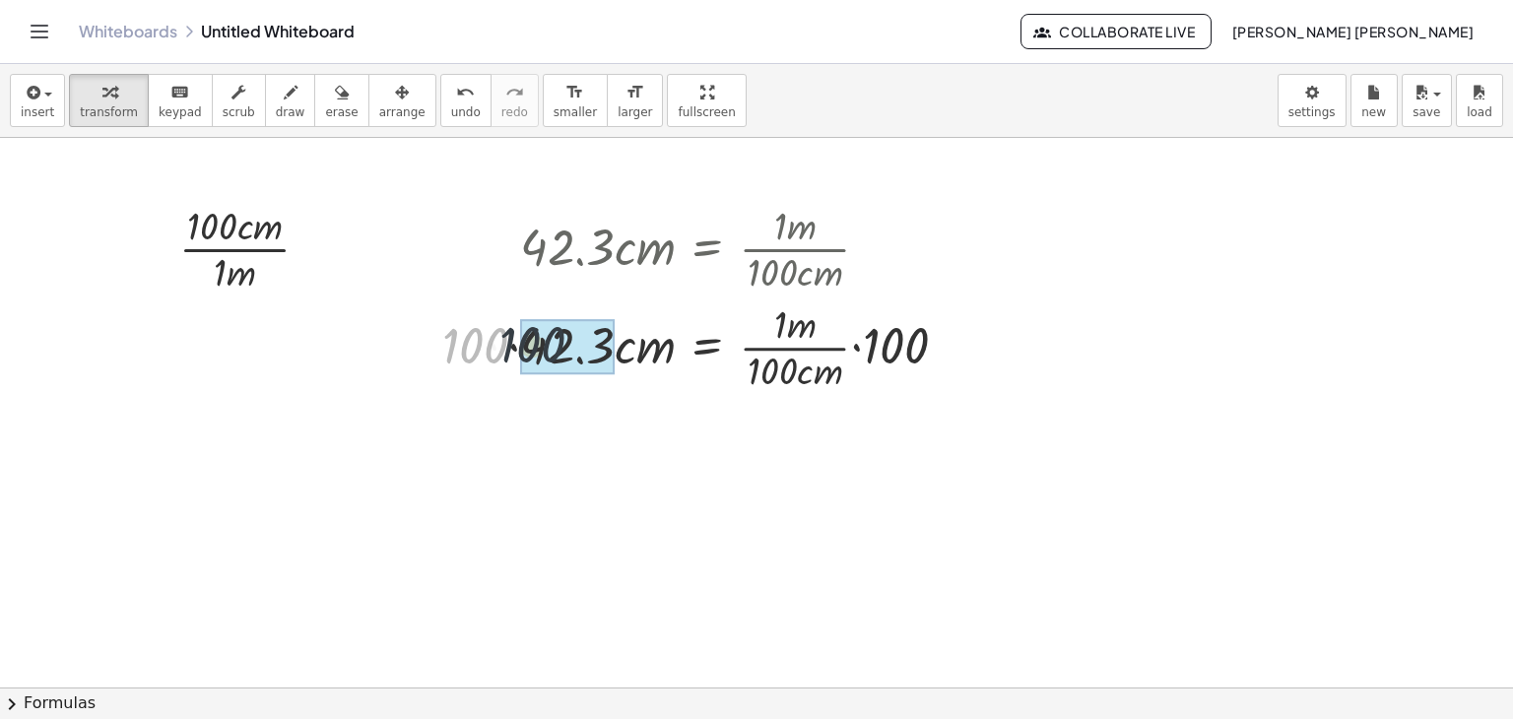
drag, startPoint x: 494, startPoint y: 353, endPoint x: 560, endPoint y: 351, distance: 66.0
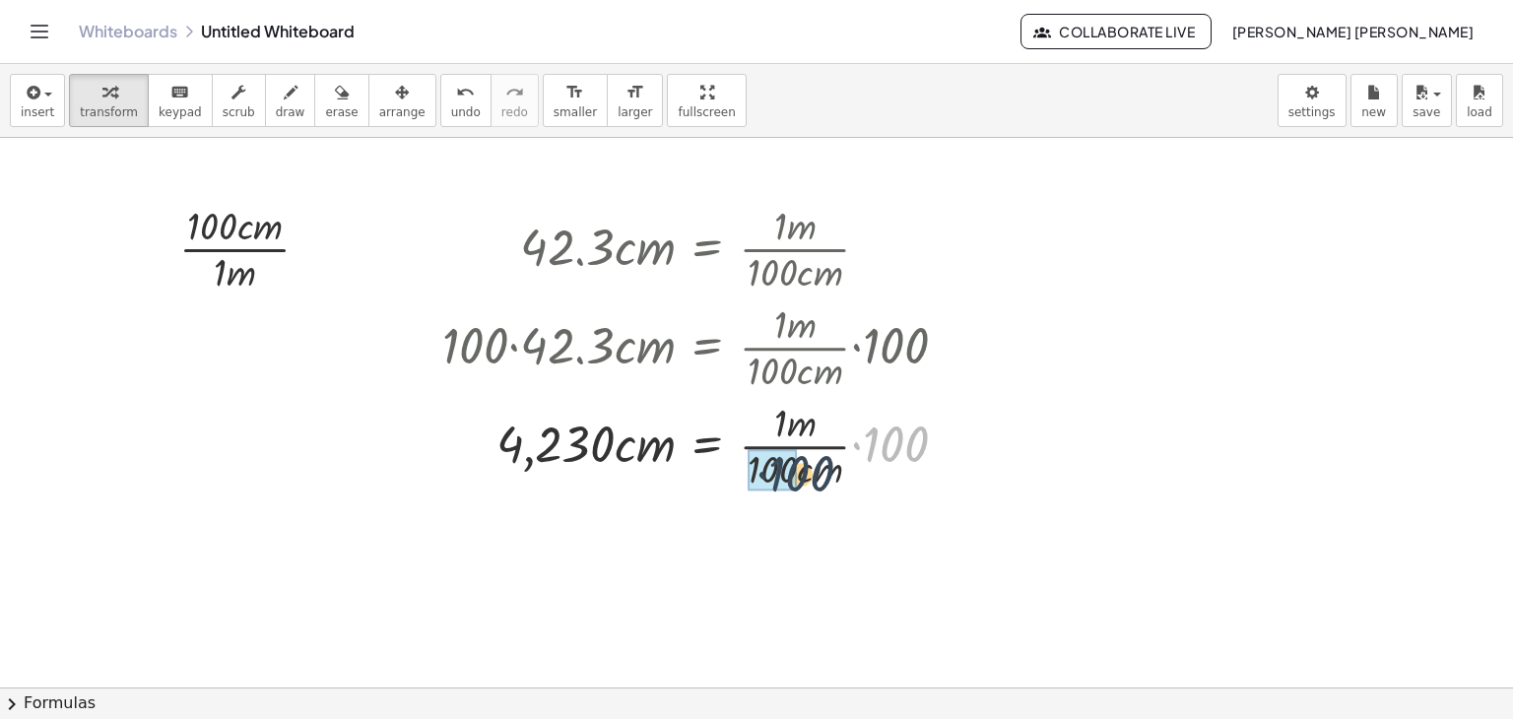
drag, startPoint x: 906, startPoint y: 442, endPoint x: 800, endPoint y: 472, distance: 110.4
click at [800, 472] on div at bounding box center [703, 444] width 541 height 99
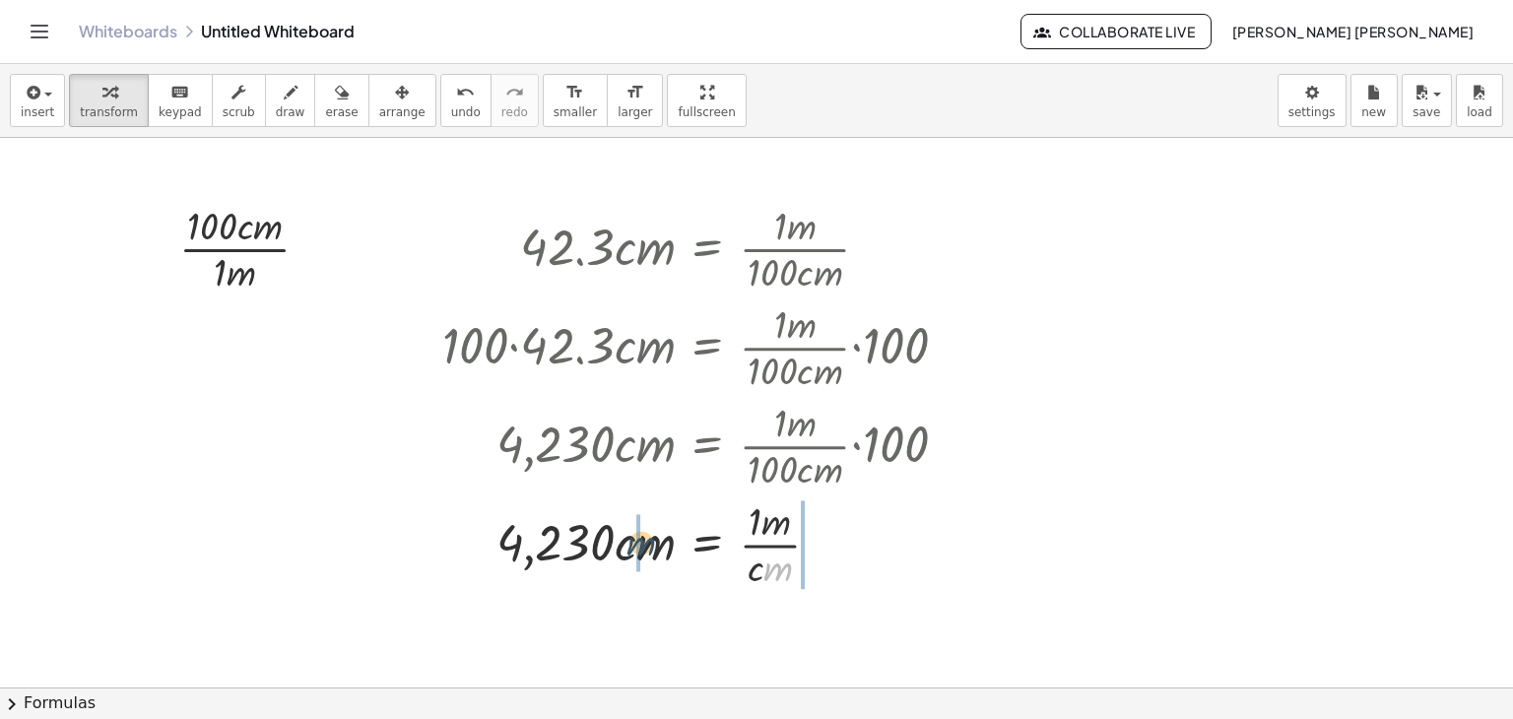
drag, startPoint x: 773, startPoint y: 579, endPoint x: 626, endPoint y: 551, distance: 150.5
click at [626, 551] on div at bounding box center [703, 543] width 541 height 99
click at [614, 531] on div at bounding box center [703, 543] width 462 height 99
drag, startPoint x: 627, startPoint y: 549, endPoint x: 783, endPoint y: 572, distance: 158.4
click at [783, 572] on div at bounding box center [703, 543] width 462 height 99
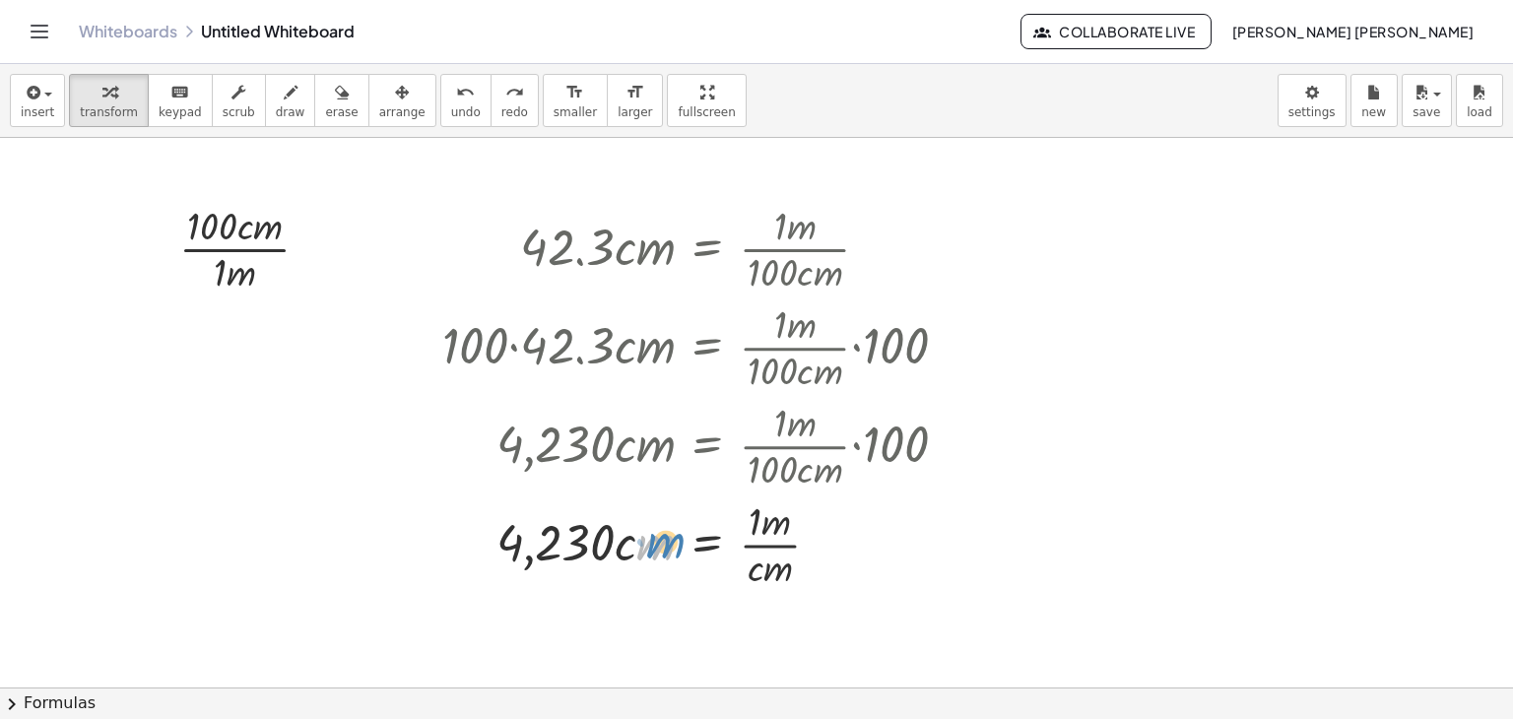
click at [650, 555] on div at bounding box center [697, 543] width 464 height 99
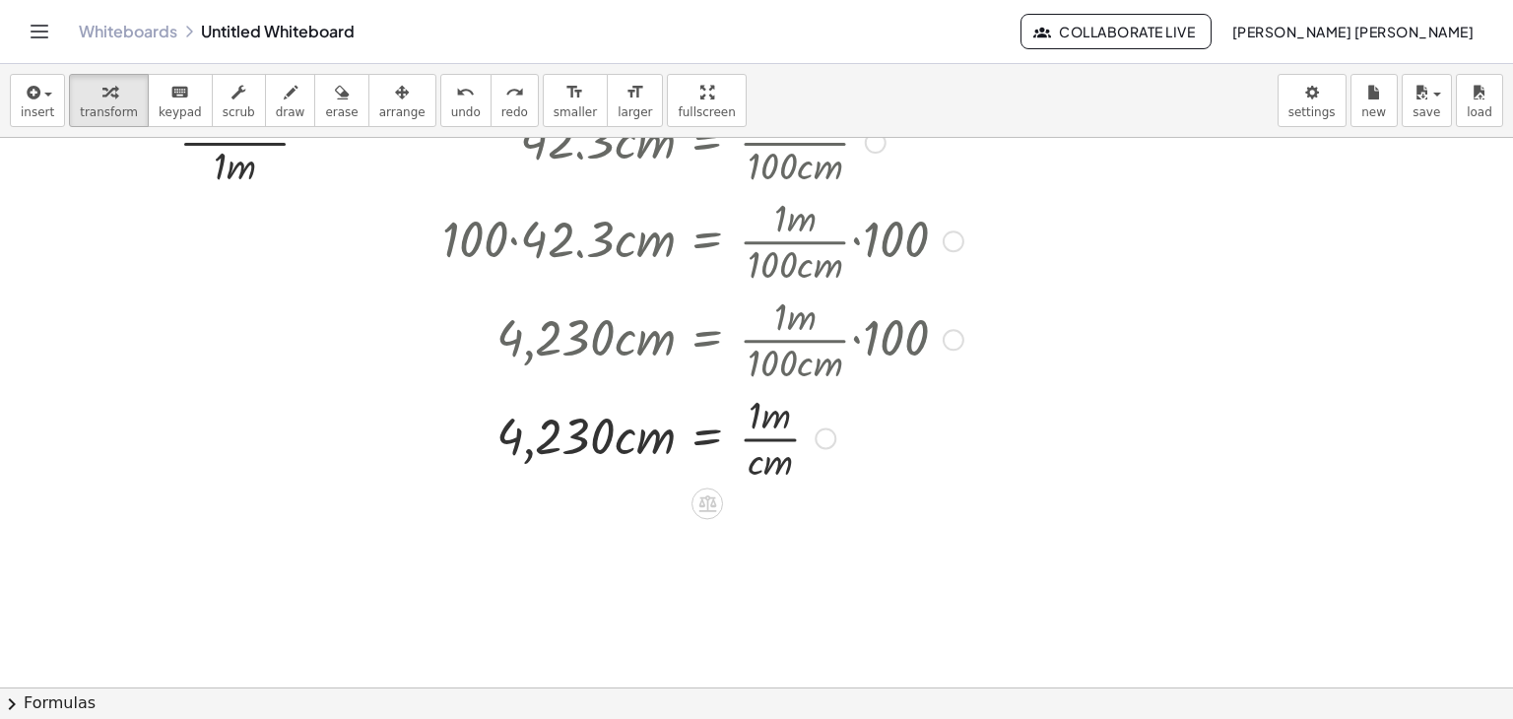
scroll to position [118, 0]
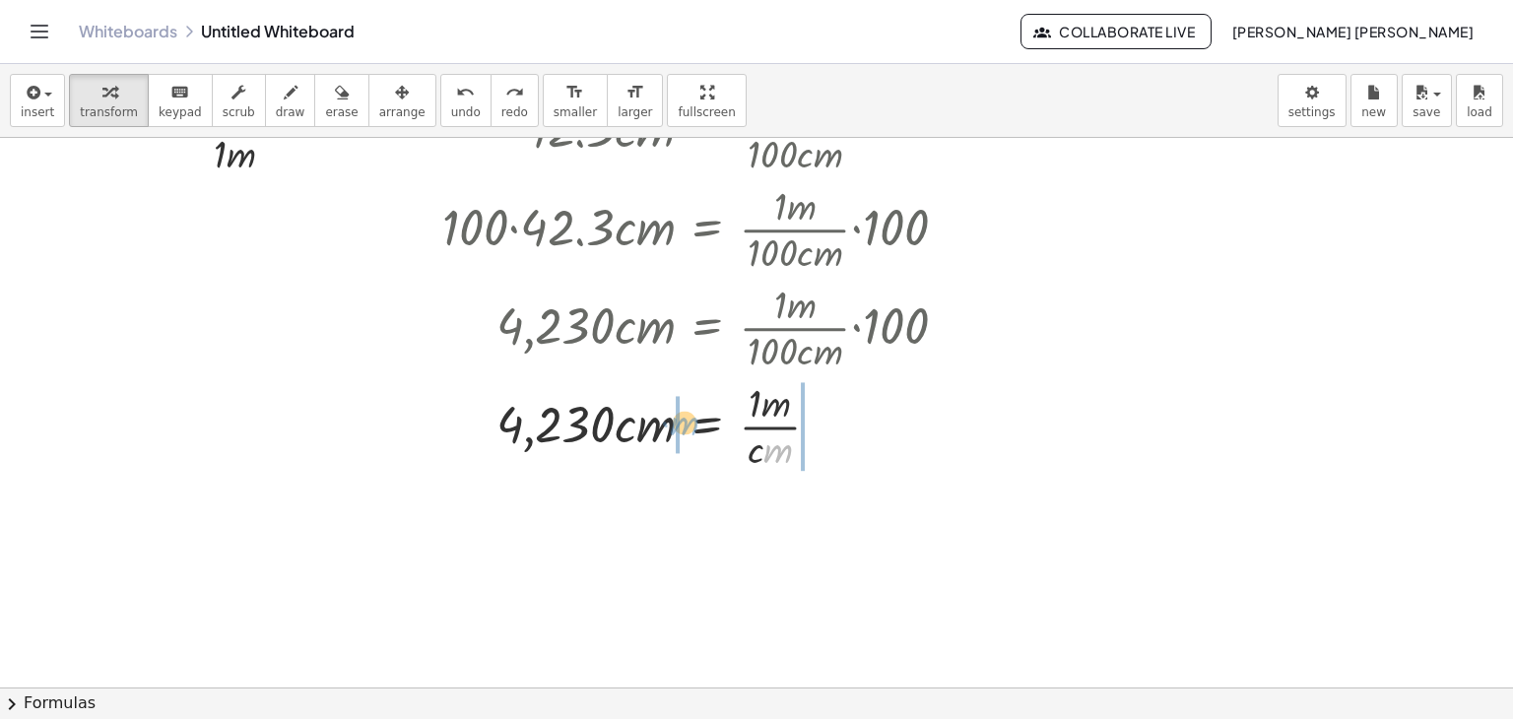
drag, startPoint x: 770, startPoint y: 452, endPoint x: 676, endPoint y: 425, distance: 97.6
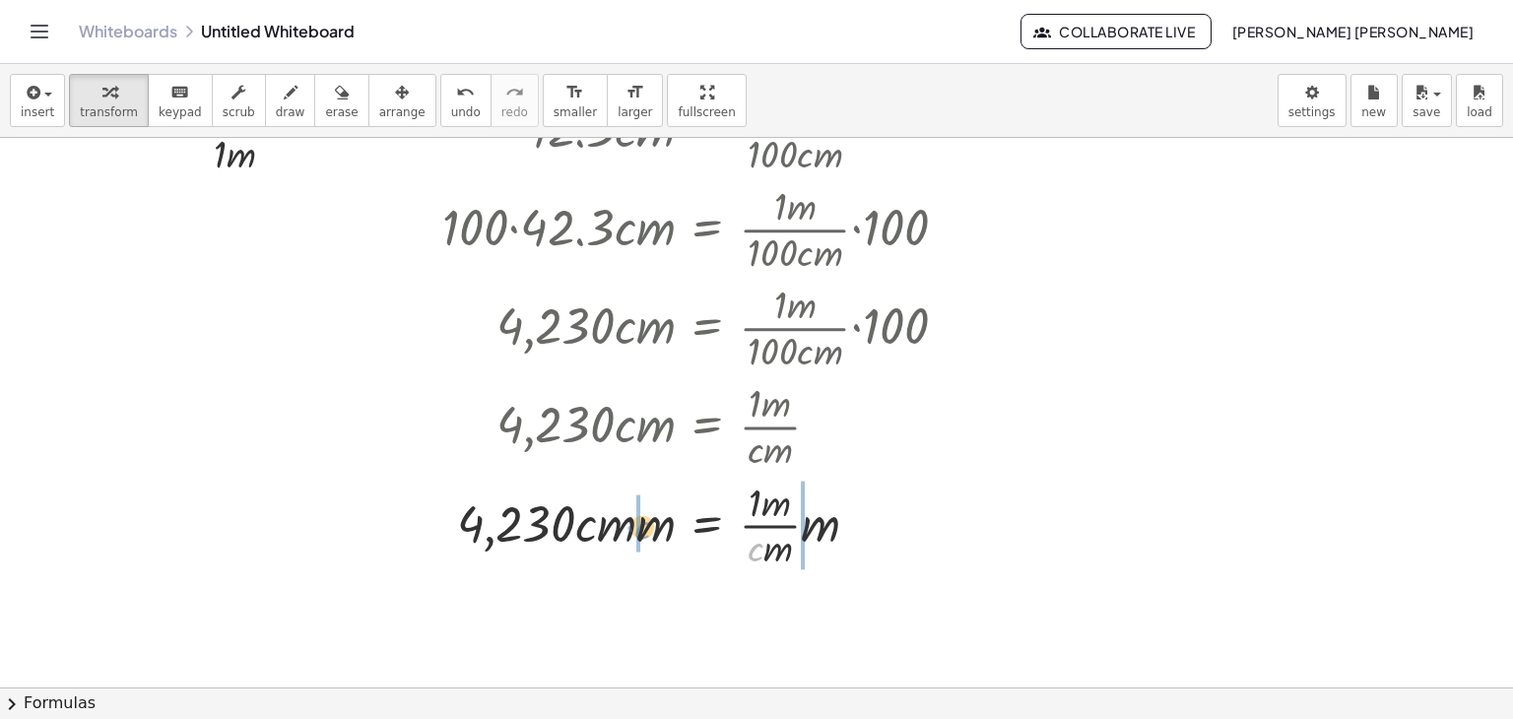
drag, startPoint x: 757, startPoint y: 558, endPoint x: 638, endPoint y: 533, distance: 120.8
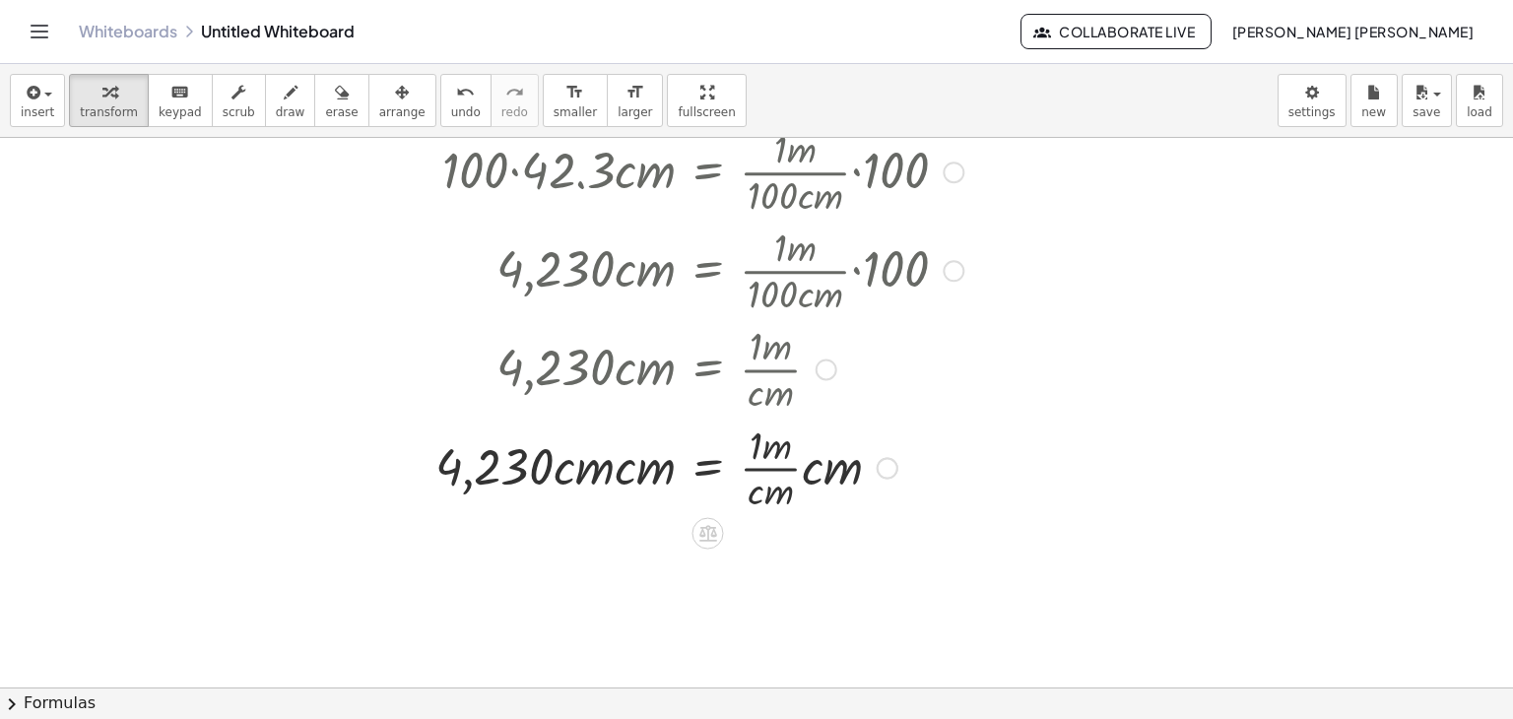
scroll to position [181, 0]
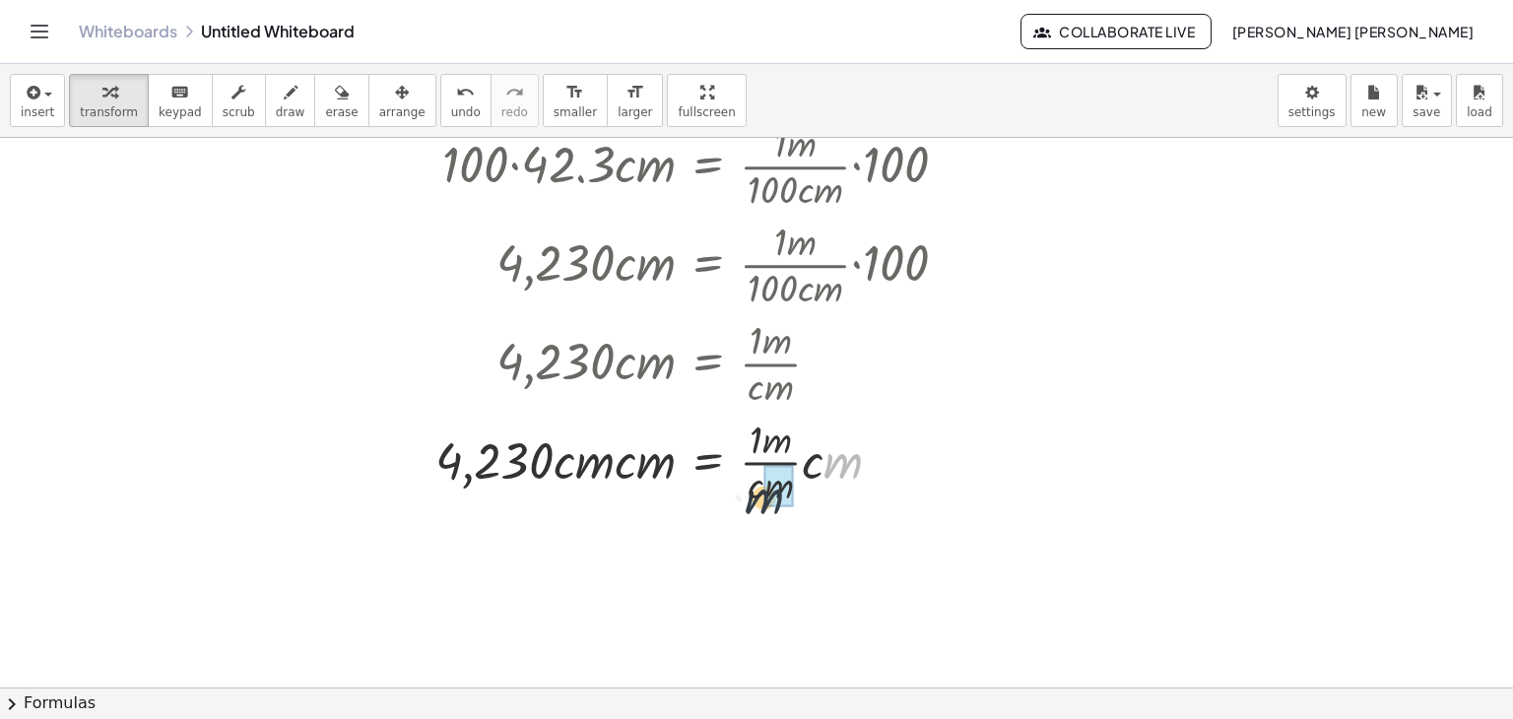
drag, startPoint x: 843, startPoint y: 462, endPoint x: 763, endPoint y: 499, distance: 88.6
click at [763, 499] on div at bounding box center [700, 460] width 548 height 99
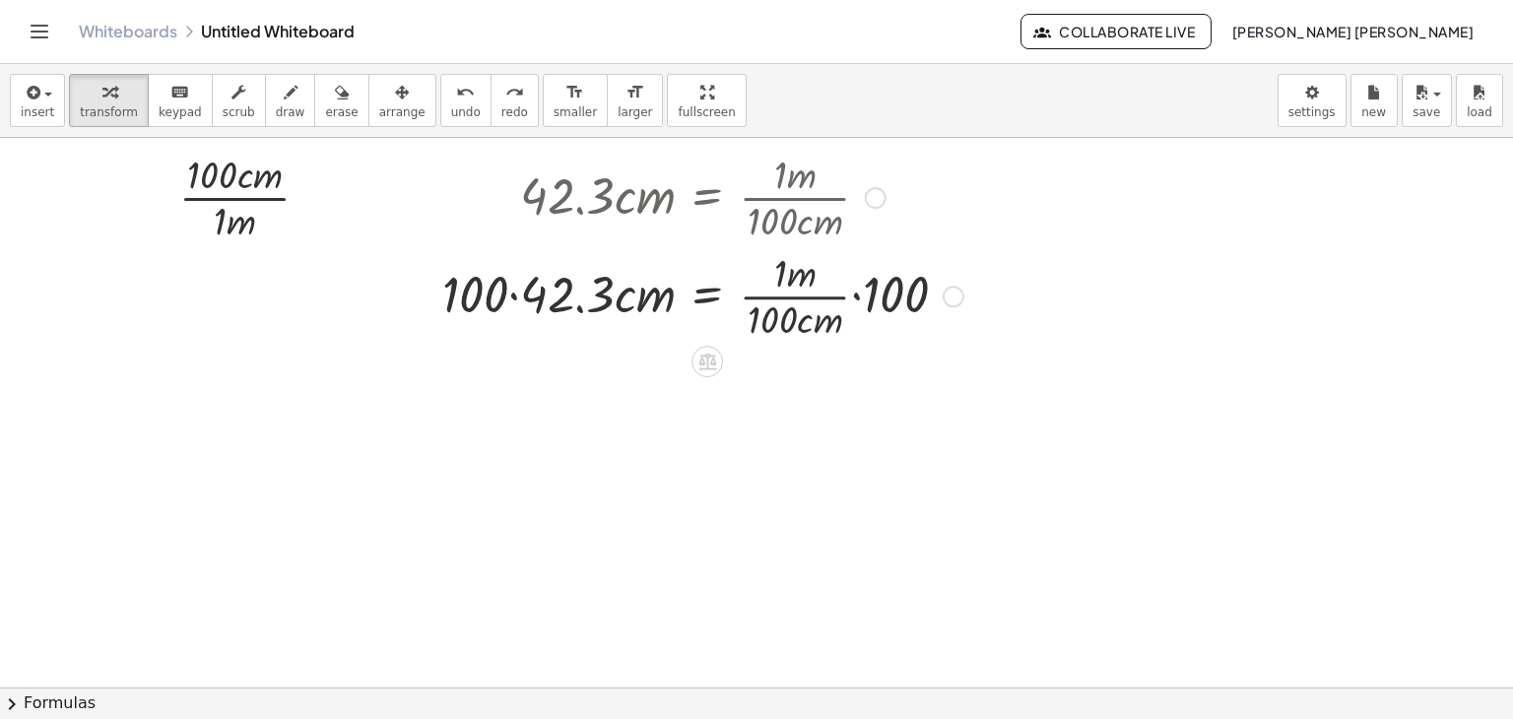
scroll to position [0, 0]
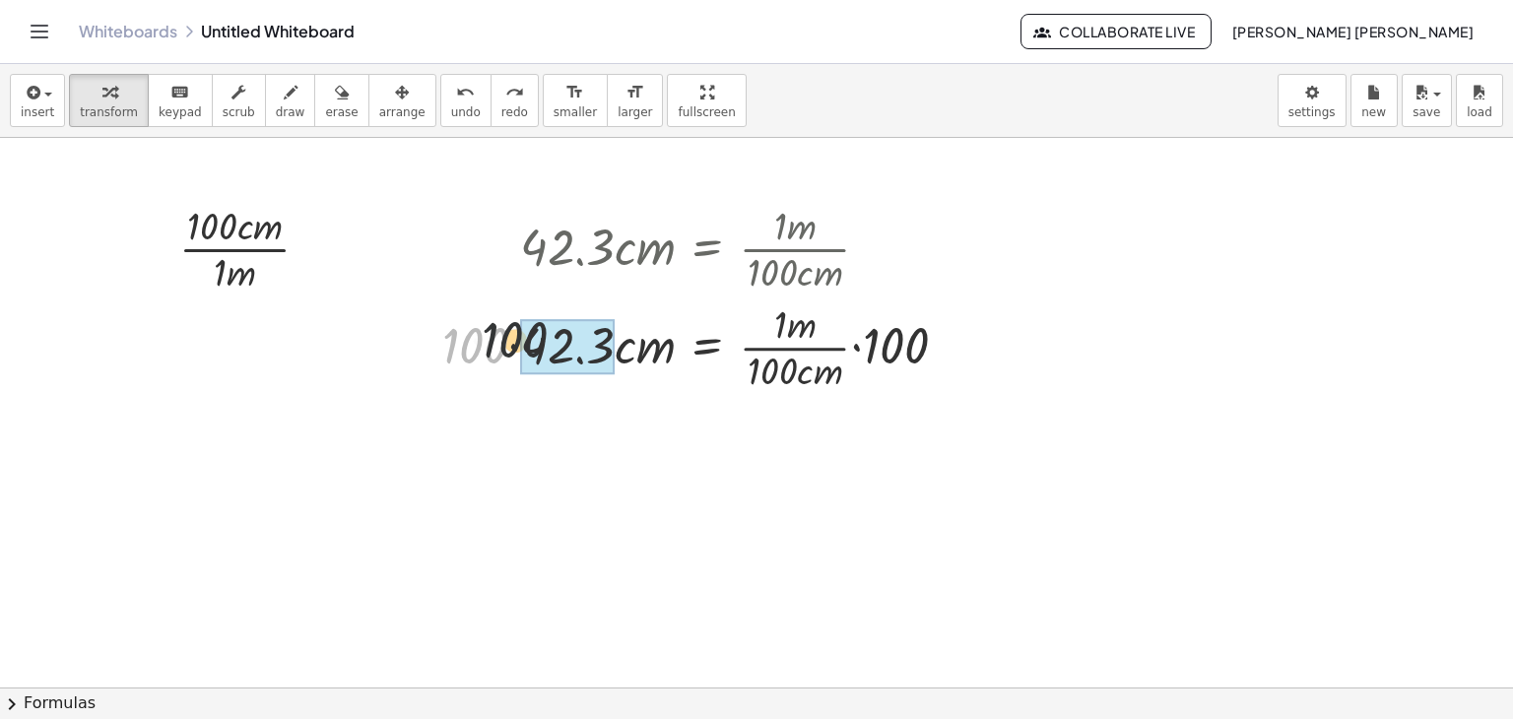
drag, startPoint x: 494, startPoint y: 338, endPoint x: 534, endPoint y: 332, distance: 40.8
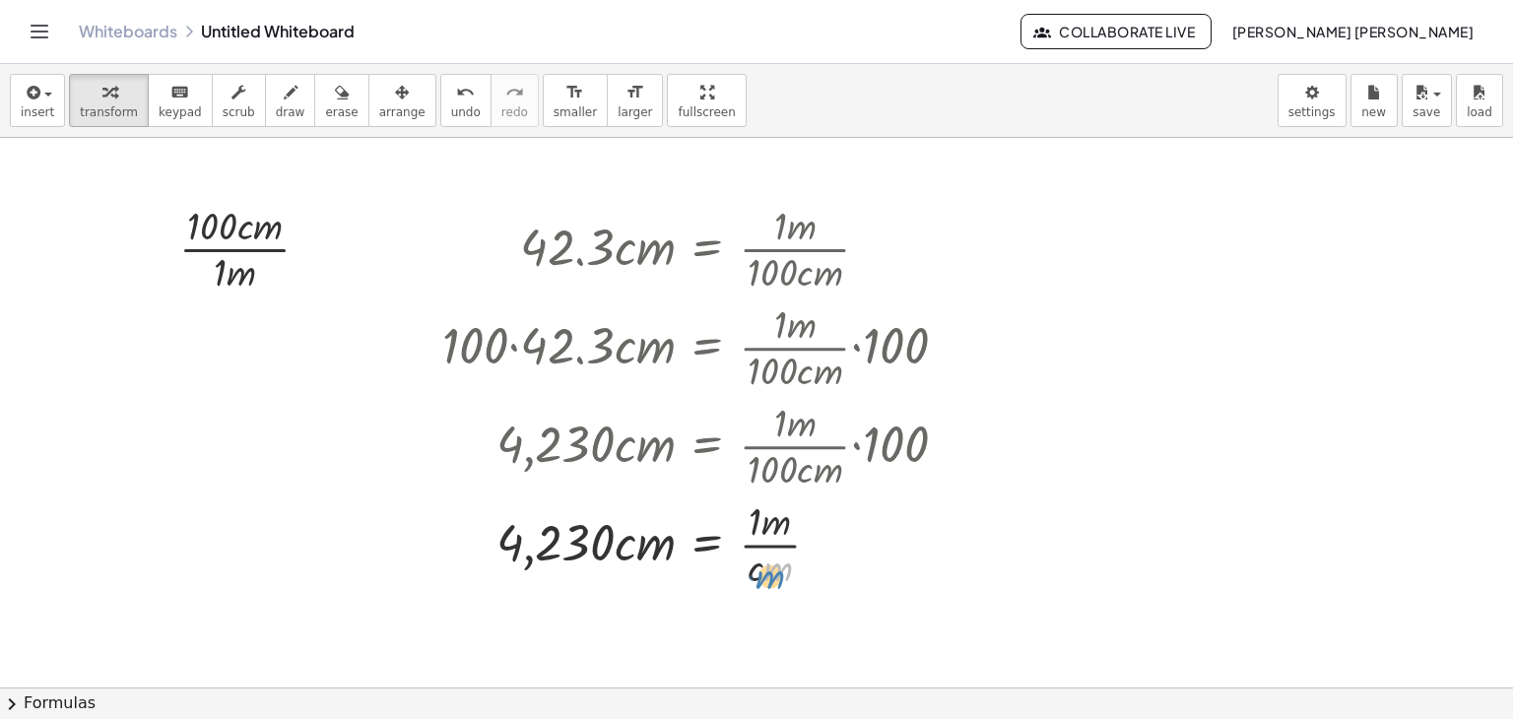
click at [800, 569] on div at bounding box center [703, 543] width 541 height 99
drag, startPoint x: 846, startPoint y: 549, endPoint x: 887, endPoint y: 555, distance: 40.8
click at [887, 555] on div at bounding box center [703, 543] width 541 height 99
click at [335, 97] on icon "button" at bounding box center [342, 93] width 14 height 24
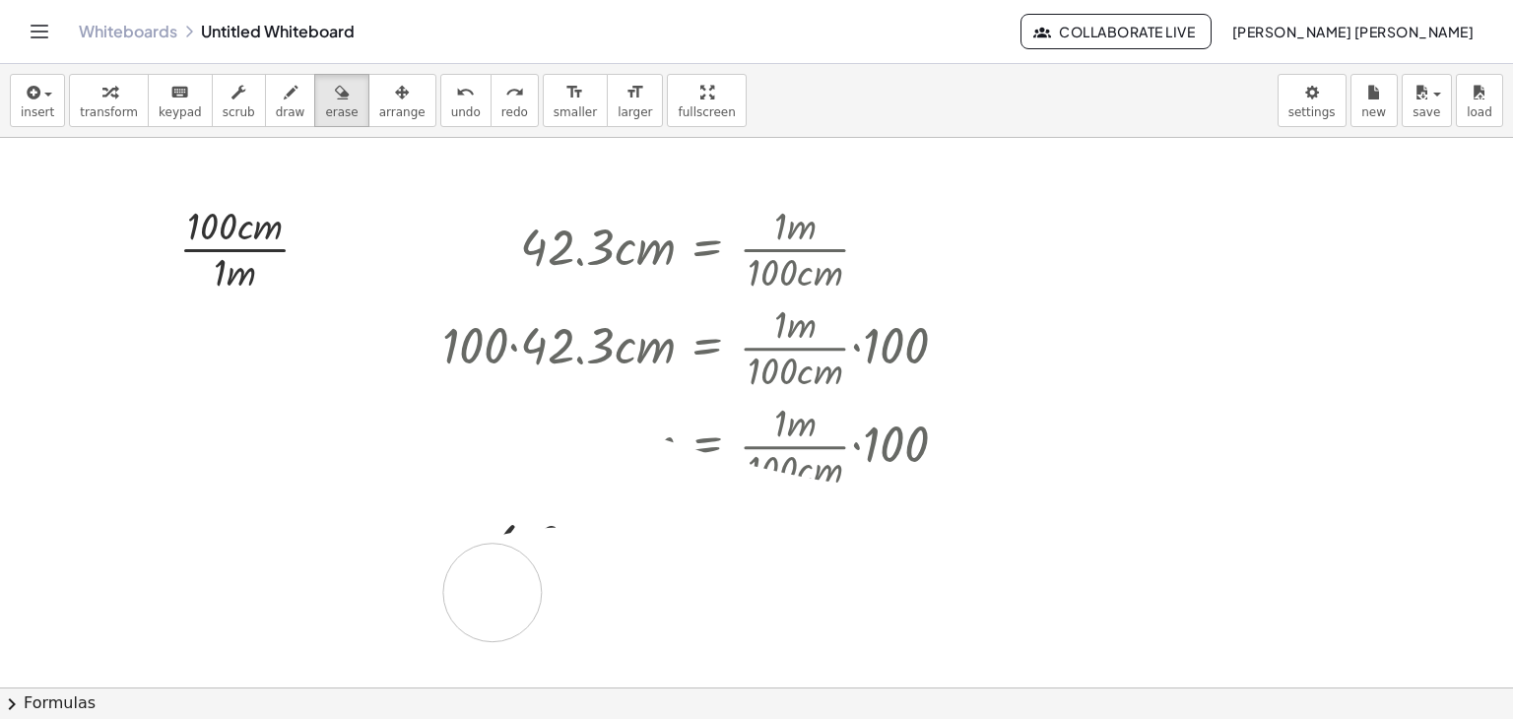
drag, startPoint x: 835, startPoint y: 531, endPoint x: 481, endPoint y: 595, distance: 359.5
click at [481, 595] on div at bounding box center [756, 688] width 1513 height 1100
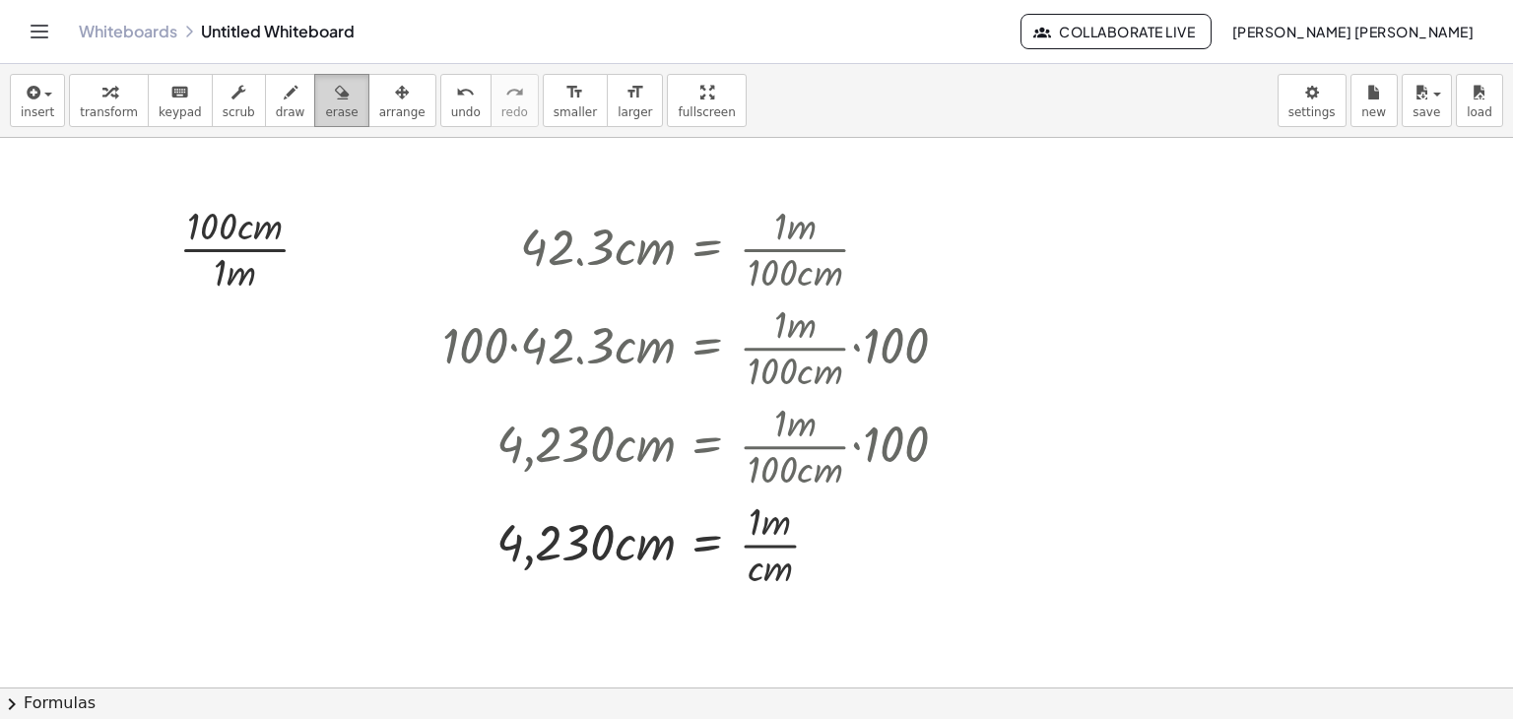
click at [325, 111] on span "erase" at bounding box center [341, 112] width 33 height 14
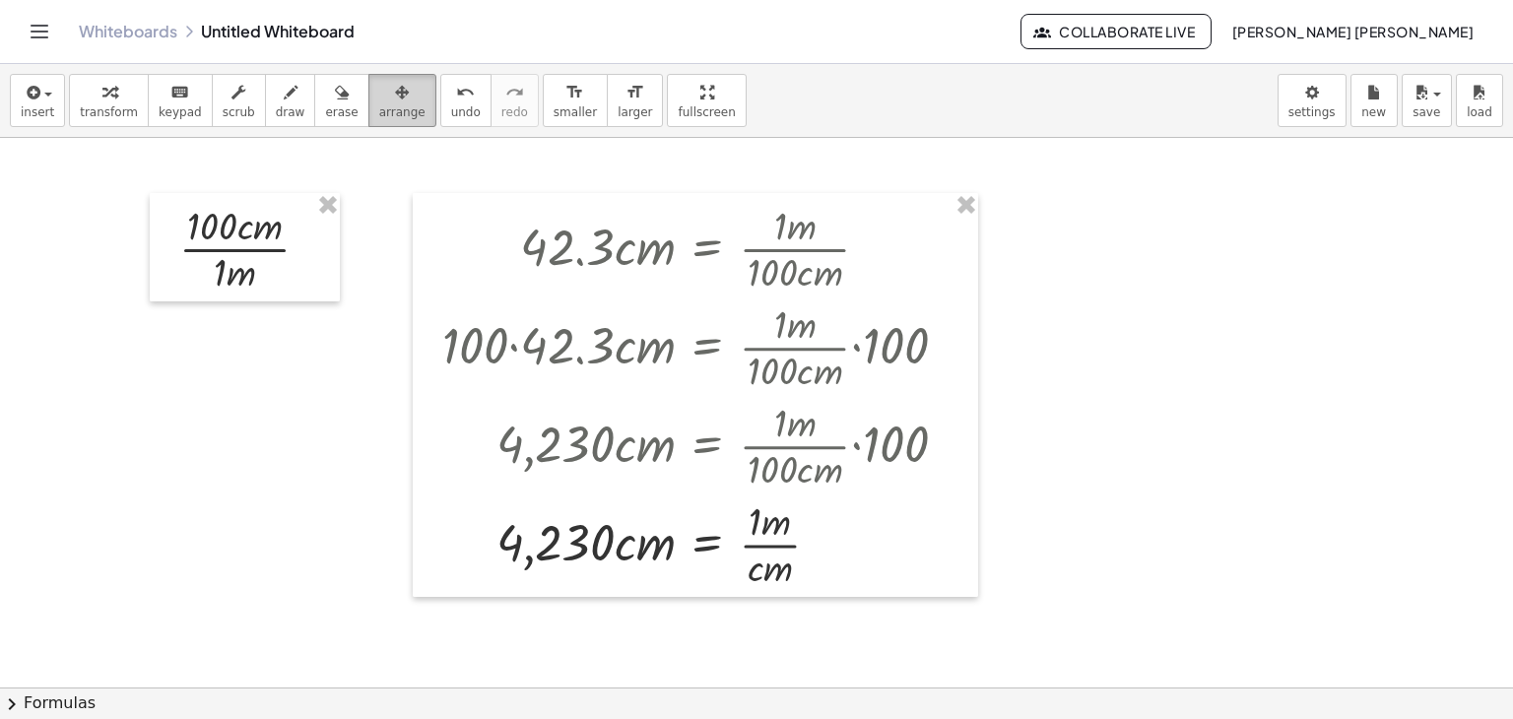
click at [379, 113] on span "arrange" at bounding box center [402, 112] width 46 height 14
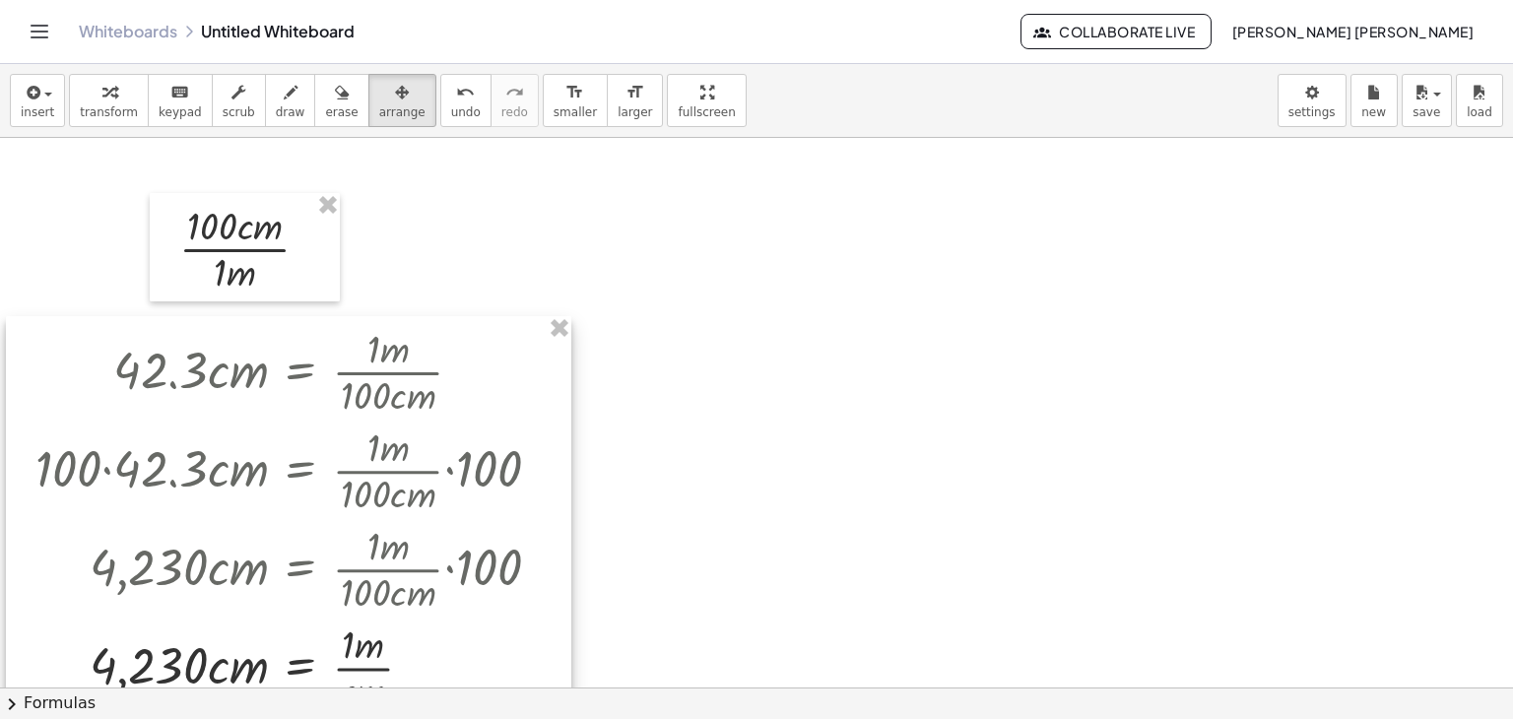
drag, startPoint x: 646, startPoint y: 398, endPoint x: 235, endPoint y: 517, distance: 427.8
click at [235, 517] on div at bounding box center [289, 518] width 566 height 405
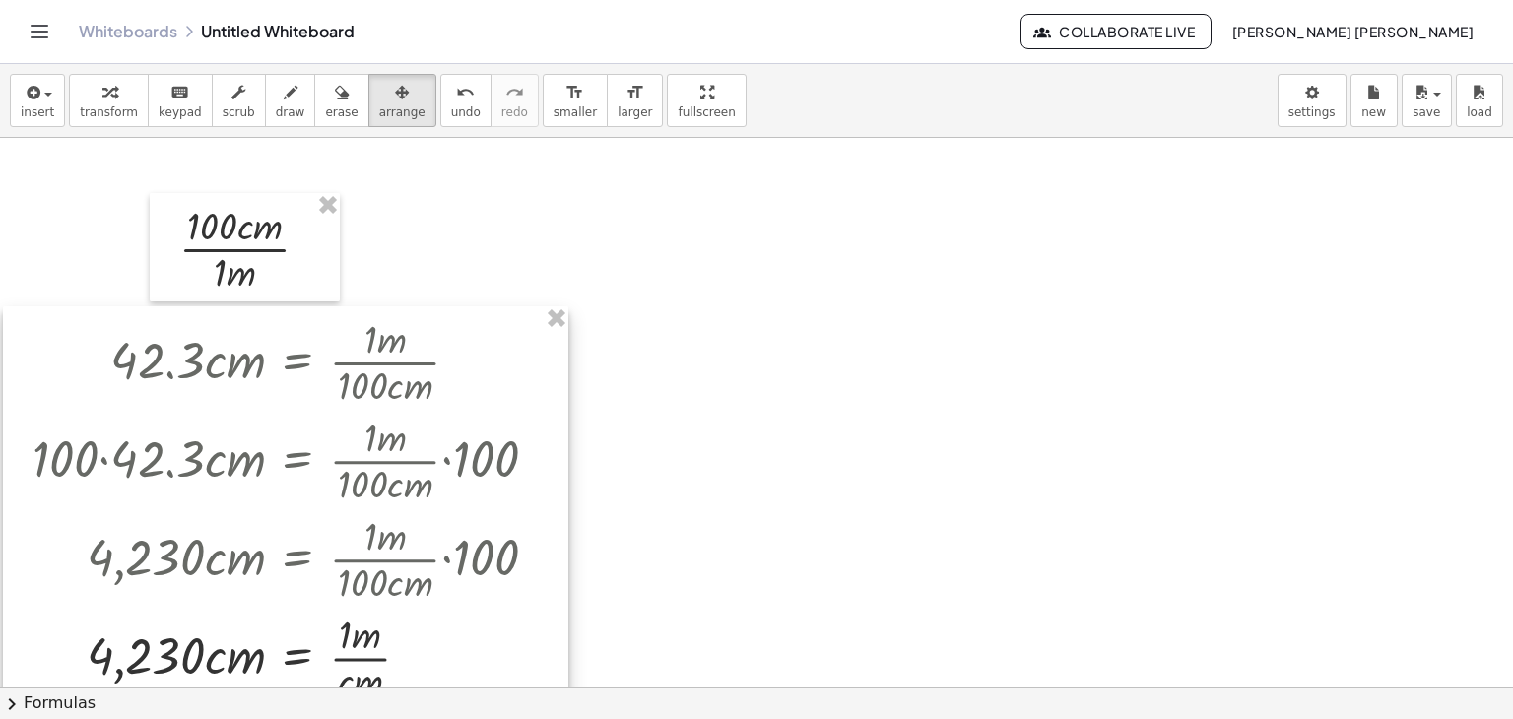
click at [503, 411] on div at bounding box center [286, 508] width 566 height 405
click at [379, 80] on div "button" at bounding box center [402, 92] width 46 height 24
click at [47, 100] on div "button" at bounding box center [38, 92] width 34 height 24
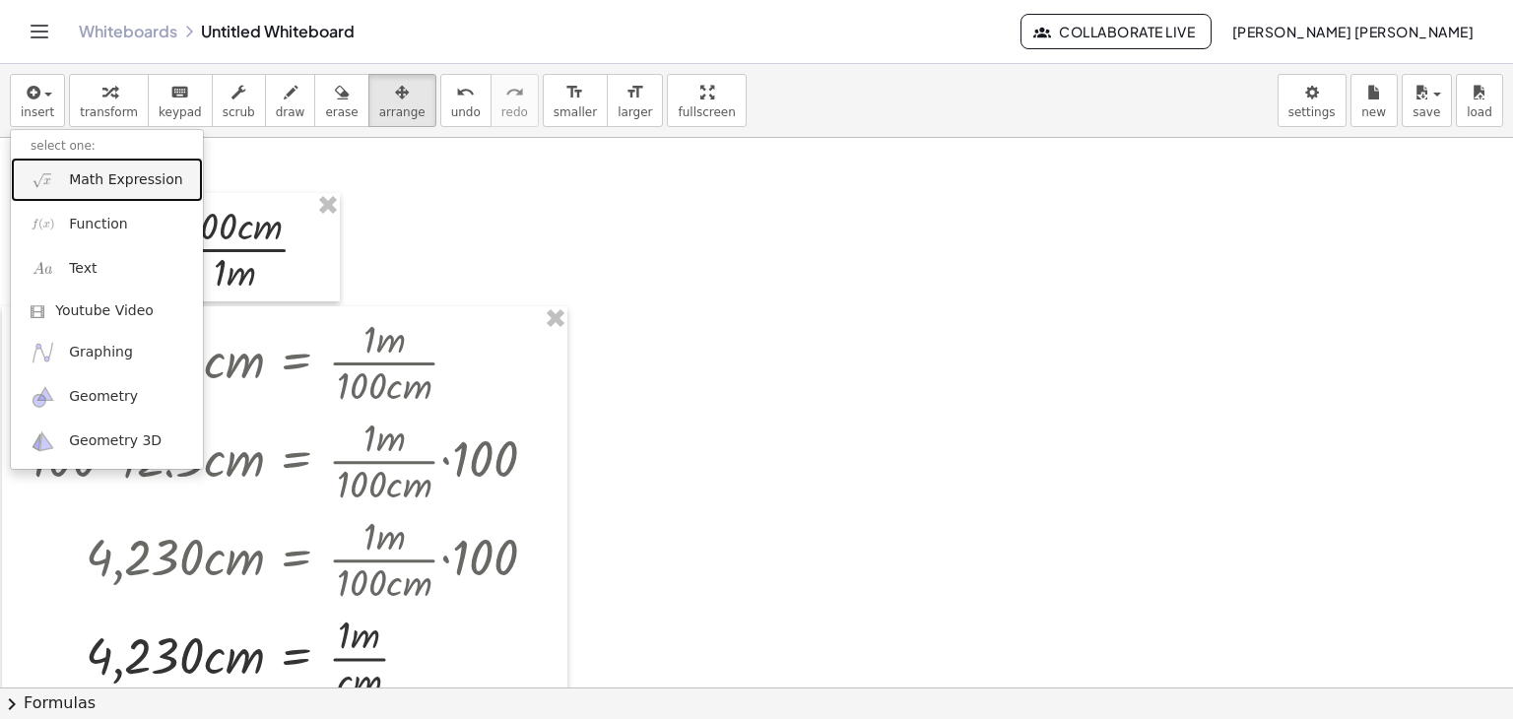
click at [121, 190] on link "Math Expression" at bounding box center [107, 180] width 192 height 44
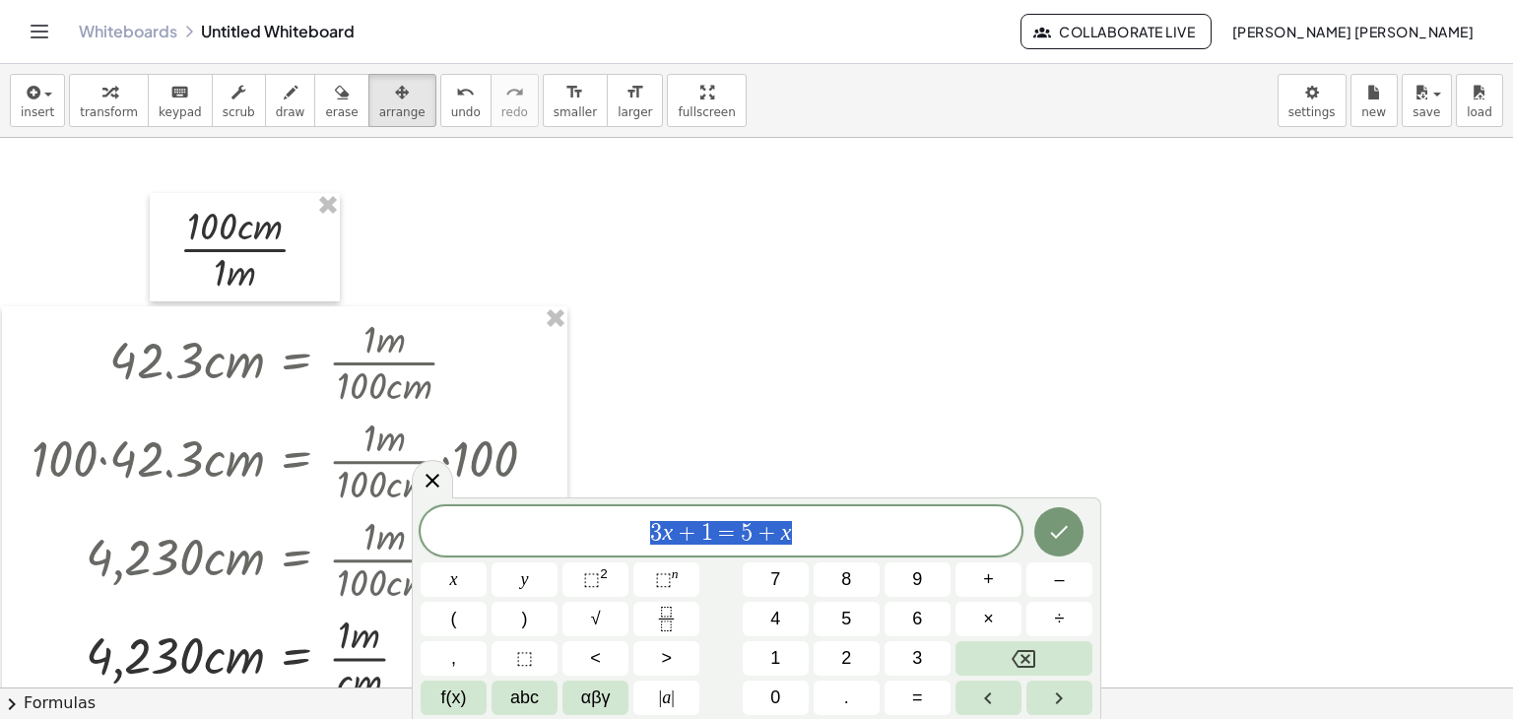
drag, startPoint x: 833, startPoint y: 530, endPoint x: 558, endPoint y: 516, distance: 275.3
click at [558, 516] on div "******** 3 x + 1 = 5 + x" at bounding box center [721, 530] width 601 height 49
click at [1050, 541] on icon "Done" at bounding box center [1059, 532] width 24 height 24
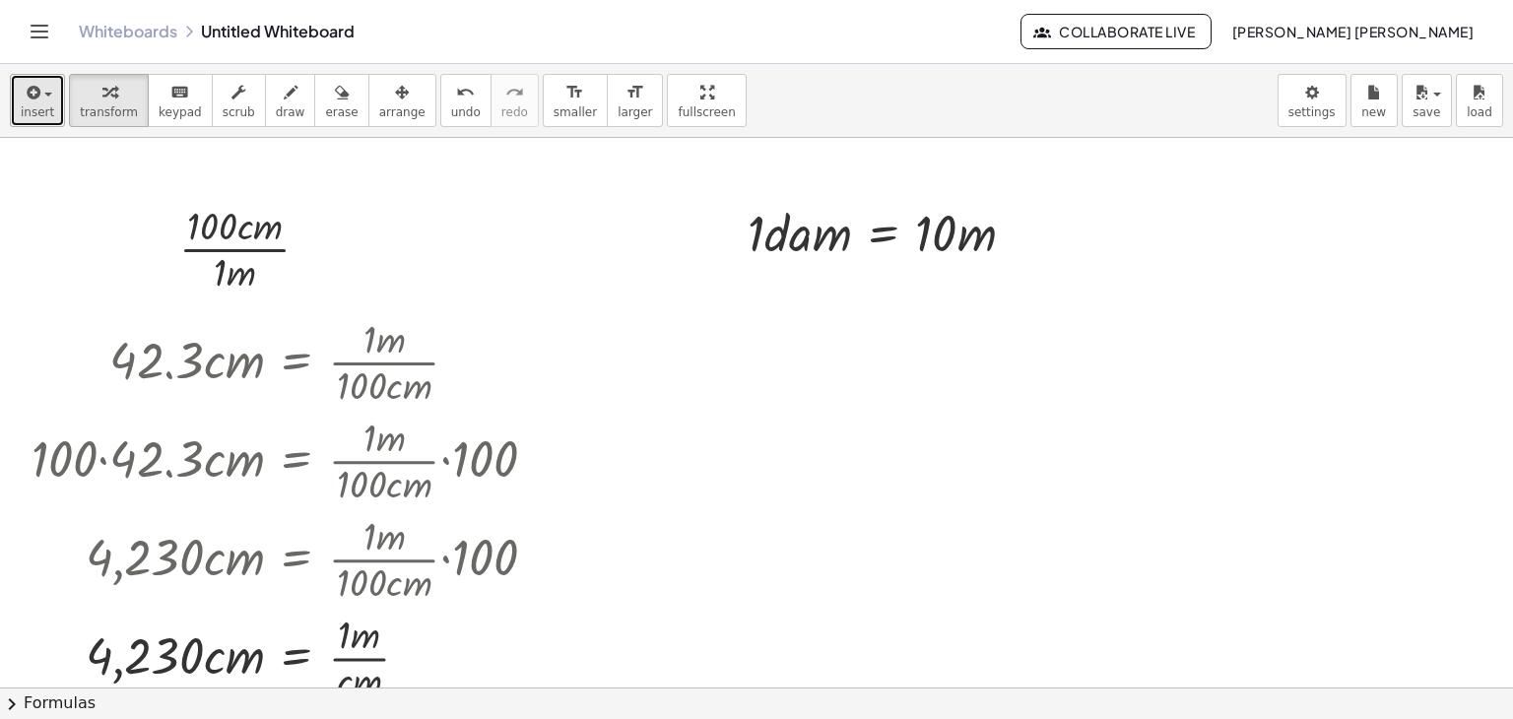
click at [21, 115] on span "insert" at bounding box center [38, 112] width 34 height 14
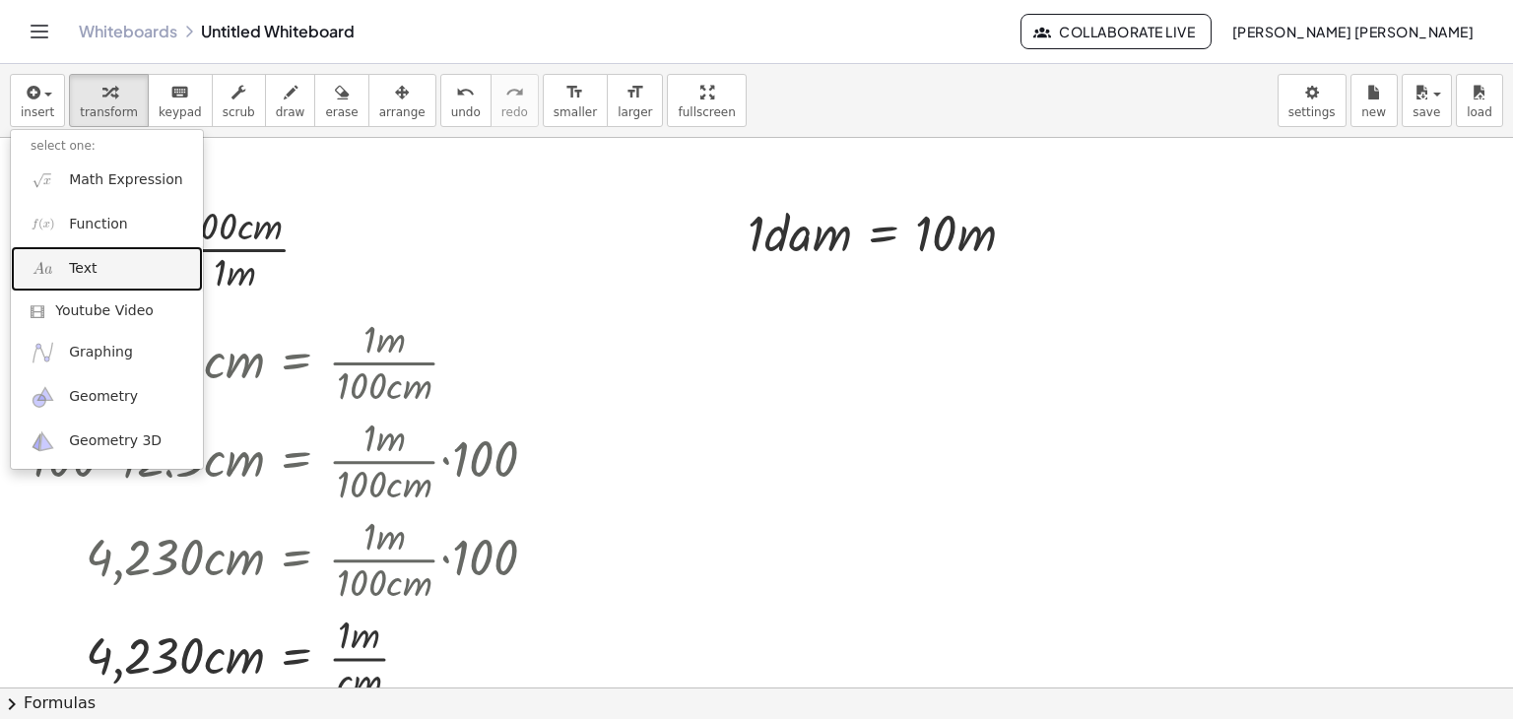
click at [104, 279] on link "Text" at bounding box center [107, 268] width 192 height 44
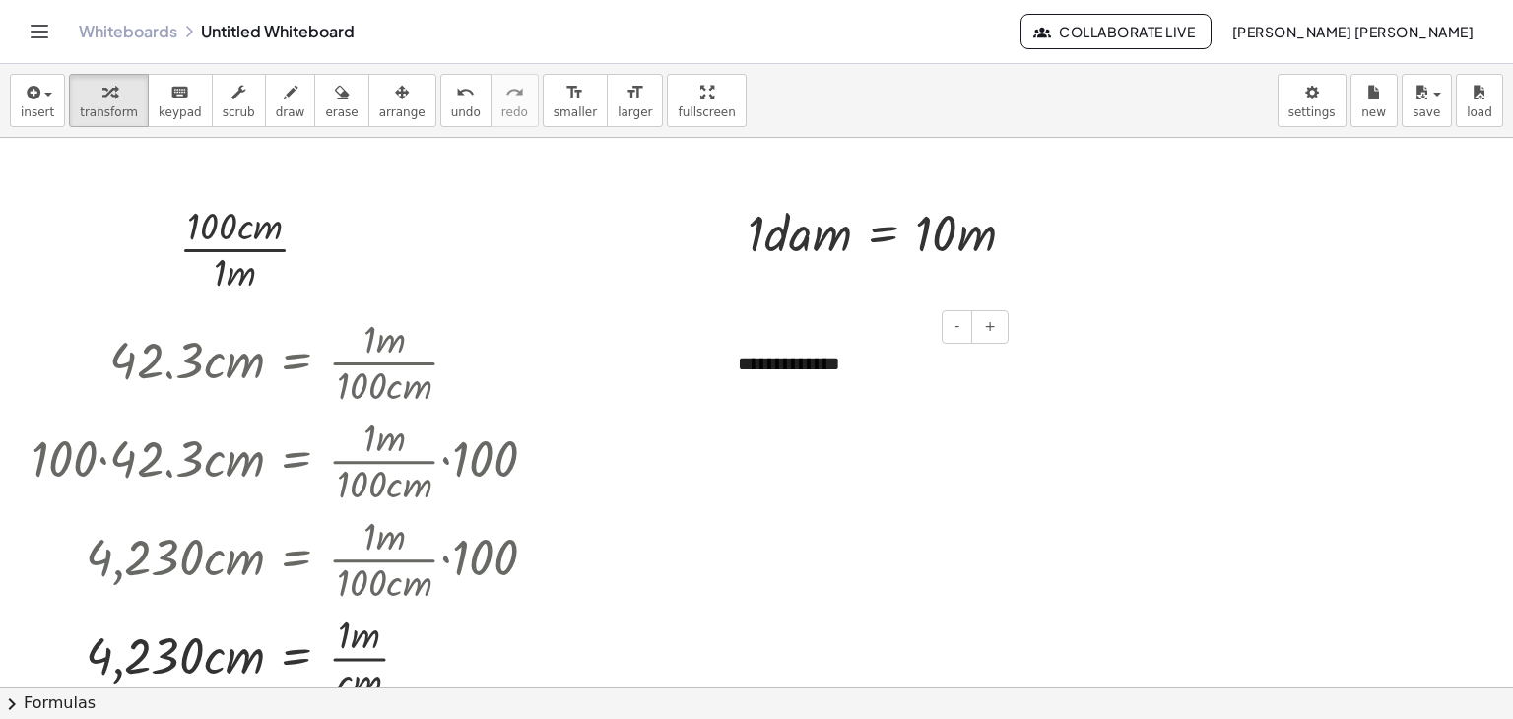
click at [839, 356] on div "**********" at bounding box center [866, 364] width 296 height 68
click at [1025, 435] on div at bounding box center [756, 688] width 1513 height 1100
drag, startPoint x: 824, startPoint y: 253, endPoint x: 698, endPoint y: 235, distance: 127.4
click at [698, 235] on div "**********" at bounding box center [756, 688] width 1513 height 1100
drag, startPoint x: 771, startPoint y: 251, endPoint x: 853, endPoint y: 247, distance: 82.9
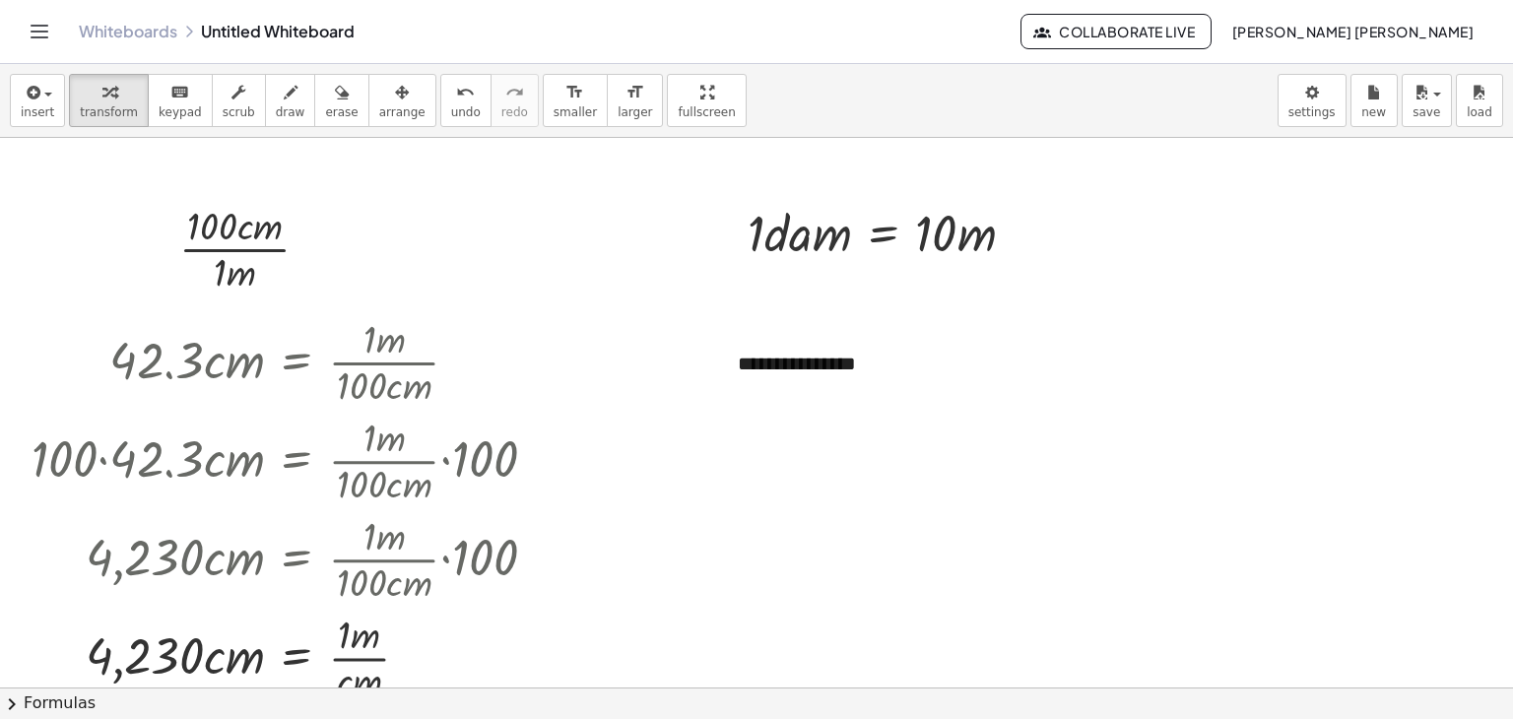
click at [398, 101] on div "insert select one: Math Expression Function Text Youtube Video Graphing Geometr…" at bounding box center [756, 101] width 1513 height 74
click at [379, 101] on div "button" at bounding box center [402, 92] width 46 height 24
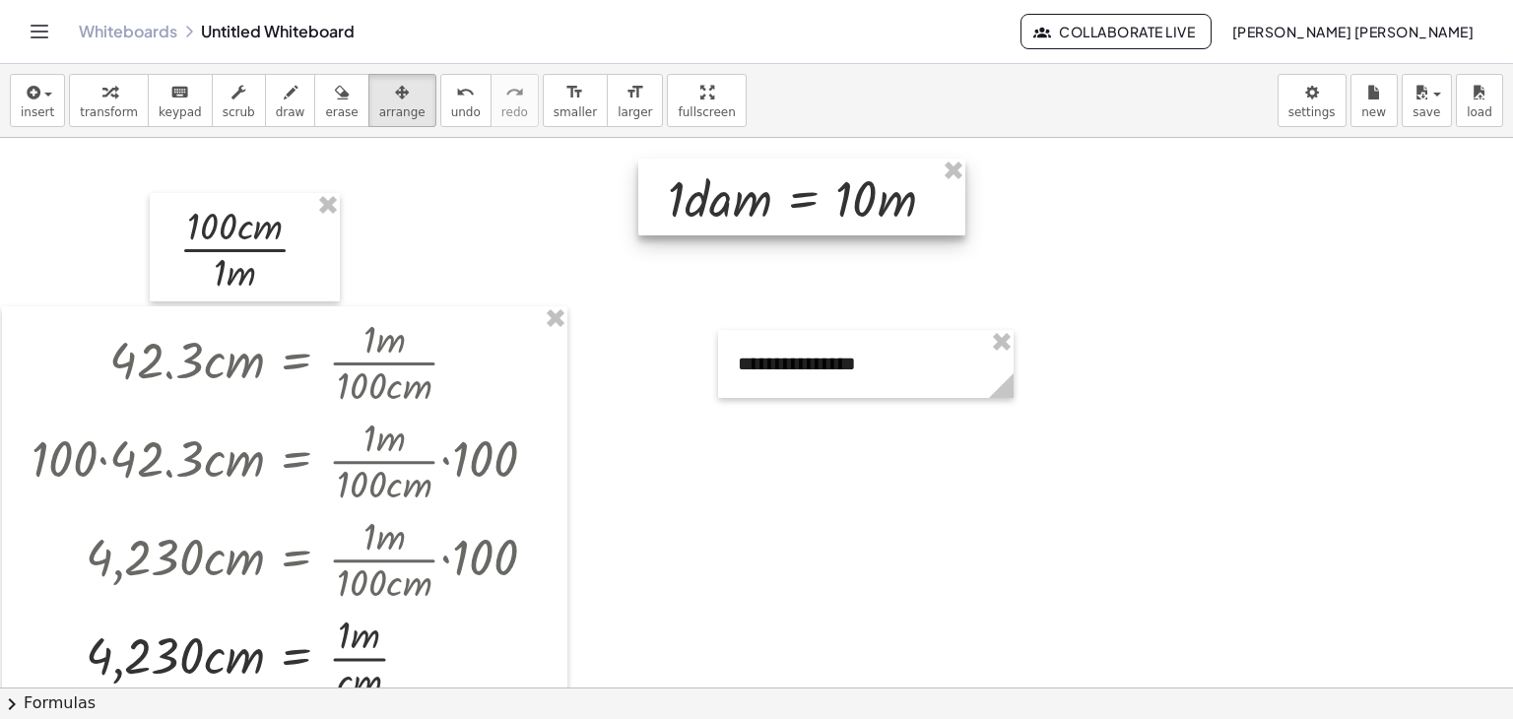
drag, startPoint x: 891, startPoint y: 253, endPoint x: 808, endPoint y: 218, distance: 90.0
click at [808, 218] on div at bounding box center [801, 197] width 327 height 77
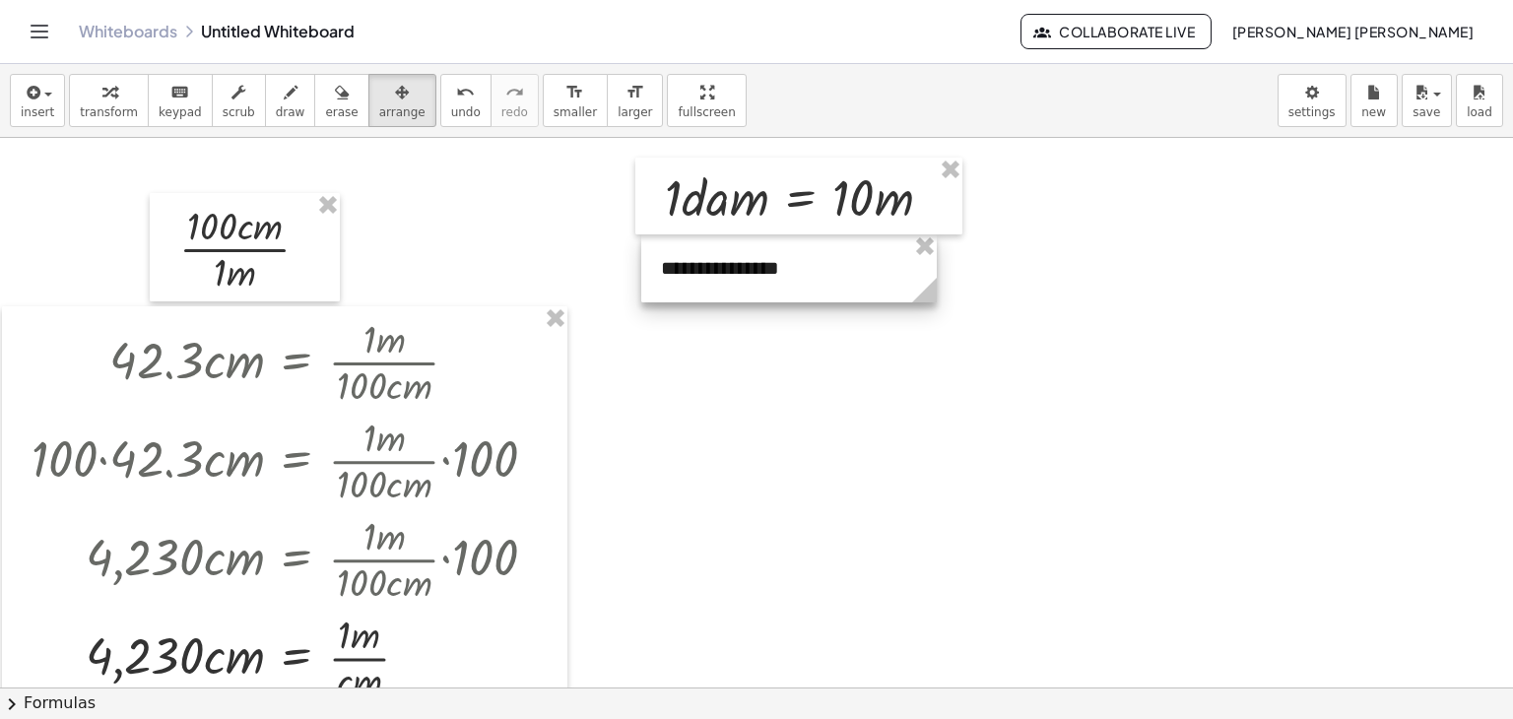
drag, startPoint x: 879, startPoint y: 349, endPoint x: 801, endPoint y: 253, distance: 123.3
click at [801, 253] on div at bounding box center [789, 269] width 296 height 68
click at [379, 100] on div "button" at bounding box center [402, 92] width 46 height 24
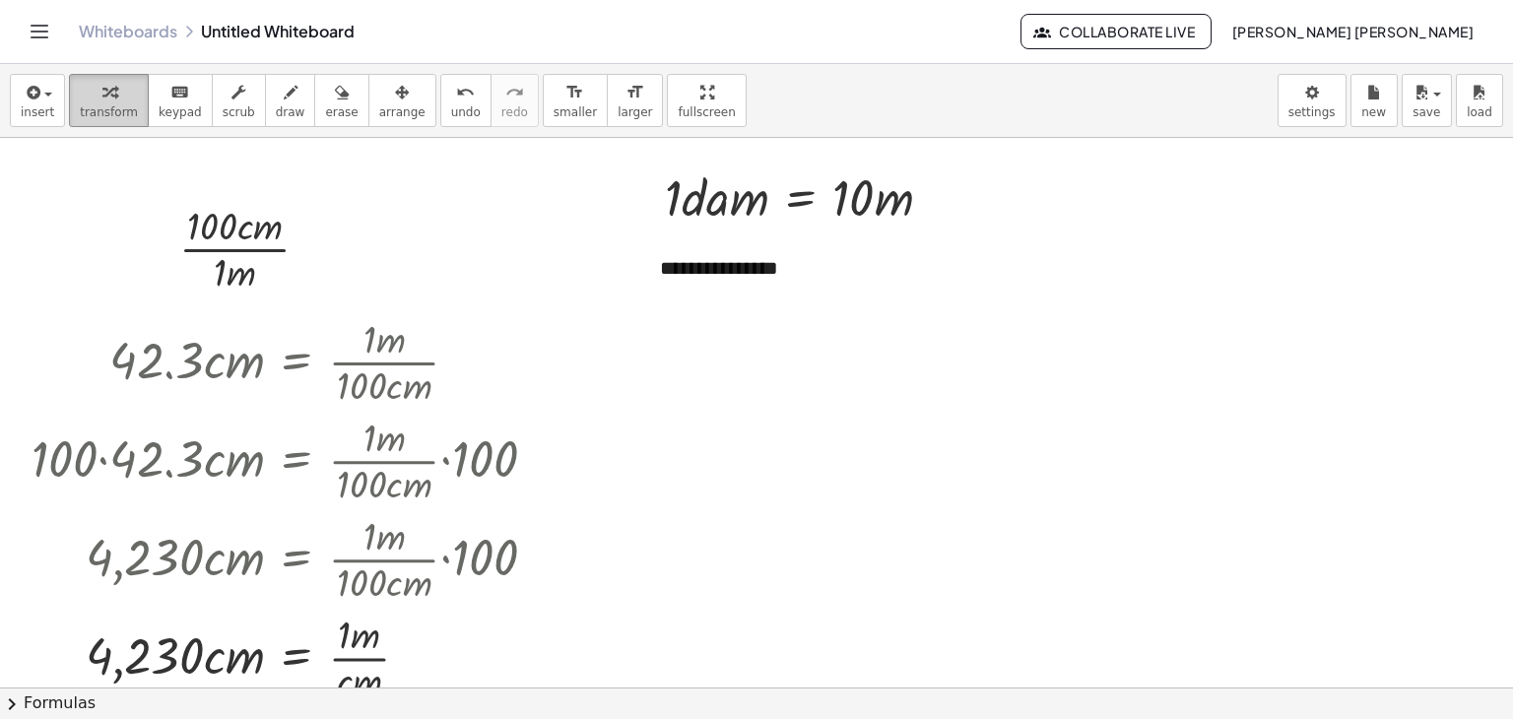
click at [70, 90] on button "transform" at bounding box center [109, 100] width 80 height 53
click at [46, 101] on div "button" at bounding box center [38, 92] width 34 height 24
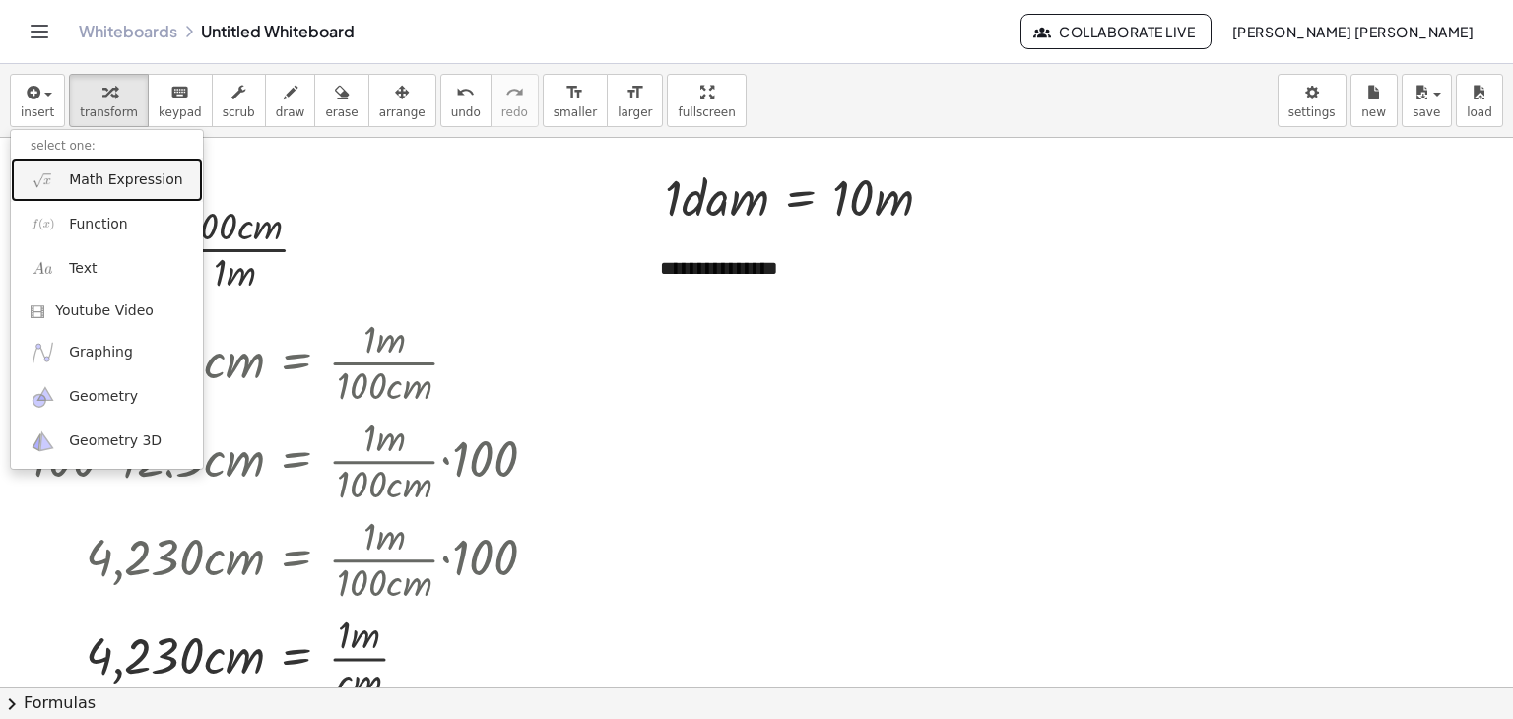
click at [124, 186] on span "Math Expression" at bounding box center [125, 180] width 113 height 20
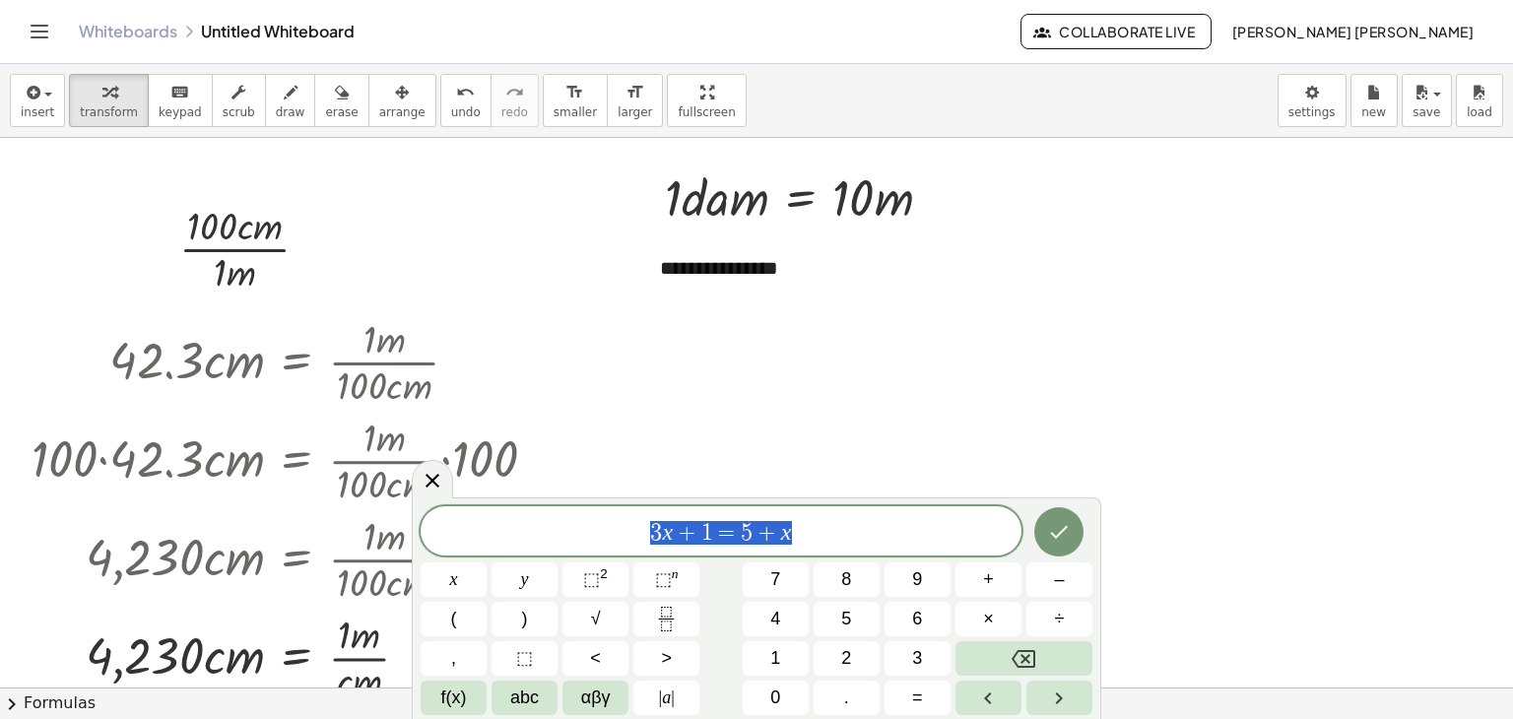
drag, startPoint x: 840, startPoint y: 533, endPoint x: 520, endPoint y: 519, distance: 320.5
click at [520, 519] on span "3 x + 1 = 5 + x" at bounding box center [721, 533] width 601 height 28
click at [1062, 529] on icon "Done" at bounding box center [1059, 532] width 24 height 24
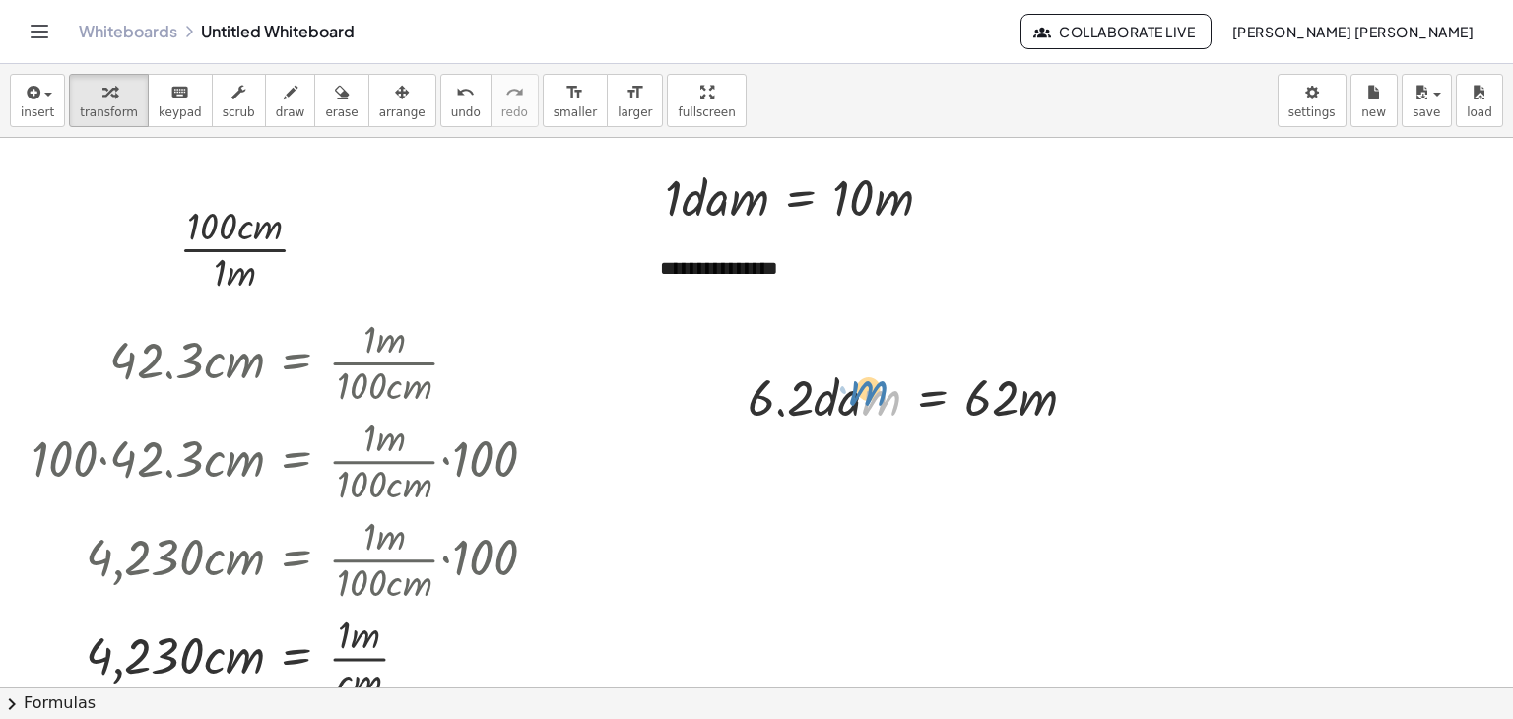
click at [908, 410] on div at bounding box center [920, 396] width 365 height 67
click at [369, 120] on button "arrange" at bounding box center [403, 100] width 68 height 53
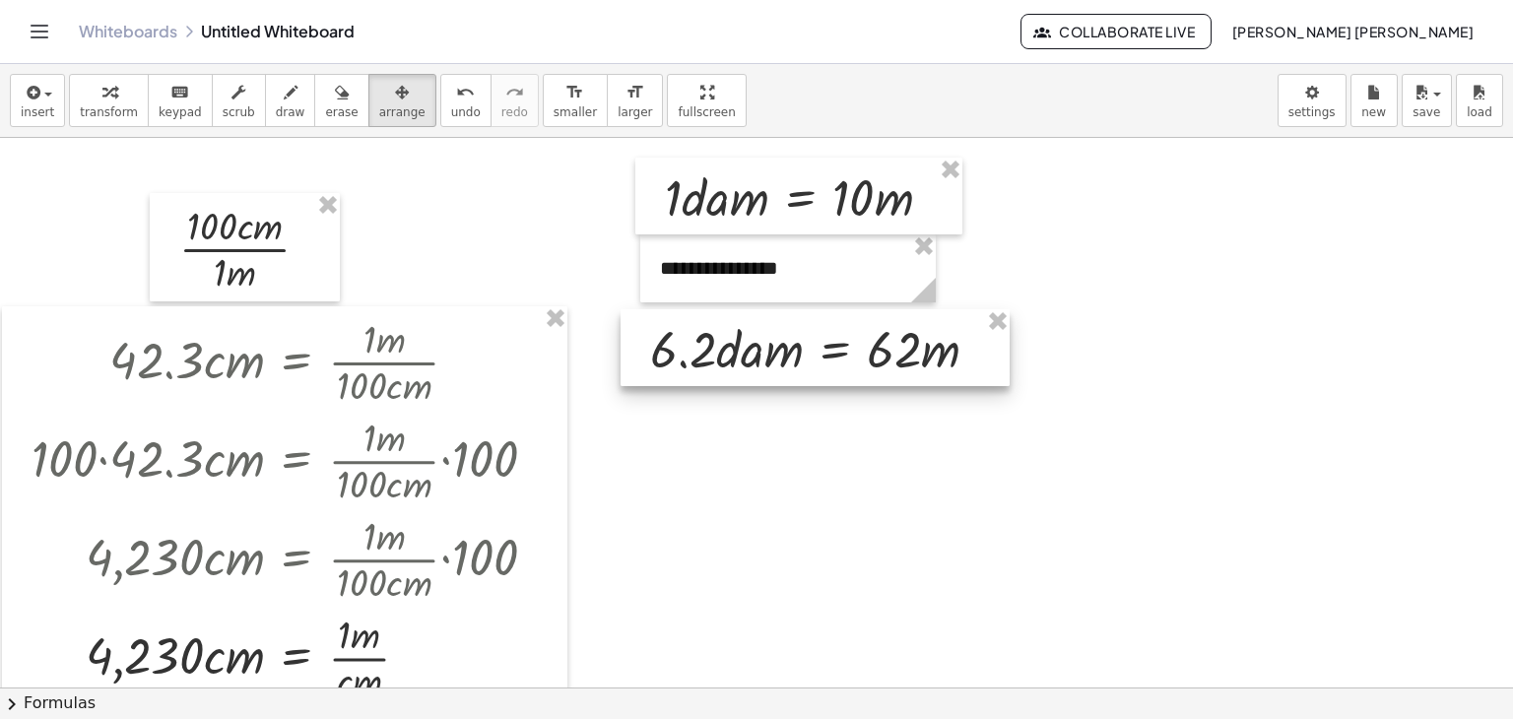
drag, startPoint x: 881, startPoint y: 407, endPoint x: 784, endPoint y: 357, distance: 108.9
click at [784, 357] on div at bounding box center [815, 347] width 389 height 77
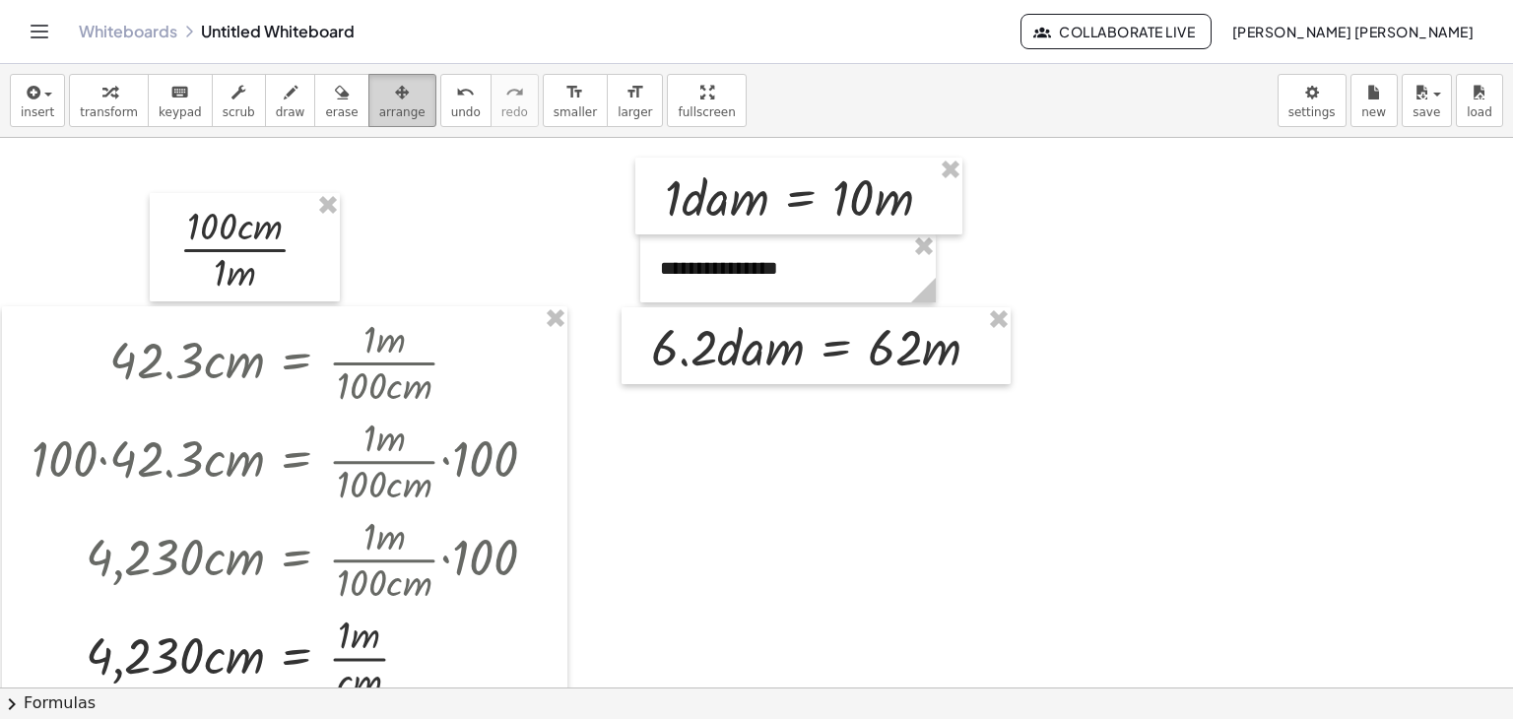
click at [379, 105] on span "arrange" at bounding box center [402, 112] width 46 height 14
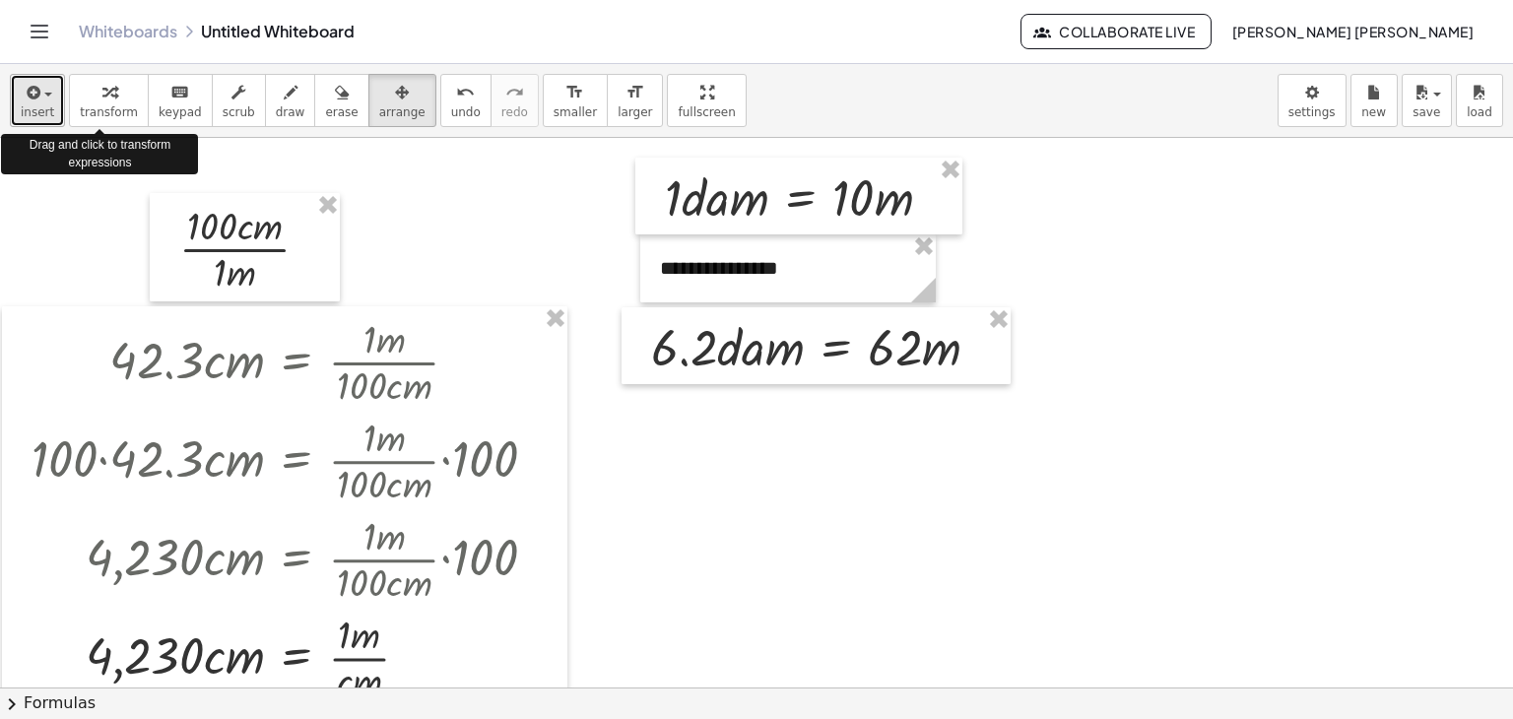
click at [48, 101] on div "button" at bounding box center [38, 92] width 34 height 24
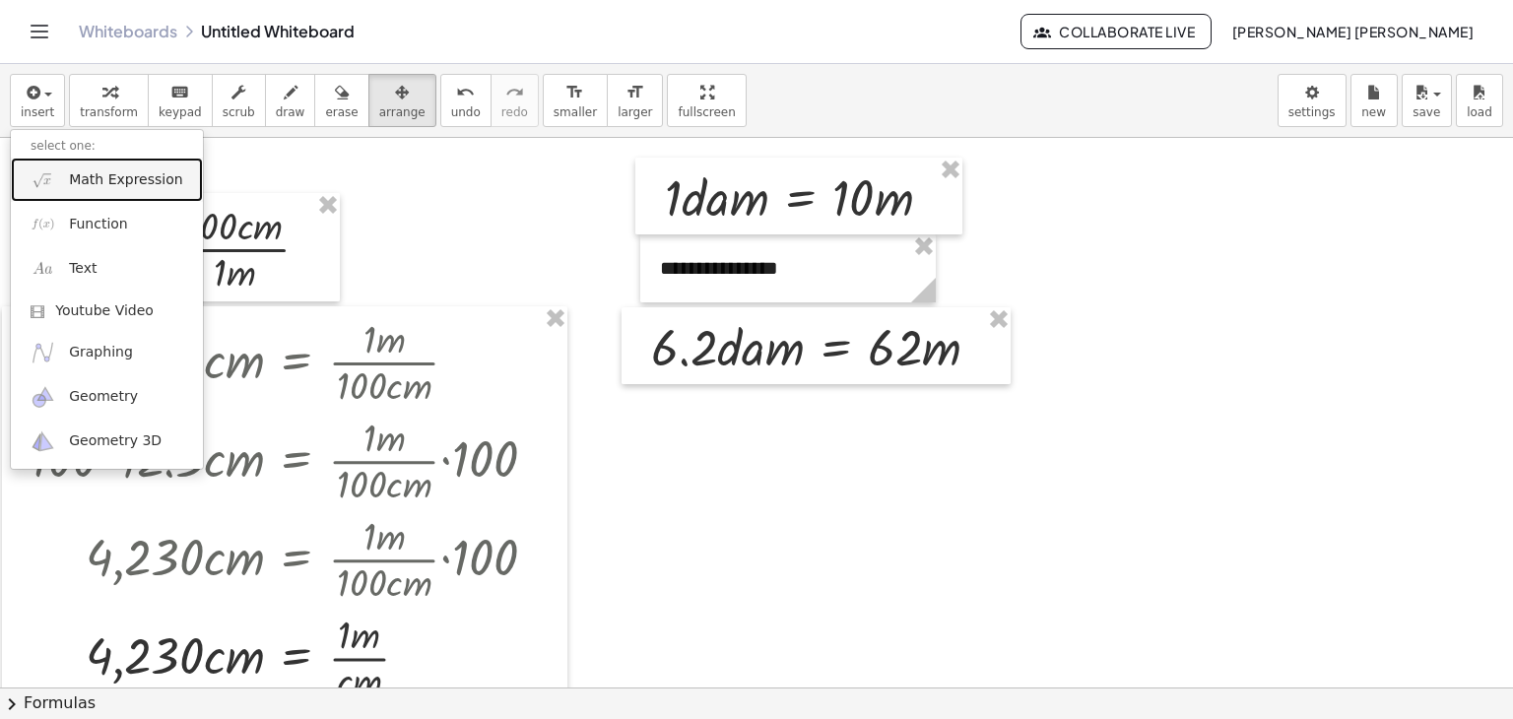
click at [89, 190] on link "Math Expression" at bounding box center [107, 180] width 192 height 44
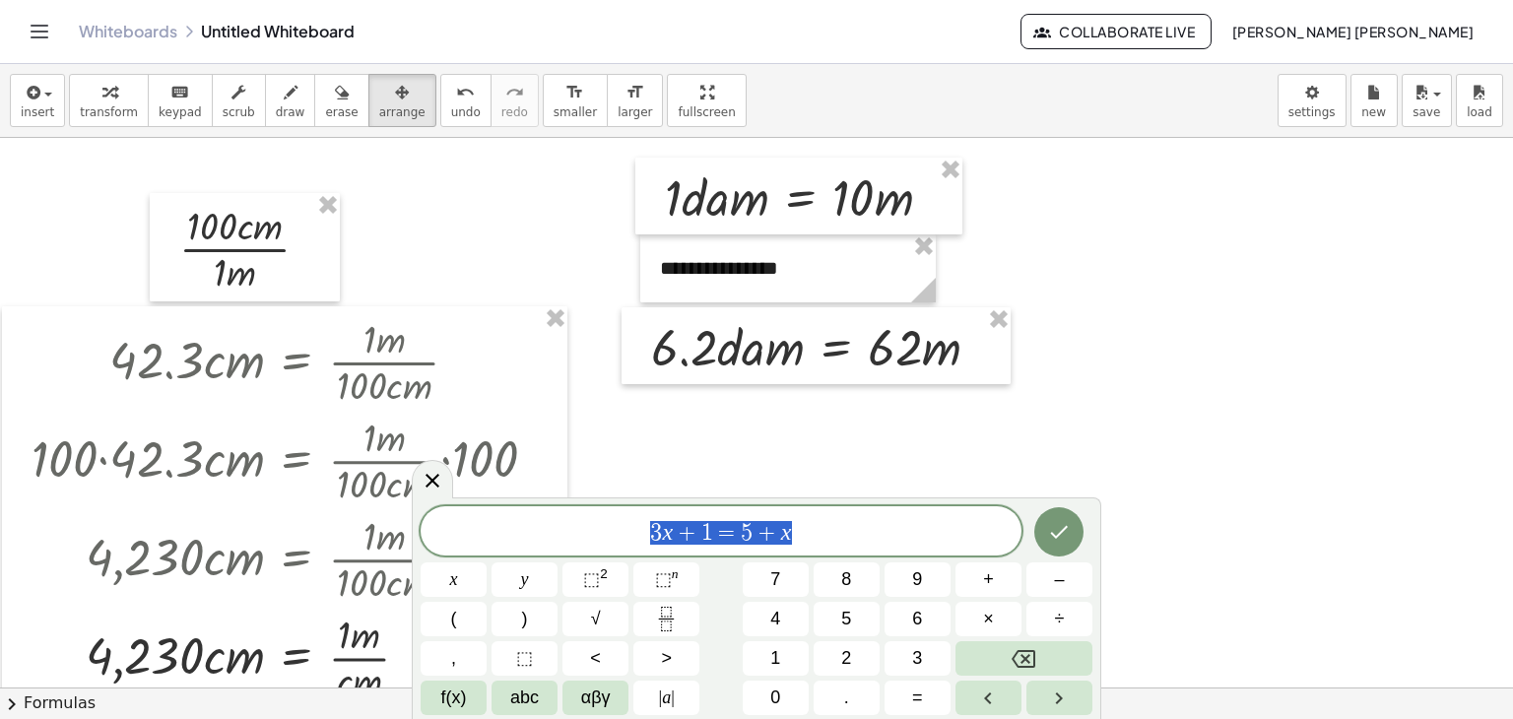
drag, startPoint x: 847, startPoint y: 544, endPoint x: 303, endPoint y: 506, distance: 545.2
click at [303, 506] on body "**********" at bounding box center [756, 359] width 1513 height 719
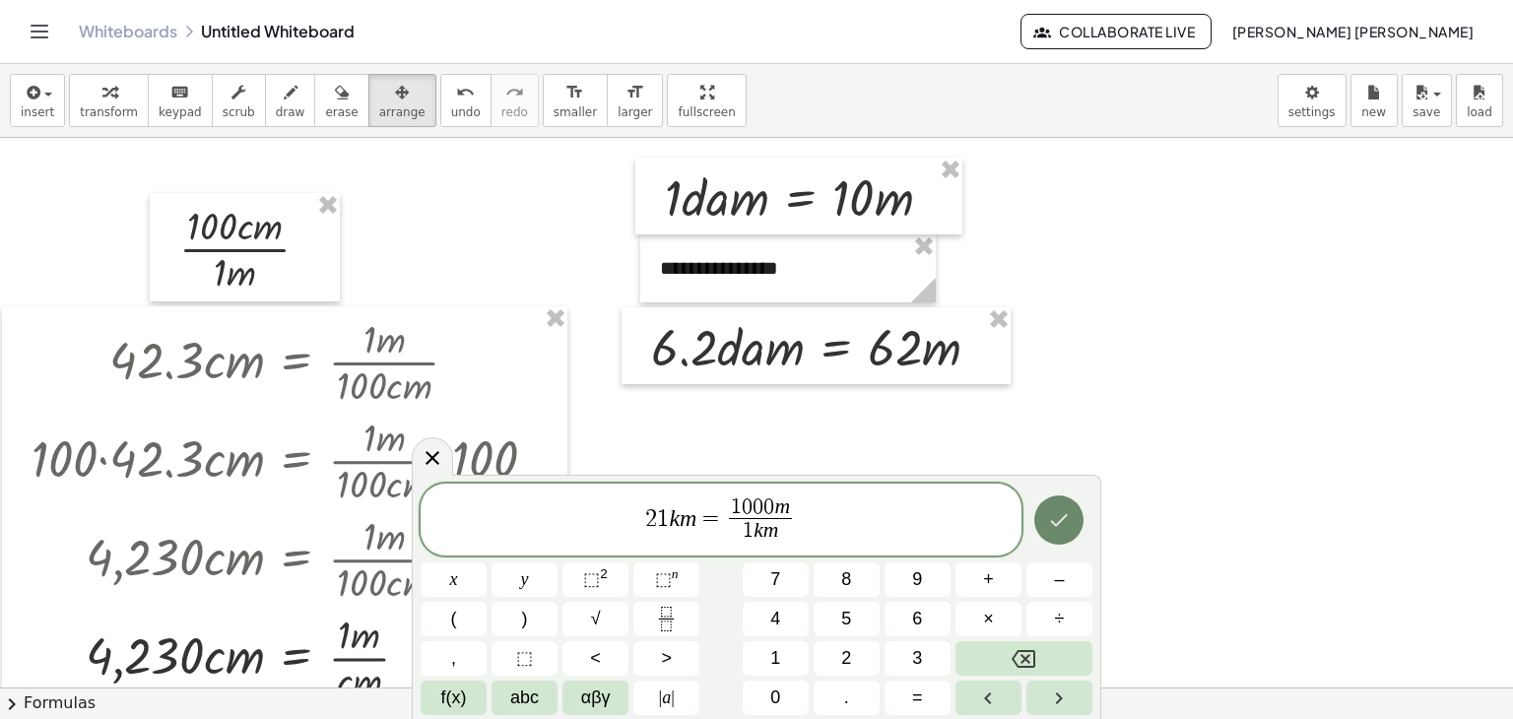
click at [1067, 514] on icon "Done" at bounding box center [1060, 520] width 18 height 13
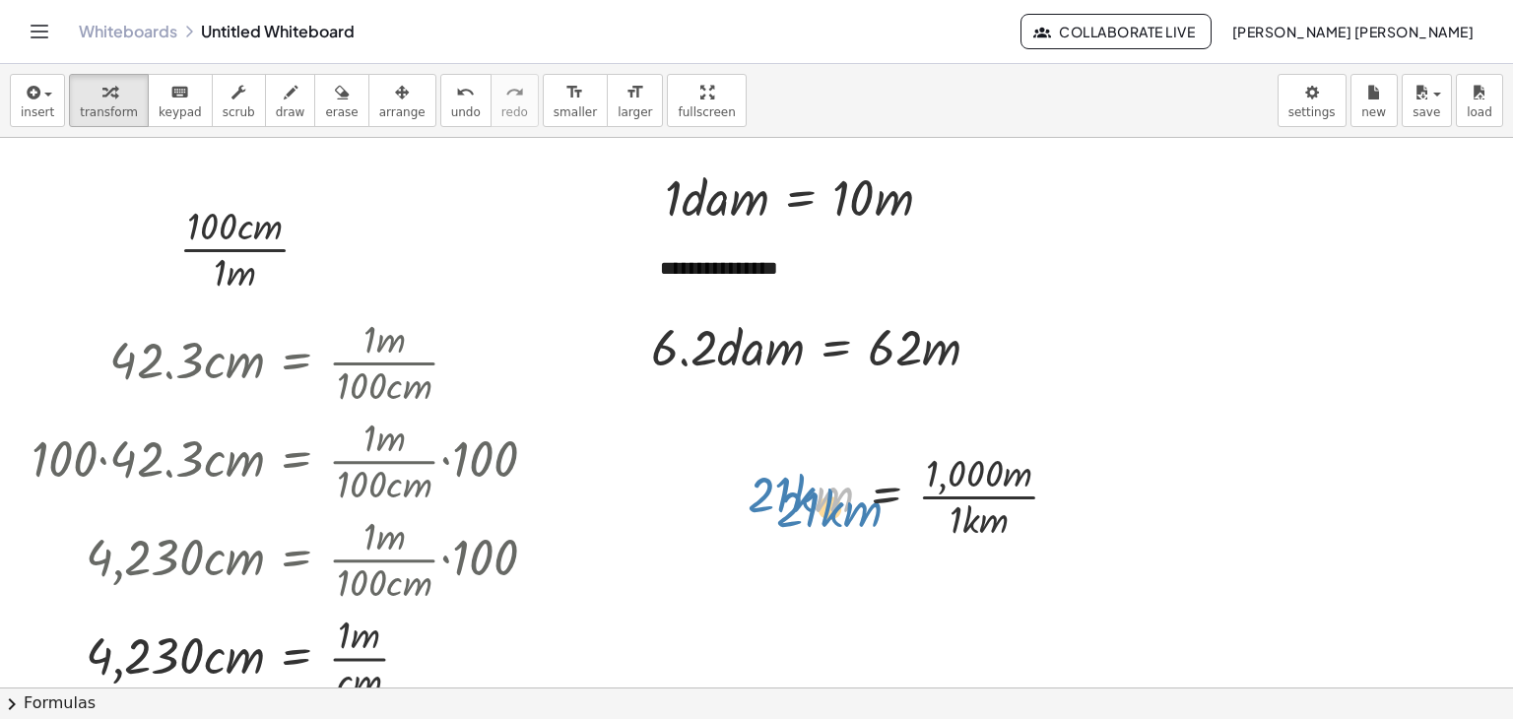
drag, startPoint x: 831, startPoint y: 509, endPoint x: 858, endPoint y: 524, distance: 31.3
click at [858, 524] on div at bounding box center [911, 494] width 347 height 99
drag, startPoint x: 692, startPoint y: 473, endPoint x: 642, endPoint y: 387, distance: 98.9
click at [642, 387] on div at bounding box center [756, 688] width 1513 height 1100
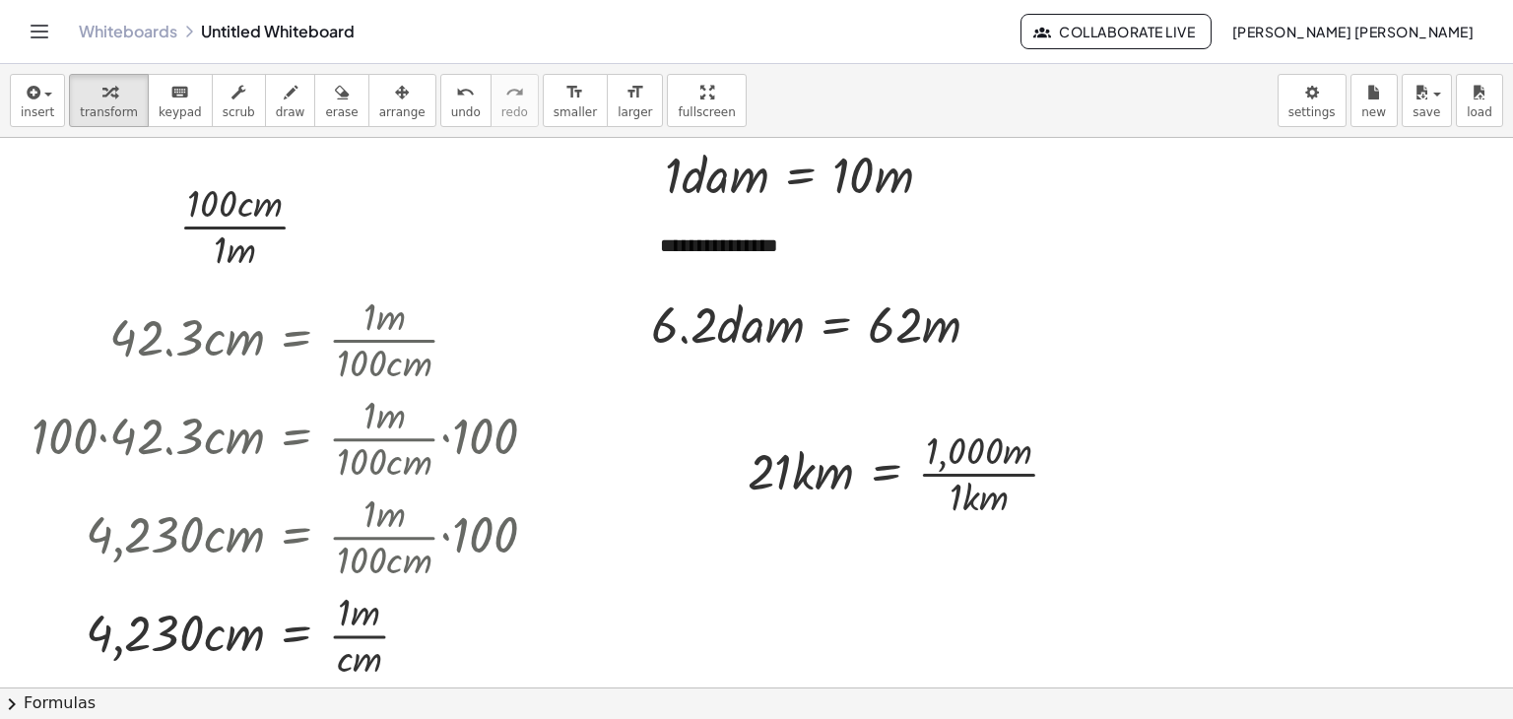
scroll to position [32, 0]
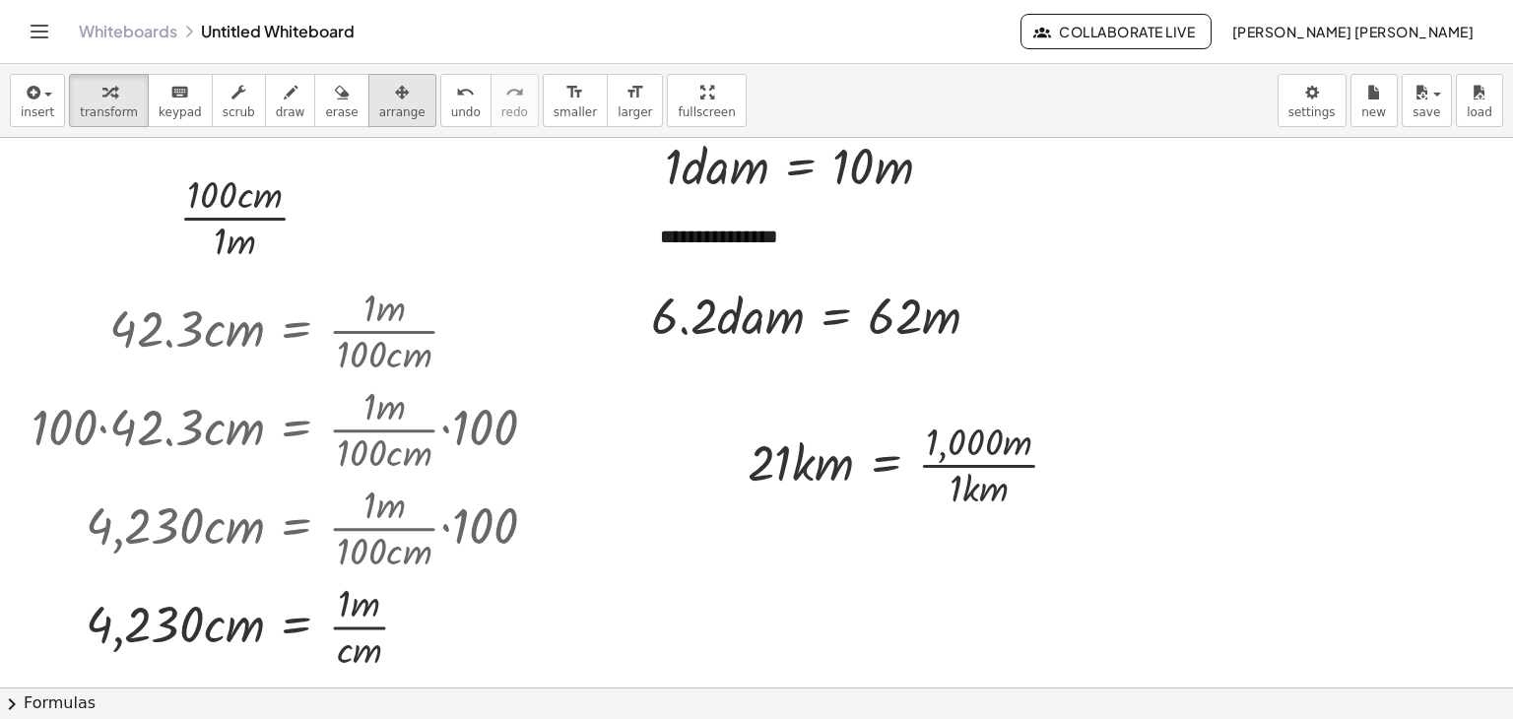
click at [379, 105] on span "arrange" at bounding box center [402, 112] width 46 height 14
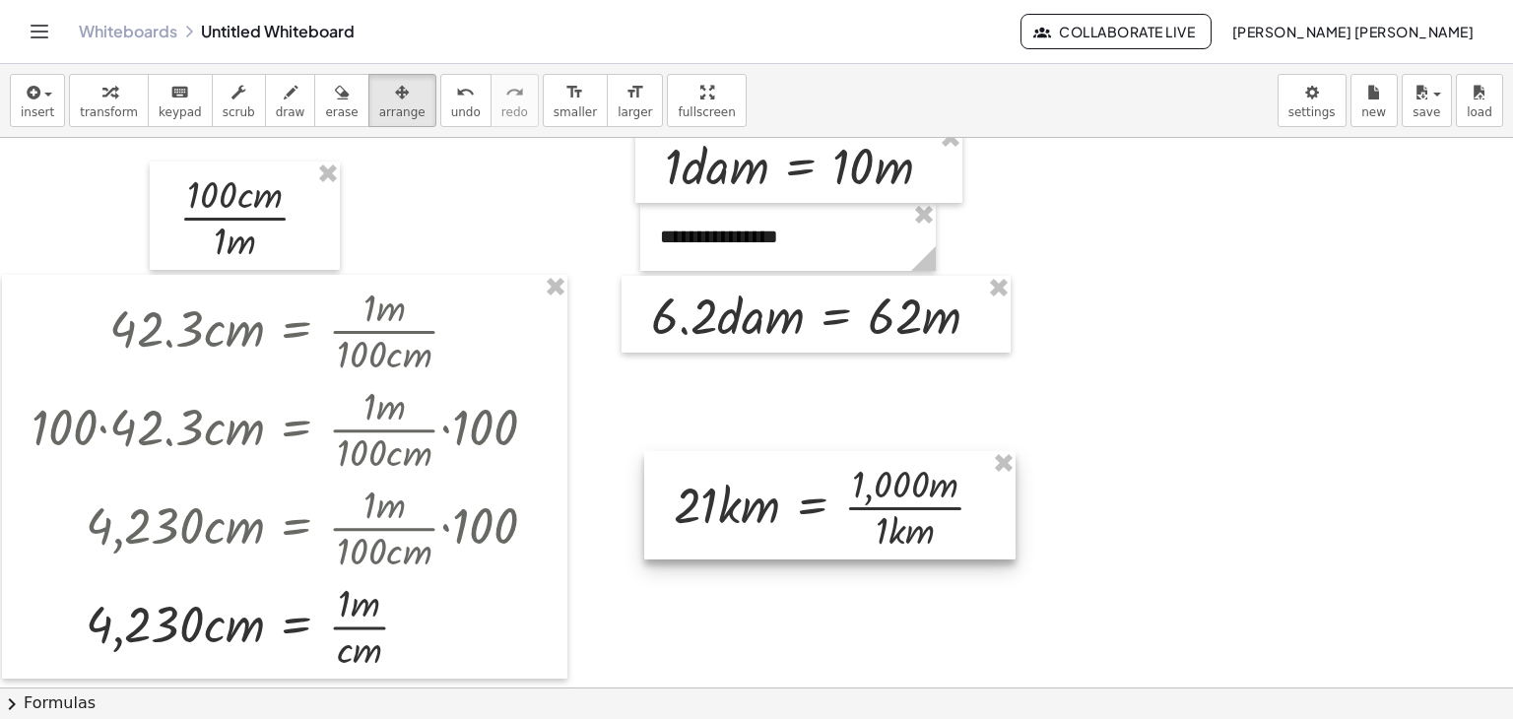
drag, startPoint x: 850, startPoint y: 455, endPoint x: 777, endPoint y: 498, distance: 84.3
click at [777, 498] on div at bounding box center [829, 505] width 371 height 108
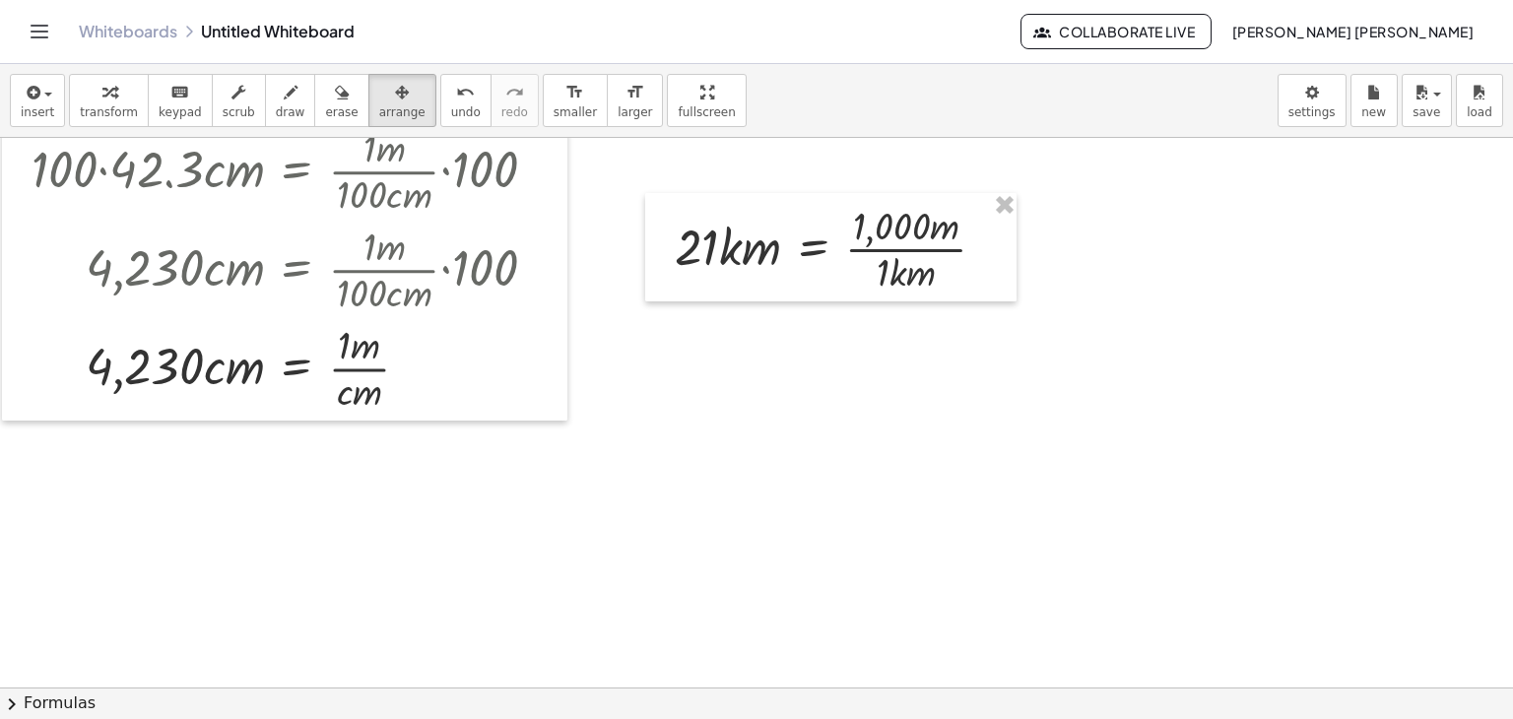
scroll to position [310, 0]
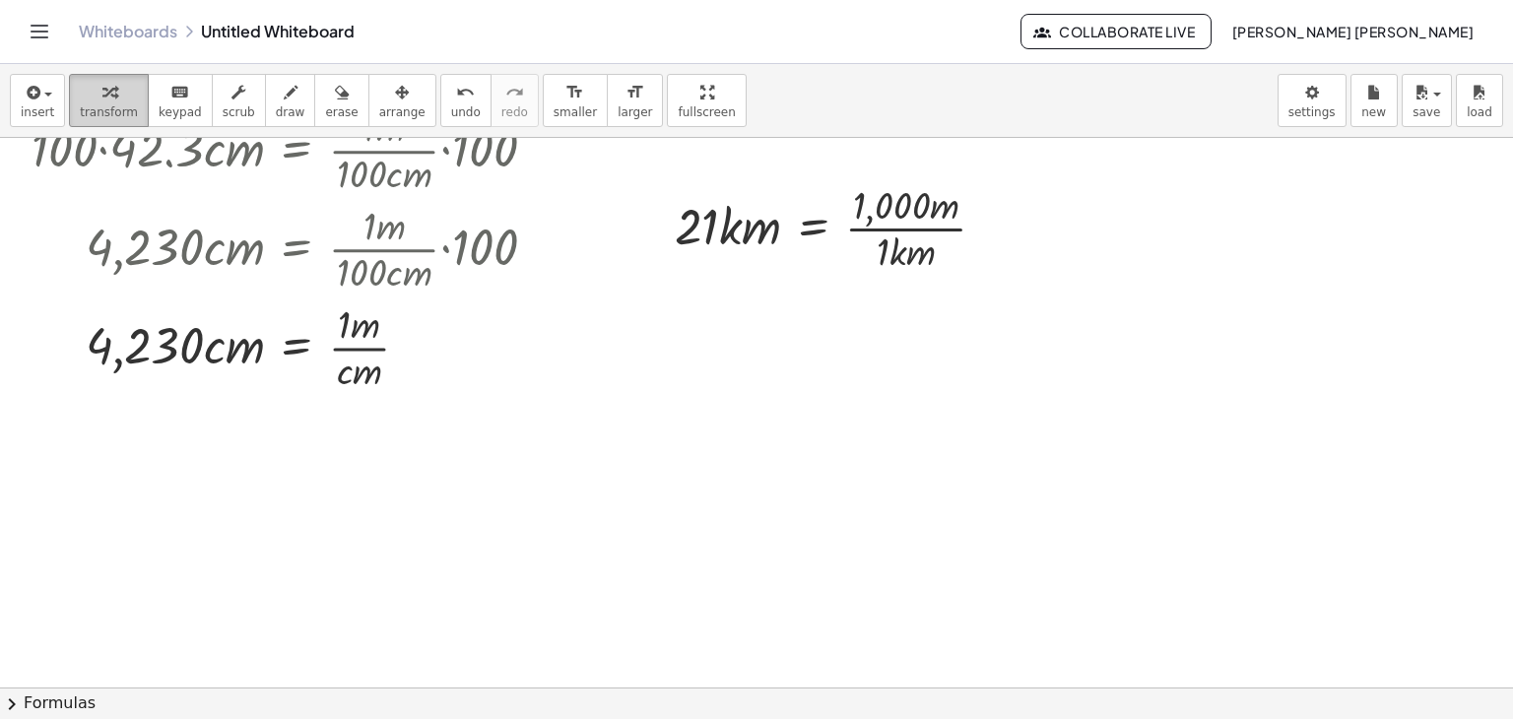
click at [112, 83] on div "button" at bounding box center [109, 92] width 58 height 24
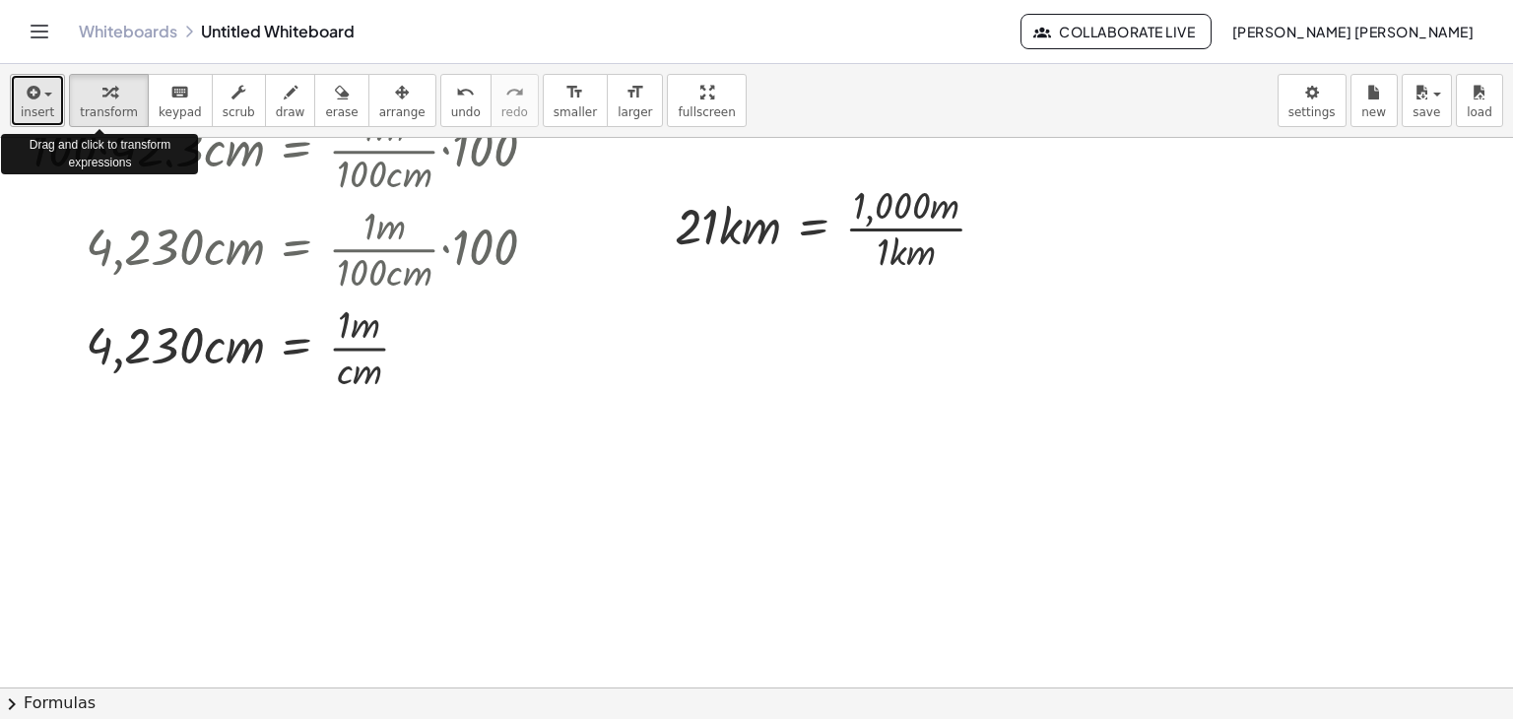
click at [34, 105] on span "insert" at bounding box center [38, 112] width 34 height 14
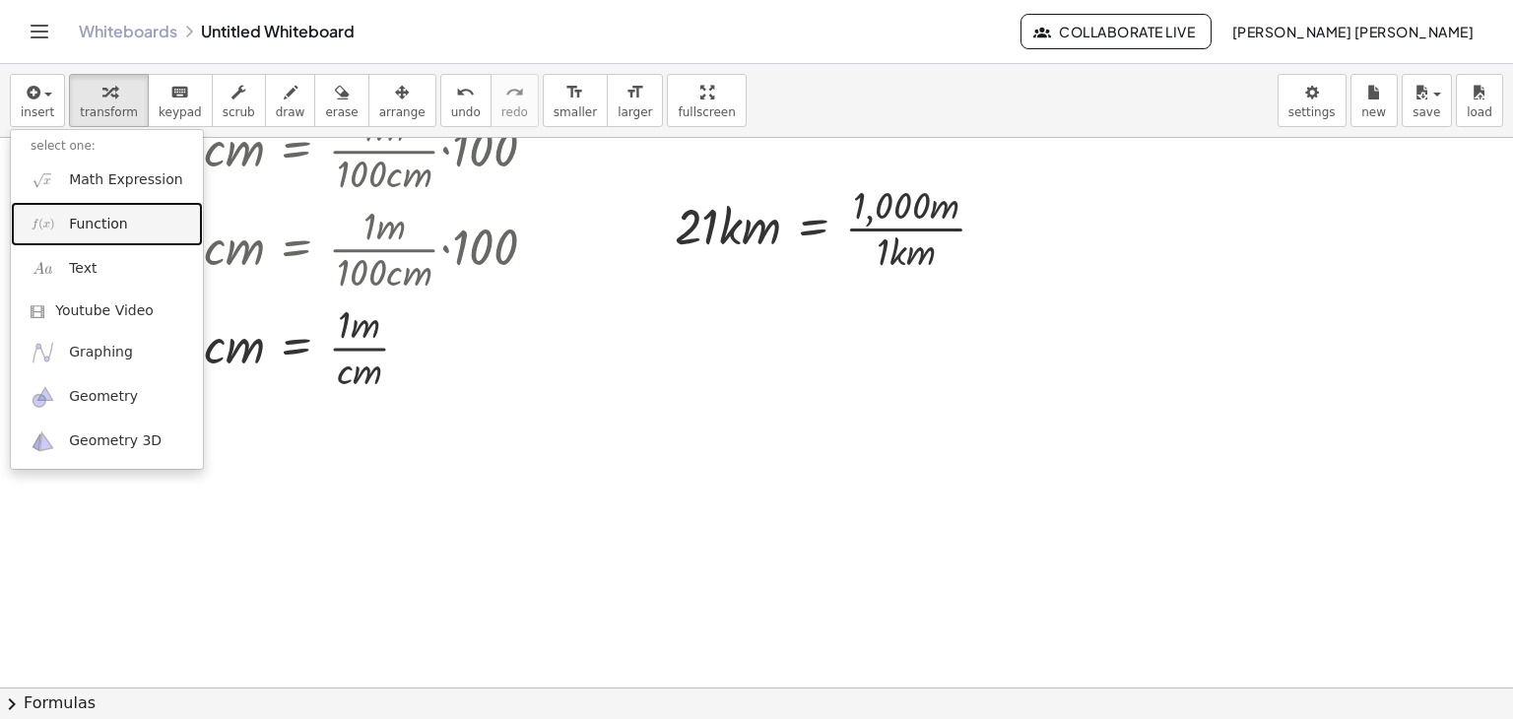
click at [110, 206] on link "Function" at bounding box center [107, 224] width 192 height 44
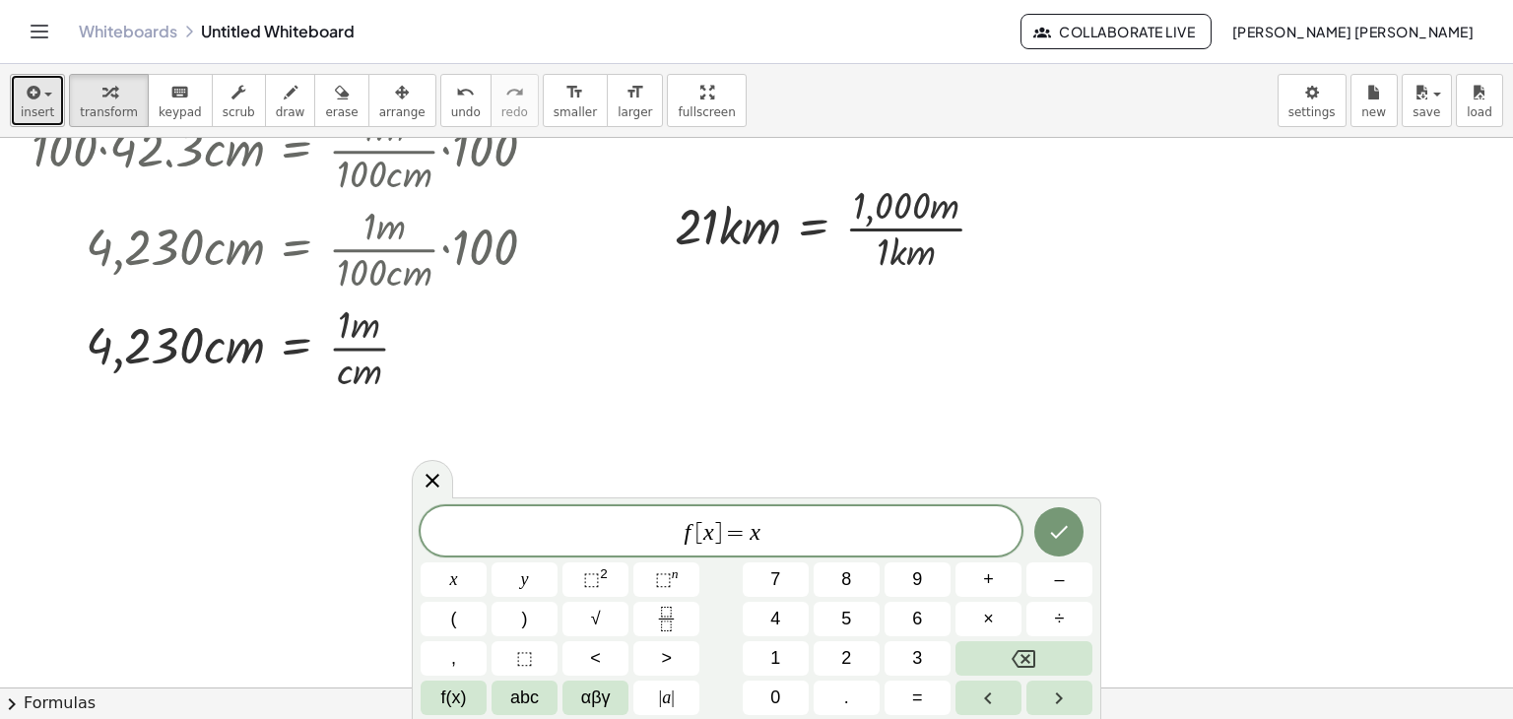
click at [46, 112] on span "insert" at bounding box center [38, 112] width 34 height 14
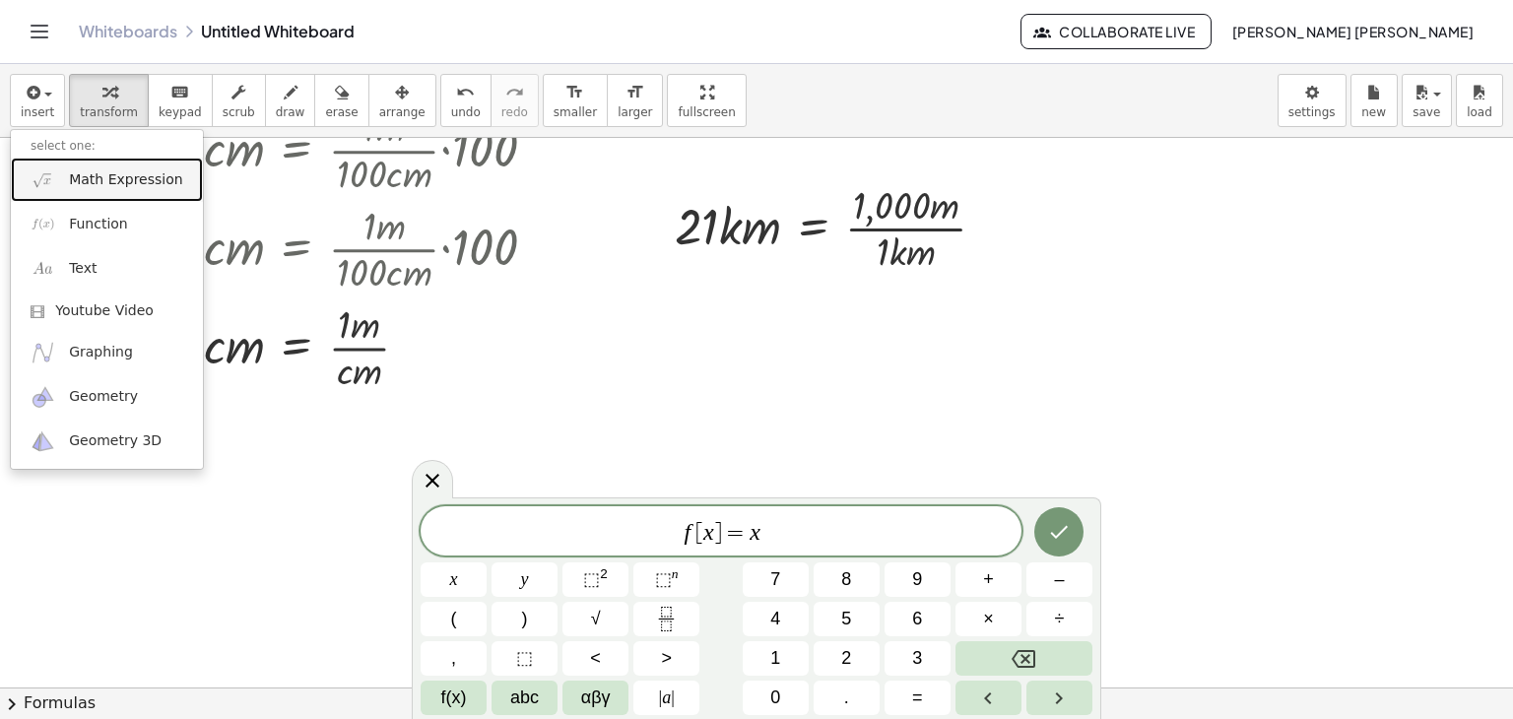
click at [99, 178] on span "Math Expression" at bounding box center [125, 180] width 113 height 20
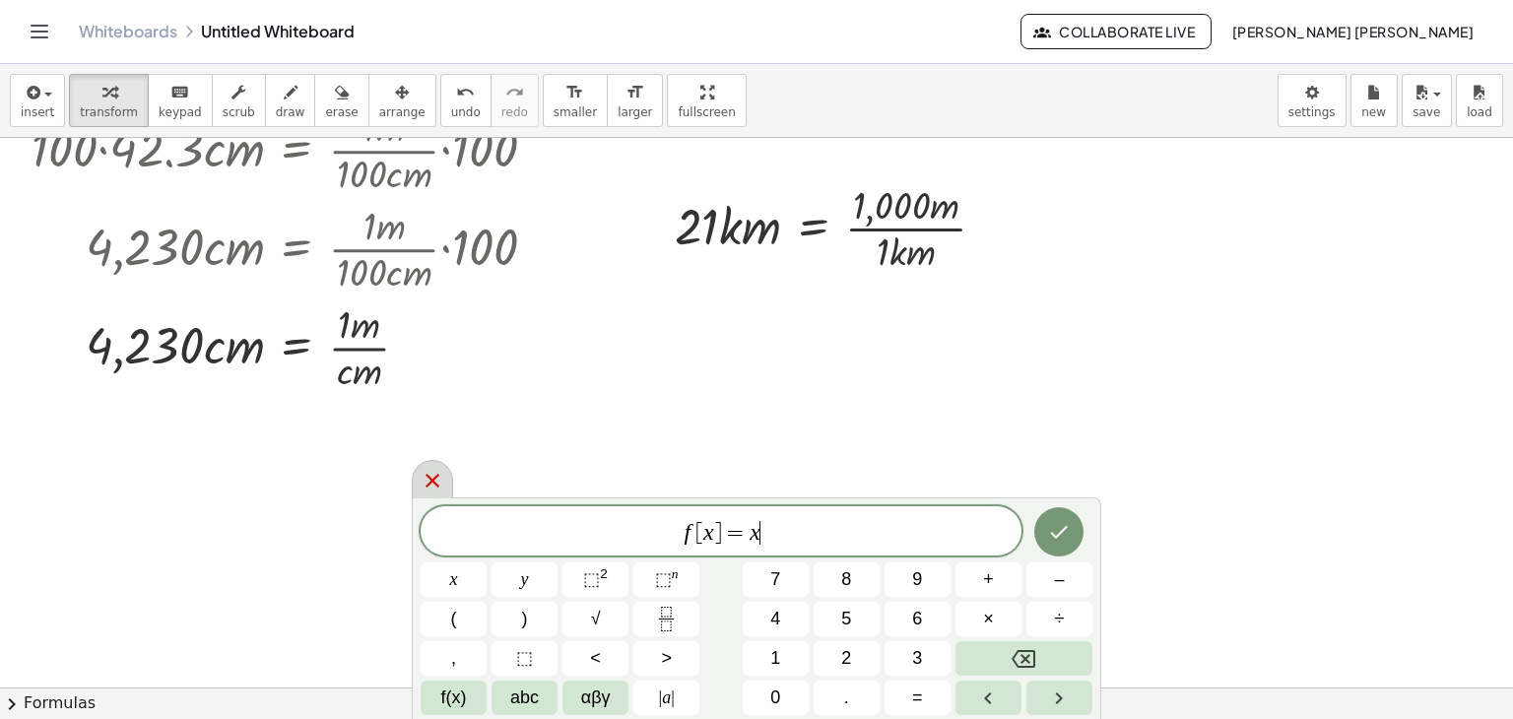
click at [441, 473] on icon at bounding box center [433, 481] width 24 height 24
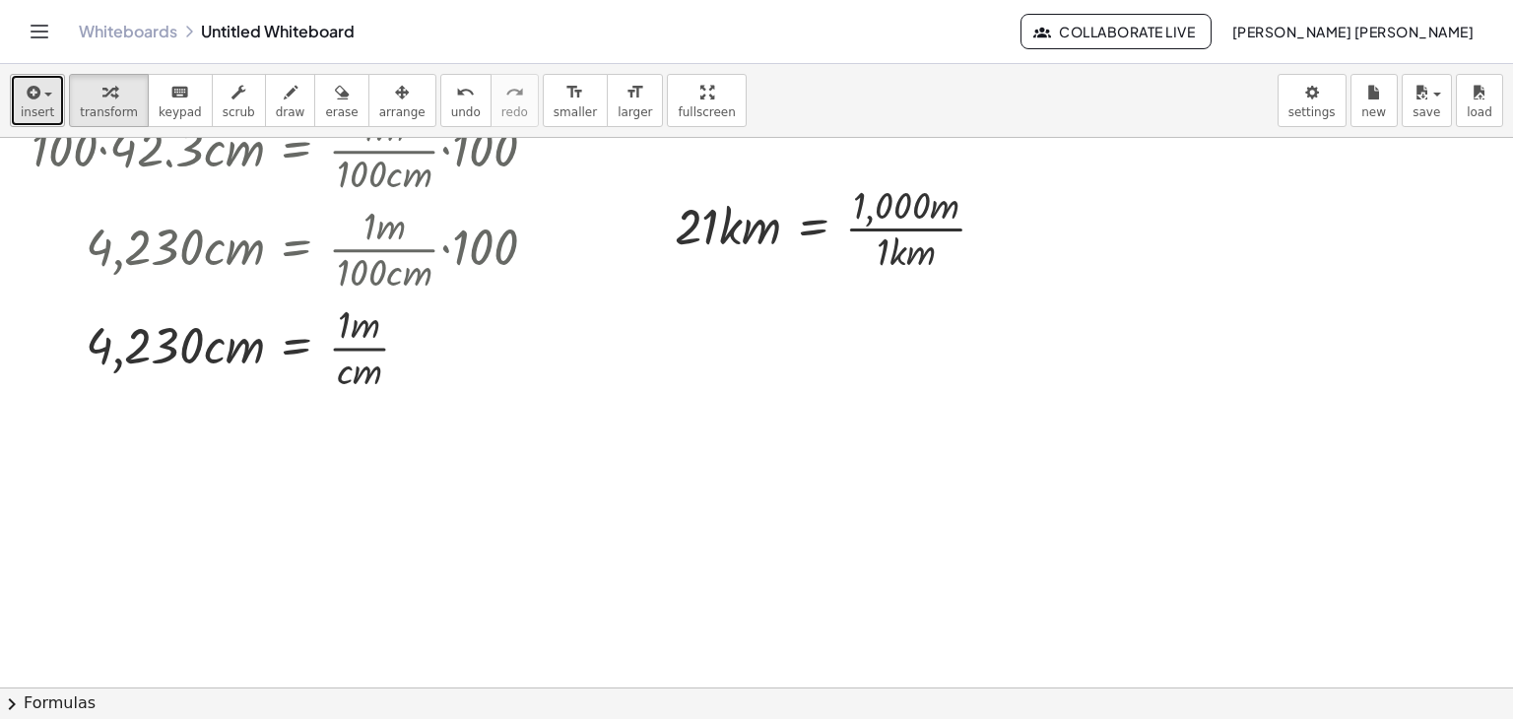
click at [33, 117] on span "insert" at bounding box center [38, 112] width 34 height 14
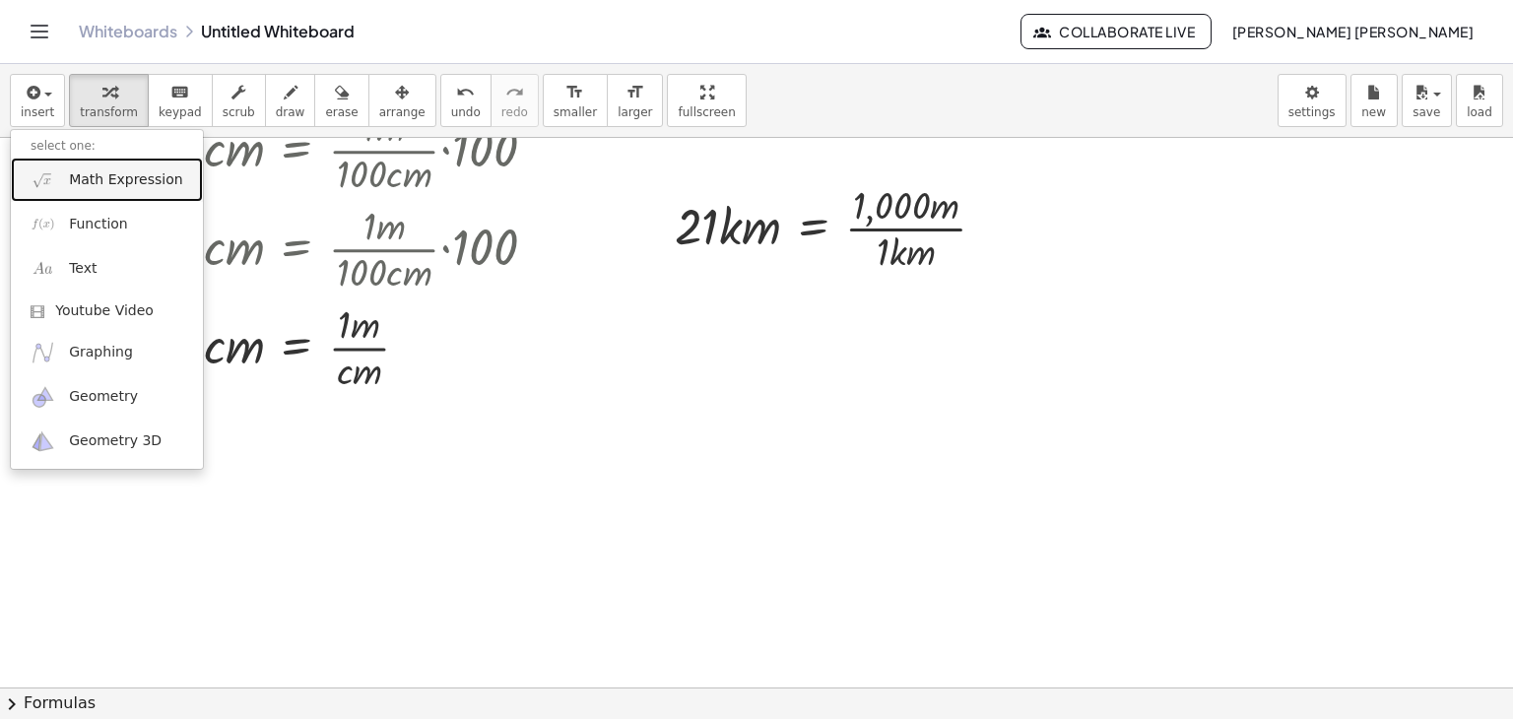
click at [55, 171] on link "Math Expression" at bounding box center [107, 180] width 192 height 44
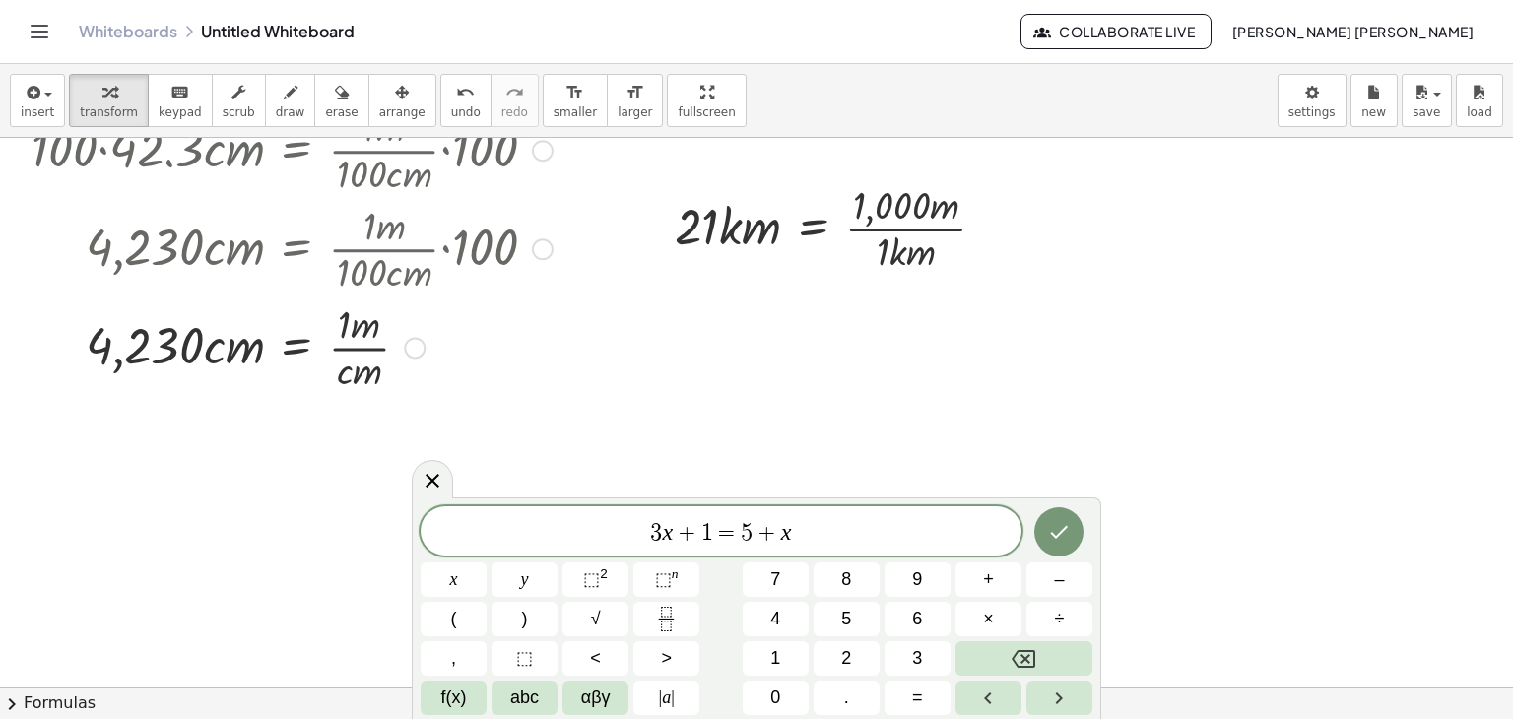
click at [55, 171] on div at bounding box center [292, 149] width 541 height 99
drag, startPoint x: 812, startPoint y: 525, endPoint x: 386, endPoint y: 498, distance: 426.6
click at [386, 498] on body "**********" at bounding box center [756, 359] width 1513 height 719
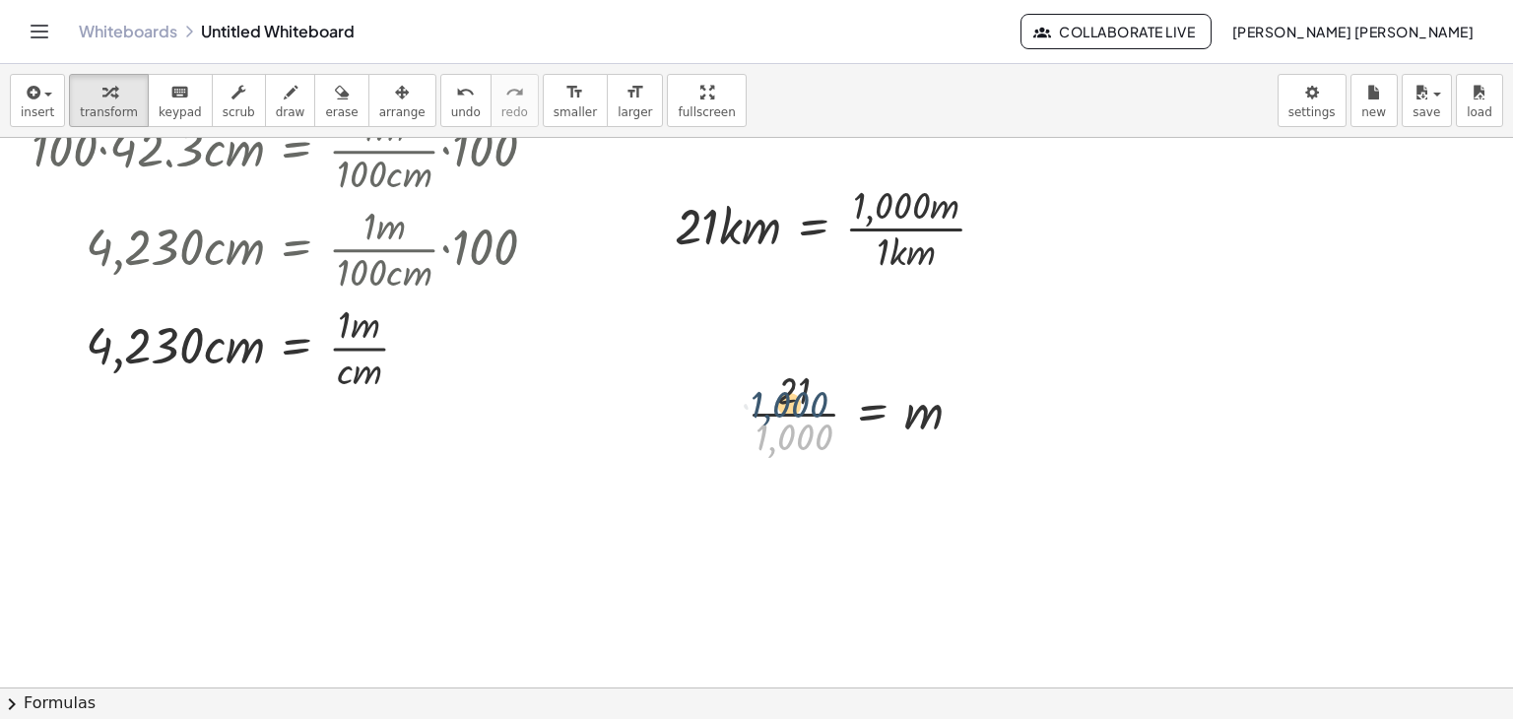
drag, startPoint x: 787, startPoint y: 432, endPoint x: 782, endPoint y: 395, distance: 36.8
click at [782, 395] on div at bounding box center [863, 412] width 250 height 99
drag, startPoint x: 802, startPoint y: 428, endPoint x: 812, endPoint y: 391, distance: 37.8
click at [812, 391] on div at bounding box center [863, 412] width 250 height 99
drag, startPoint x: 803, startPoint y: 387, endPoint x: 795, endPoint y: 449, distance: 62.6
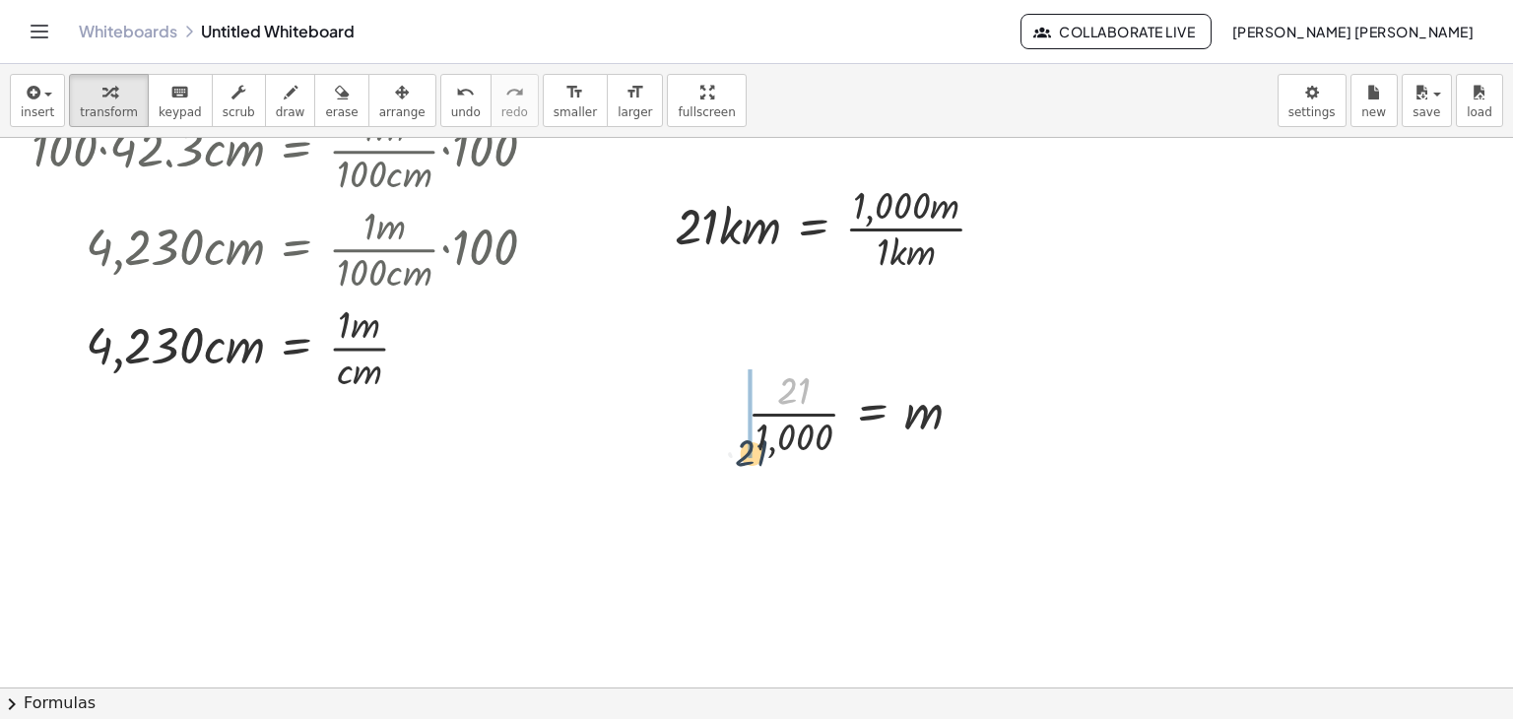
click at [795, 449] on div at bounding box center [863, 412] width 250 height 99
drag, startPoint x: 889, startPoint y: 206, endPoint x: 691, endPoint y: 237, distance: 200.5
click at [691, 237] on div at bounding box center [838, 226] width 347 height 99
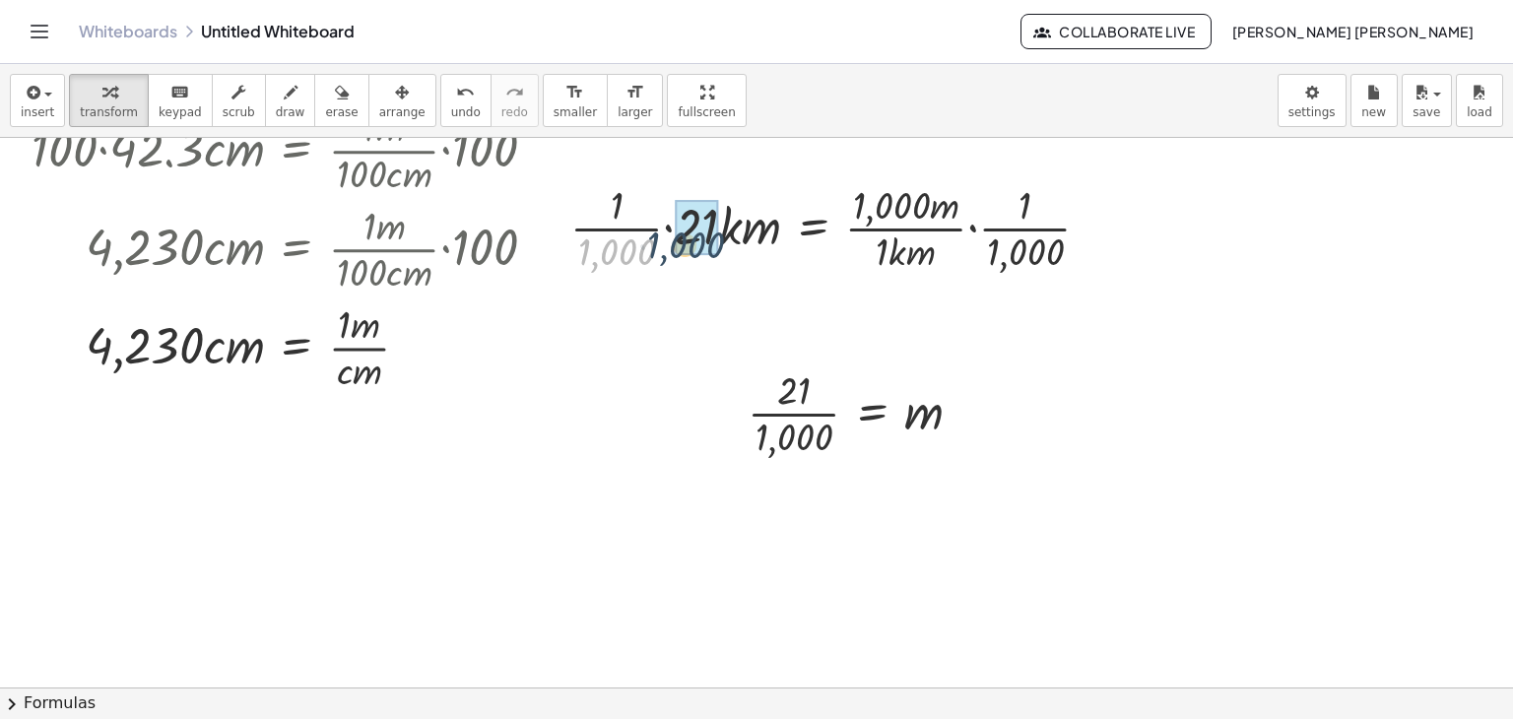
drag, startPoint x: 643, startPoint y: 248, endPoint x: 694, endPoint y: 241, distance: 50.7
click at [451, 106] on span "undo" at bounding box center [466, 112] width 30 height 14
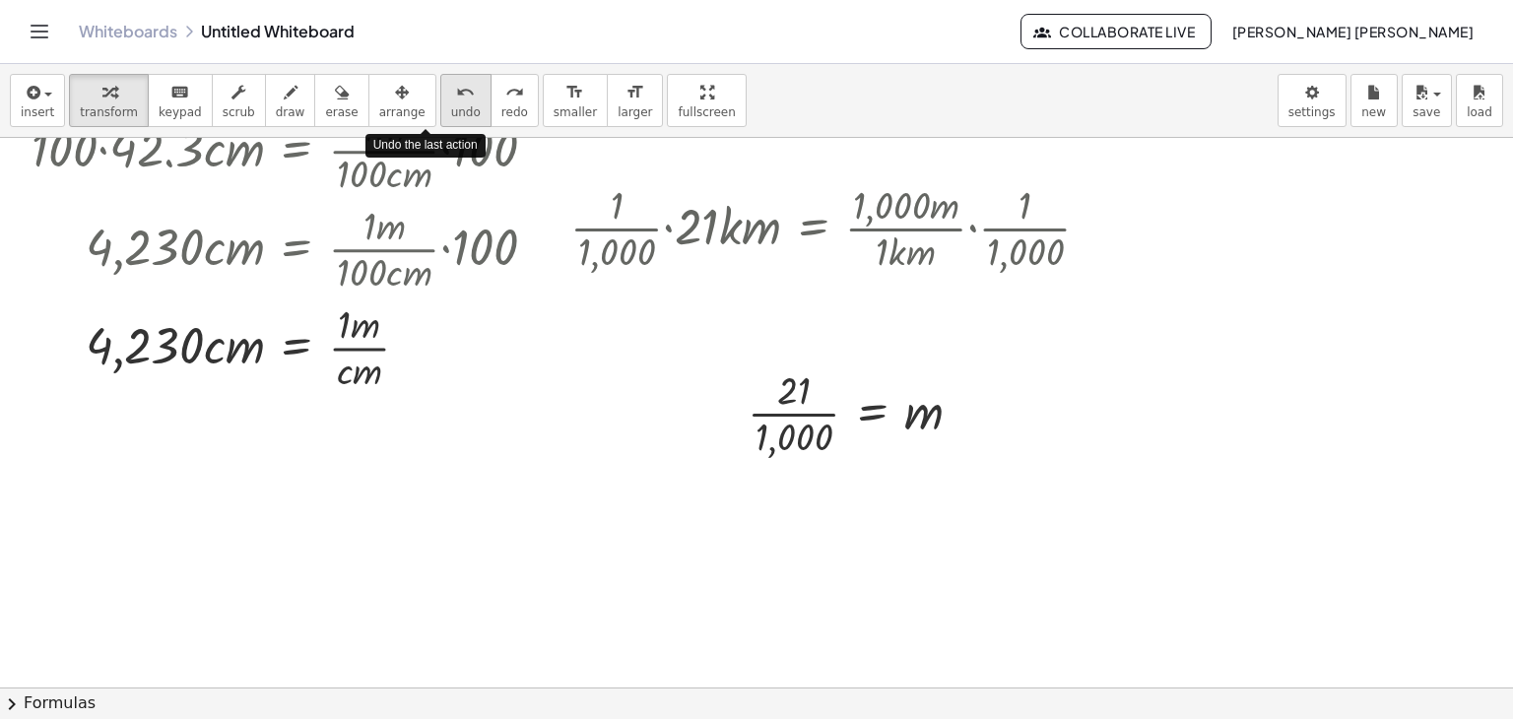
click at [451, 106] on span "undo" at bounding box center [466, 112] width 30 height 14
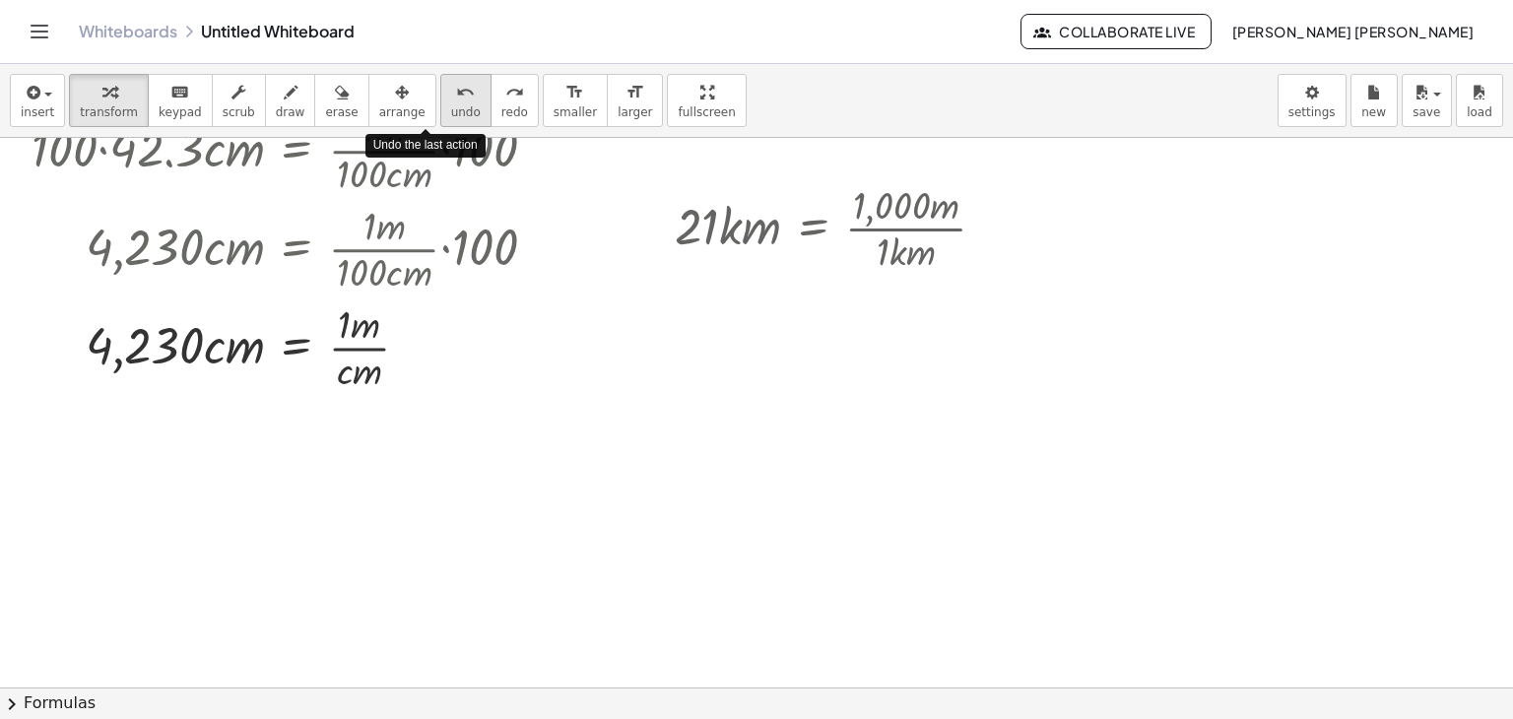
click at [451, 106] on span "undo" at bounding box center [466, 112] width 30 height 14
